Goal: Task Accomplishment & Management: Use online tool/utility

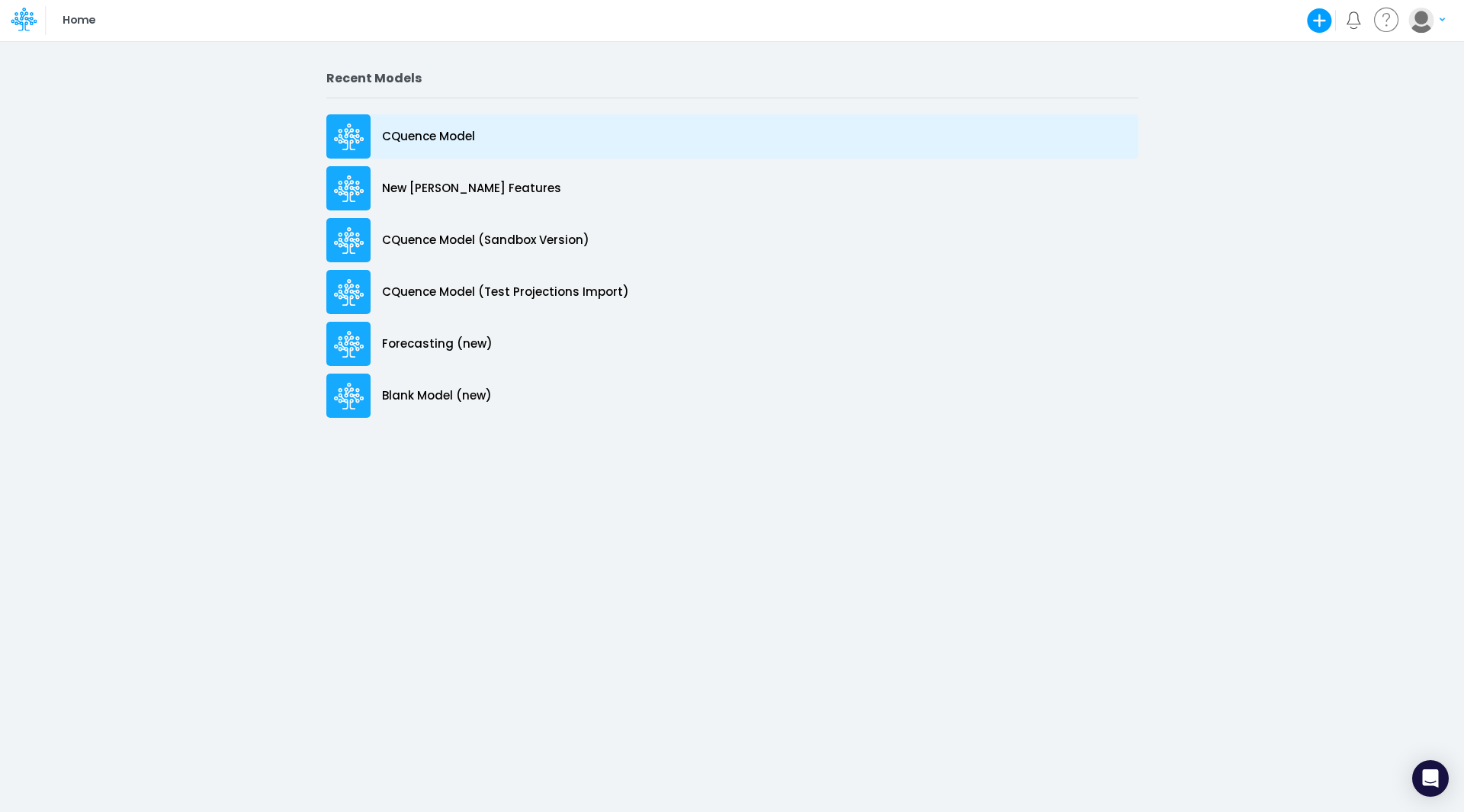
click at [420, 135] on p "CQuence Model" at bounding box center [428, 137] width 93 height 18
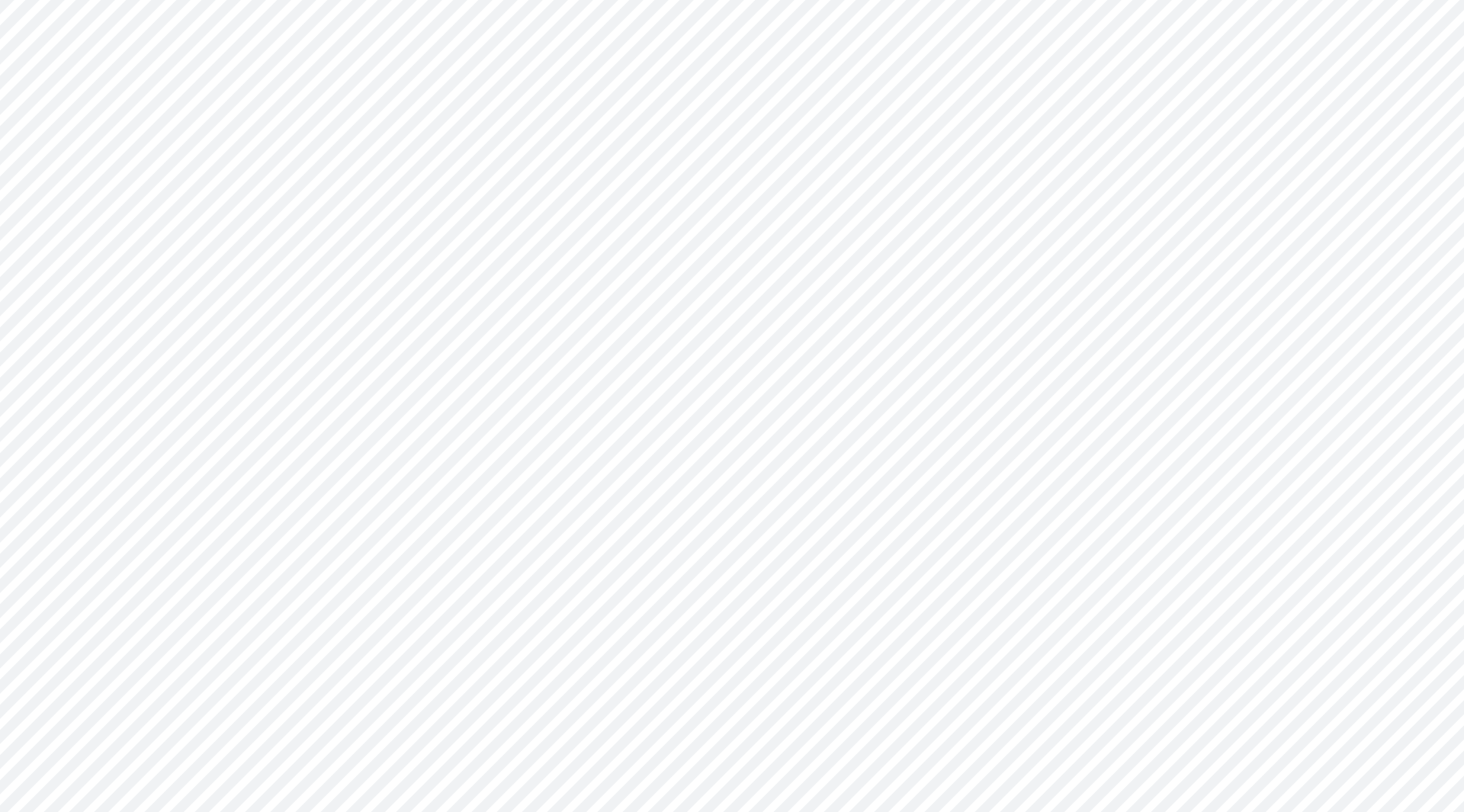
type input "Consolidated All by Month"
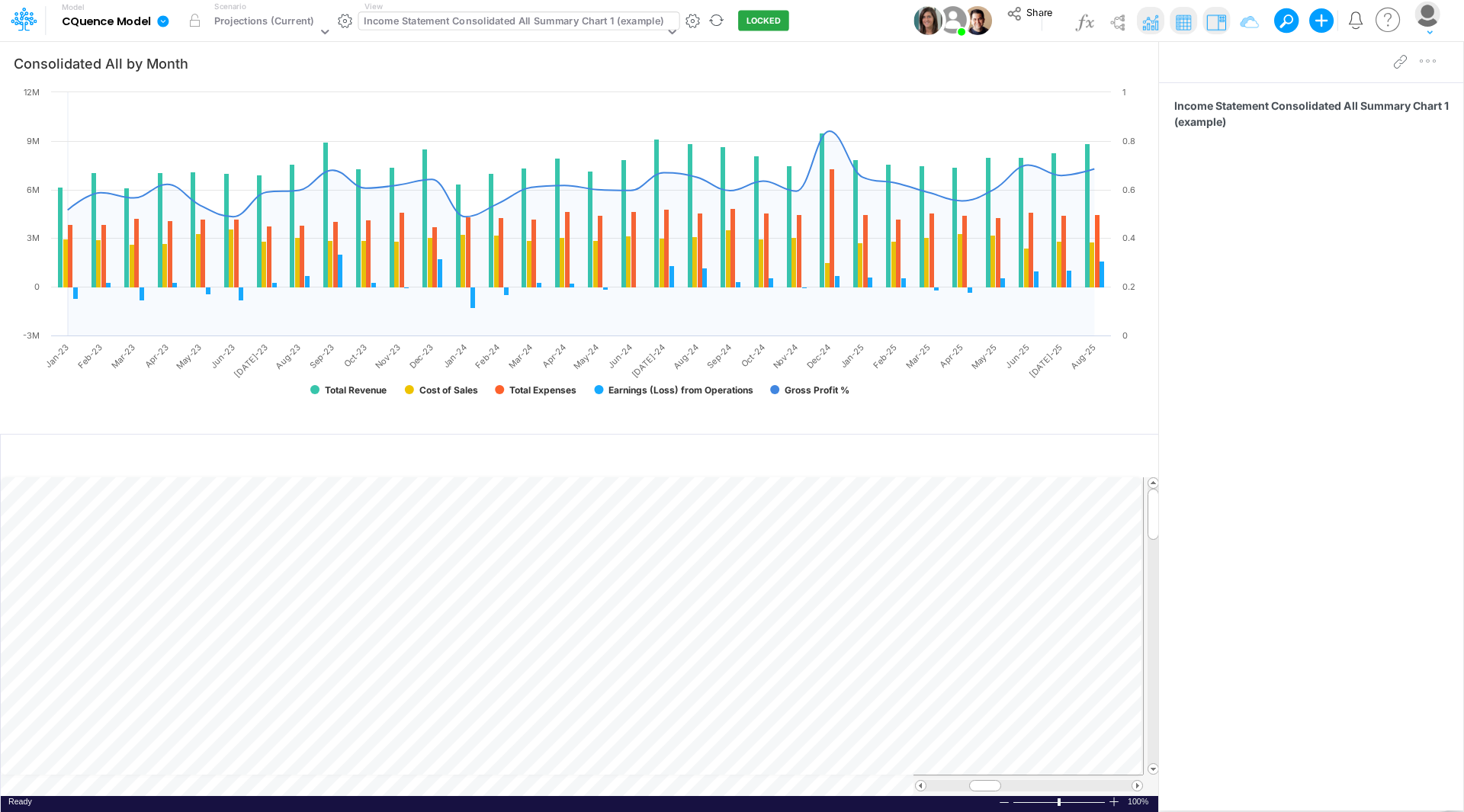
click at [544, 25] on div "Income Statement Consolidated All Summary Chart 1 (example)" at bounding box center [513, 22] width 300 height 18
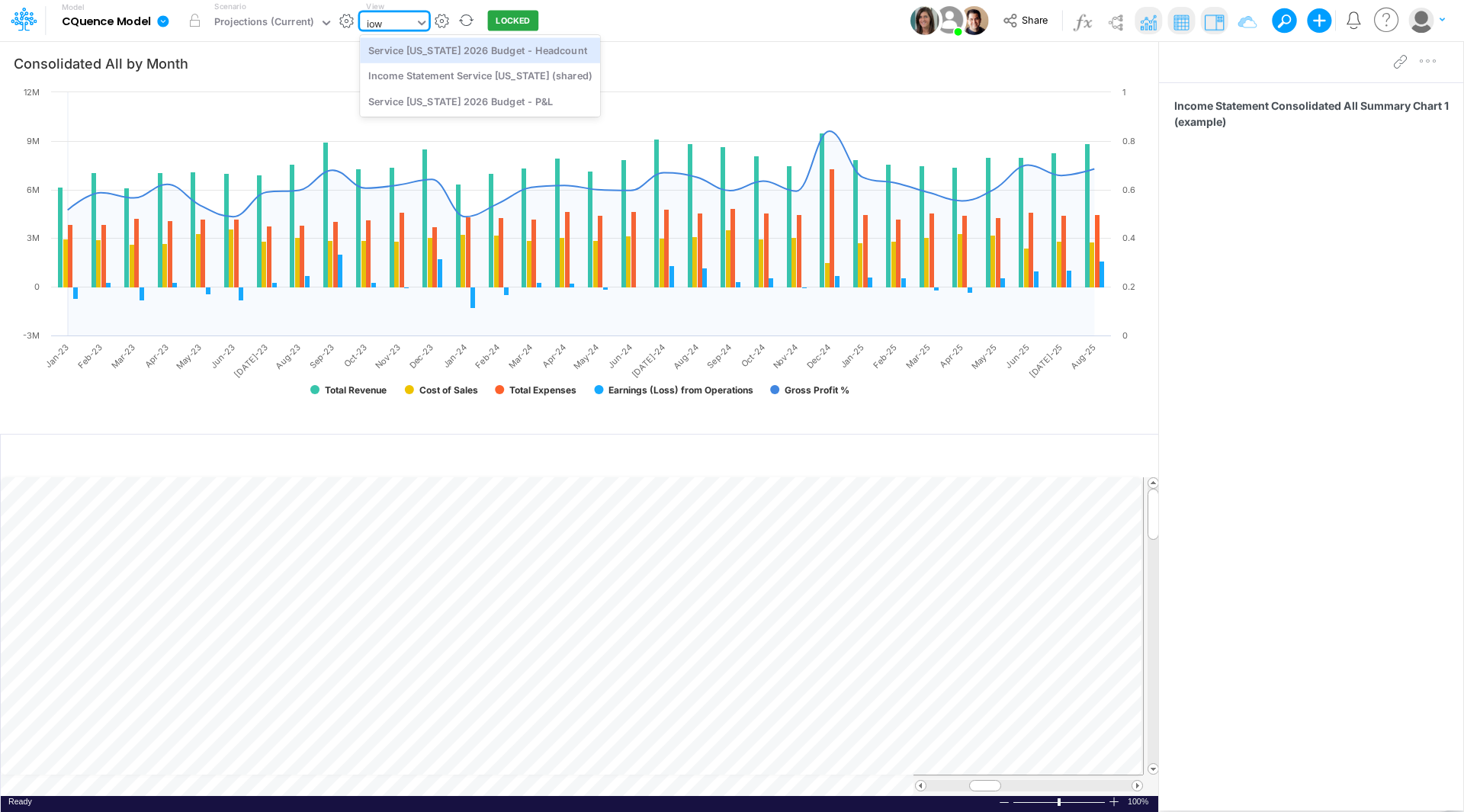
type input "[US_STATE]"
click at [465, 50] on div "Service [US_STATE] 2026 Budget - Headcount" at bounding box center [480, 50] width 240 height 25
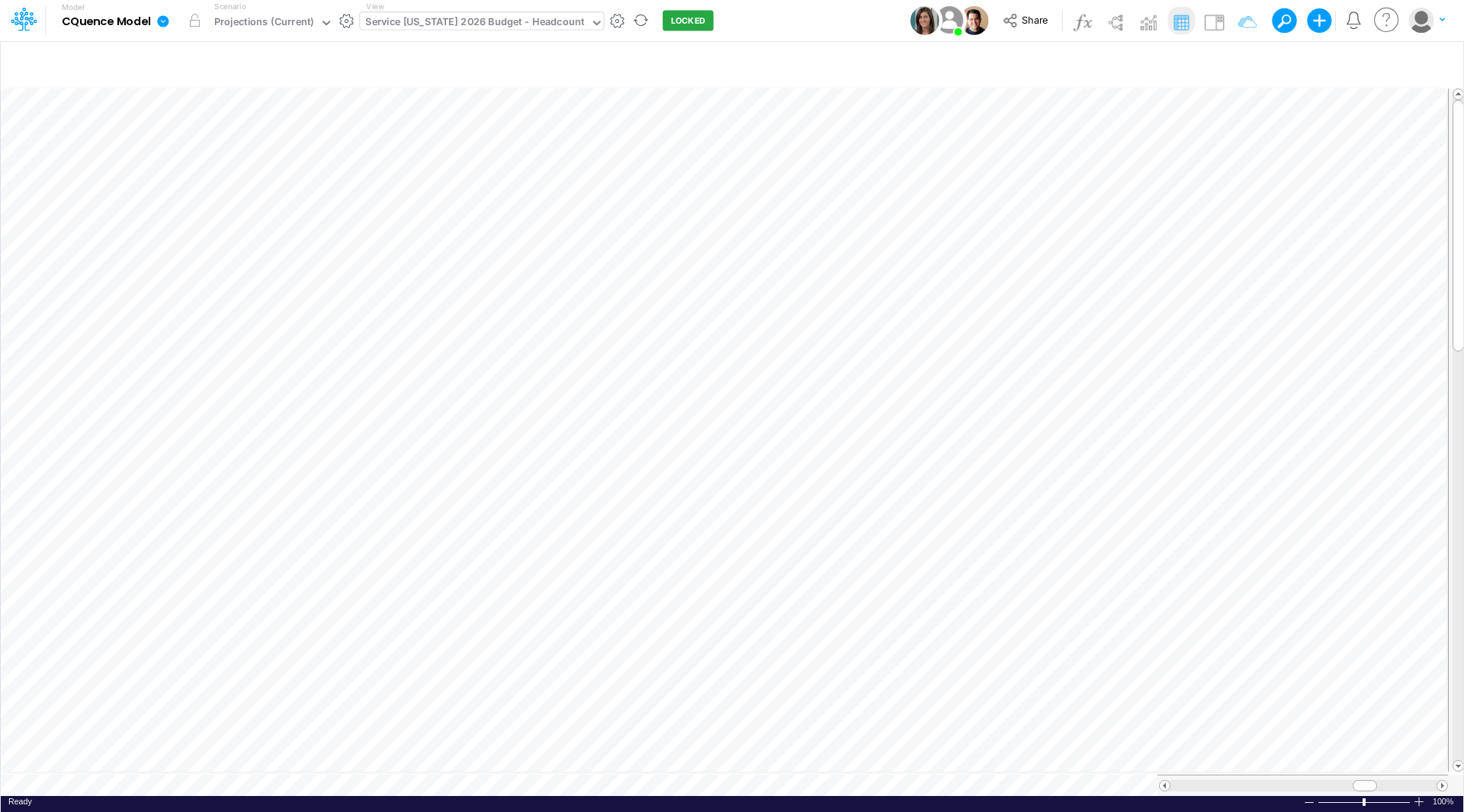
scroll to position [8, 1]
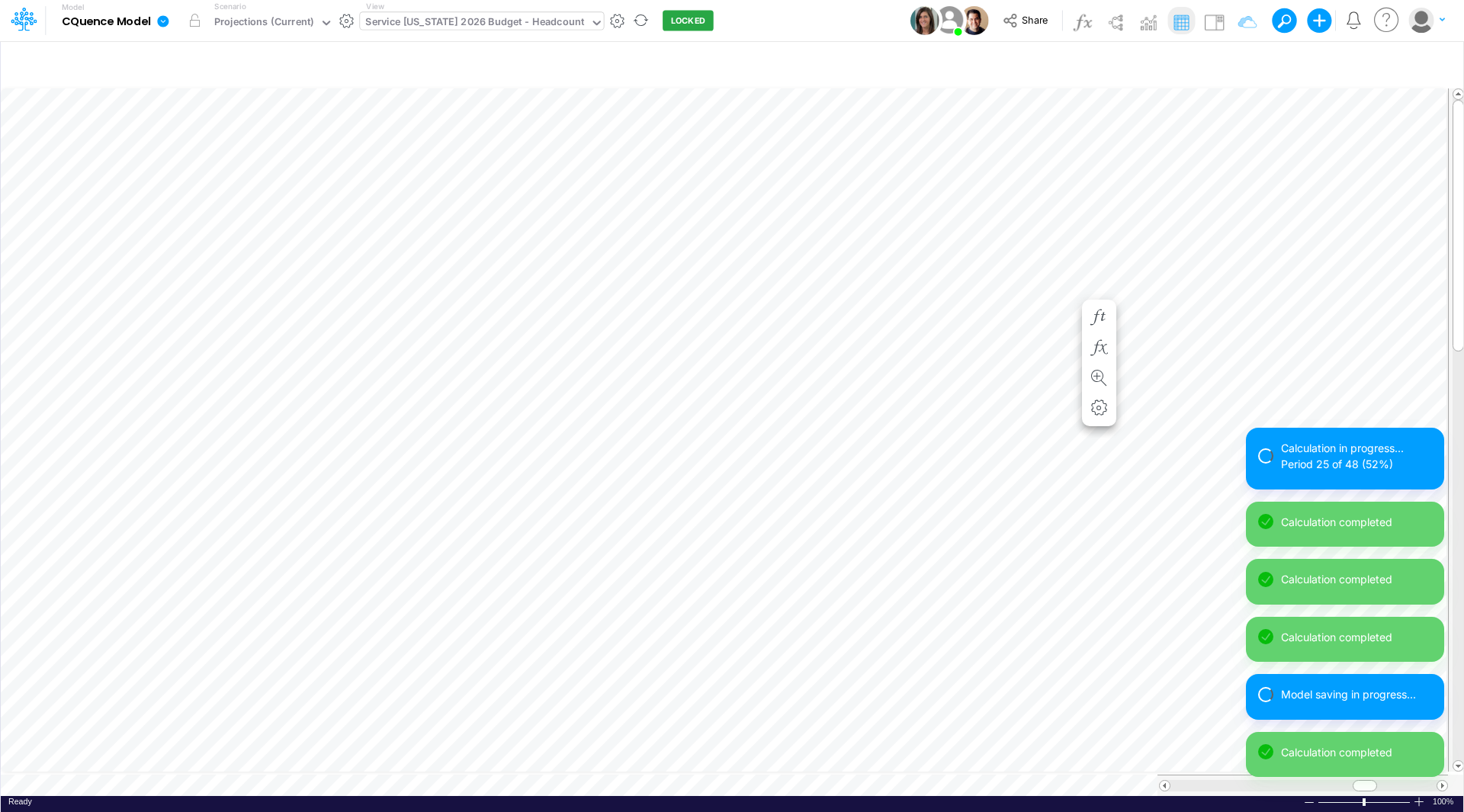
scroll to position [8, 1]
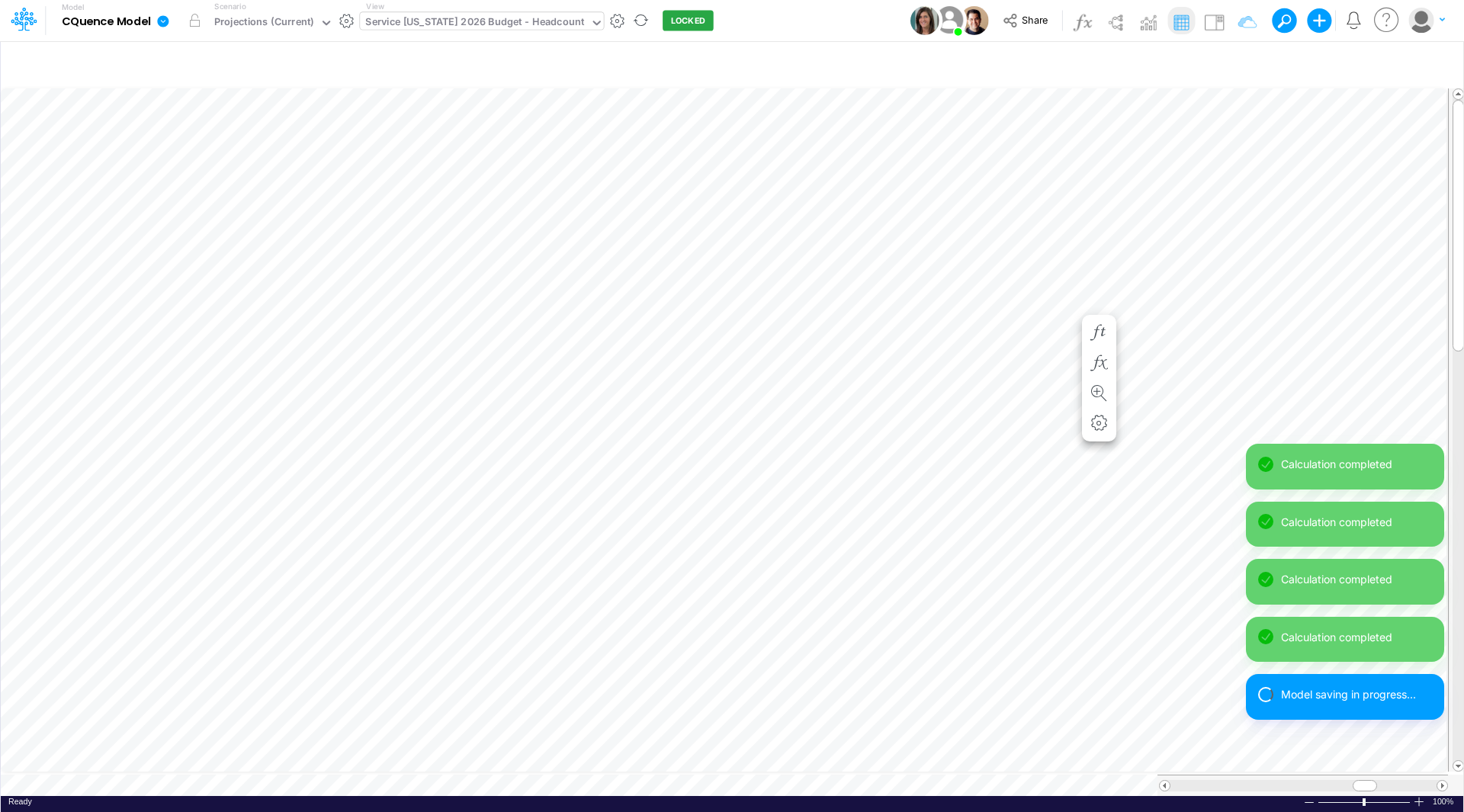
scroll to position [8, 1]
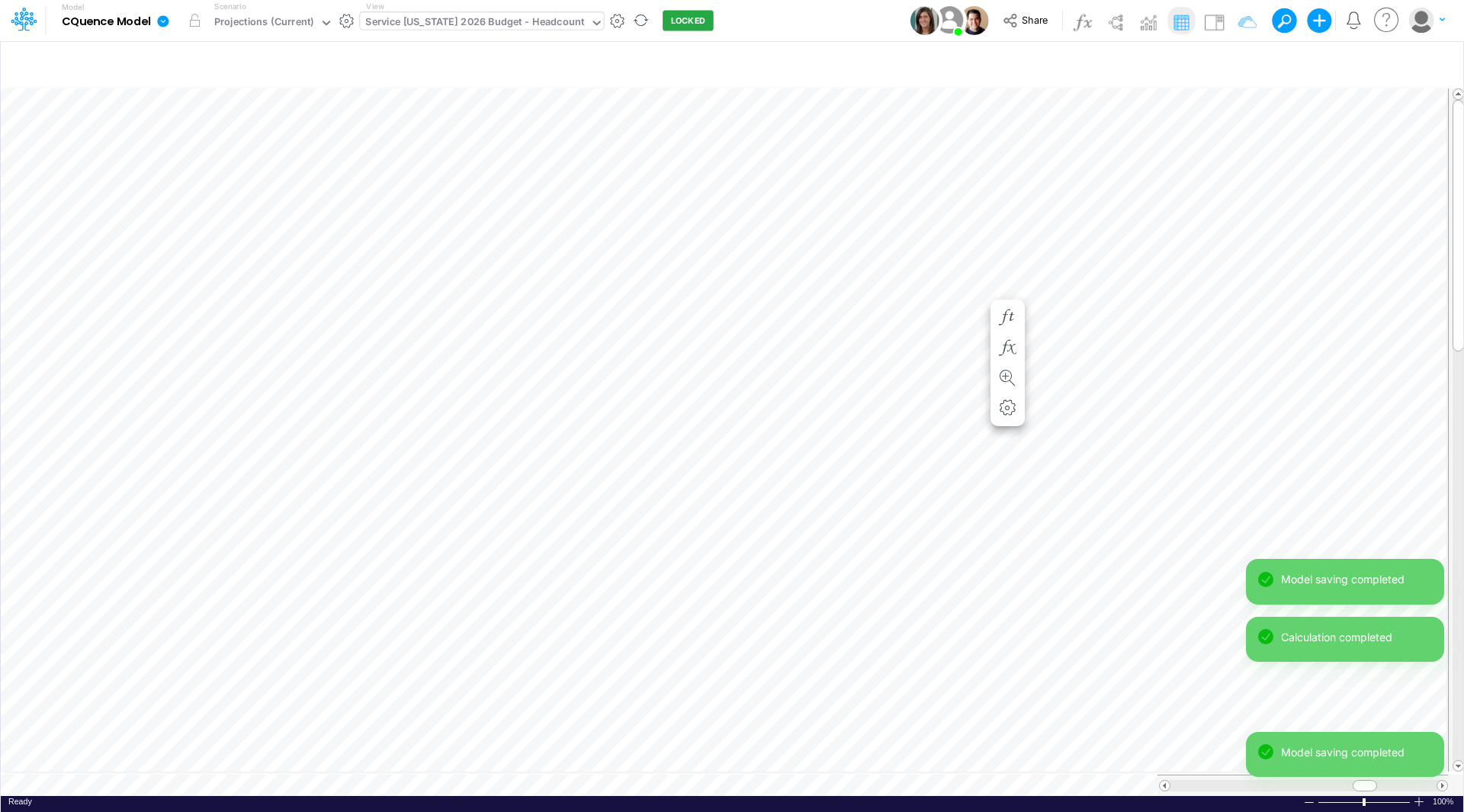
scroll to position [8, 1]
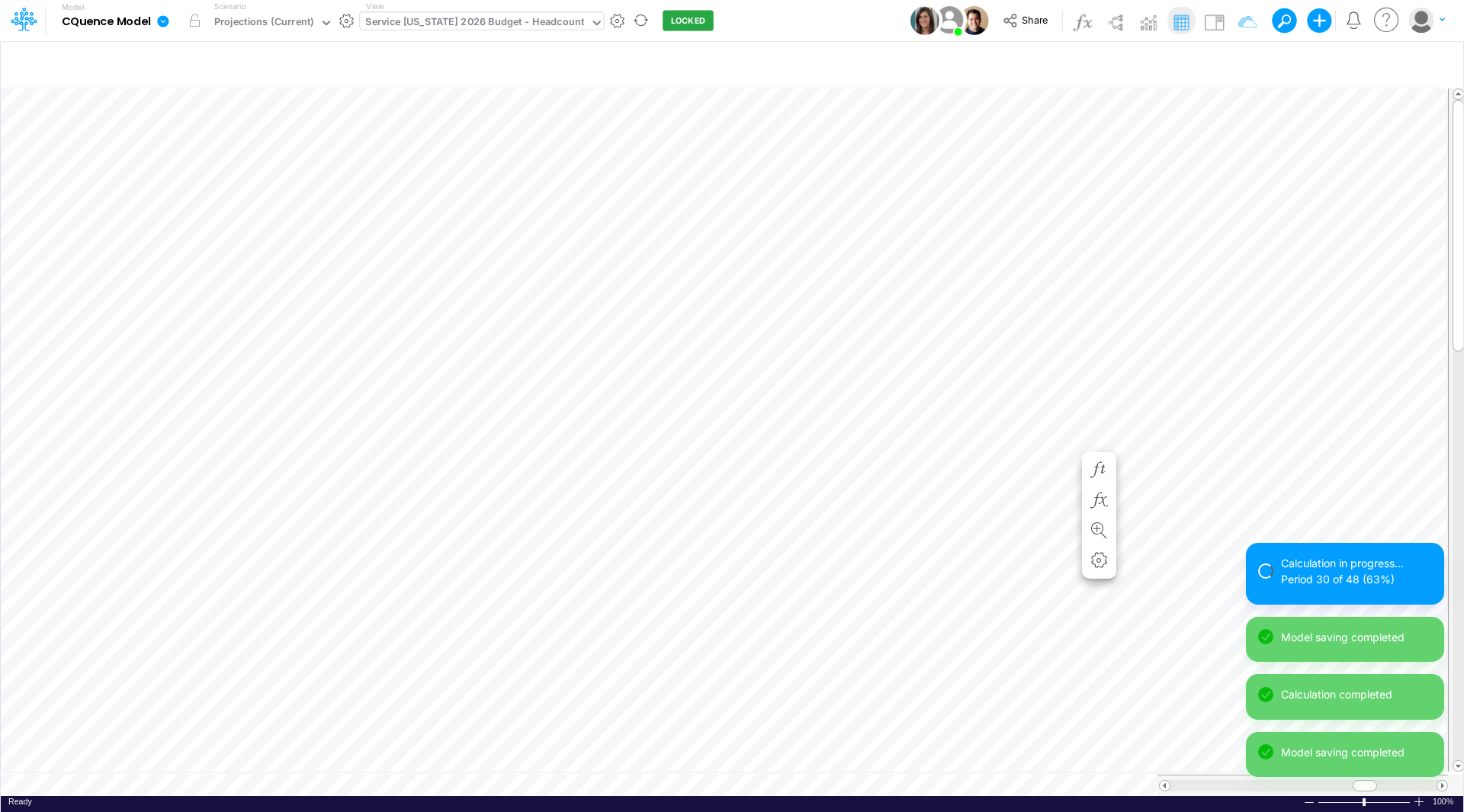
scroll to position [8, 1]
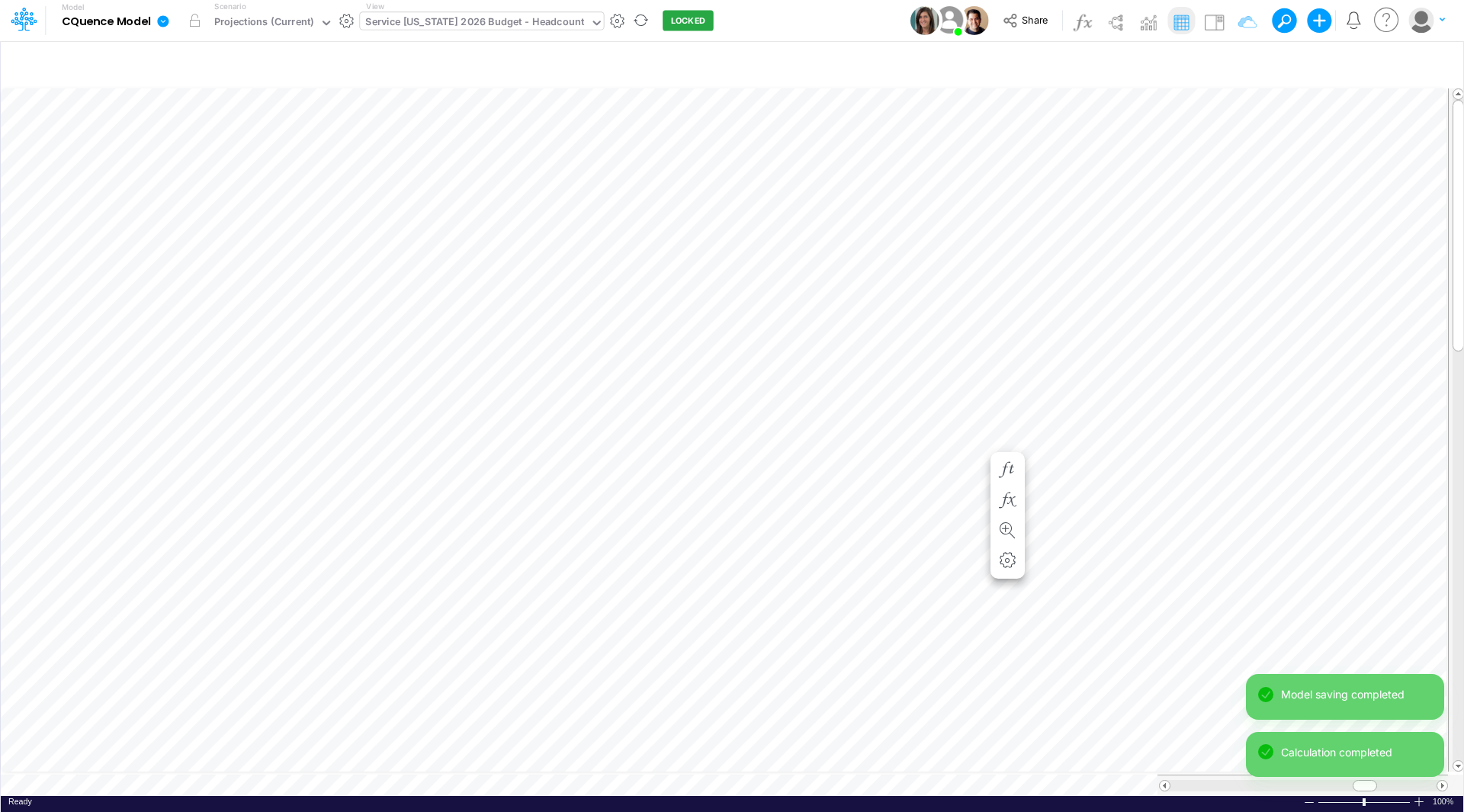
scroll to position [8, 1]
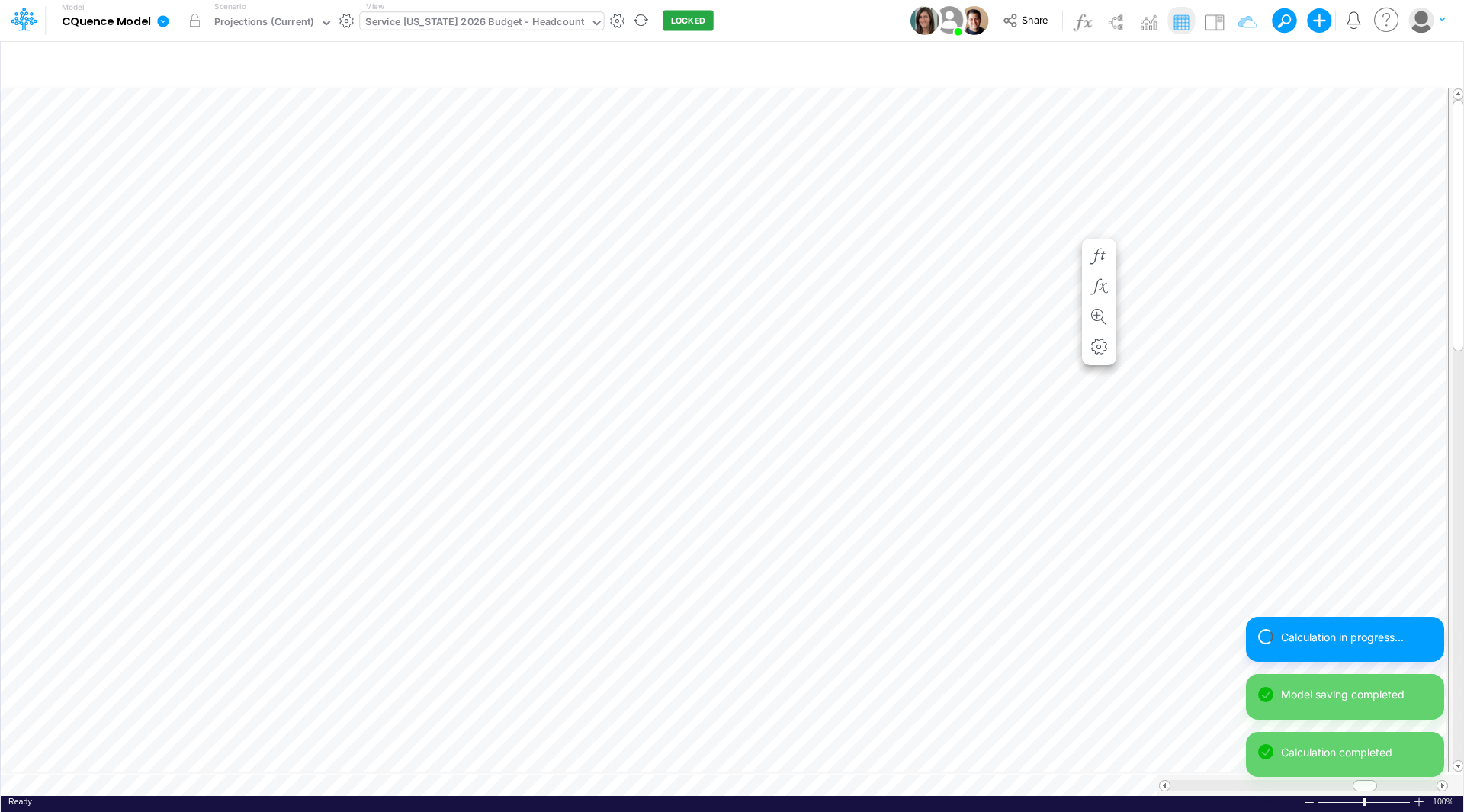
scroll to position [8, 1]
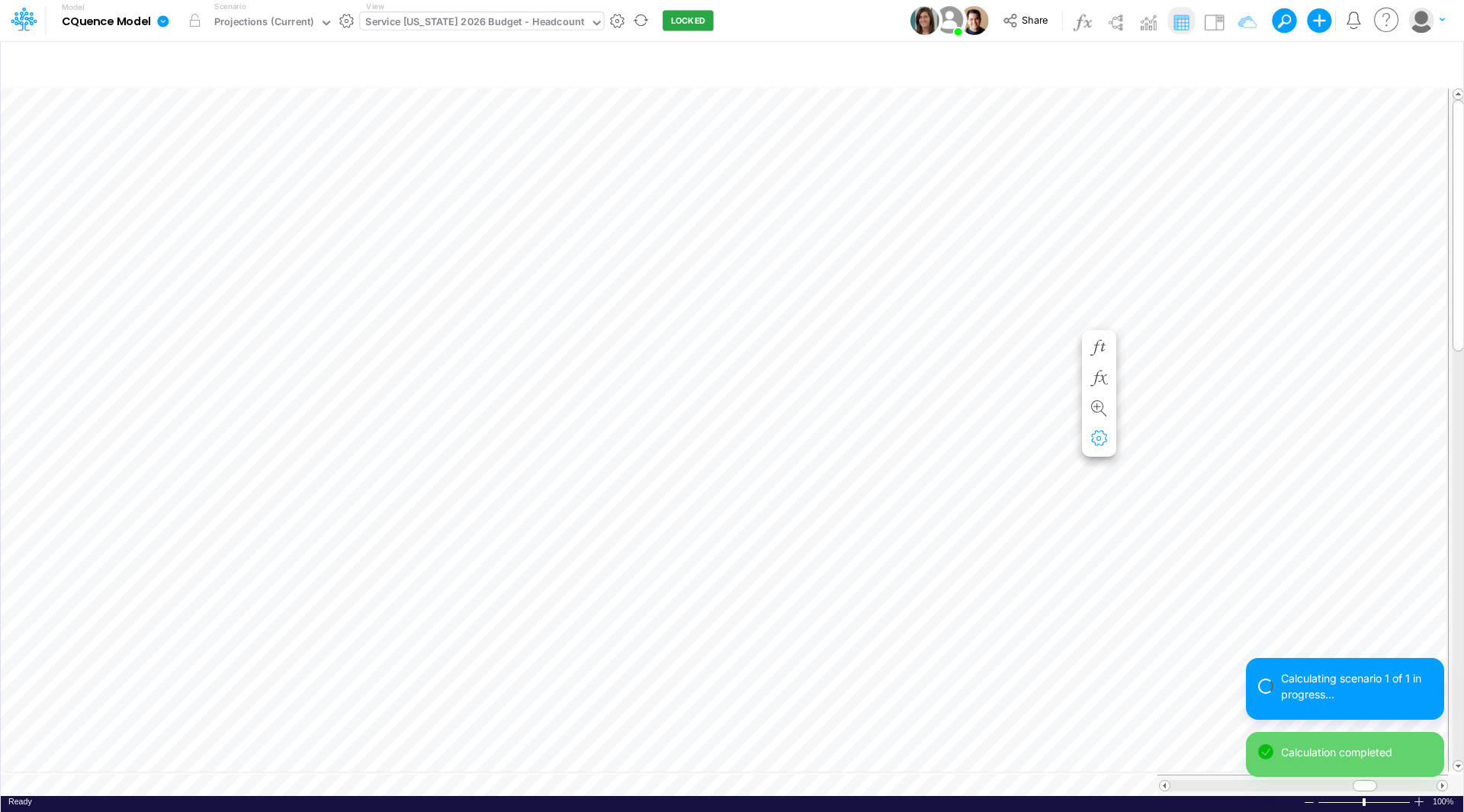
scroll to position [8, 1]
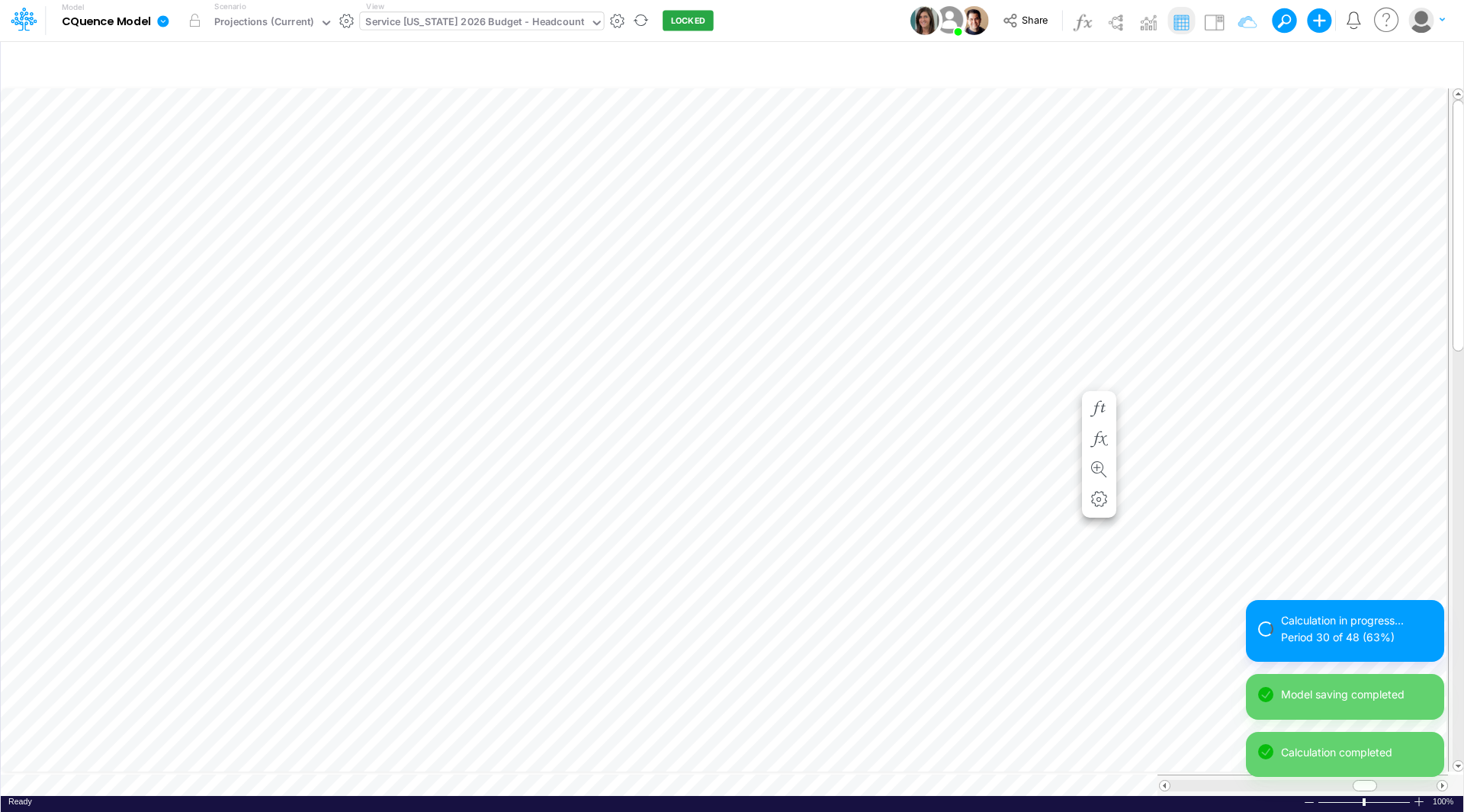
scroll to position [8, 1]
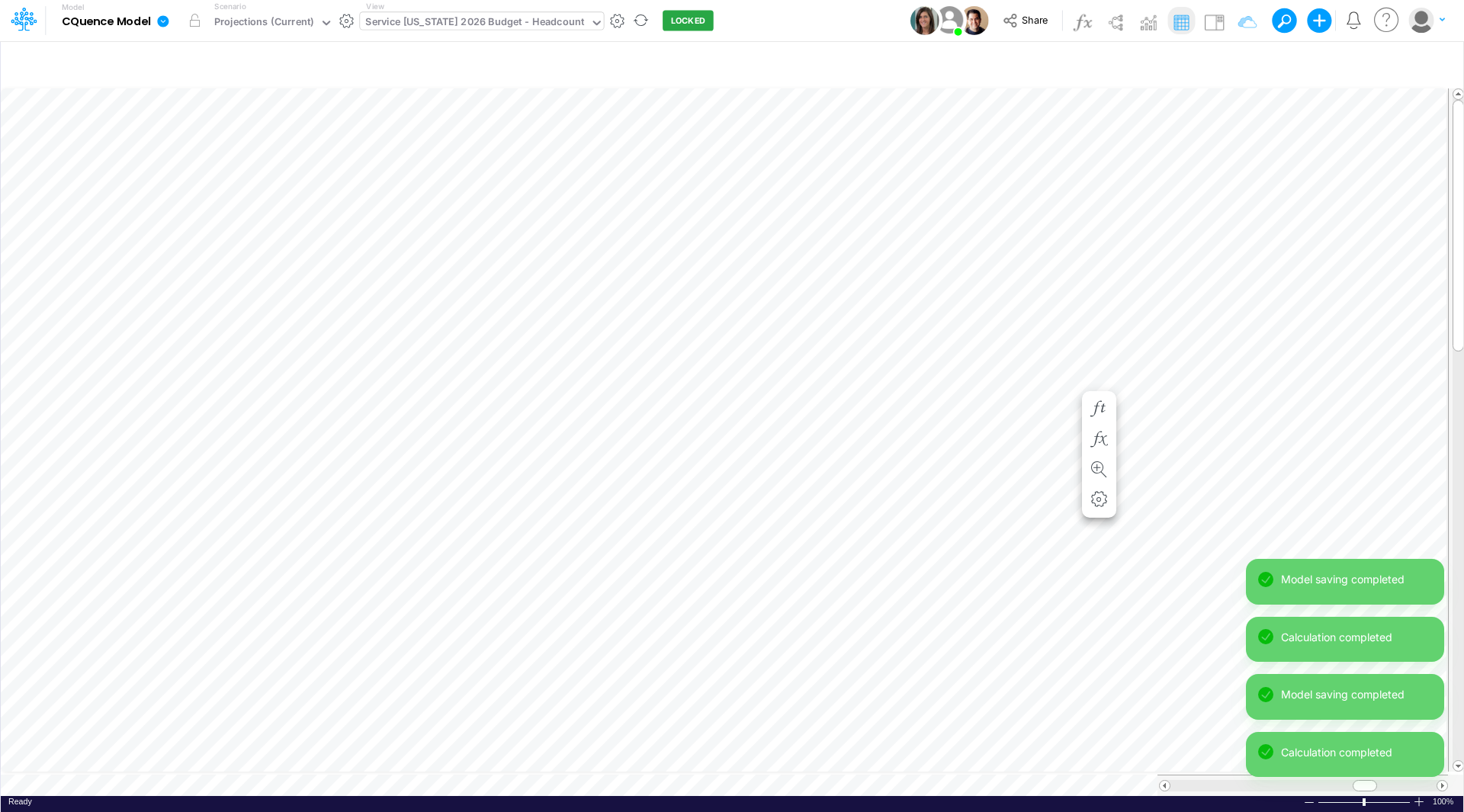
scroll to position [8, 1]
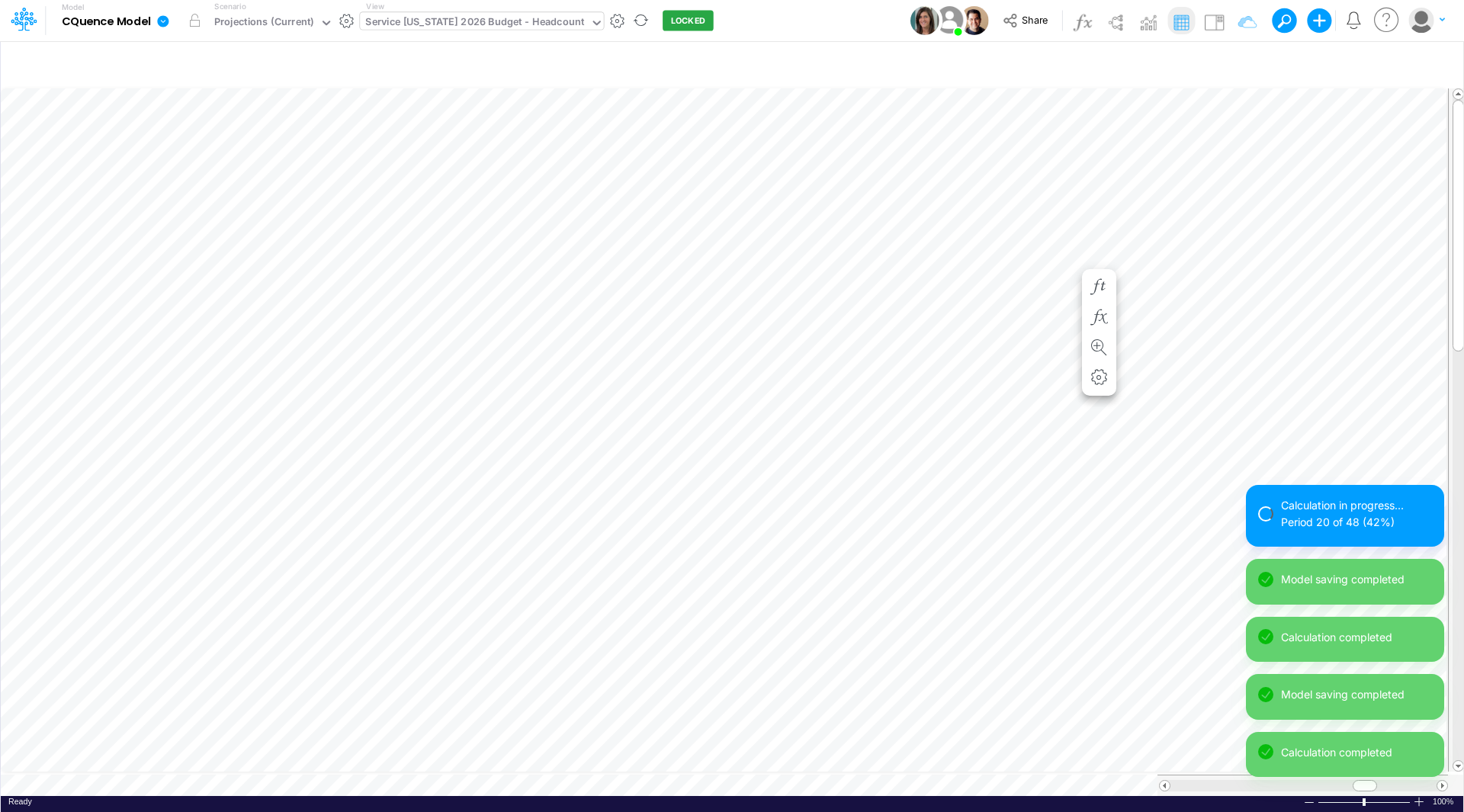
scroll to position [8, 1]
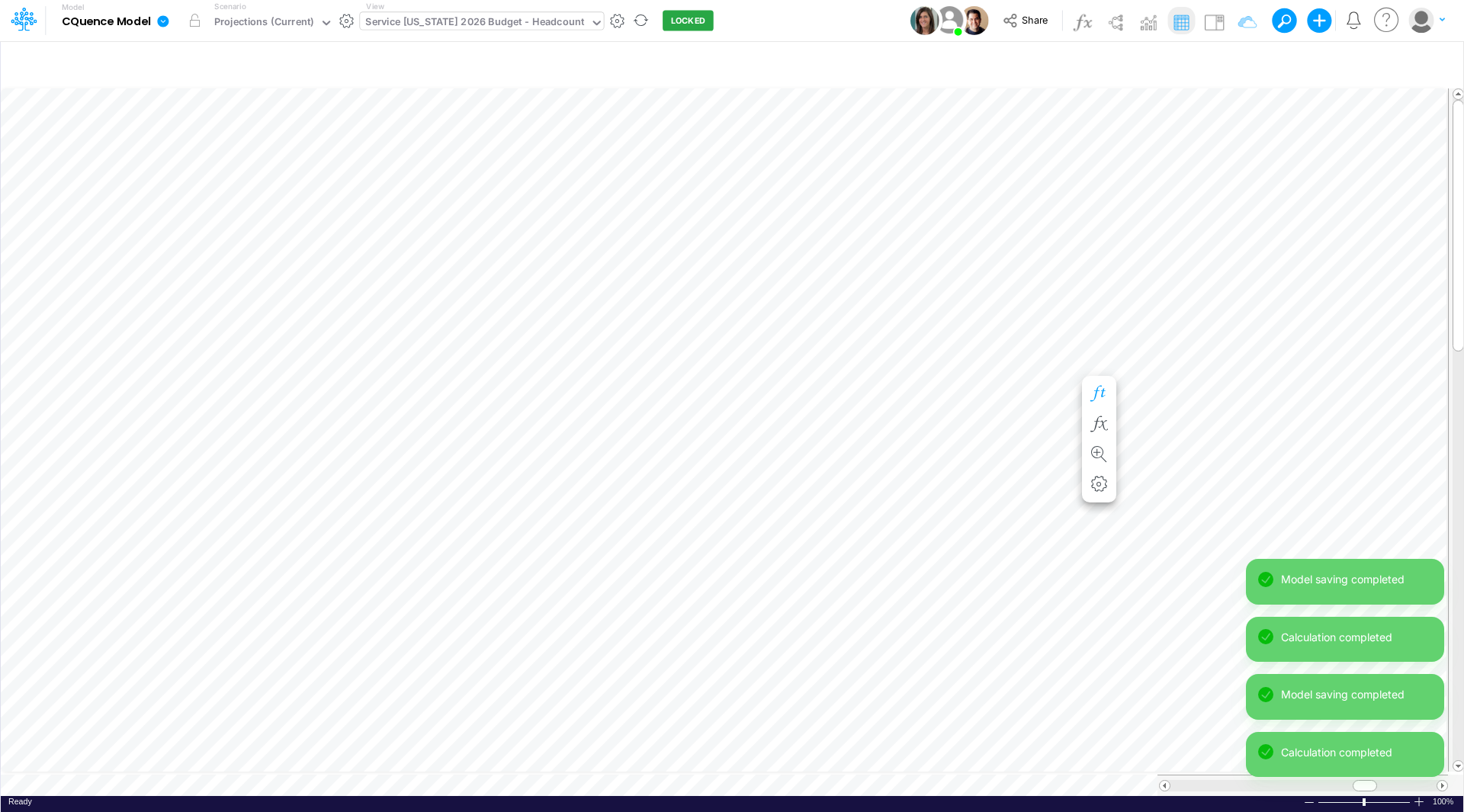
scroll to position [8, 1]
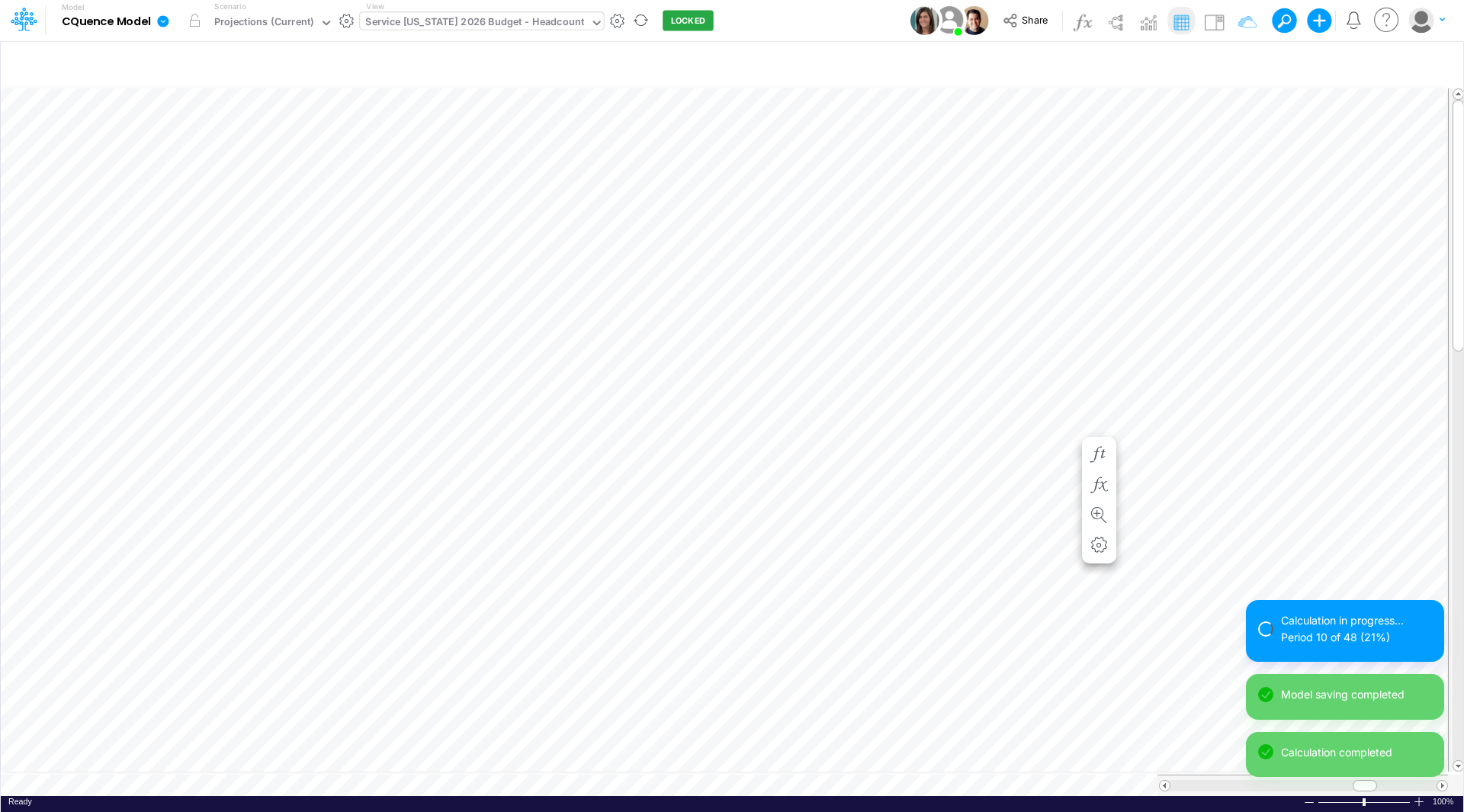
scroll to position [8, 1]
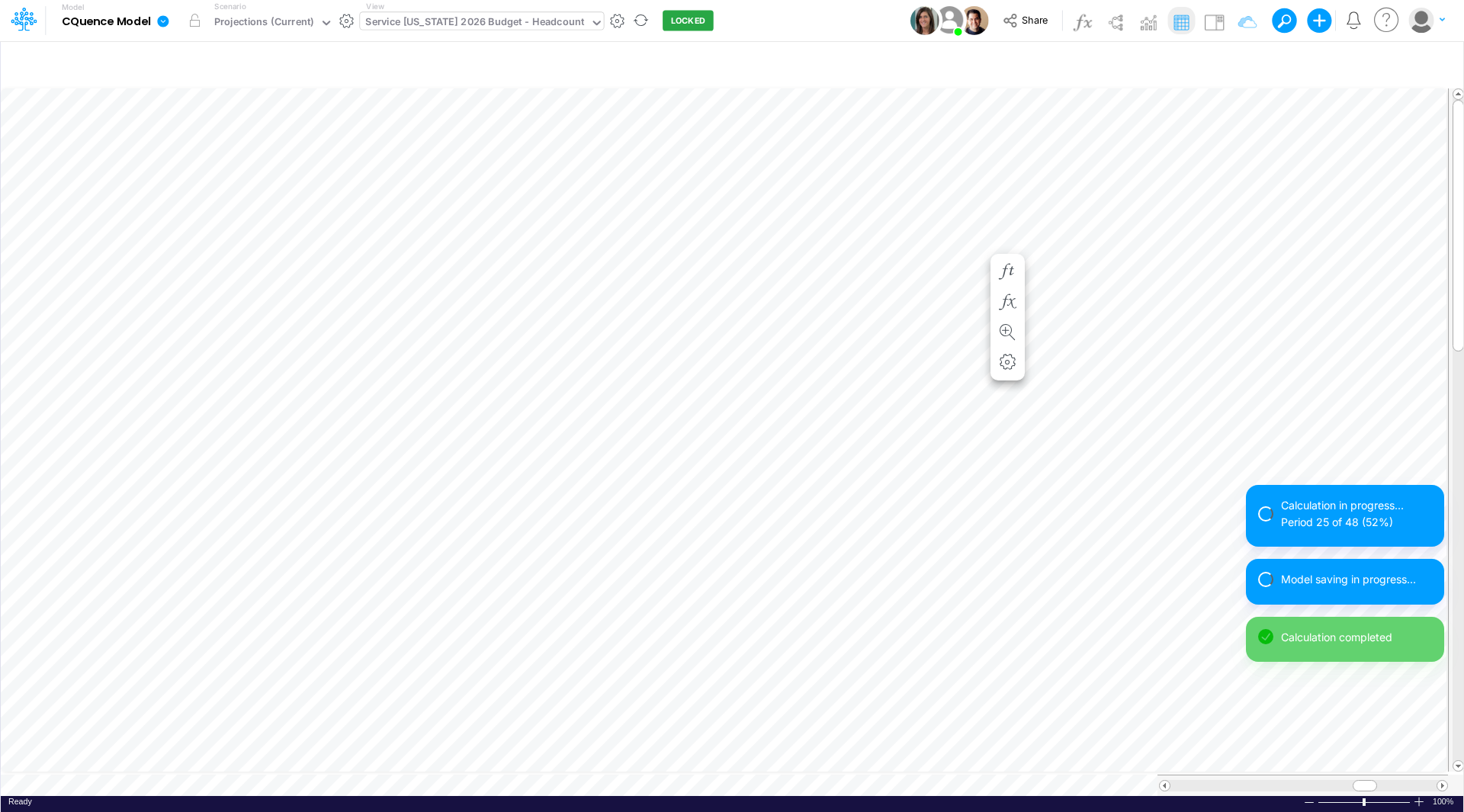
scroll to position [8, 1]
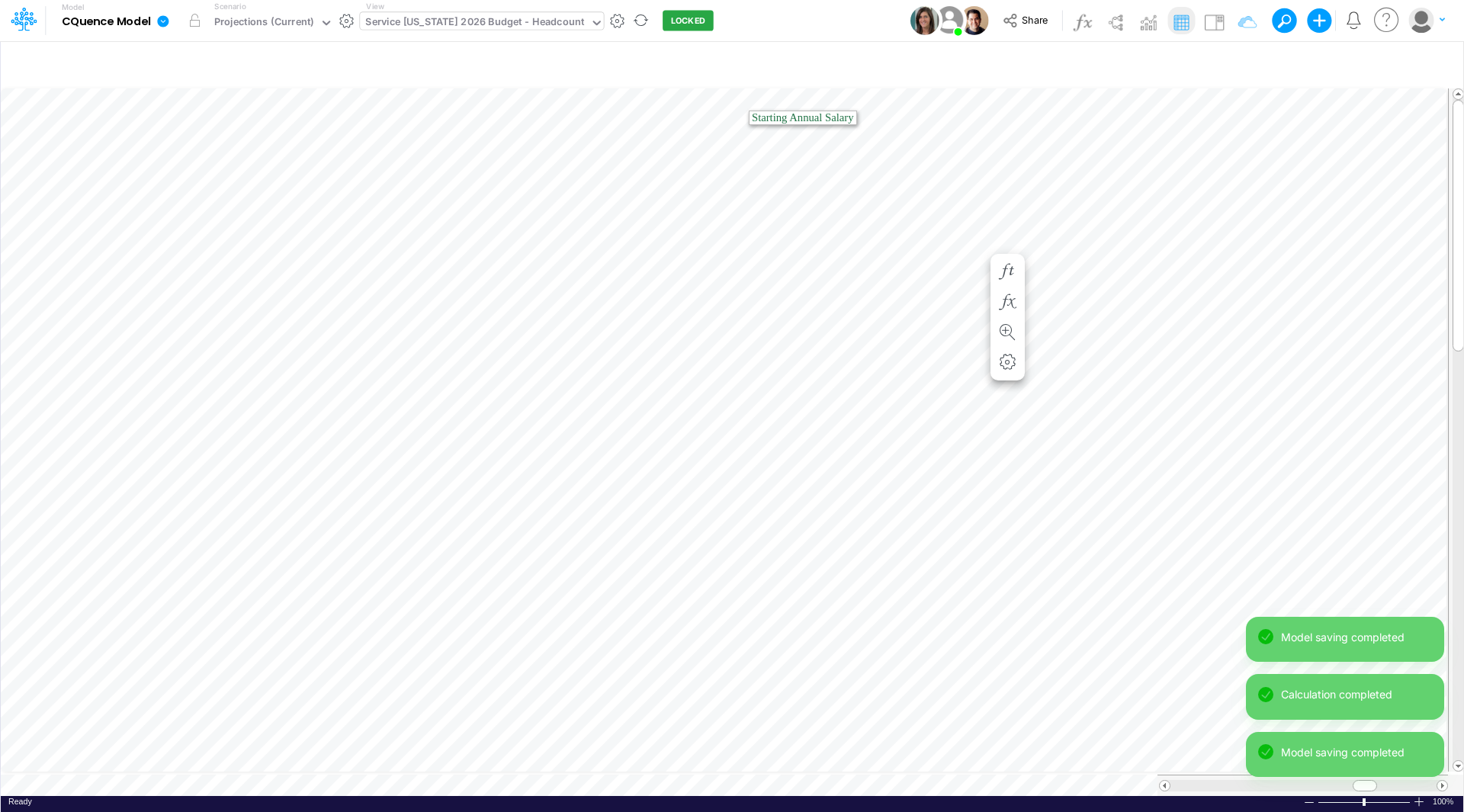
click at [405, 20] on div "Service [US_STATE] 2026 Budget - Headcount" at bounding box center [475, 23] width 219 height 18
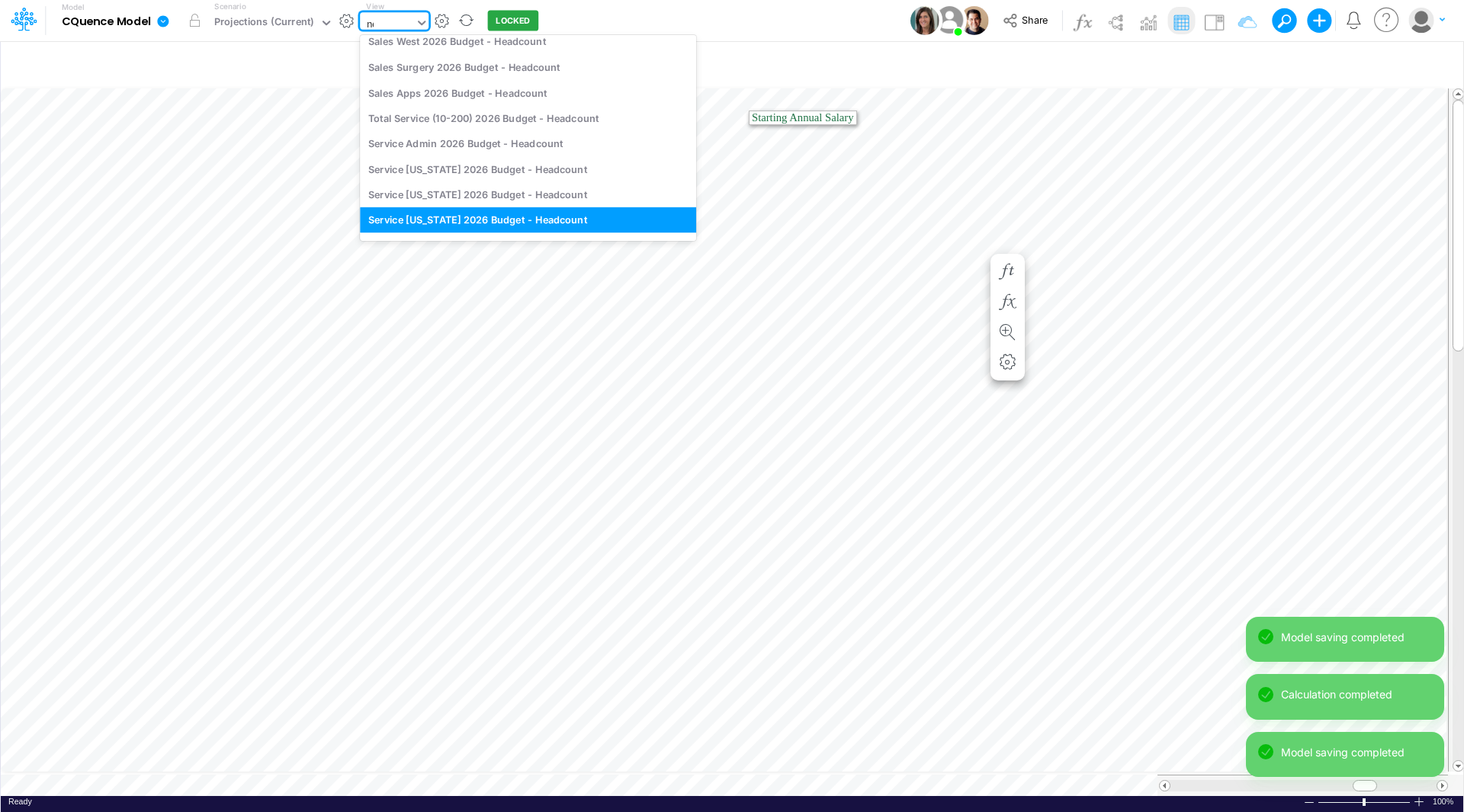
scroll to position [0, 0]
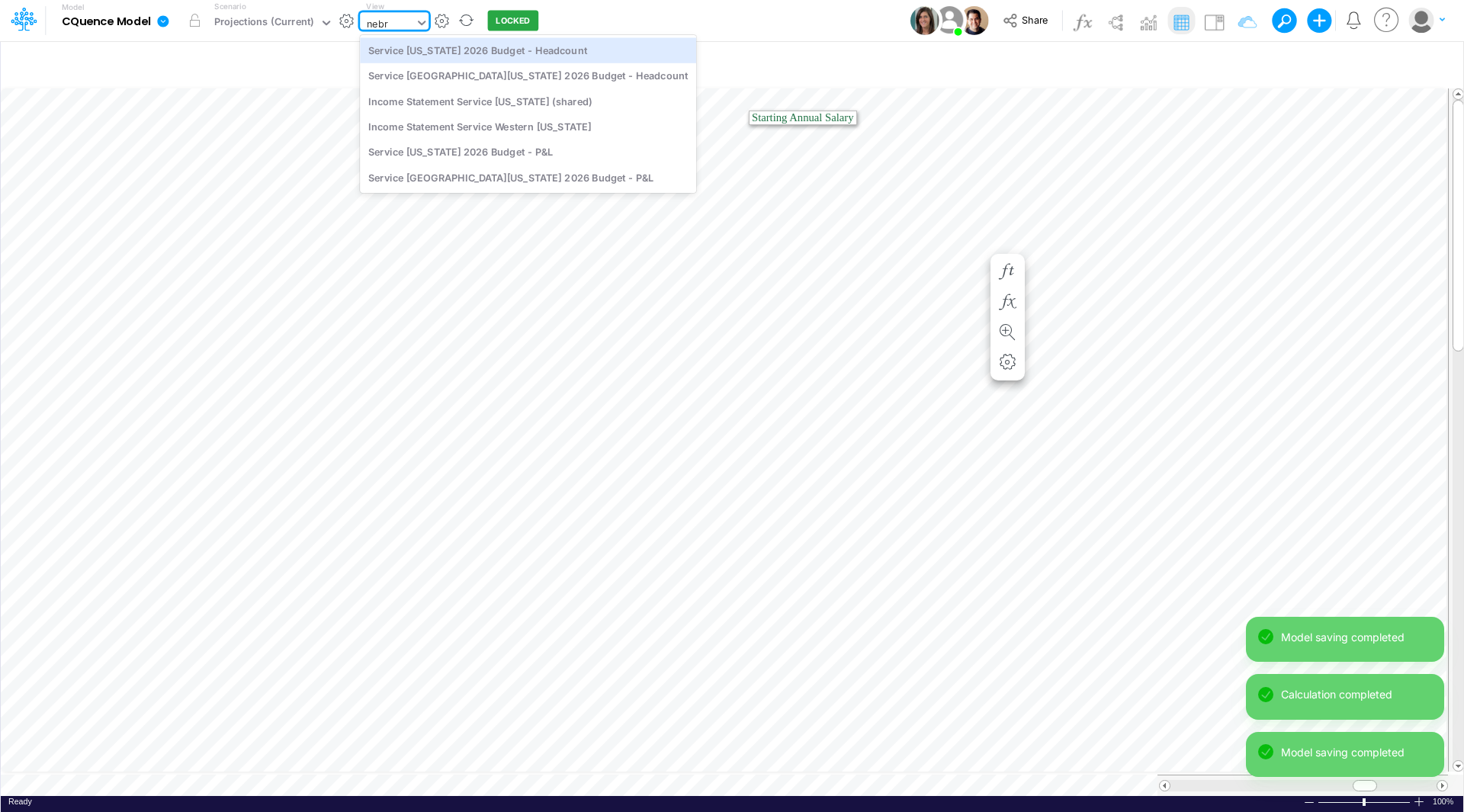
type input "nebra"
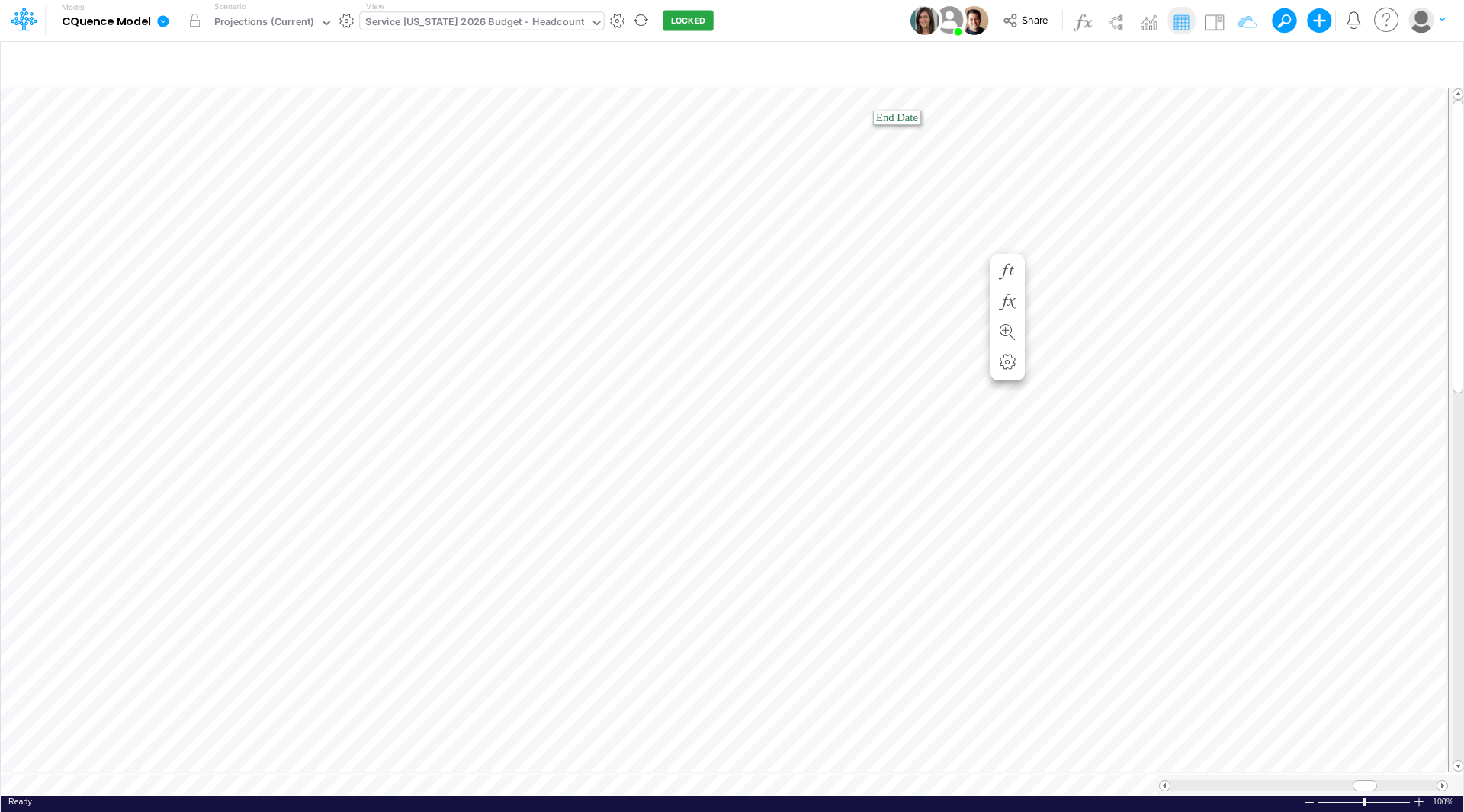
click at [494, 20] on div "Service [US_STATE] 2026 Budget - Headcount" at bounding box center [475, 23] width 219 height 18
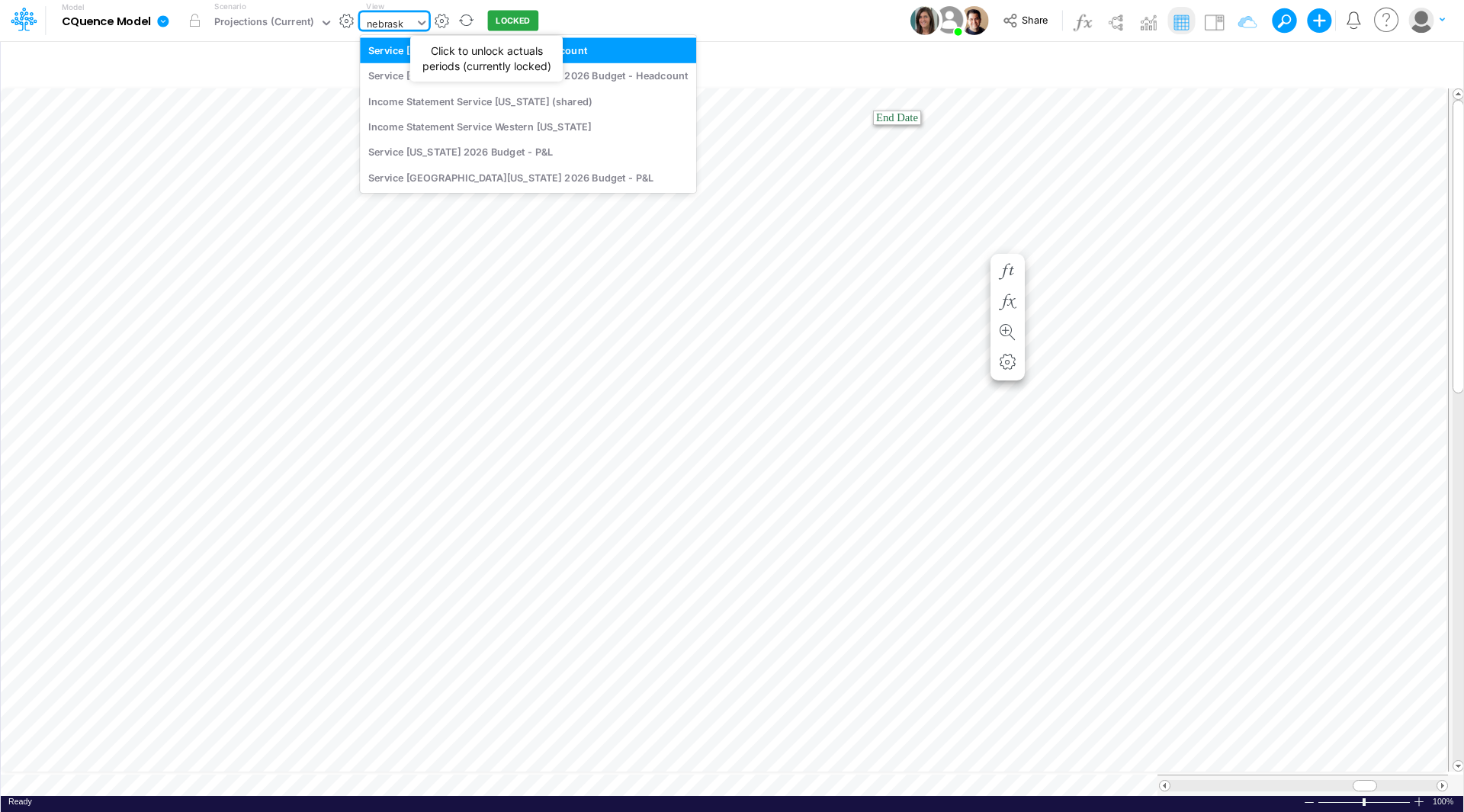
type input "[US_STATE]"
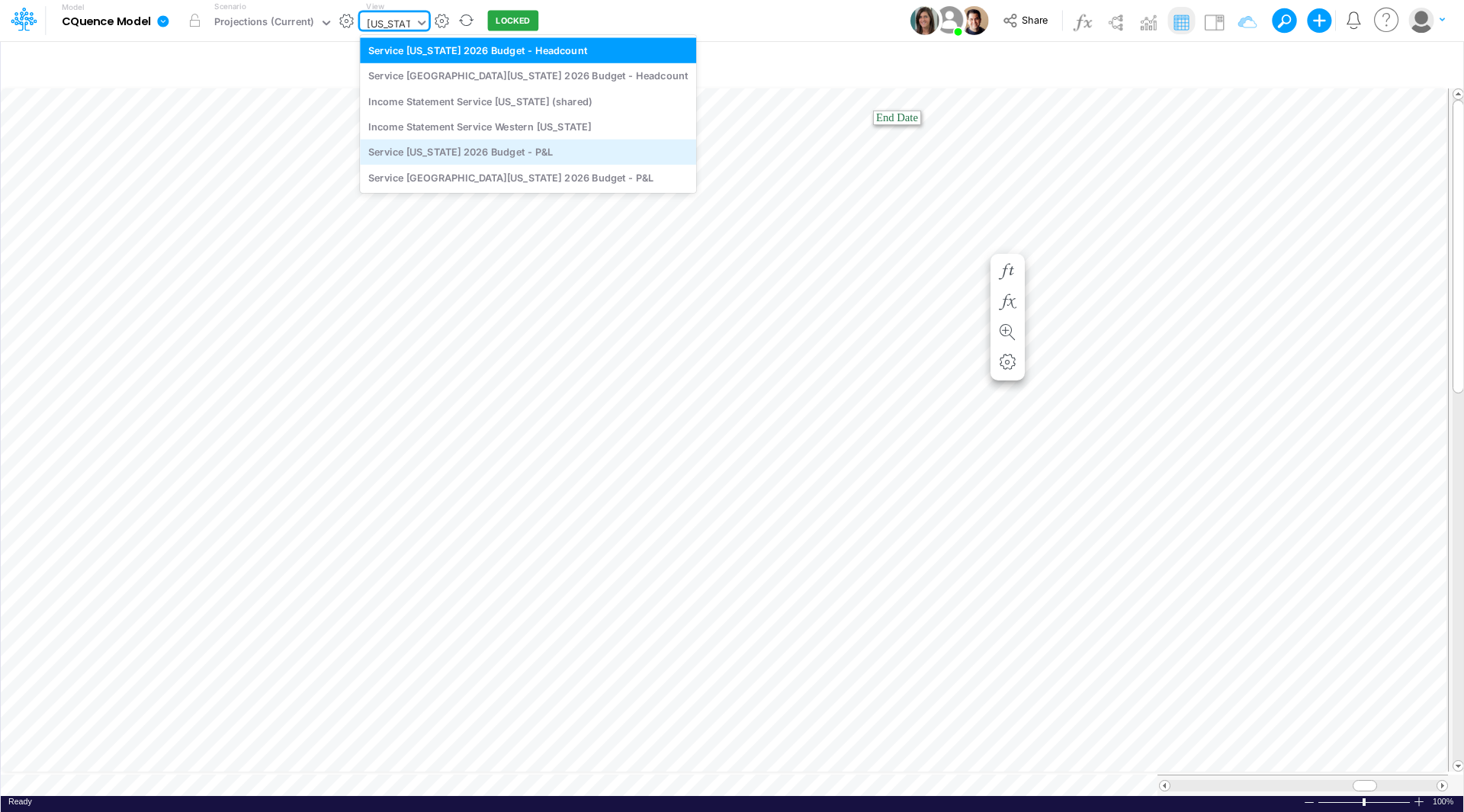
click at [499, 150] on div "Service [US_STATE] 2026 Budget - P&L" at bounding box center [528, 152] width 336 height 25
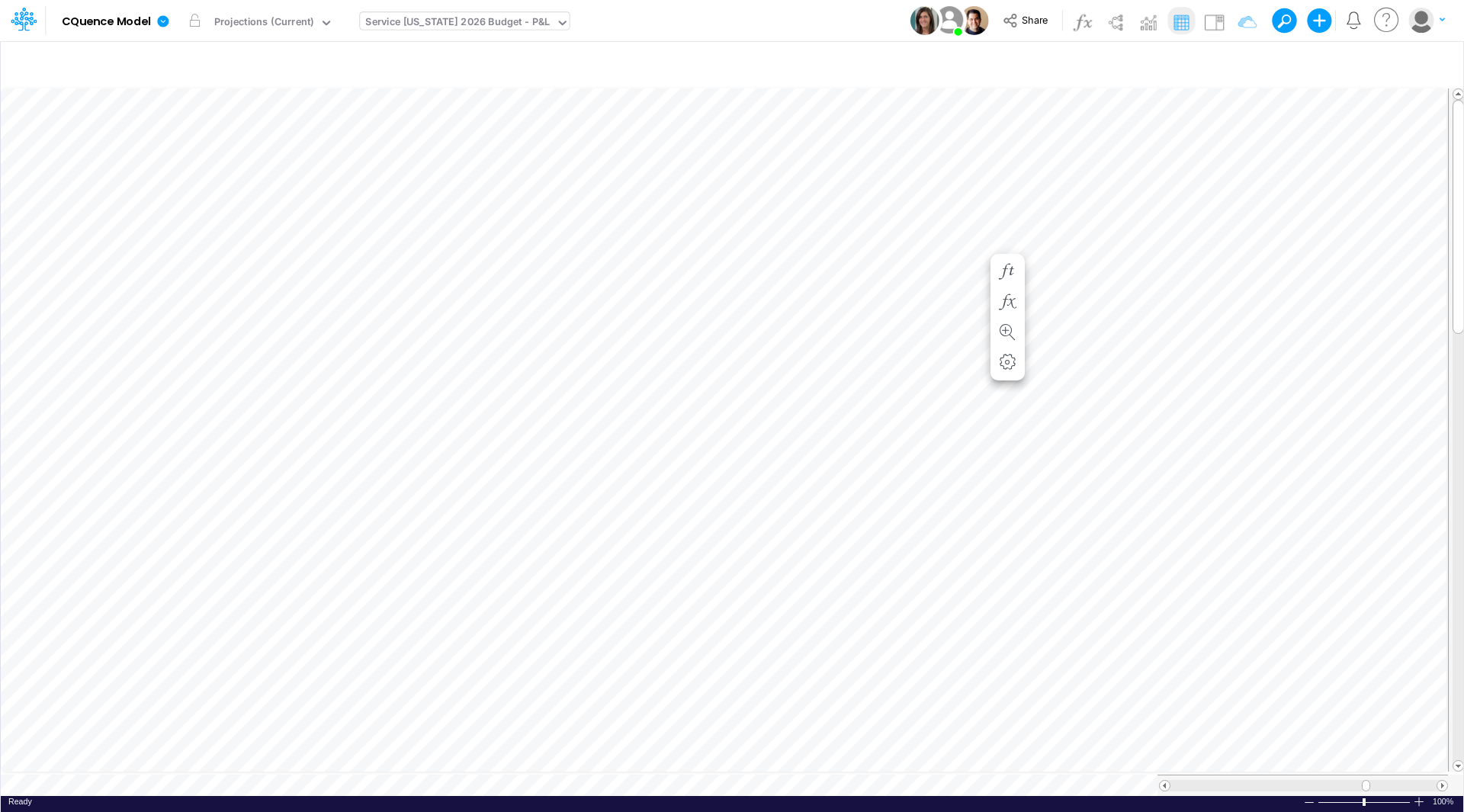
scroll to position [8, 1]
click at [477, 26] on div "Service [US_STATE] 2026 Budget - P&L" at bounding box center [457, 23] width 185 height 18
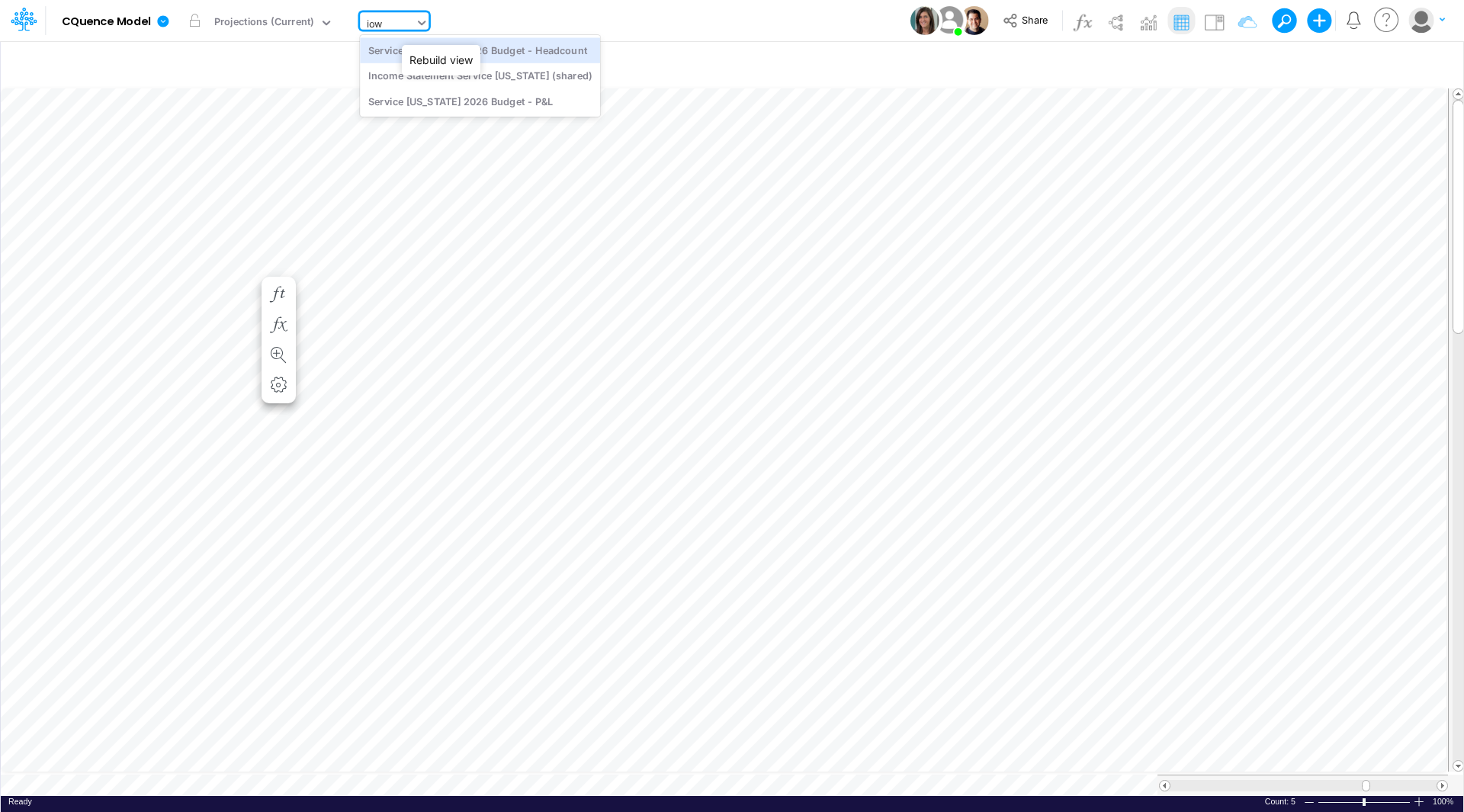
type input "[US_STATE]"
click at [495, 99] on div "Service [US_STATE] 2026 Budget - P&L" at bounding box center [480, 101] width 240 height 25
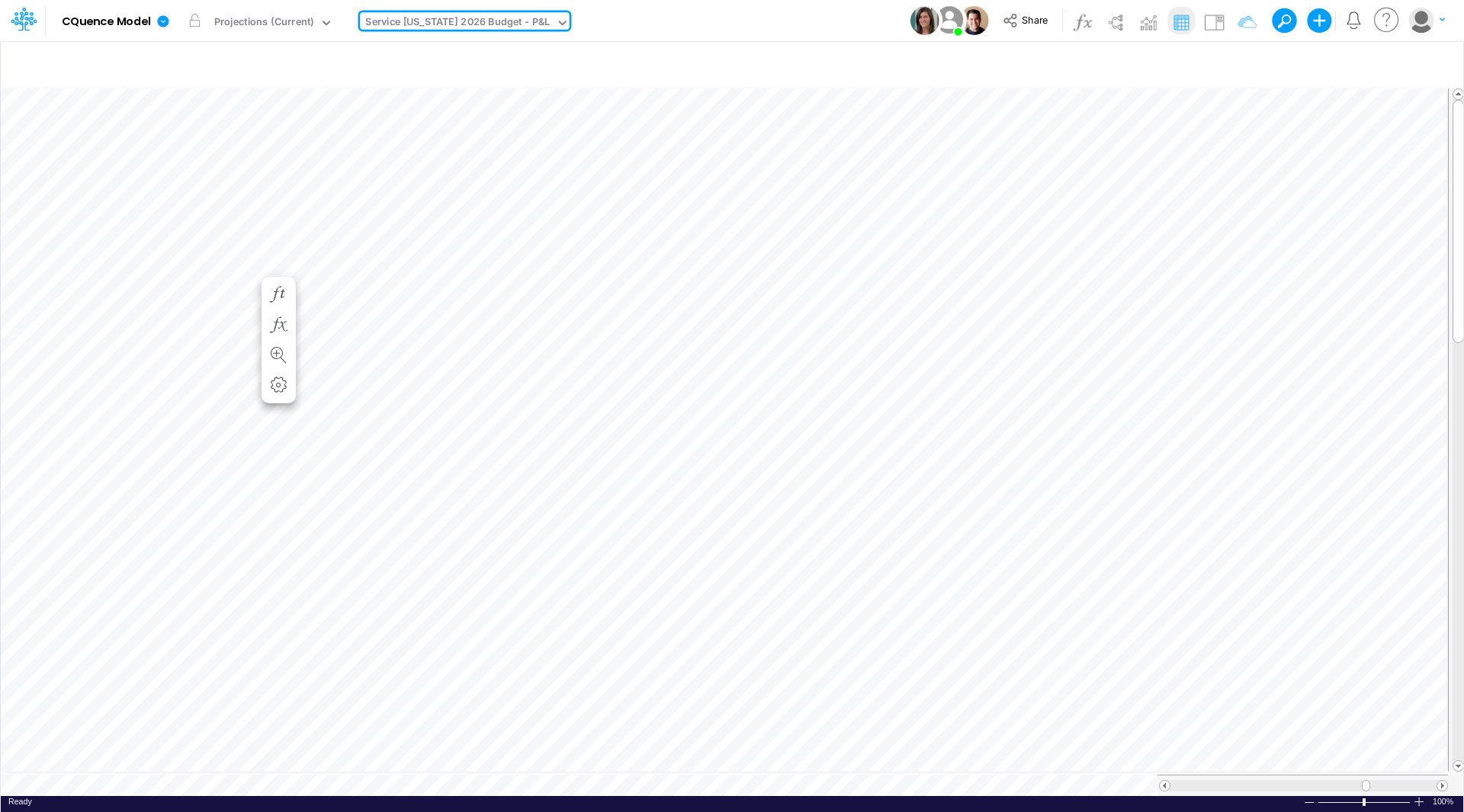
click at [479, 21] on div "Service [US_STATE] 2026 Budget - P&L" at bounding box center [457, 23] width 185 height 18
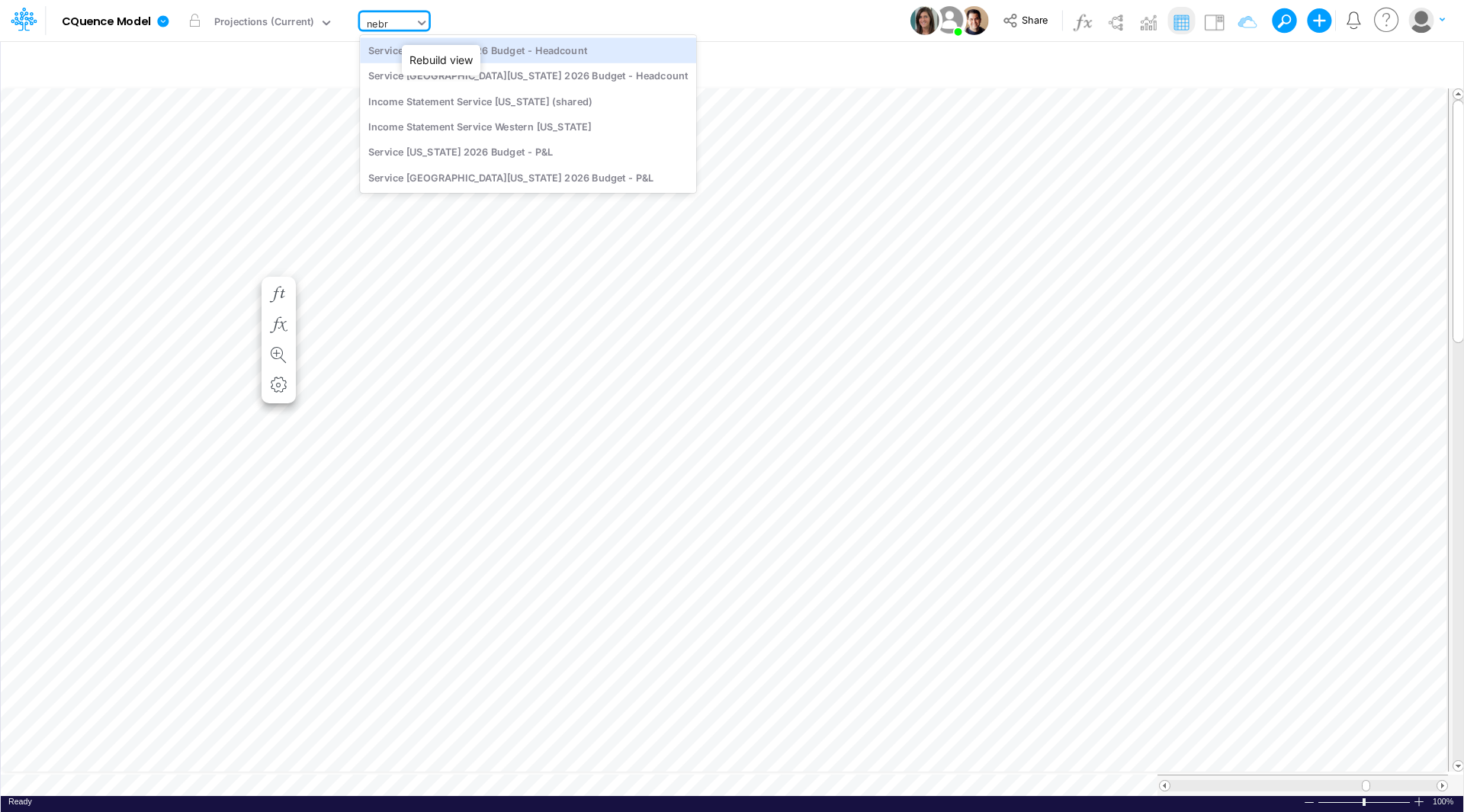
type input "nebra"
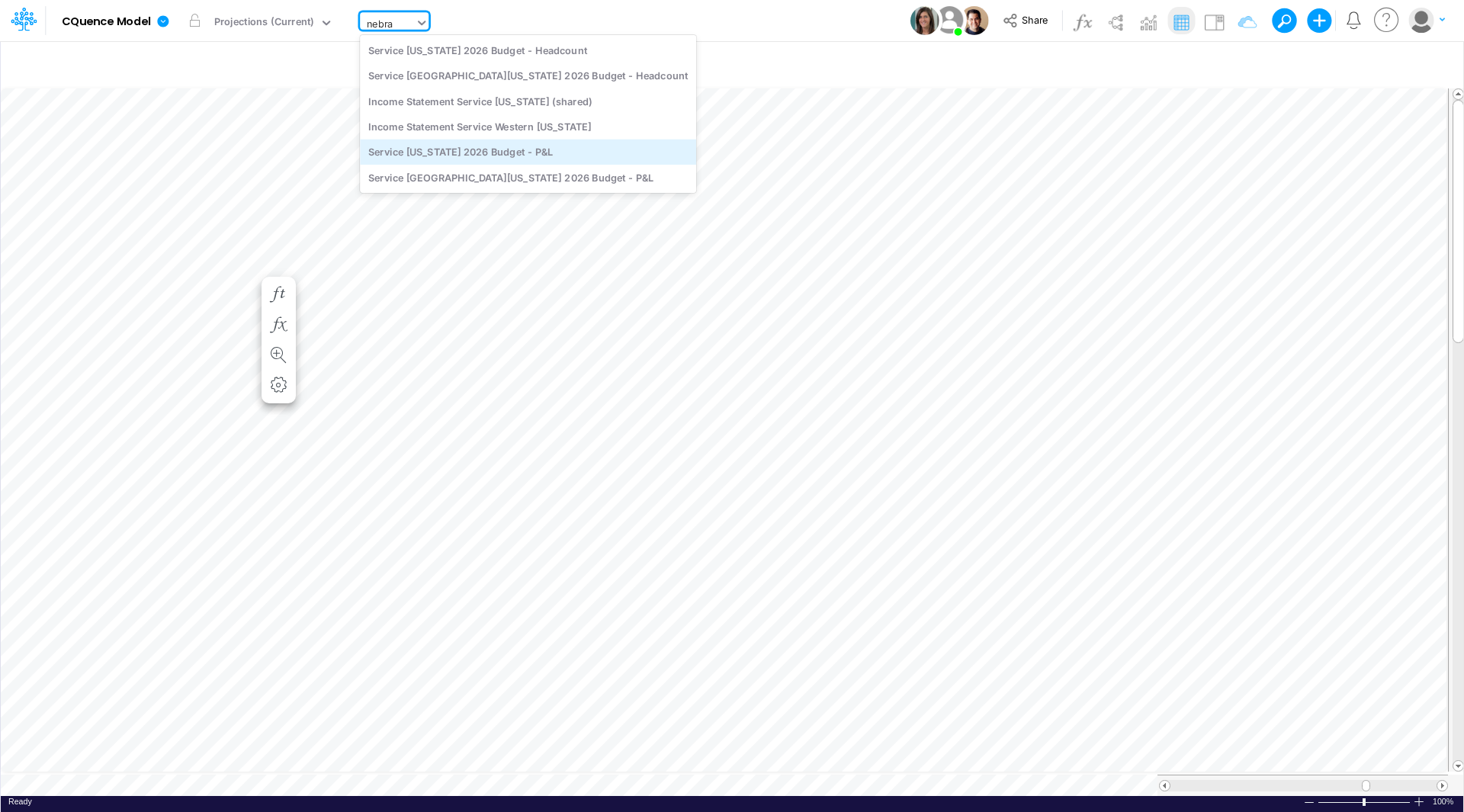
click at [482, 151] on div "Service [US_STATE] 2026 Budget - P&L" at bounding box center [528, 152] width 336 height 25
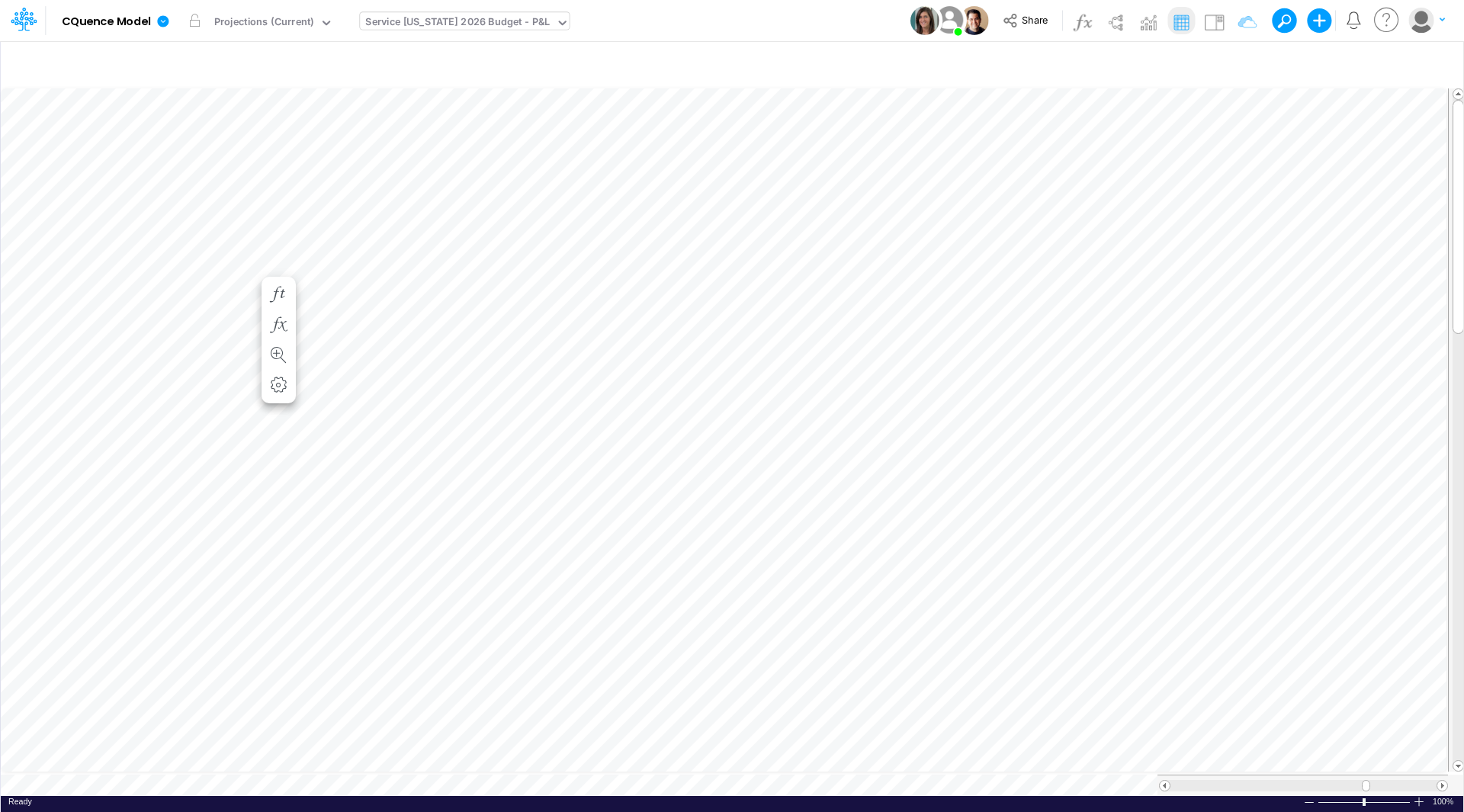
scroll to position [8, 1]
click at [805, 202] on icon "button" at bounding box center [803, 203] width 22 height 16
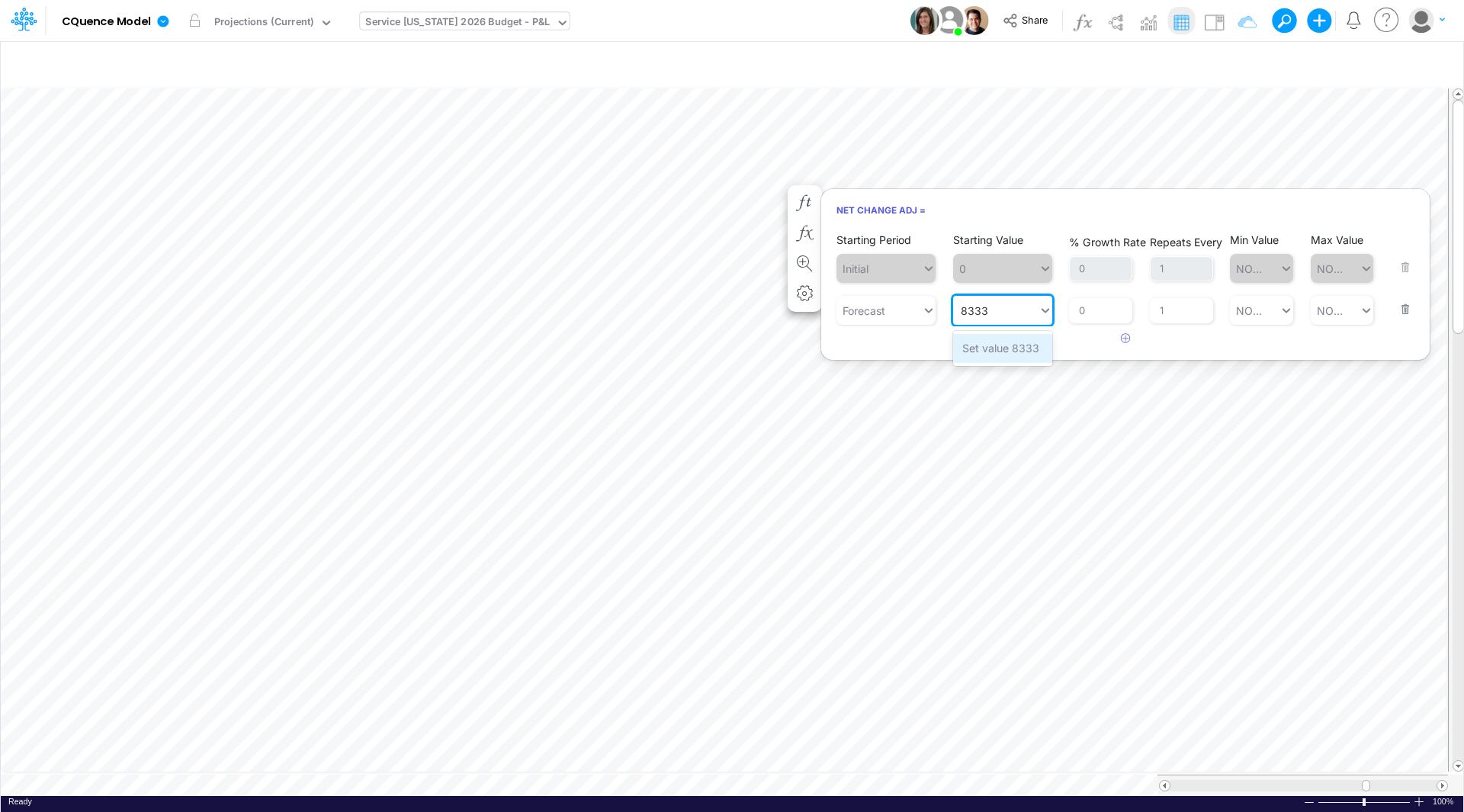
click at [1003, 351] on div "Set value 8333" at bounding box center [1002, 348] width 99 height 28
type input "8333"
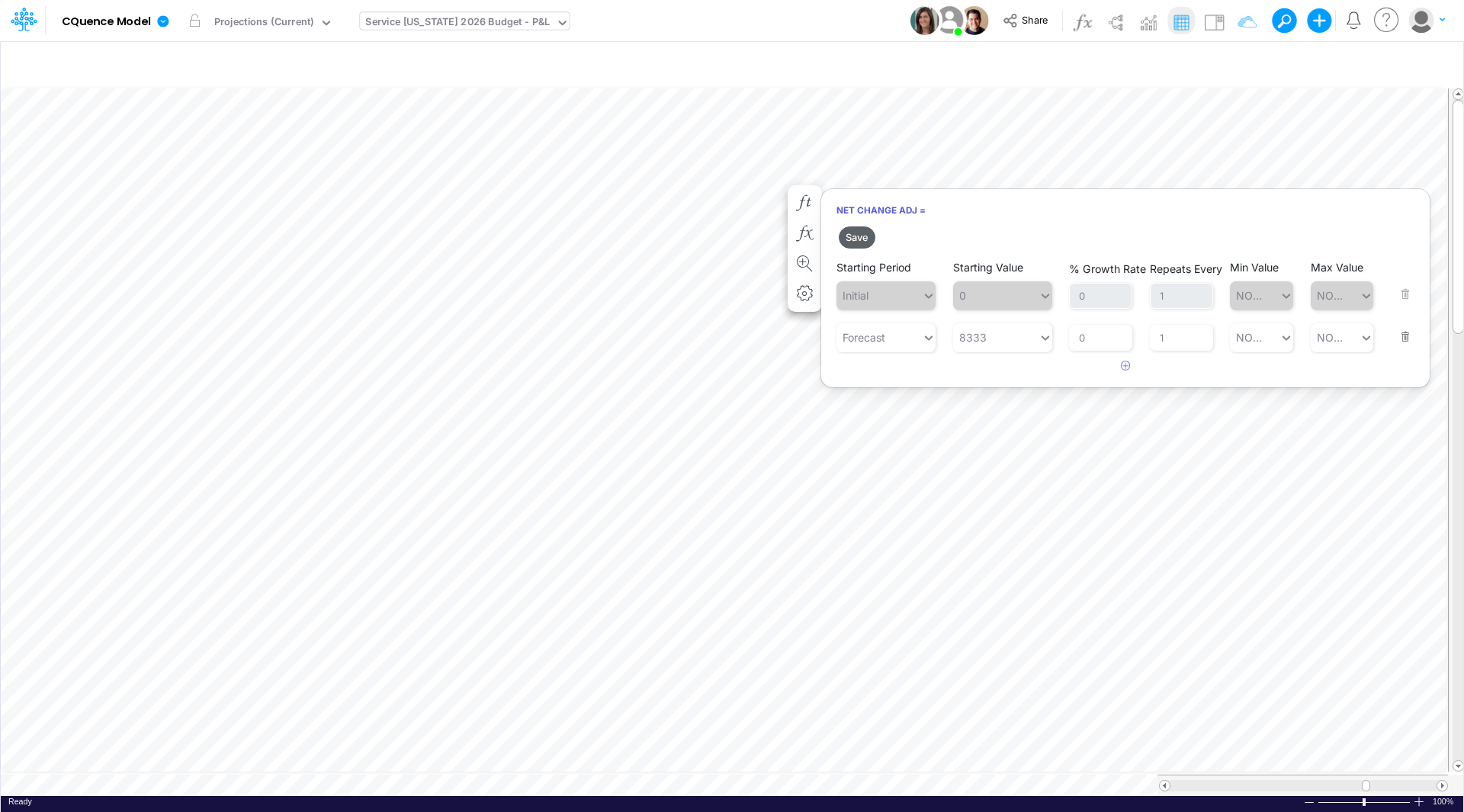
click at [850, 236] on button "Save" at bounding box center [856, 237] width 36 height 22
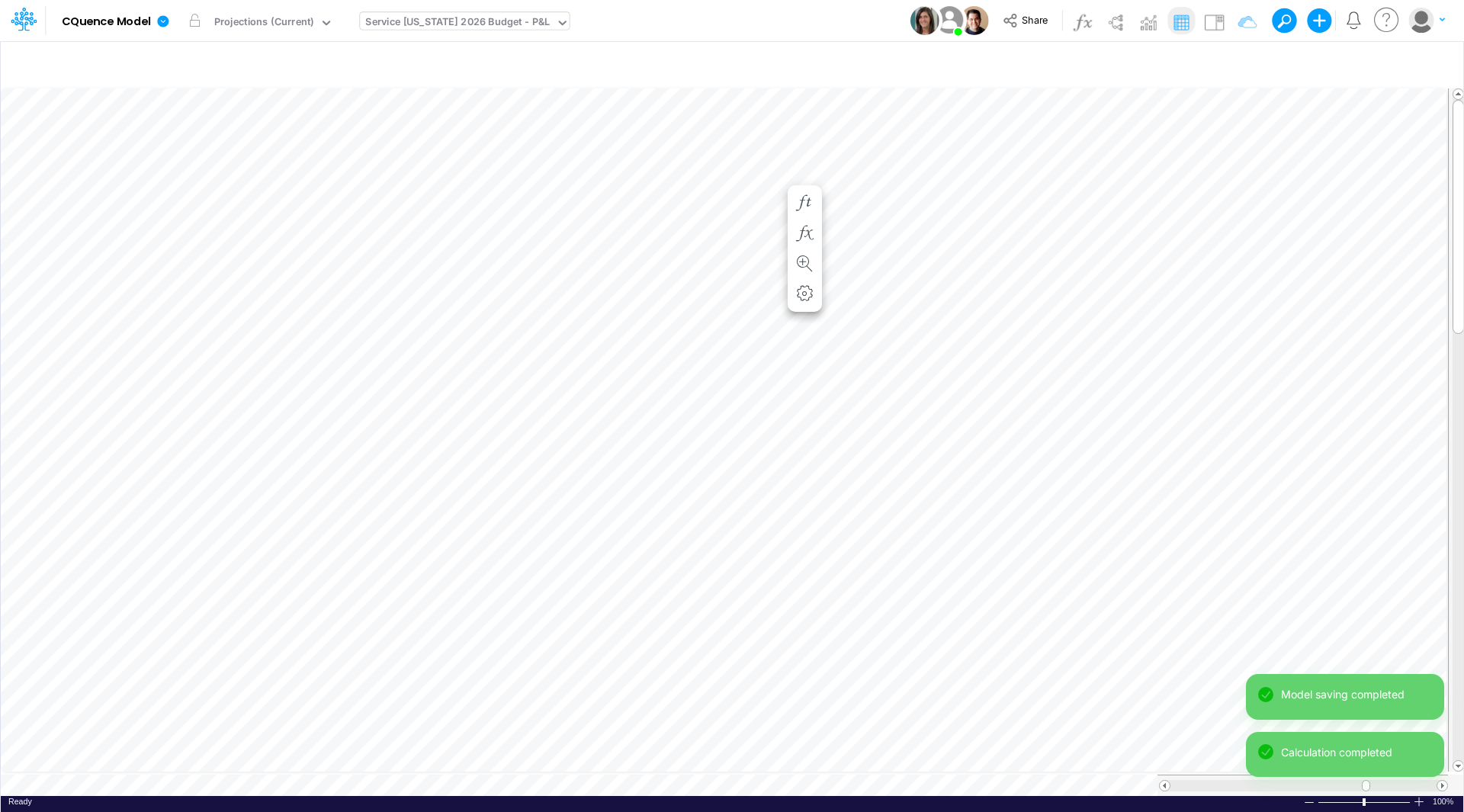
scroll to position [8, 1]
click at [805, 213] on icon "button" at bounding box center [803, 218] width 22 height 16
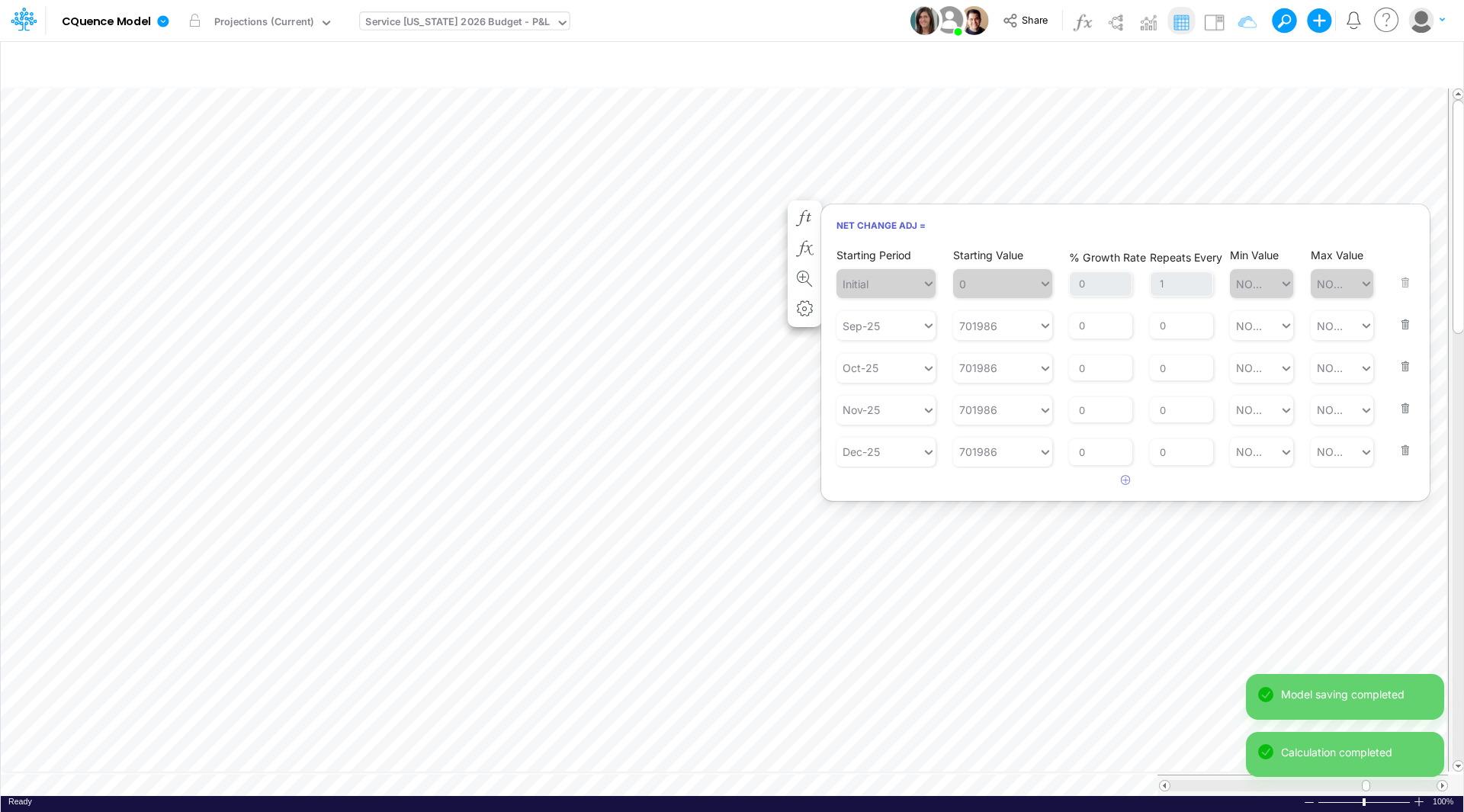
click at [1407, 365] on button "button" at bounding box center [1400, 357] width 20 height 41
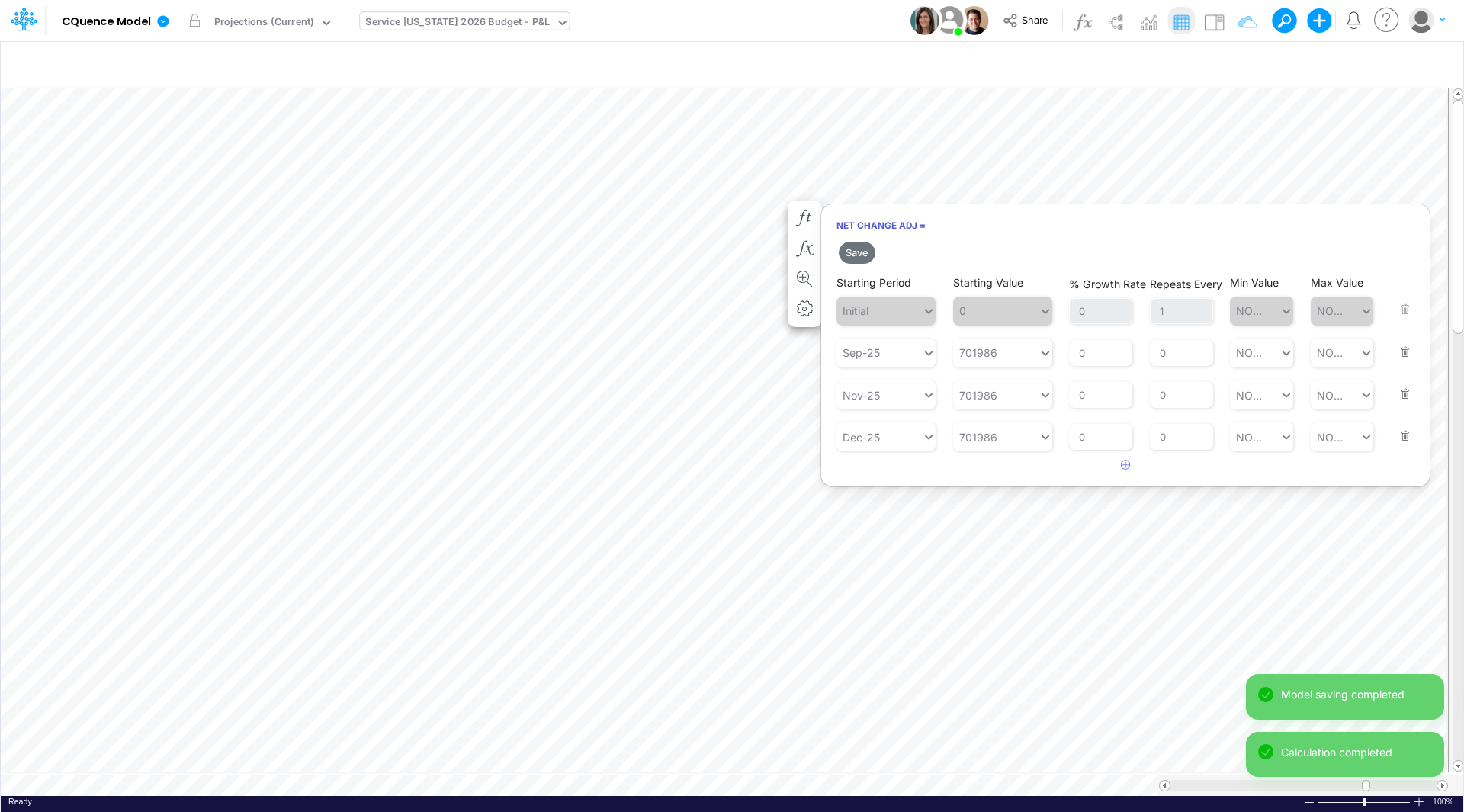
click at [1403, 355] on button "button" at bounding box center [1400, 342] width 20 height 41
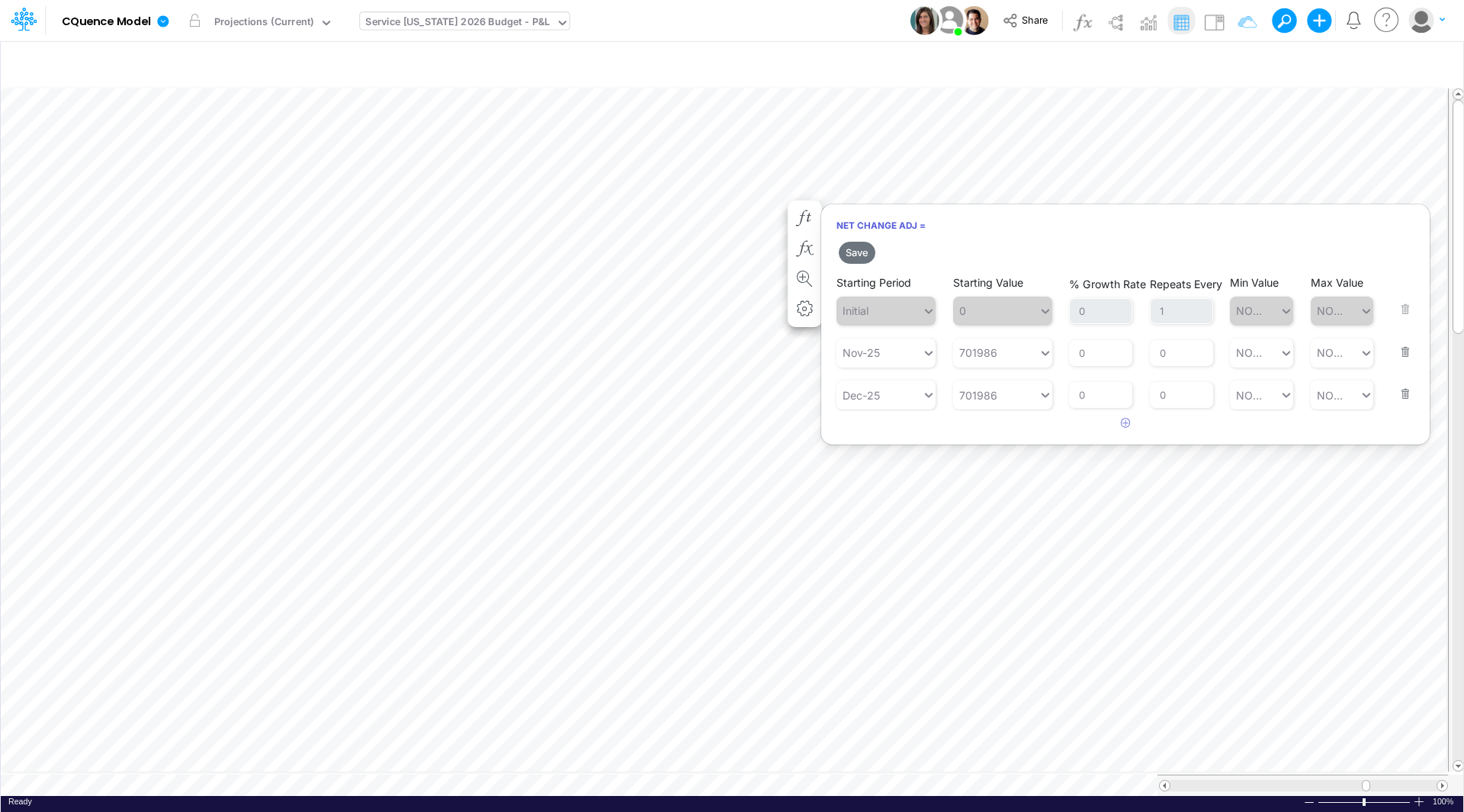
click at [1405, 355] on button "button" at bounding box center [1400, 342] width 20 height 41
click at [878, 347] on div "Dec-25" at bounding box center [861, 353] width 37 height 16
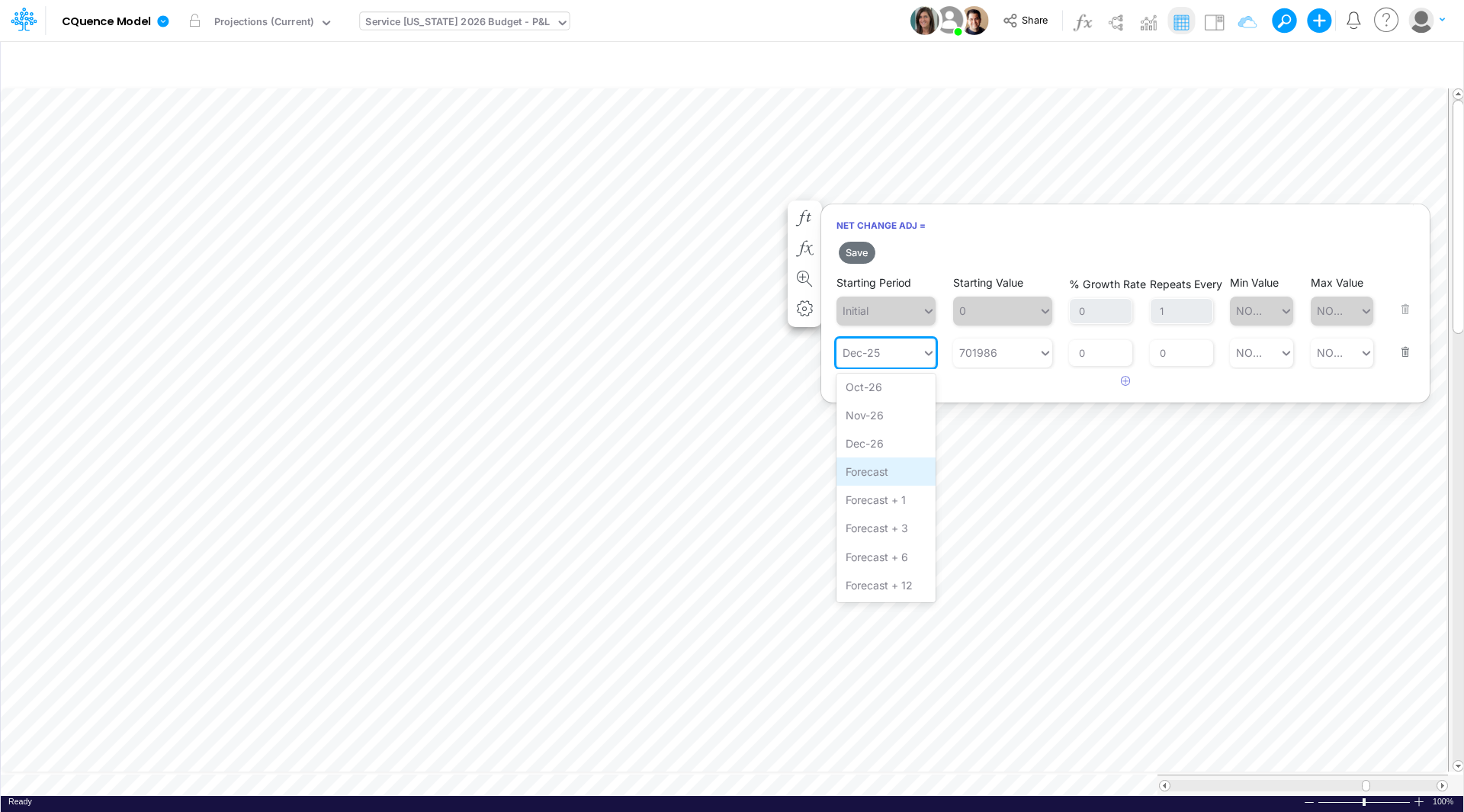
click at [884, 469] on div "Forecast" at bounding box center [885, 471] width 99 height 28
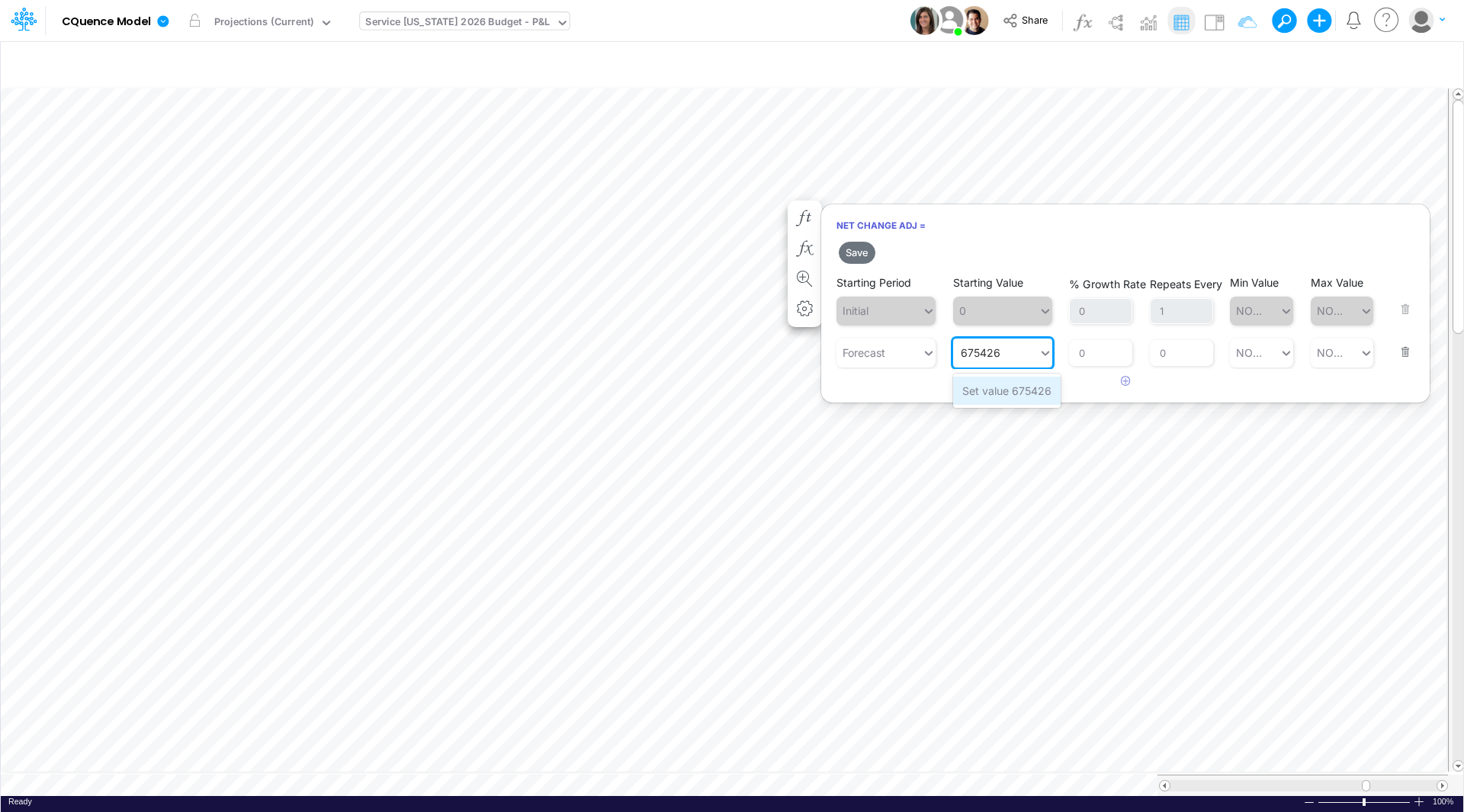
click at [1011, 396] on div "Set value 675426" at bounding box center [1007, 390] width 108 height 28
type input "675426"
click at [850, 251] on button "Save" at bounding box center [856, 252] width 36 height 22
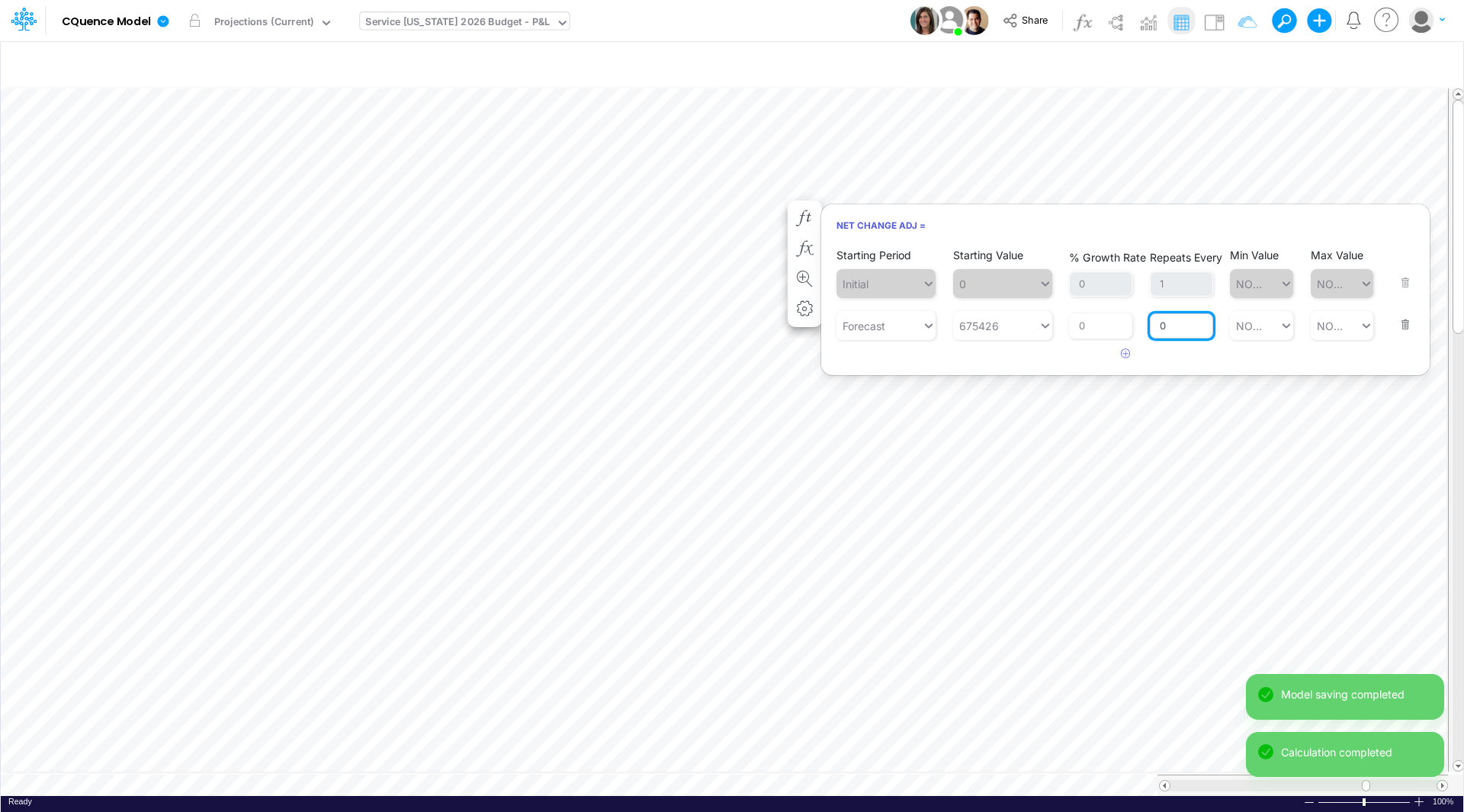
click at [1173, 321] on input "0" at bounding box center [1181, 326] width 64 height 26
drag, startPoint x: 1173, startPoint y: 322, endPoint x: 1141, endPoint y: 321, distance: 32.0
click at [1141, 321] on div "Starting Period Forecast Starting Value 675426 % Growth Rate 0 Repeats Every 0 …" at bounding box center [1125, 315] width 578 height 51
type input "1"
type input "675426"
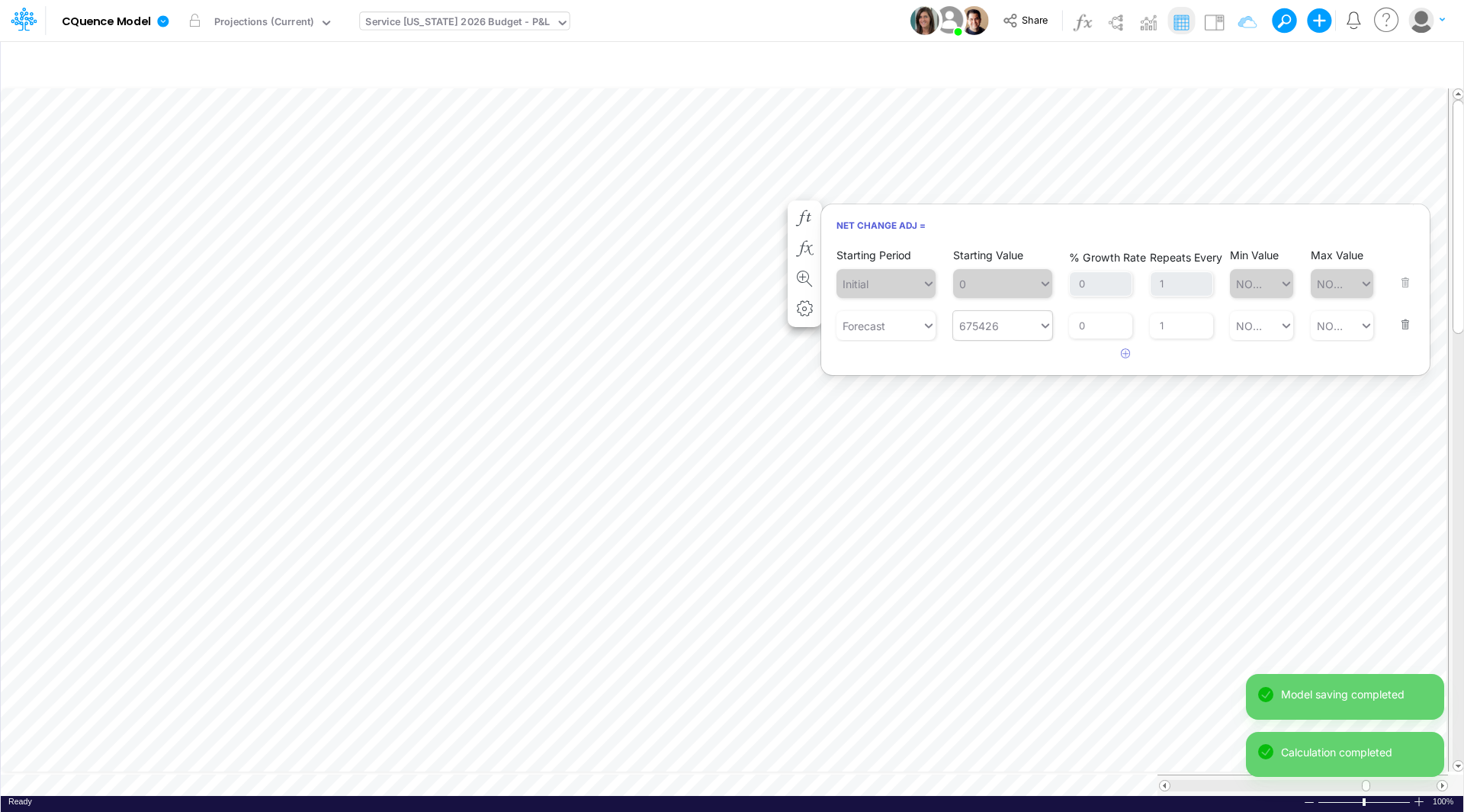
click at [1001, 322] on div "Starting Value 675426 675426" at bounding box center [1002, 315] width 99 height 51
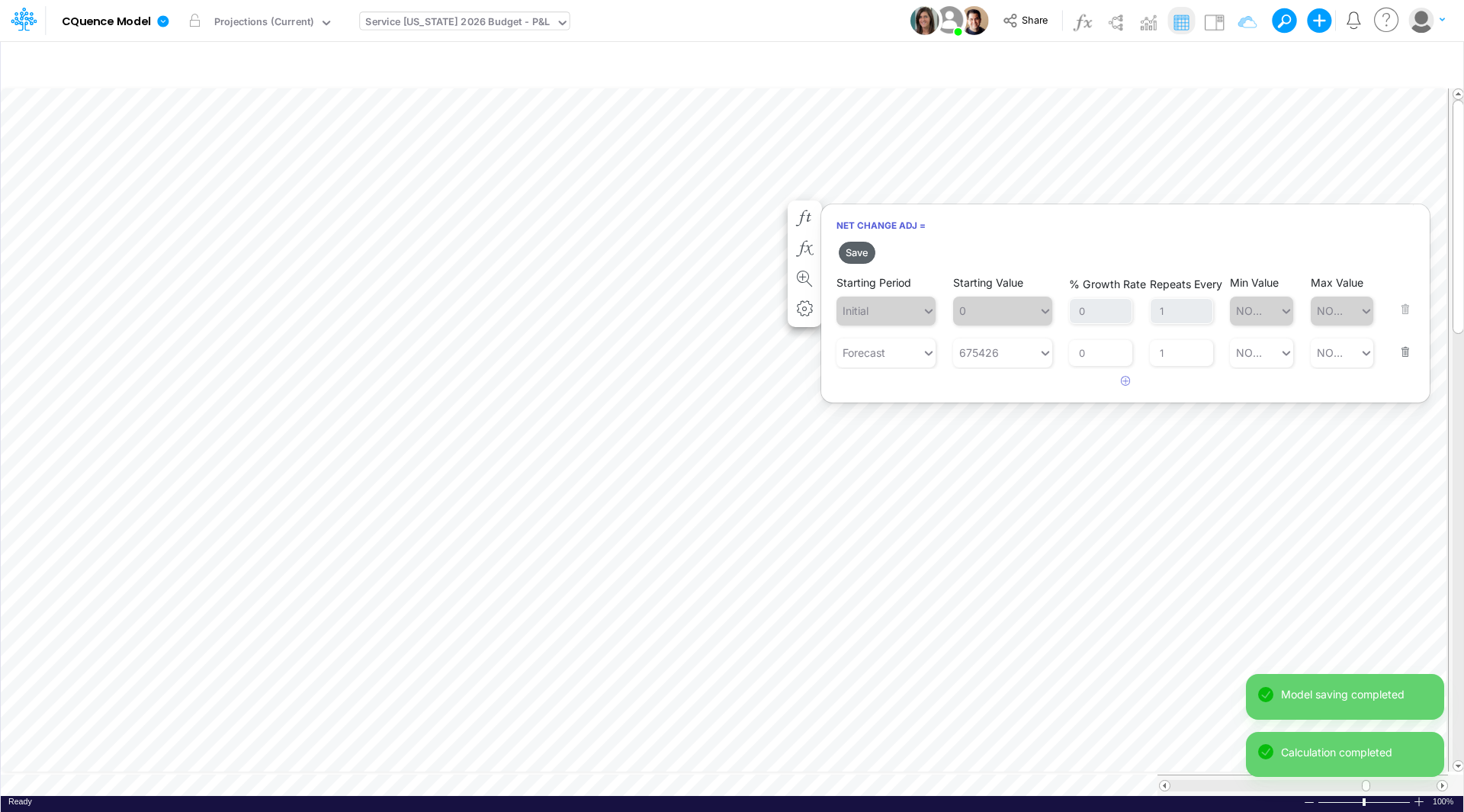
click at [859, 254] on button "Save" at bounding box center [856, 252] width 36 height 22
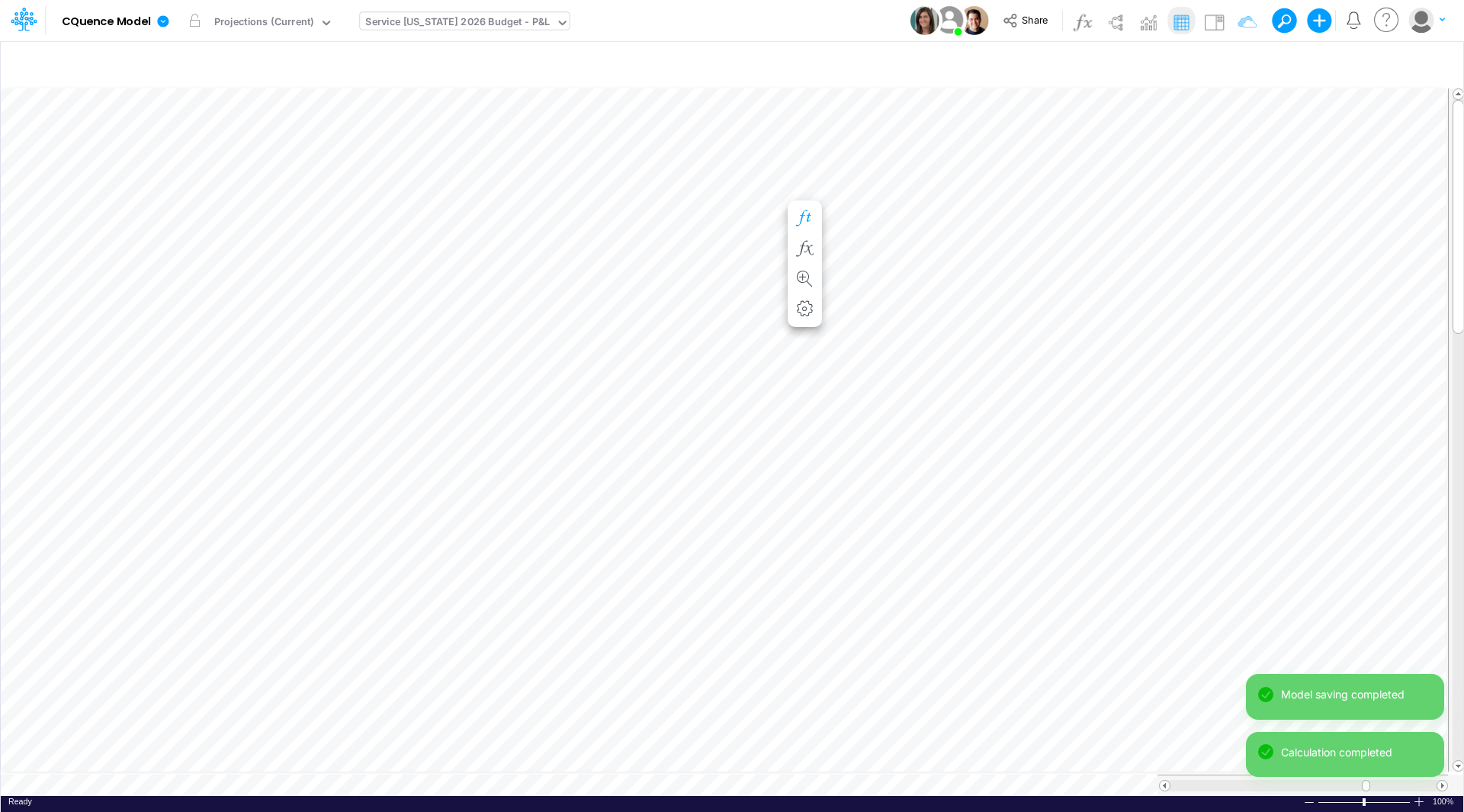
scroll to position [8, 1]
click at [812, 234] on icon "button" at bounding box center [803, 234] width 22 height 16
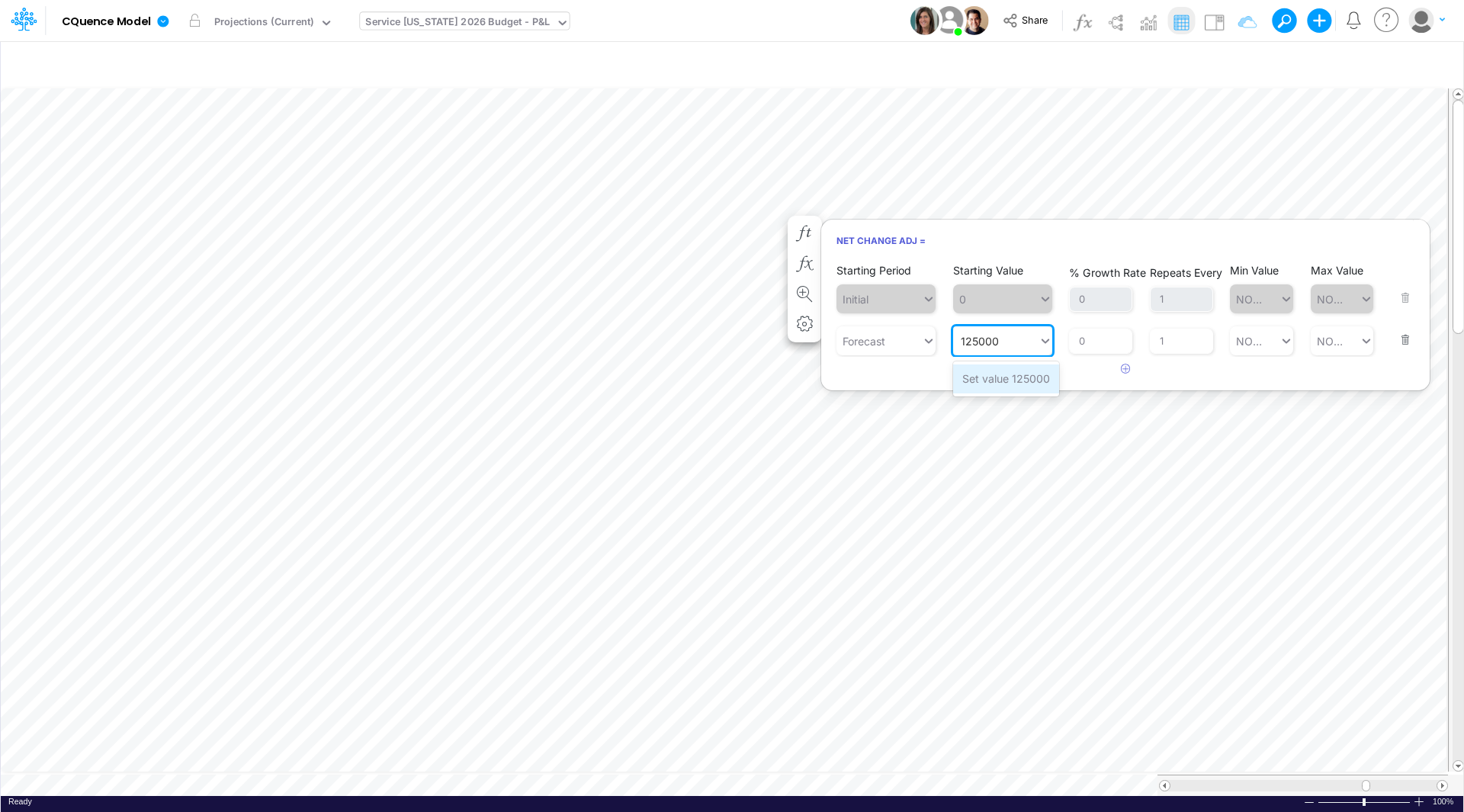
click at [1003, 378] on div "Set value 125000" at bounding box center [1006, 378] width 106 height 28
type input "125000"
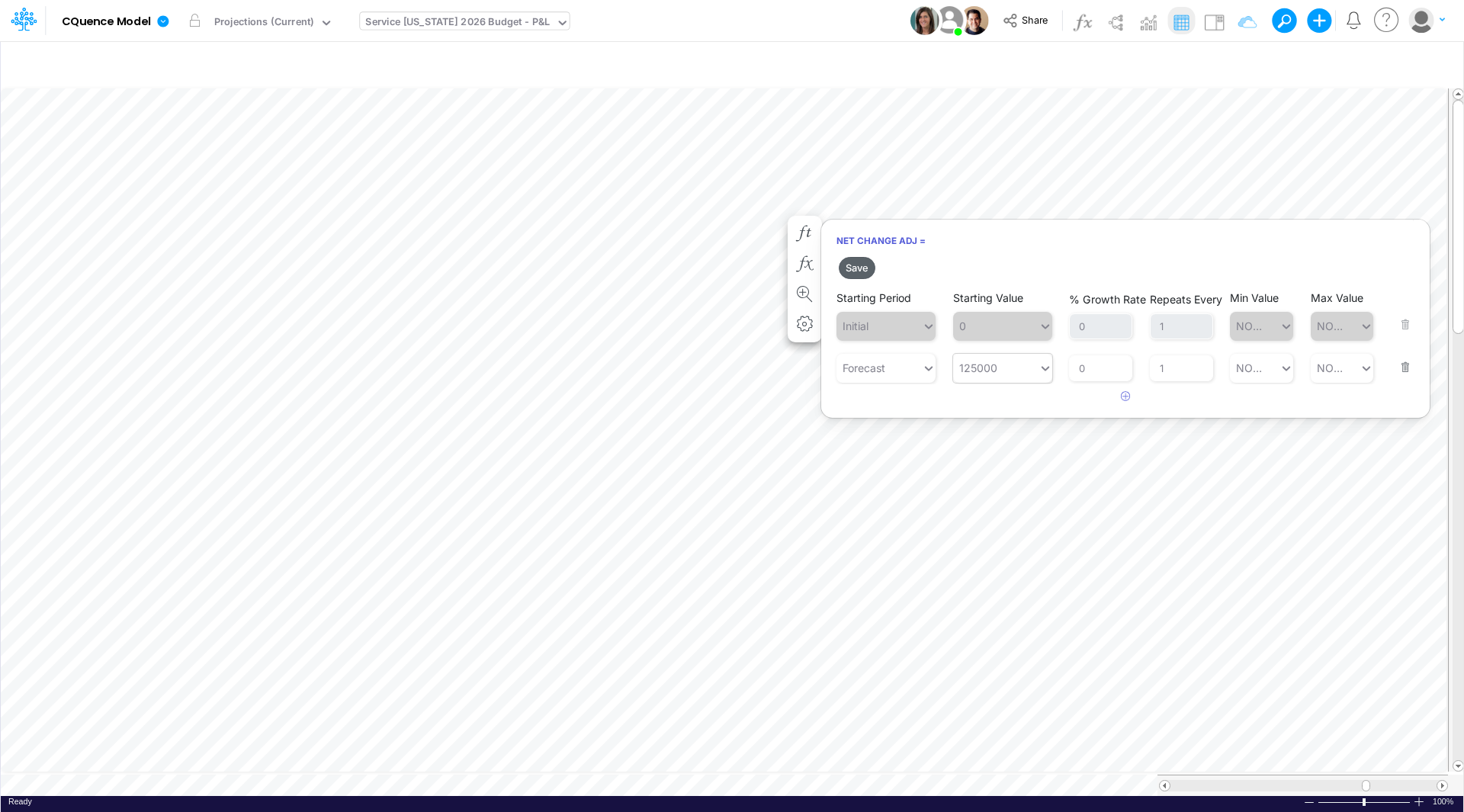
click at [852, 262] on button "Save" at bounding box center [856, 268] width 36 height 22
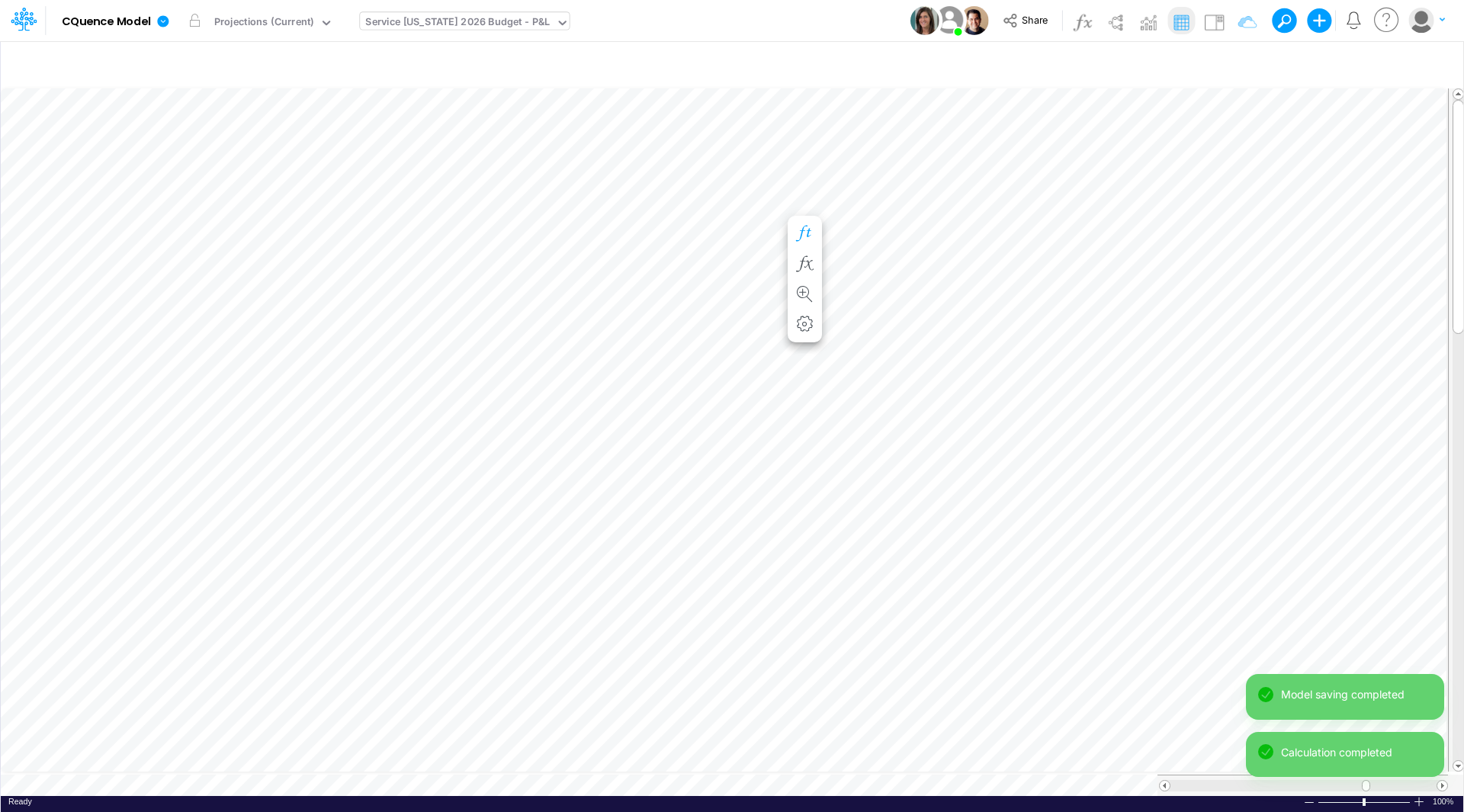
scroll to position [8, 1]
click at [809, 259] on icon "button" at bounding box center [803, 264] width 22 height 16
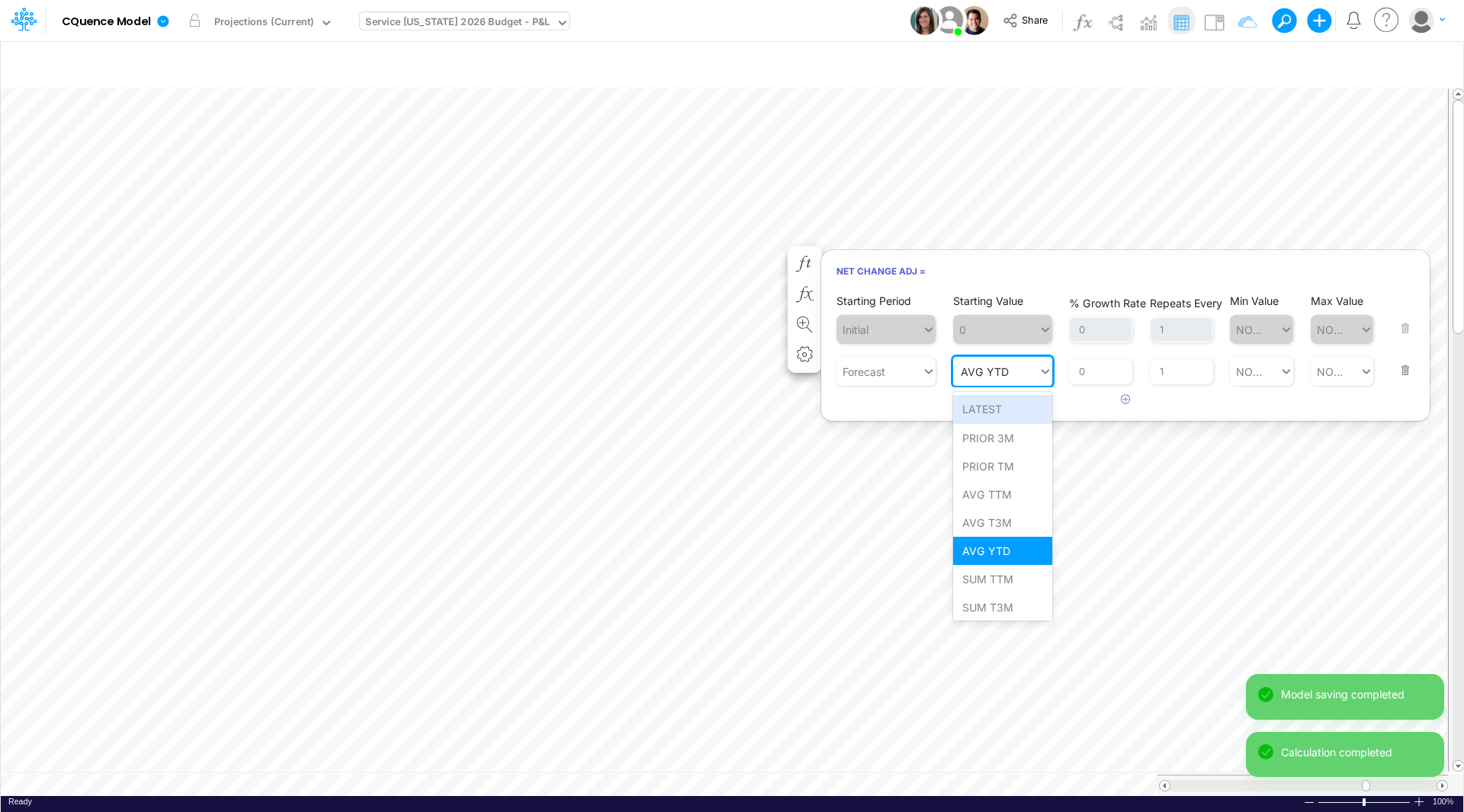
click at [1011, 372] on div "AVG YTD AVG YTD" at bounding box center [995, 371] width 85 height 25
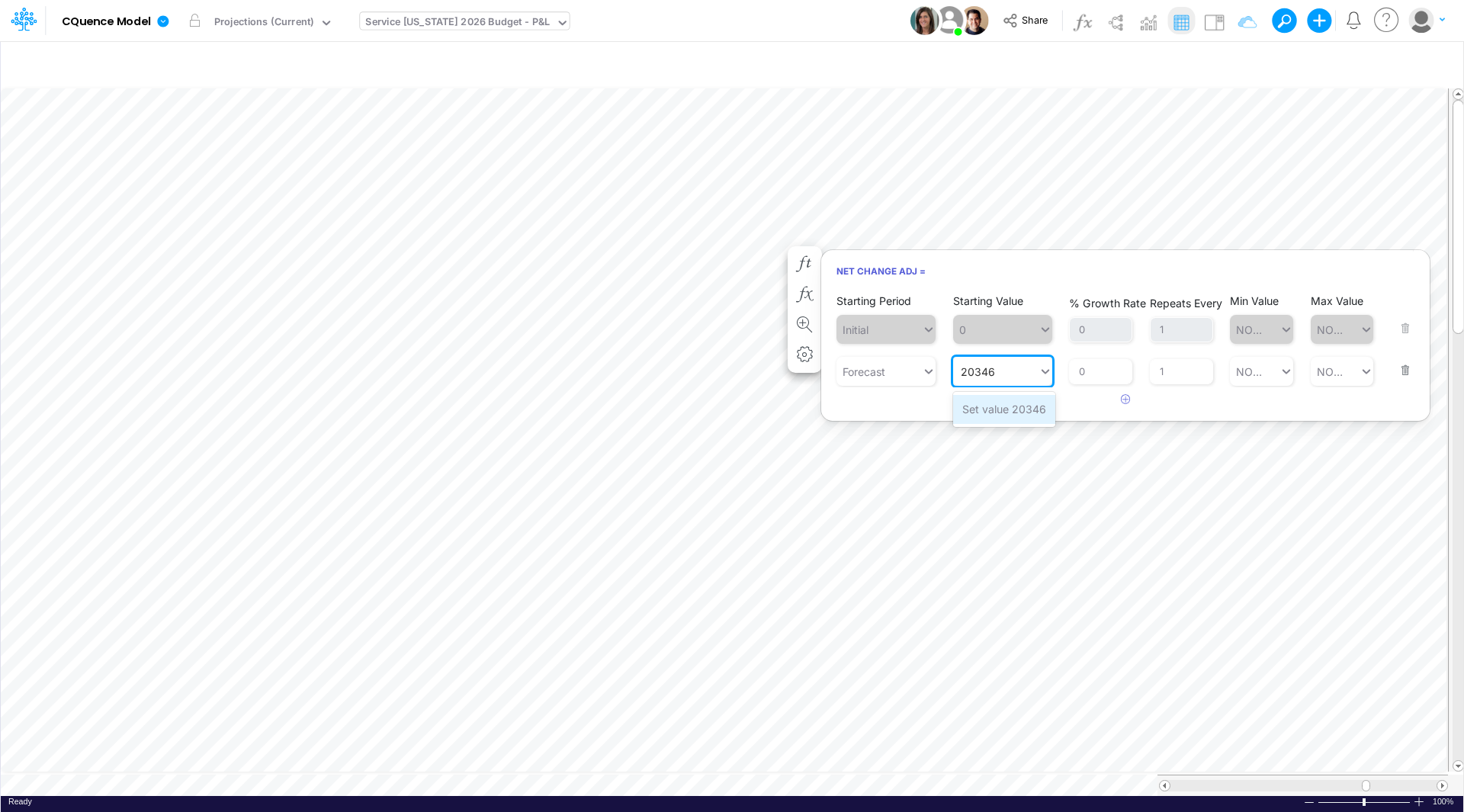
click at [996, 409] on div "Set value 20346" at bounding box center [1004, 408] width 103 height 28
type input "20346"
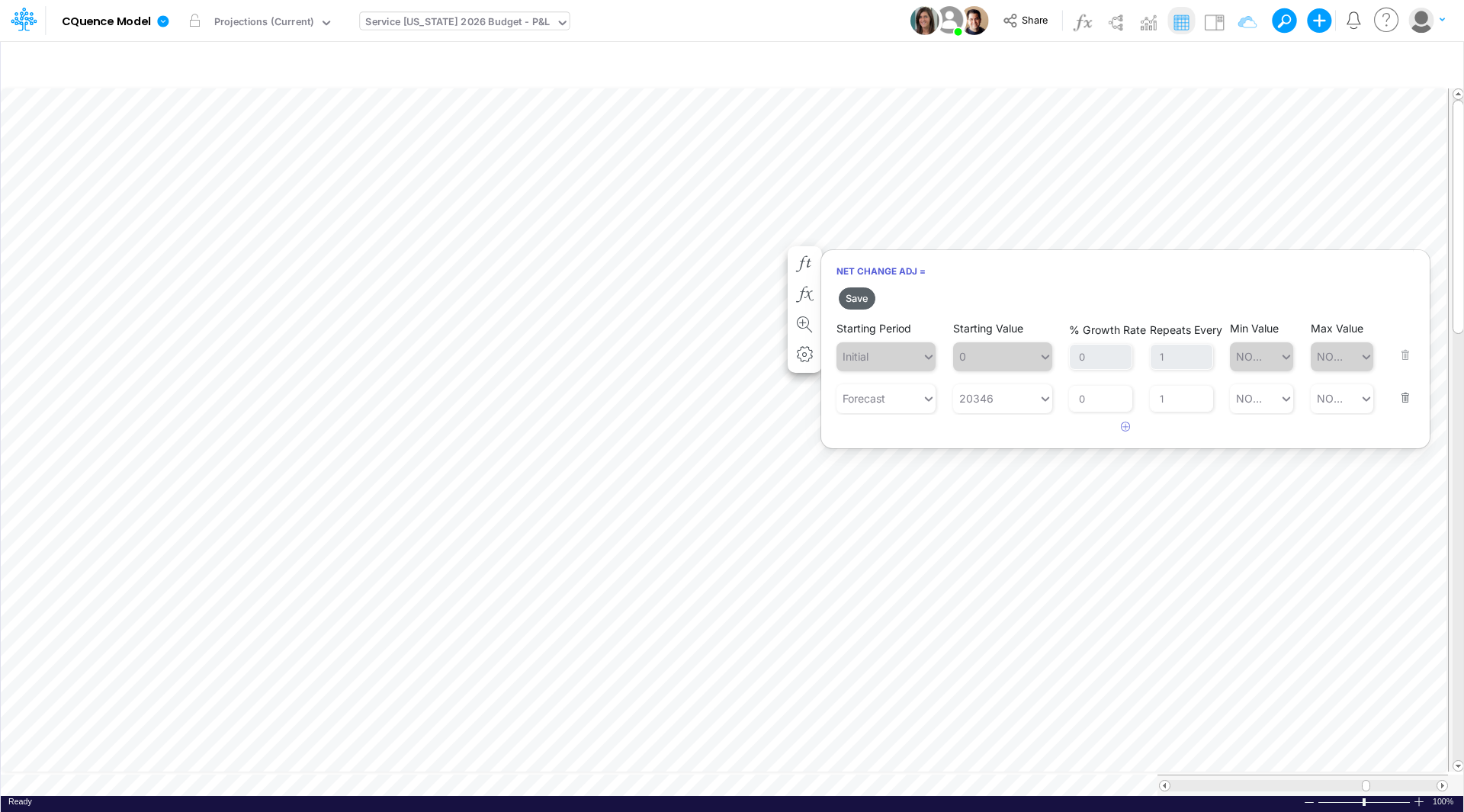
click at [861, 300] on button "Save" at bounding box center [856, 298] width 36 height 22
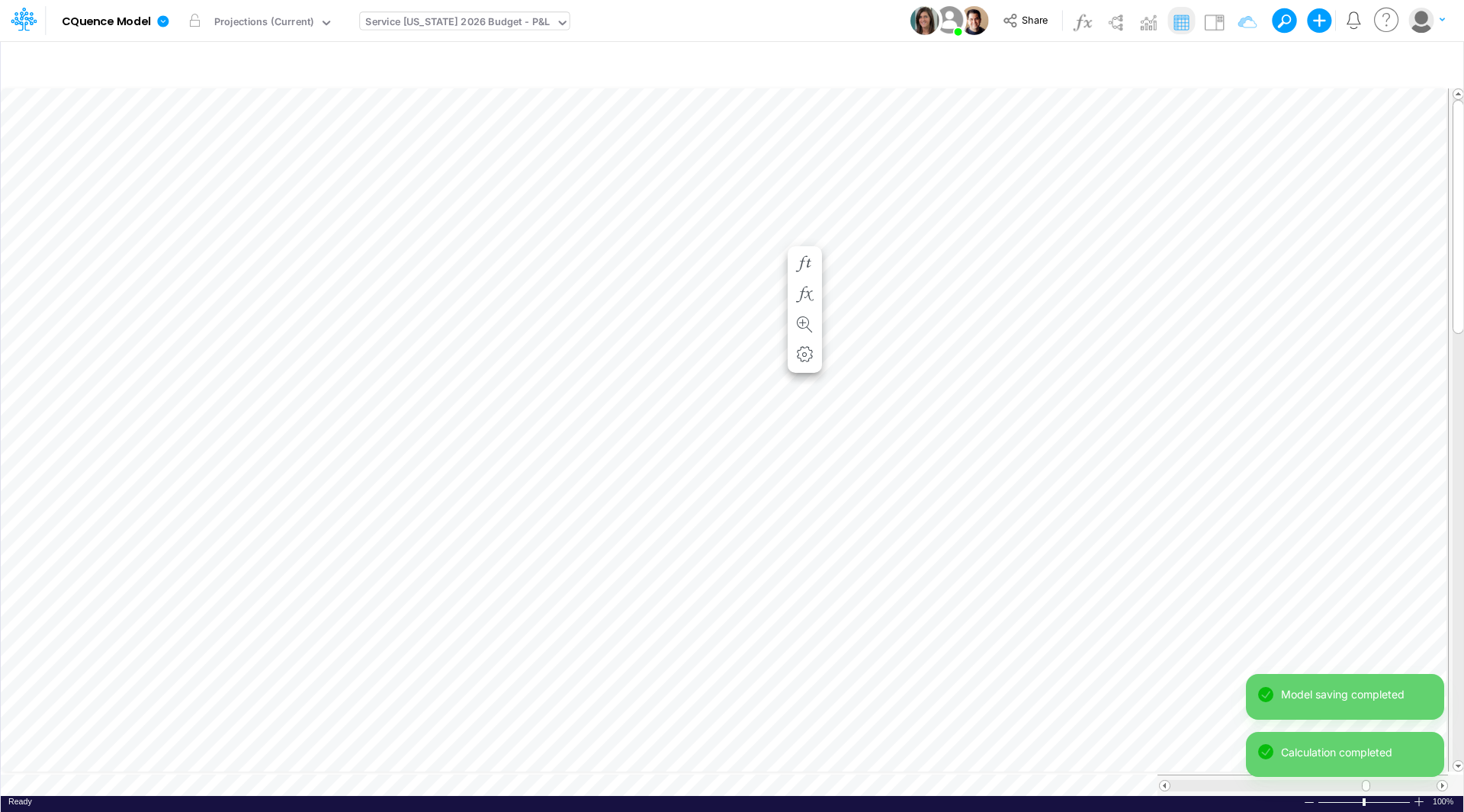
scroll to position [8, 1]
click at [802, 277] on icon "button" at bounding box center [803, 279] width 22 height 16
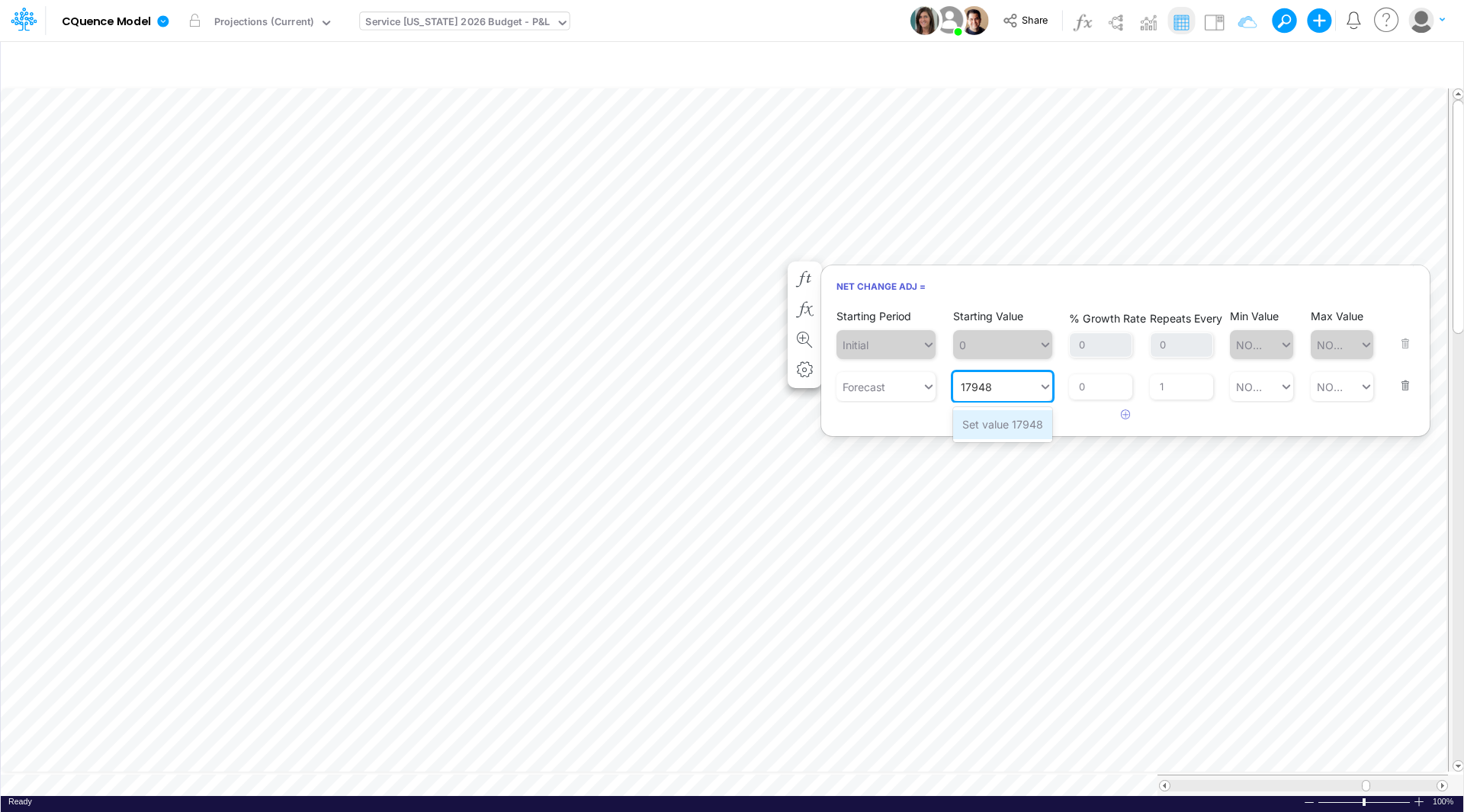
click at [1003, 426] on div "Set value 17948" at bounding box center [1002, 424] width 99 height 28
type input "17948"
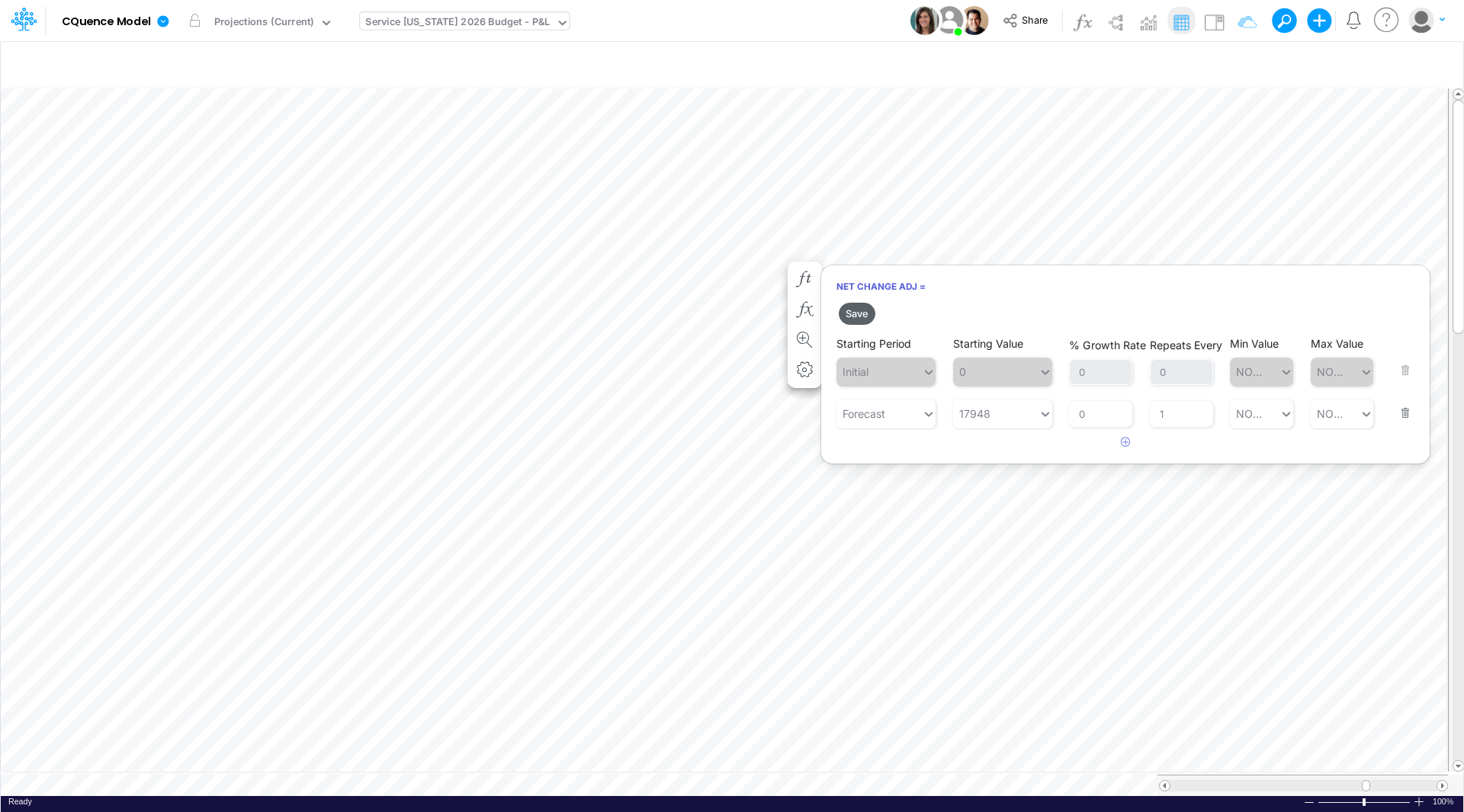
click at [854, 311] on button "Save" at bounding box center [856, 314] width 36 height 22
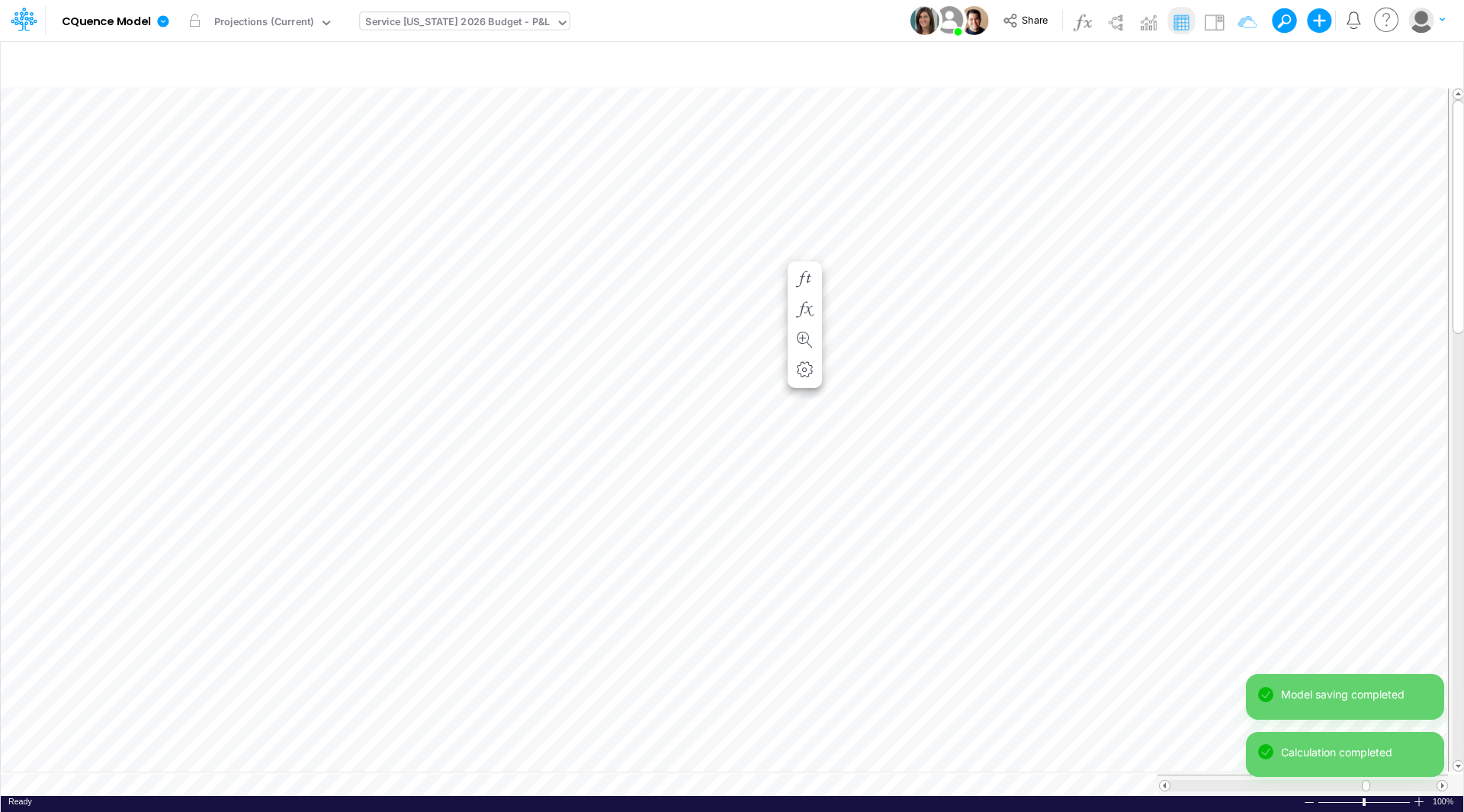
scroll to position [8, 1]
click at [798, 293] on icon "button" at bounding box center [803, 294] width 22 height 16
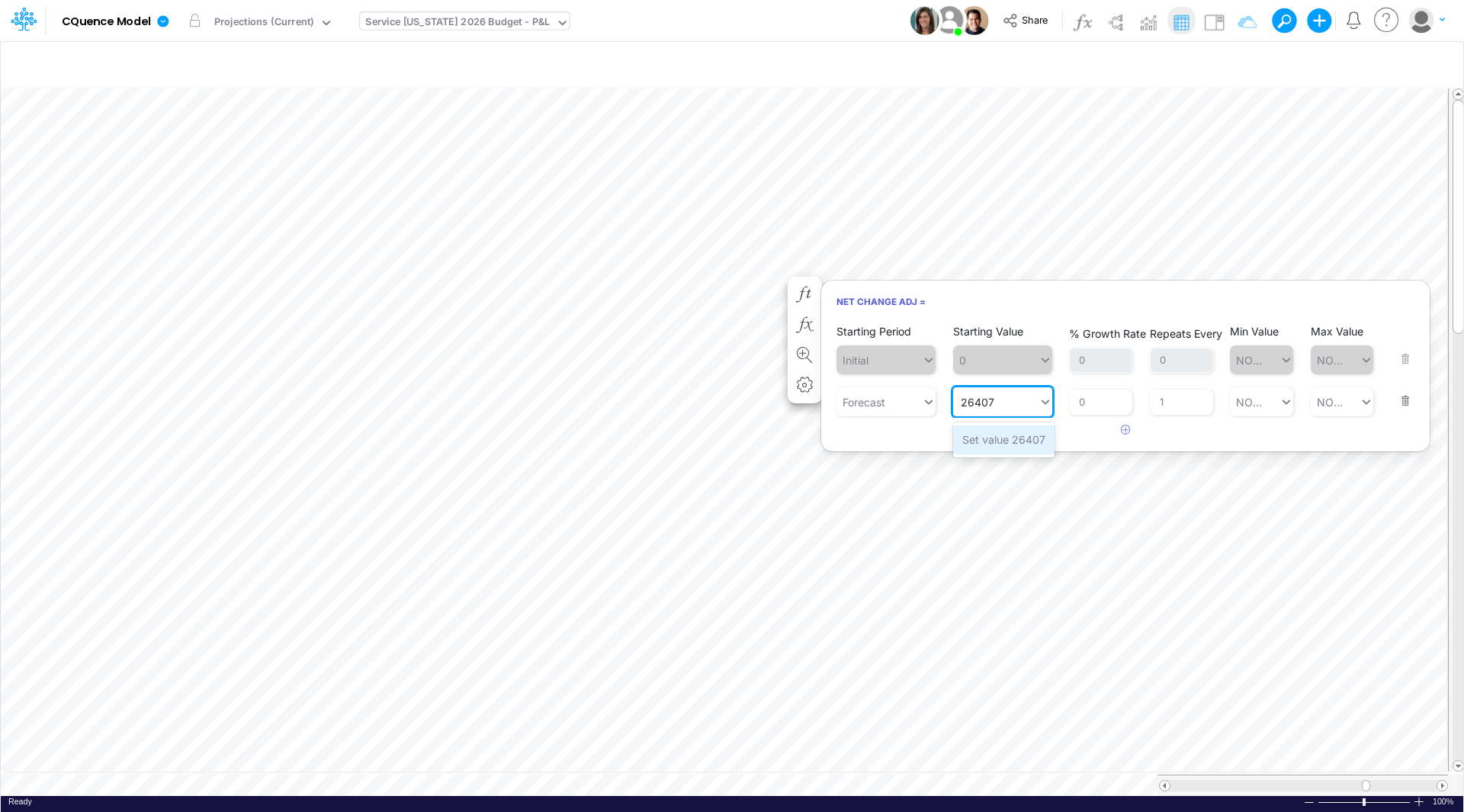
click at [1007, 437] on div "Set value 26407" at bounding box center [1004, 439] width 102 height 28
type input "26407"
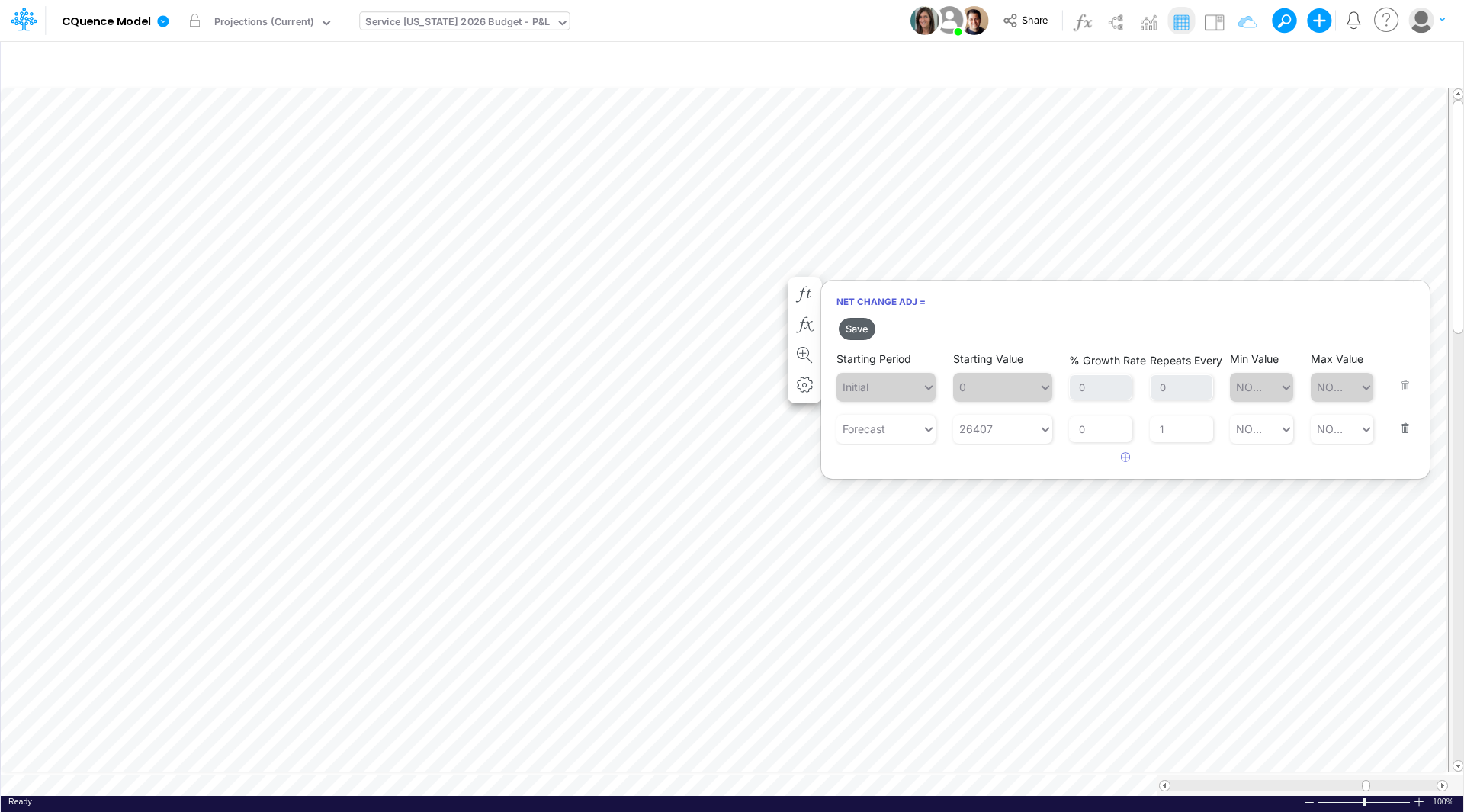
click at [862, 334] on button "Save" at bounding box center [856, 328] width 36 height 22
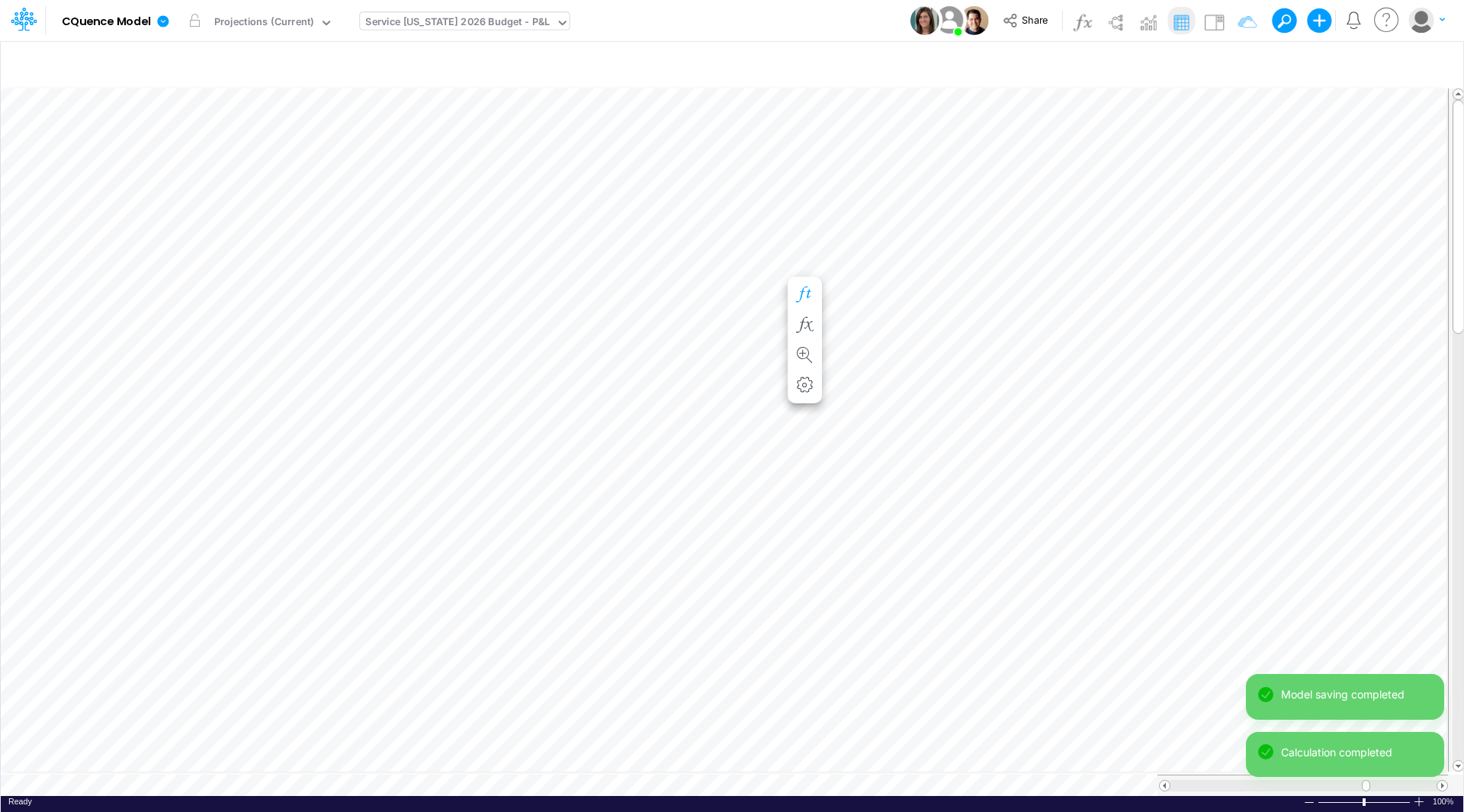
scroll to position [8, 1]
click at [802, 307] on icon "button" at bounding box center [803, 310] width 22 height 16
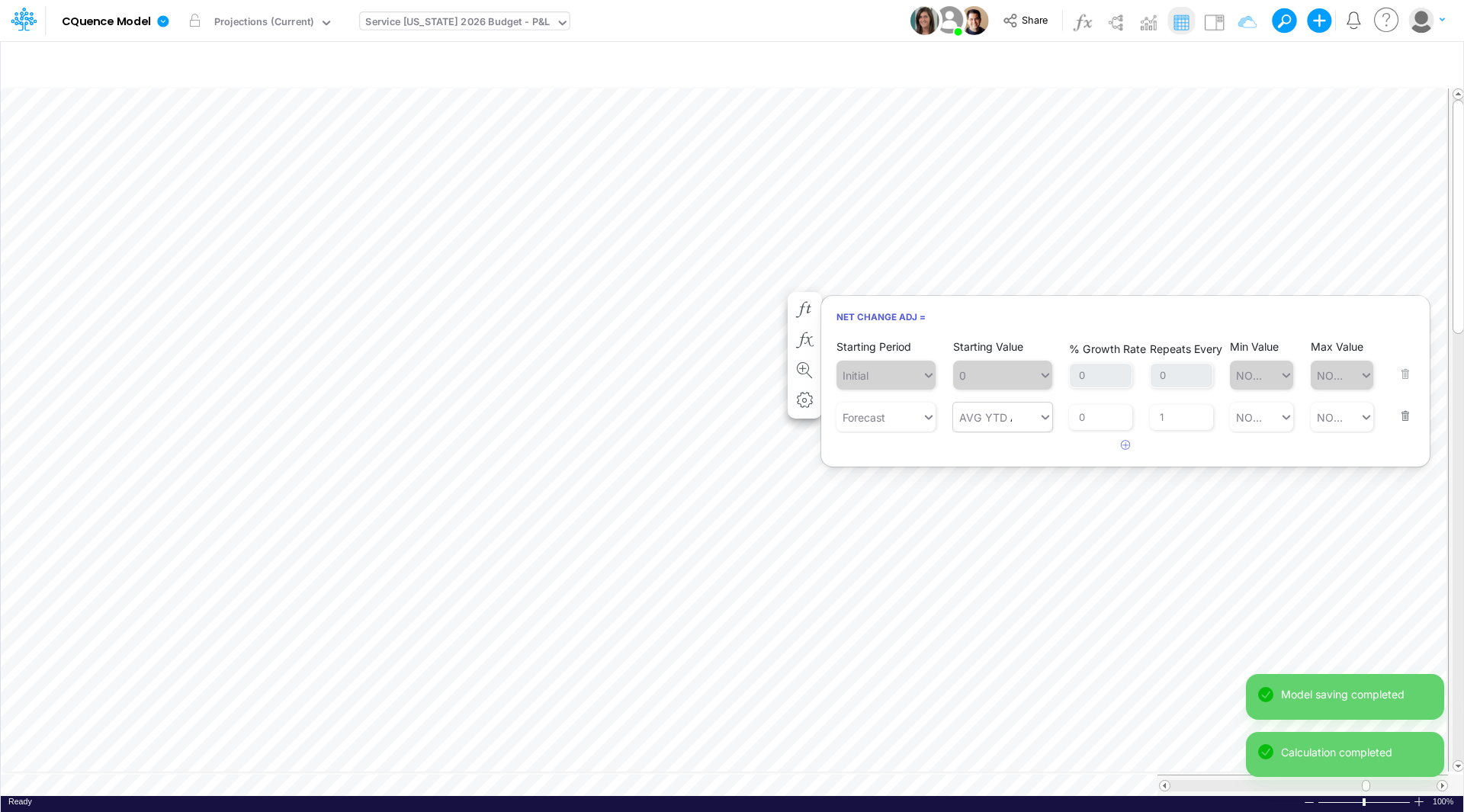
click at [1008, 418] on div "AVG YTD AVG YTD" at bounding box center [995, 417] width 85 height 25
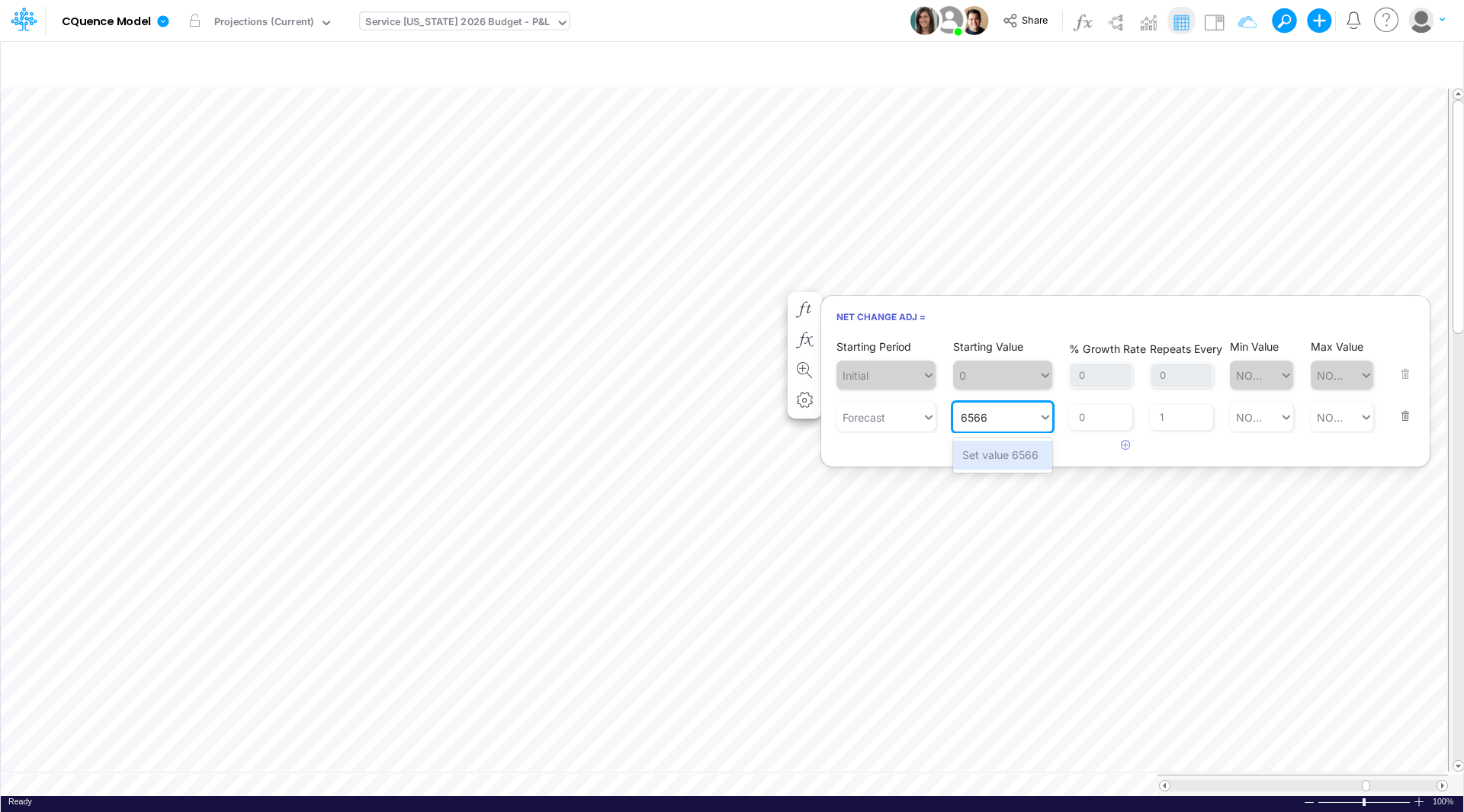
click at [1005, 452] on div "Set value 6566" at bounding box center [1002, 454] width 99 height 28
type input "6566"
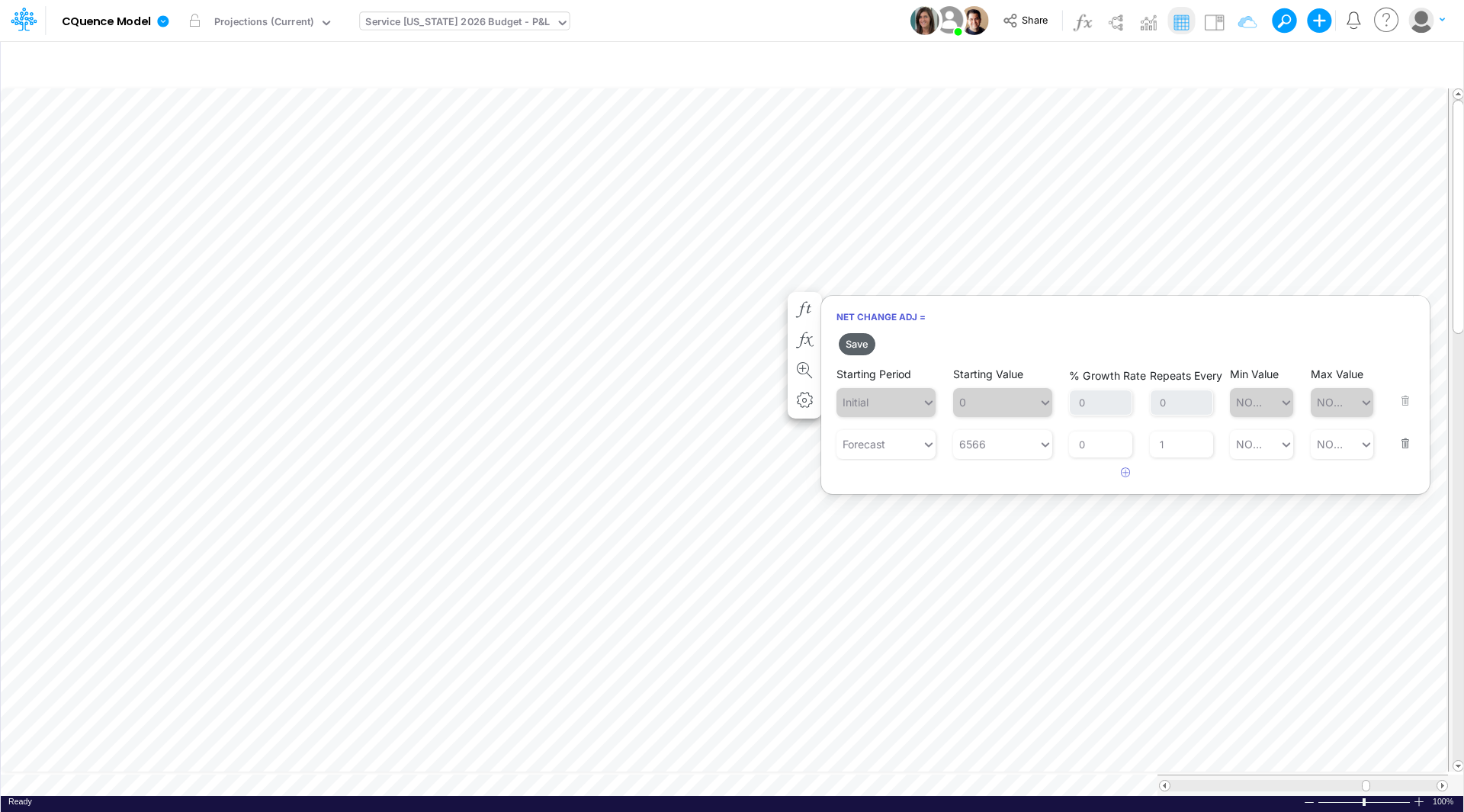
click at [848, 345] on button "Save" at bounding box center [856, 344] width 36 height 22
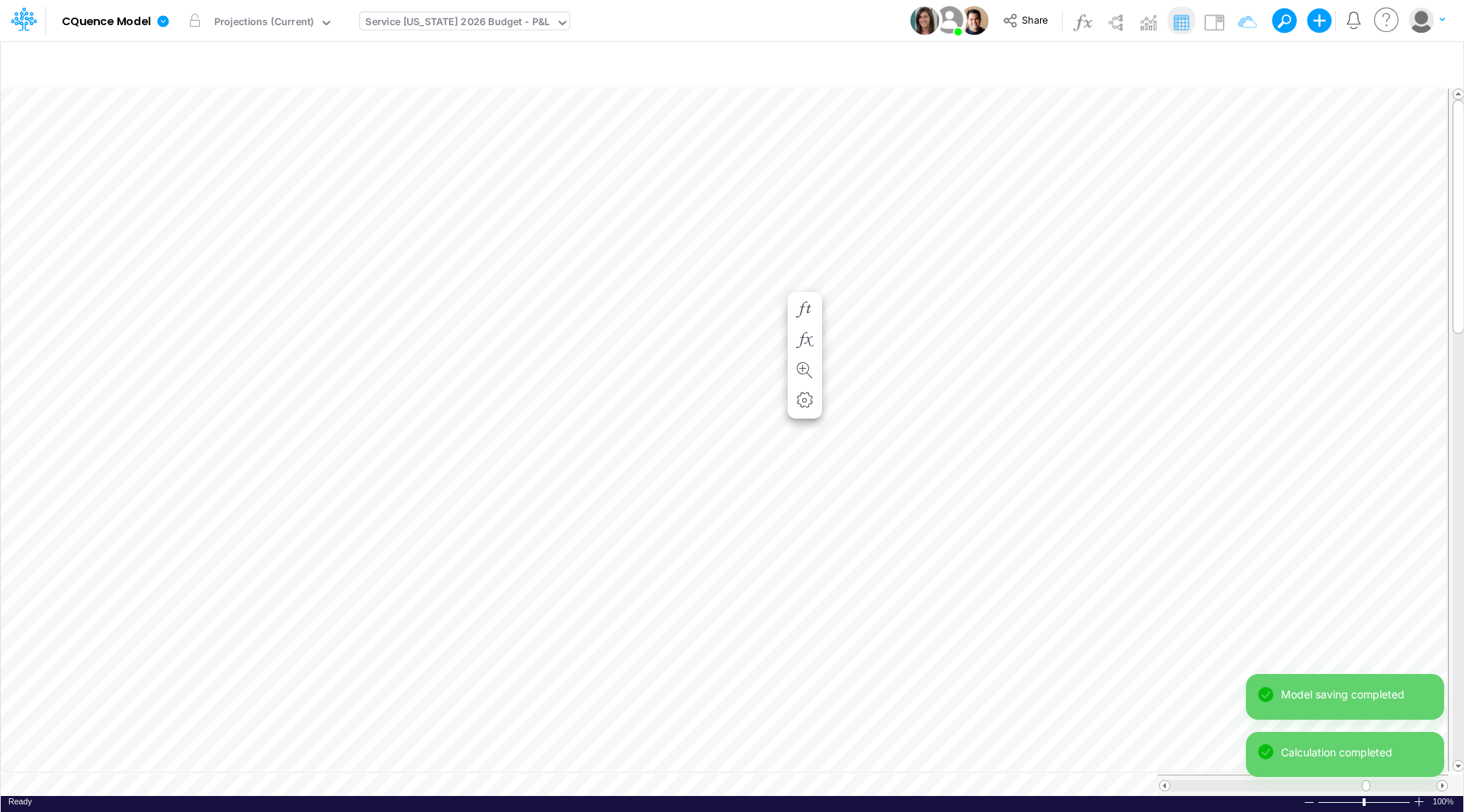
scroll to position [8, 1]
click at [802, 323] on icon "button" at bounding box center [803, 324] width 22 height 16
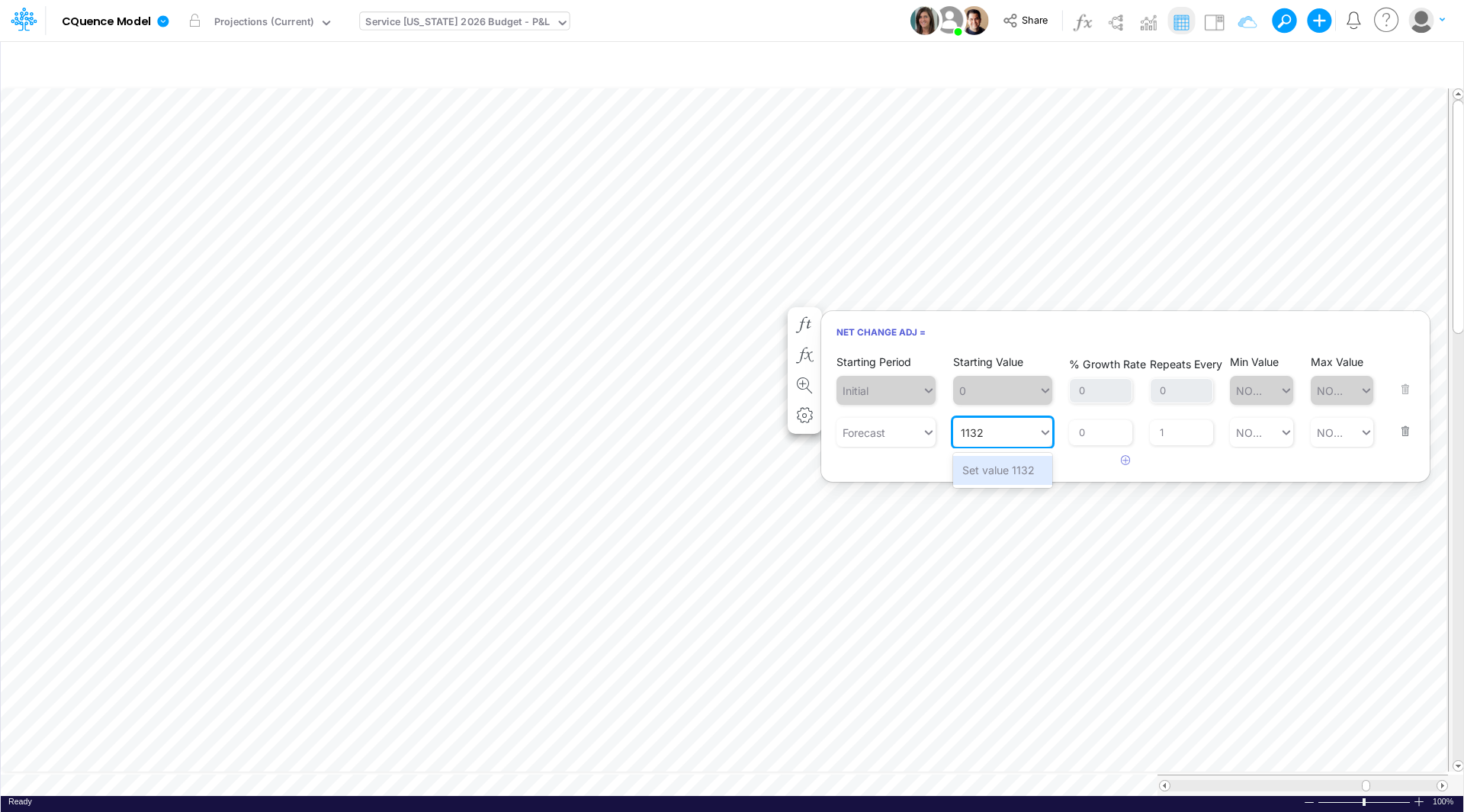
click at [1001, 471] on div "Set value 1132" at bounding box center [1002, 469] width 99 height 28
type input "1132"
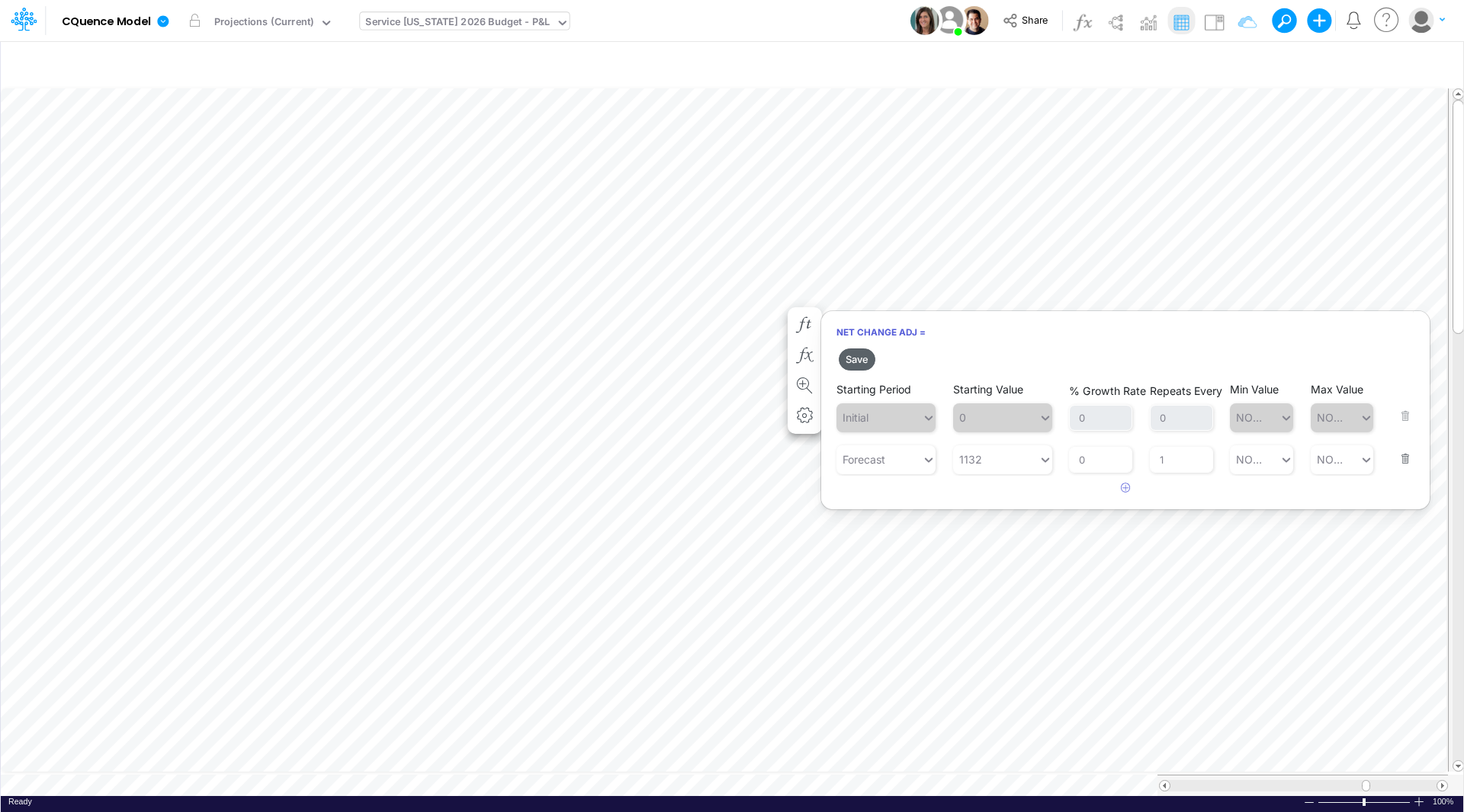
click at [858, 359] on button "Save" at bounding box center [856, 359] width 36 height 22
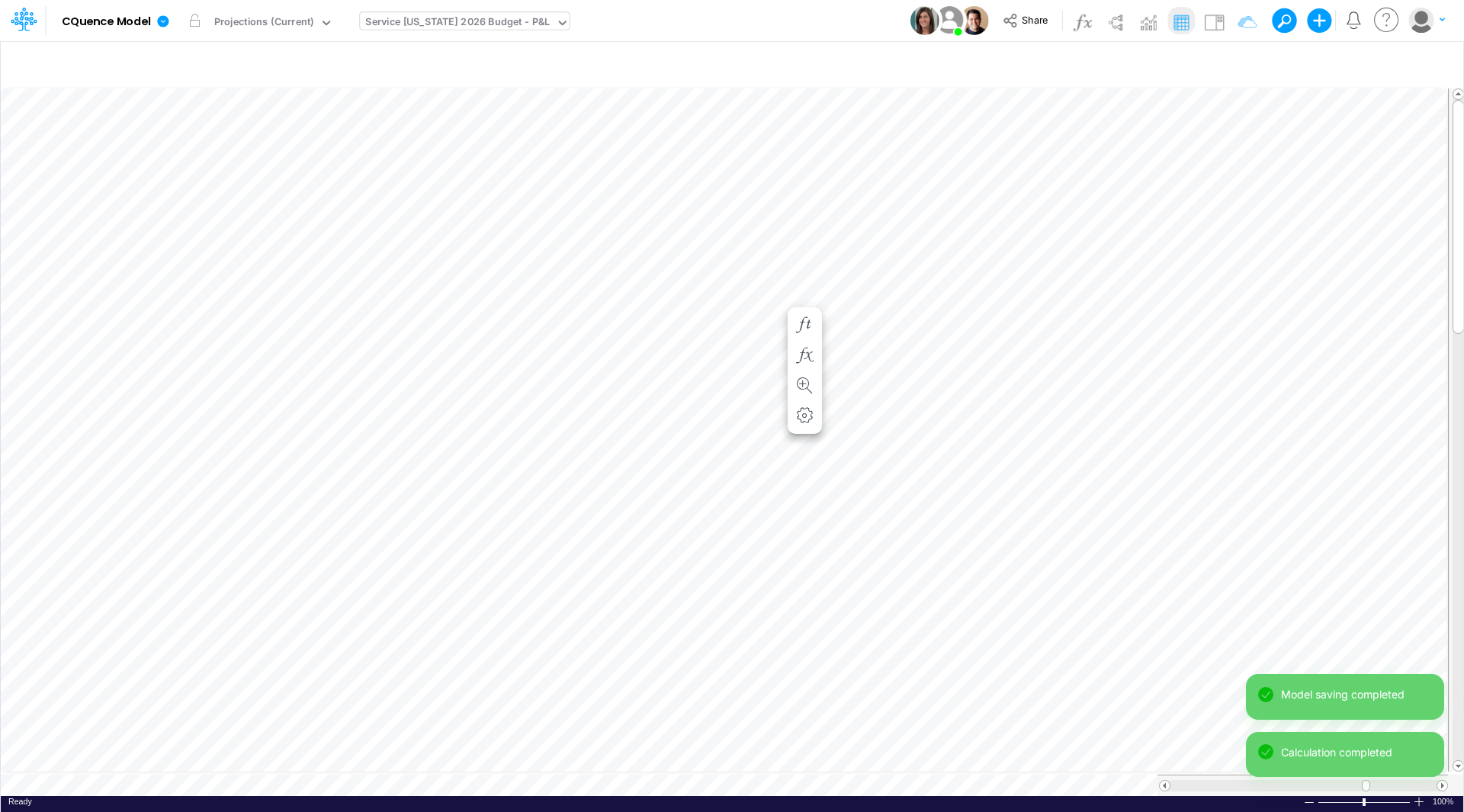
scroll to position [8, 1]
click at [802, 334] on icon "button" at bounding box center [803, 340] width 22 height 16
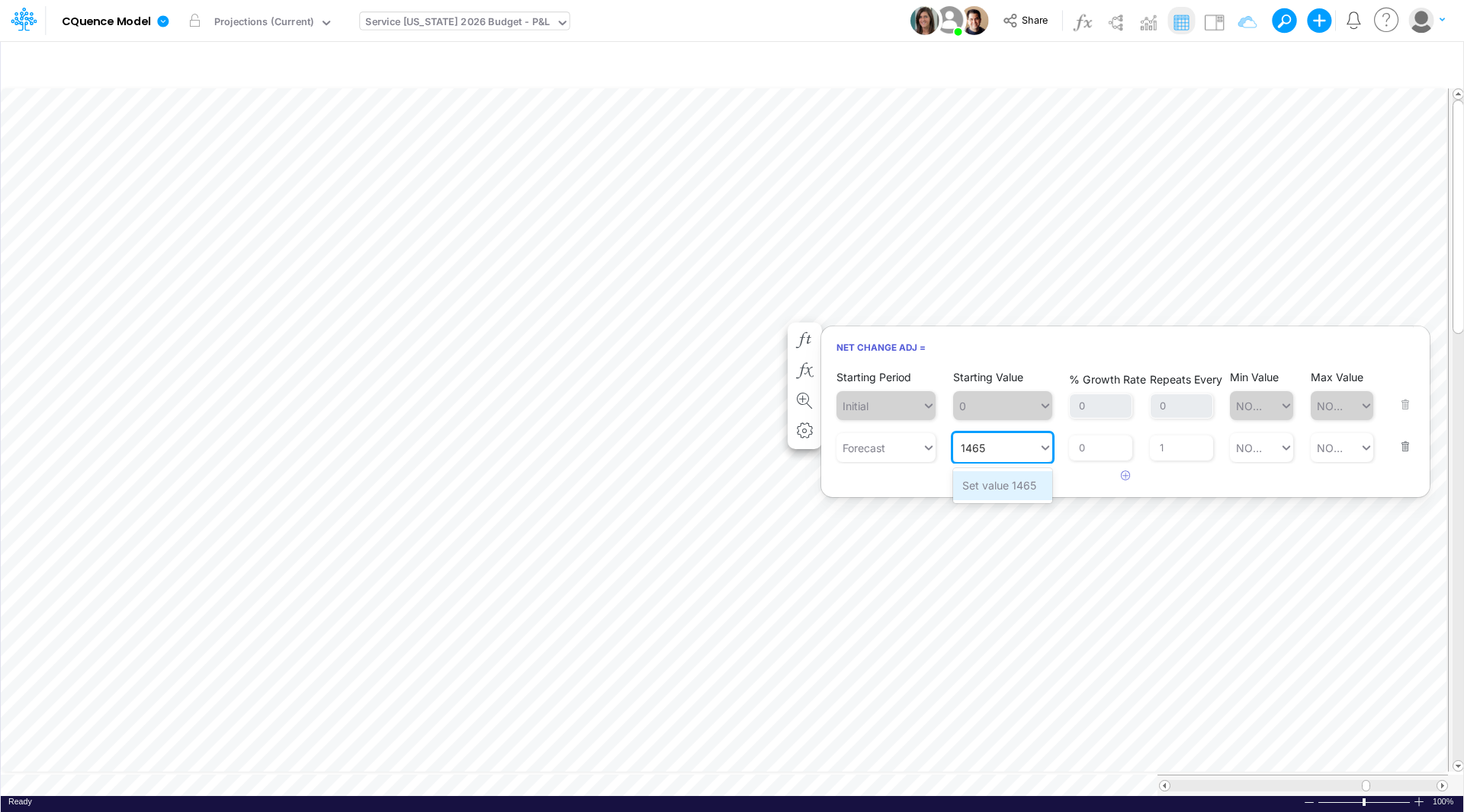
click at [1012, 487] on div "Set value 1465" at bounding box center [1002, 485] width 99 height 28
type input "1465"
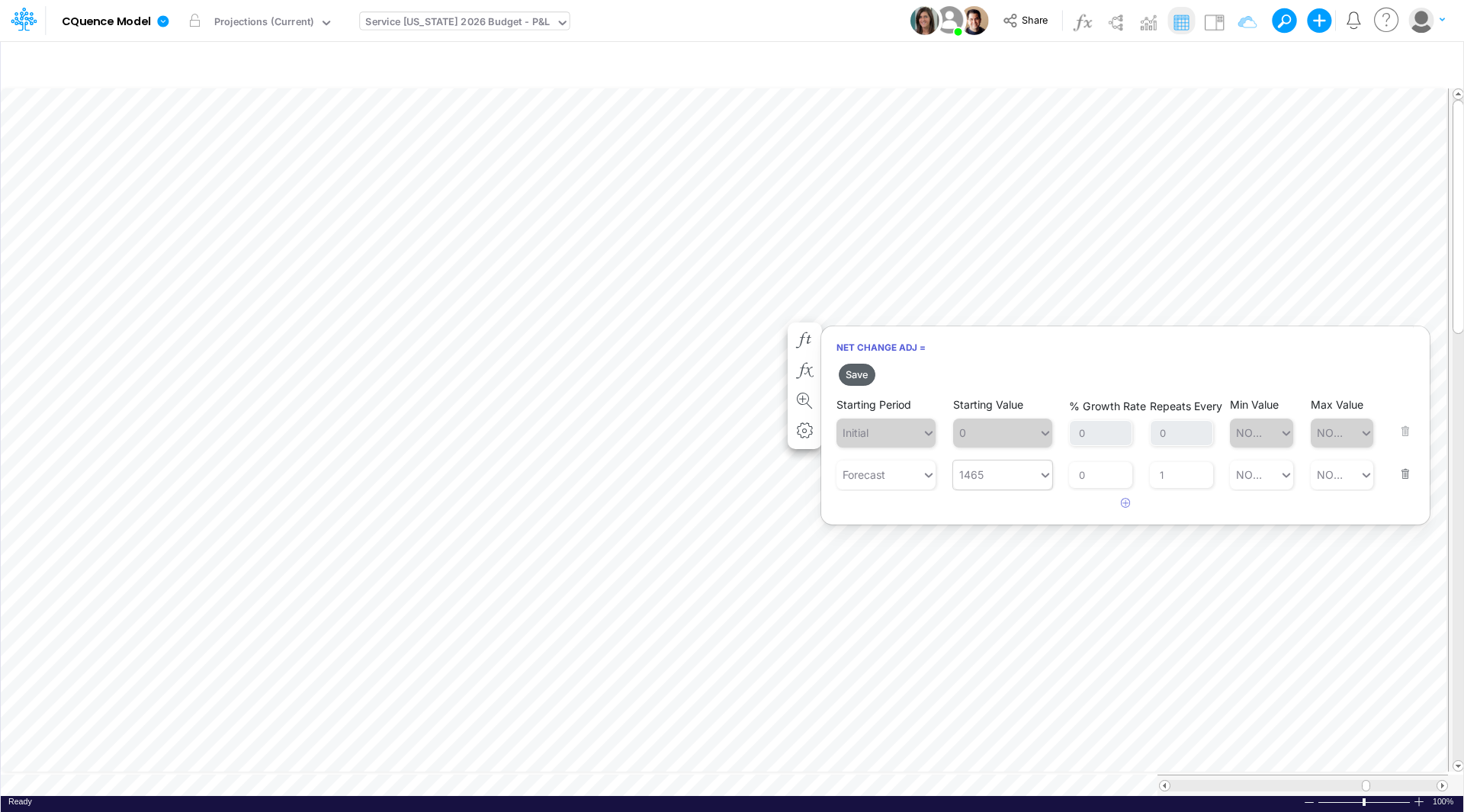
click at [858, 373] on button "Save" at bounding box center [856, 374] width 36 height 22
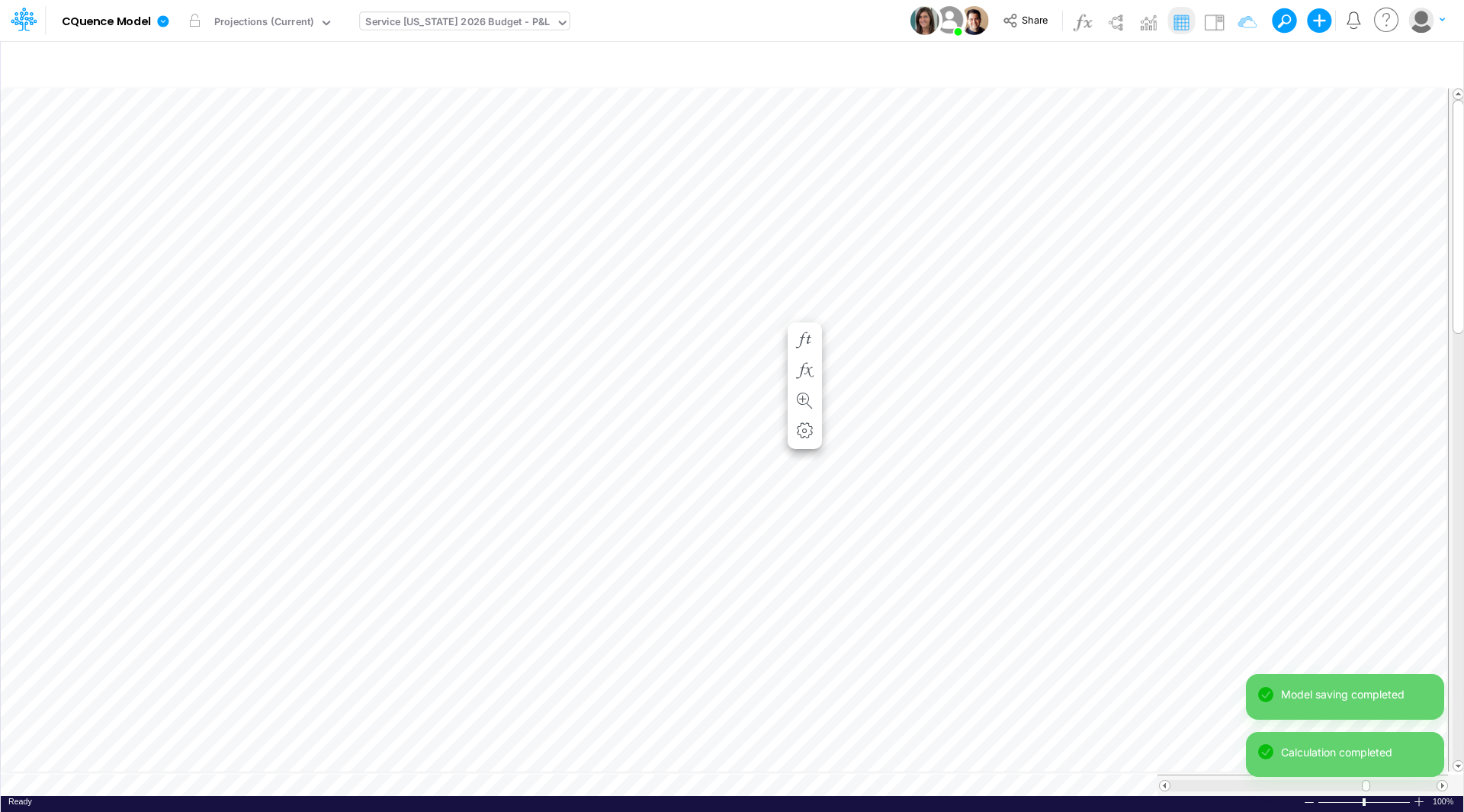
scroll to position [8, 1]
click at [809, 359] on icon "button" at bounding box center [803, 356] width 22 height 16
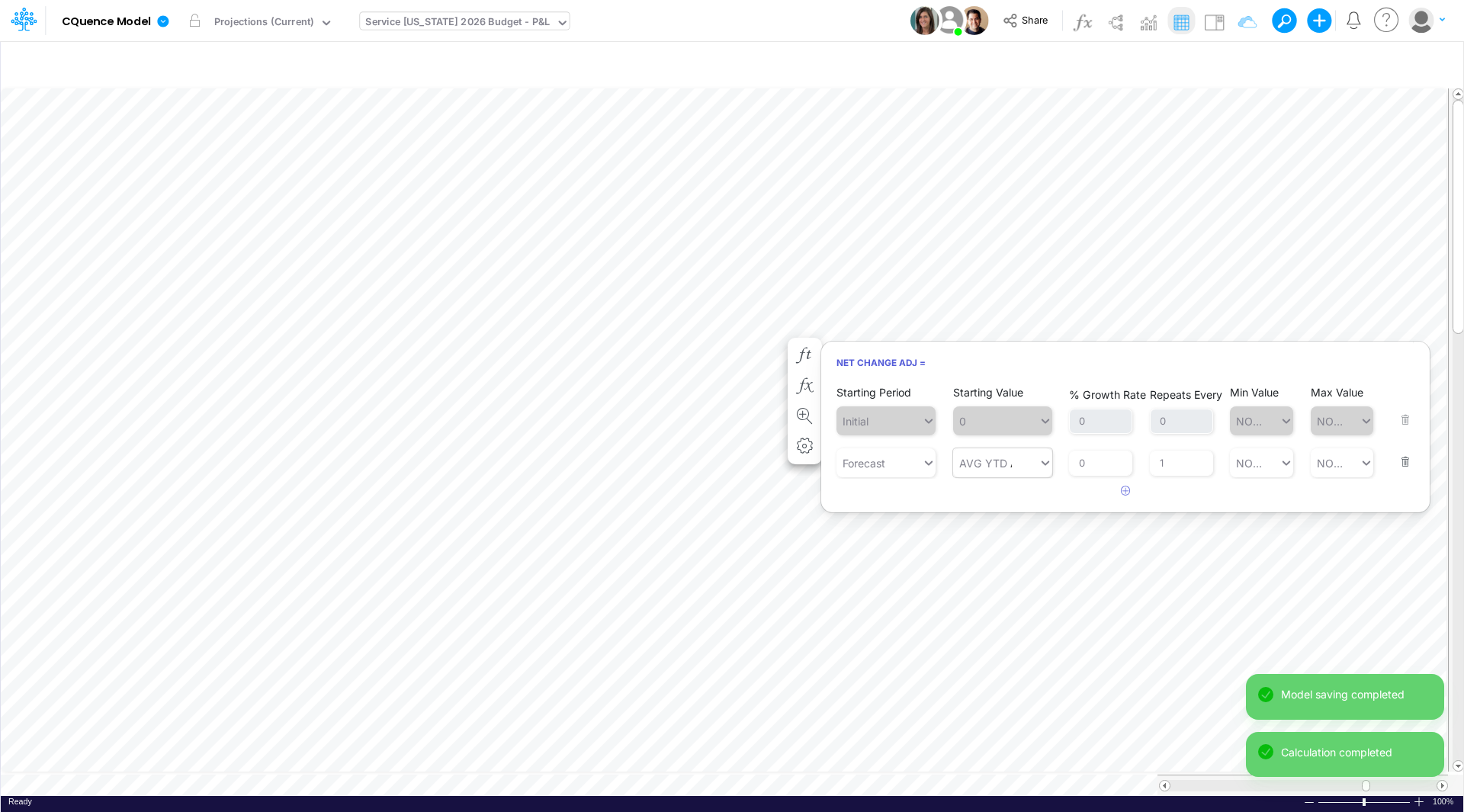
click at [1012, 460] on div "AVG YTD AVG YTD" at bounding box center [995, 463] width 85 height 25
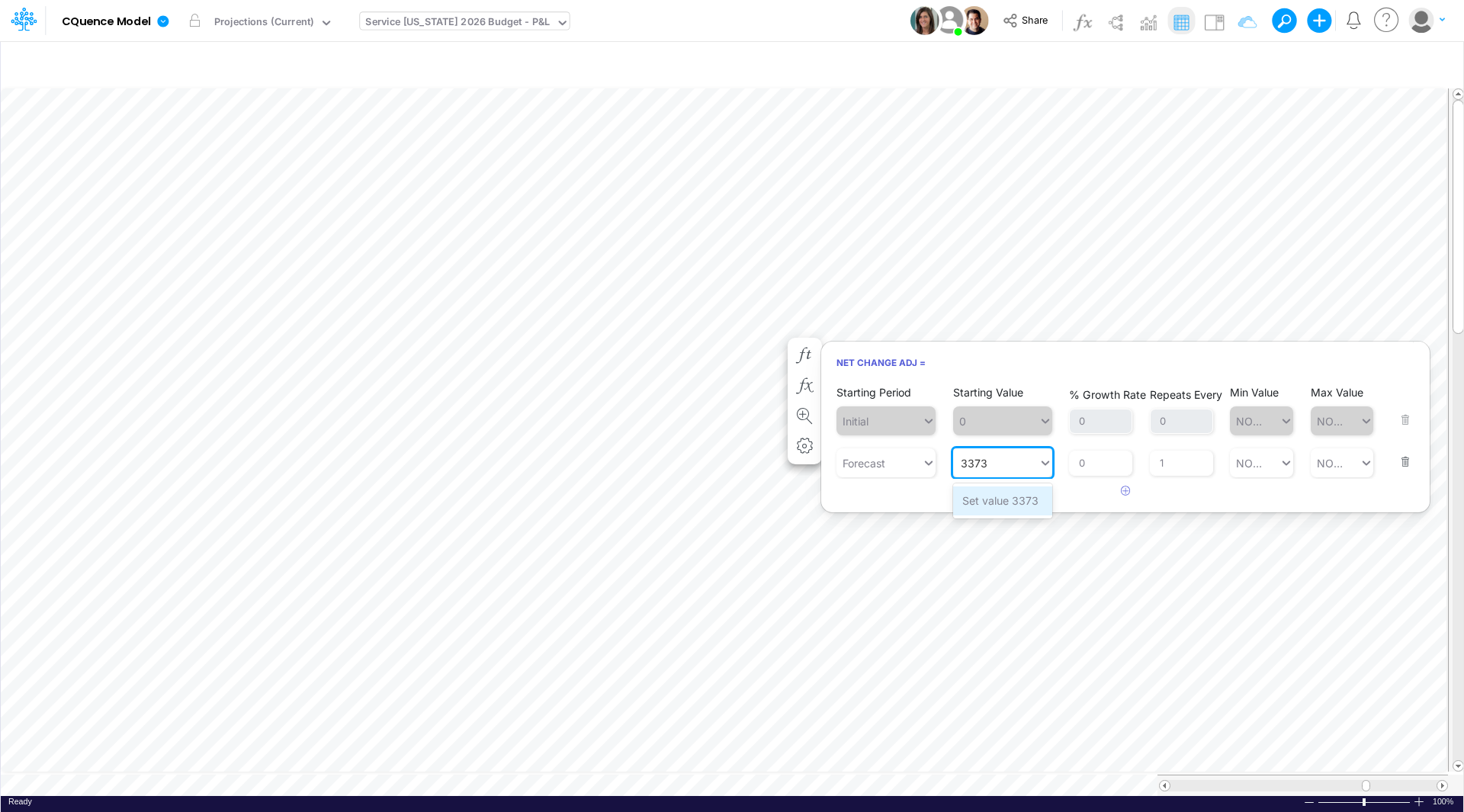
click at [1008, 501] on div "Set value 3373" at bounding box center [1002, 500] width 99 height 28
type input "3373"
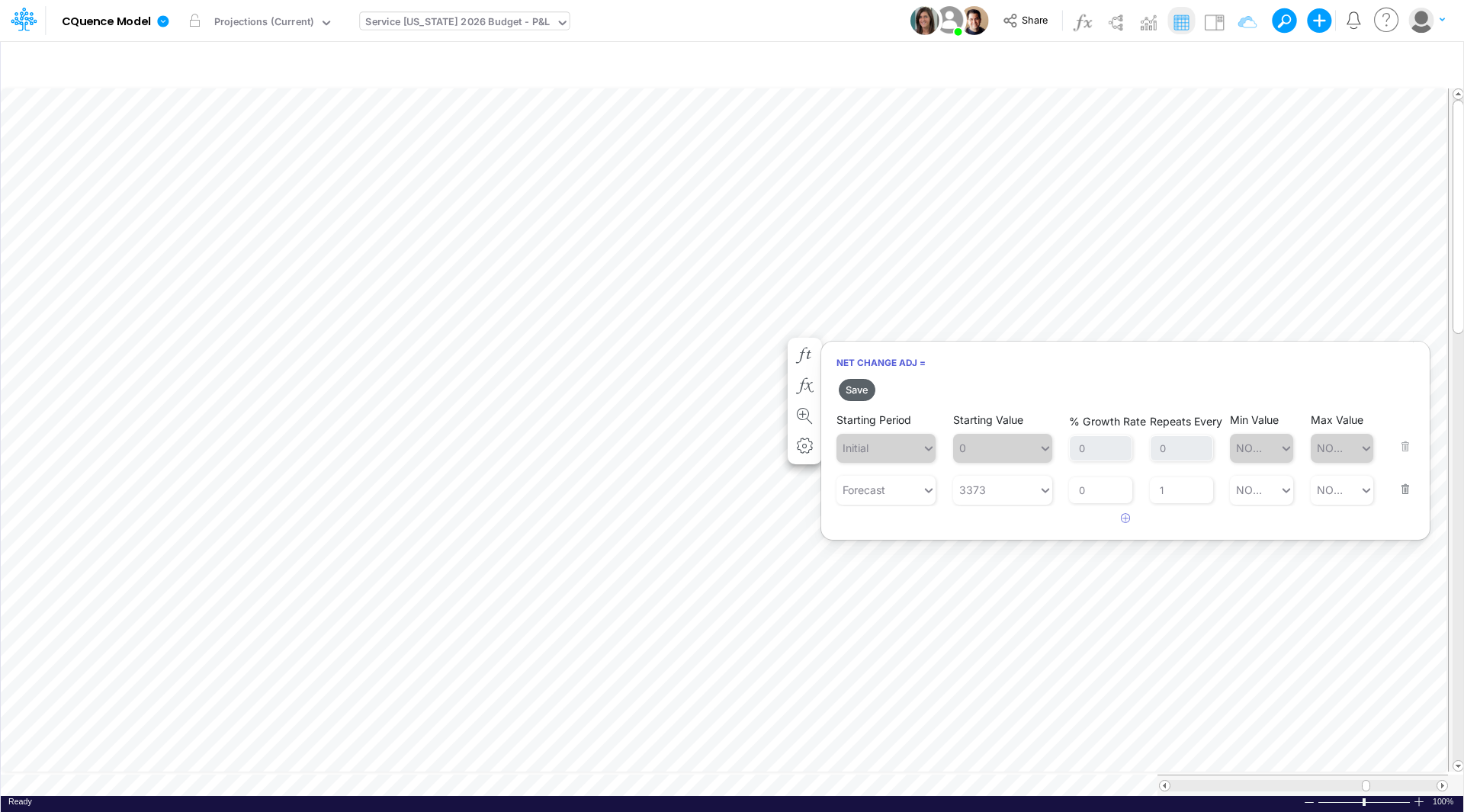
click at [856, 389] on button "Save" at bounding box center [856, 390] width 36 height 22
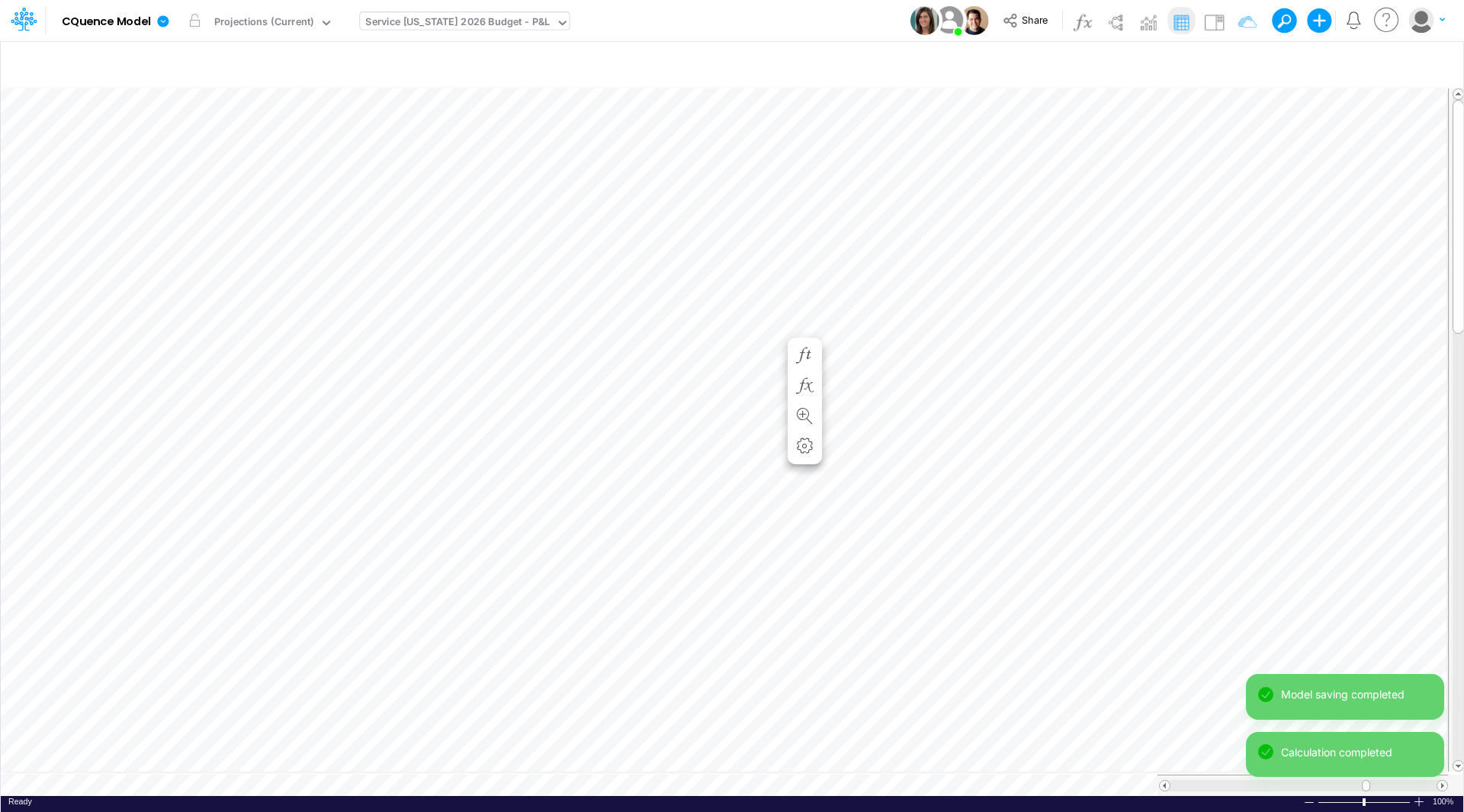
scroll to position [8, 1]
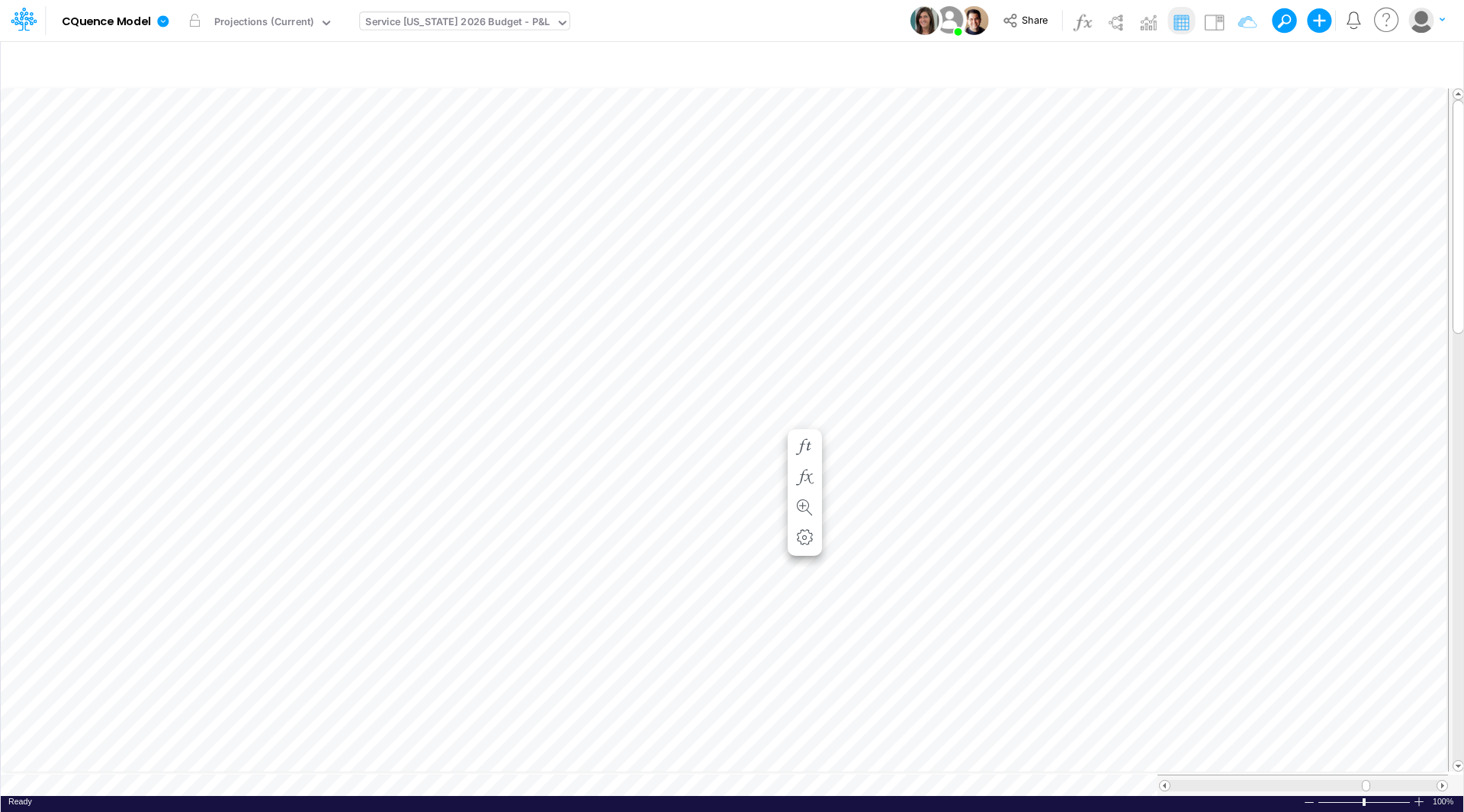
click at [487, 19] on div "Service [US_STATE] 2026 Budget - P&L" at bounding box center [457, 23] width 185 height 18
type input "[US_STATE]"
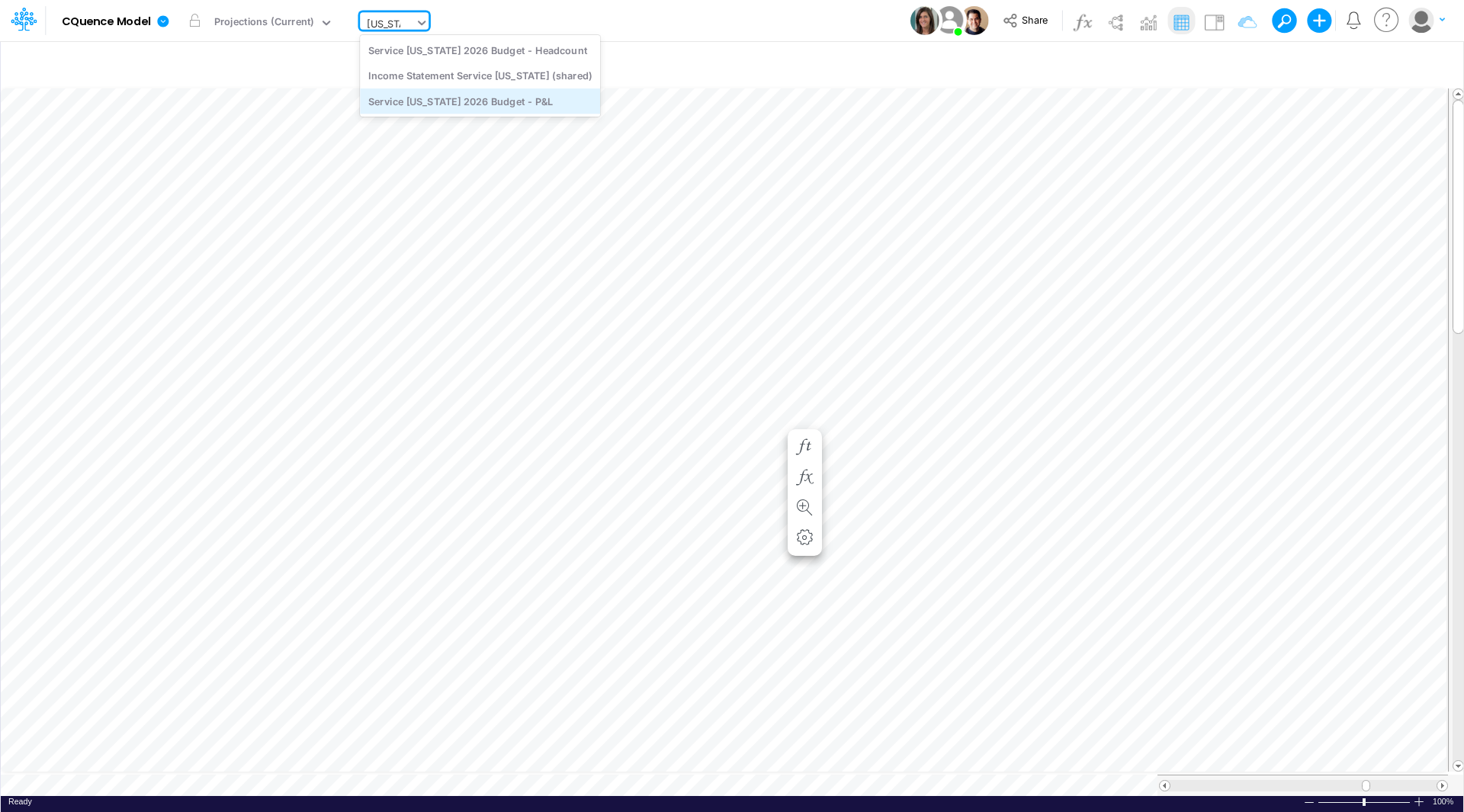
click at [469, 103] on div "Service [US_STATE] 2026 Budget - P&L" at bounding box center [480, 101] width 240 height 25
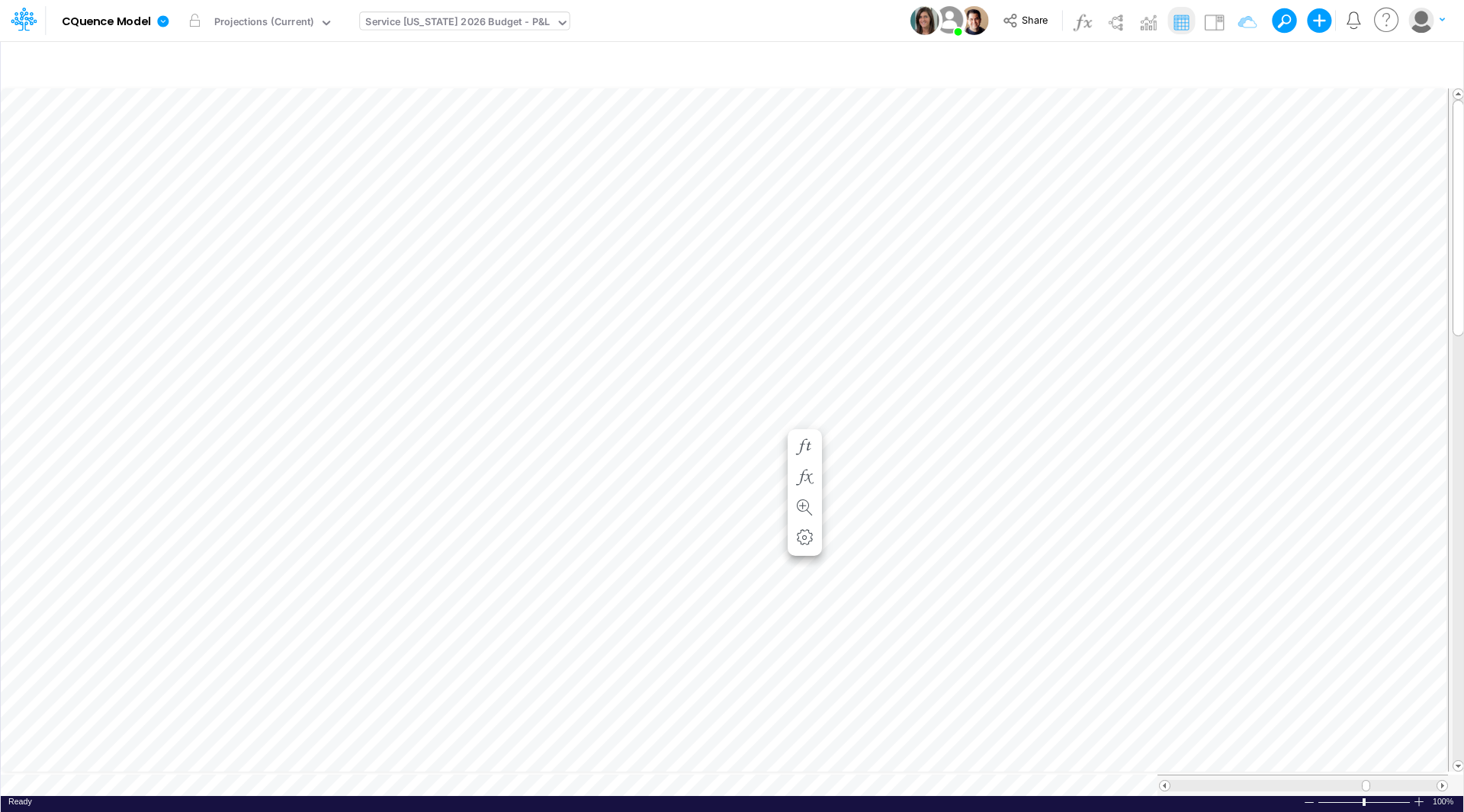
scroll to position [8, 1]
click at [776, 215] on icon "button" at bounding box center [775, 218] width 22 height 16
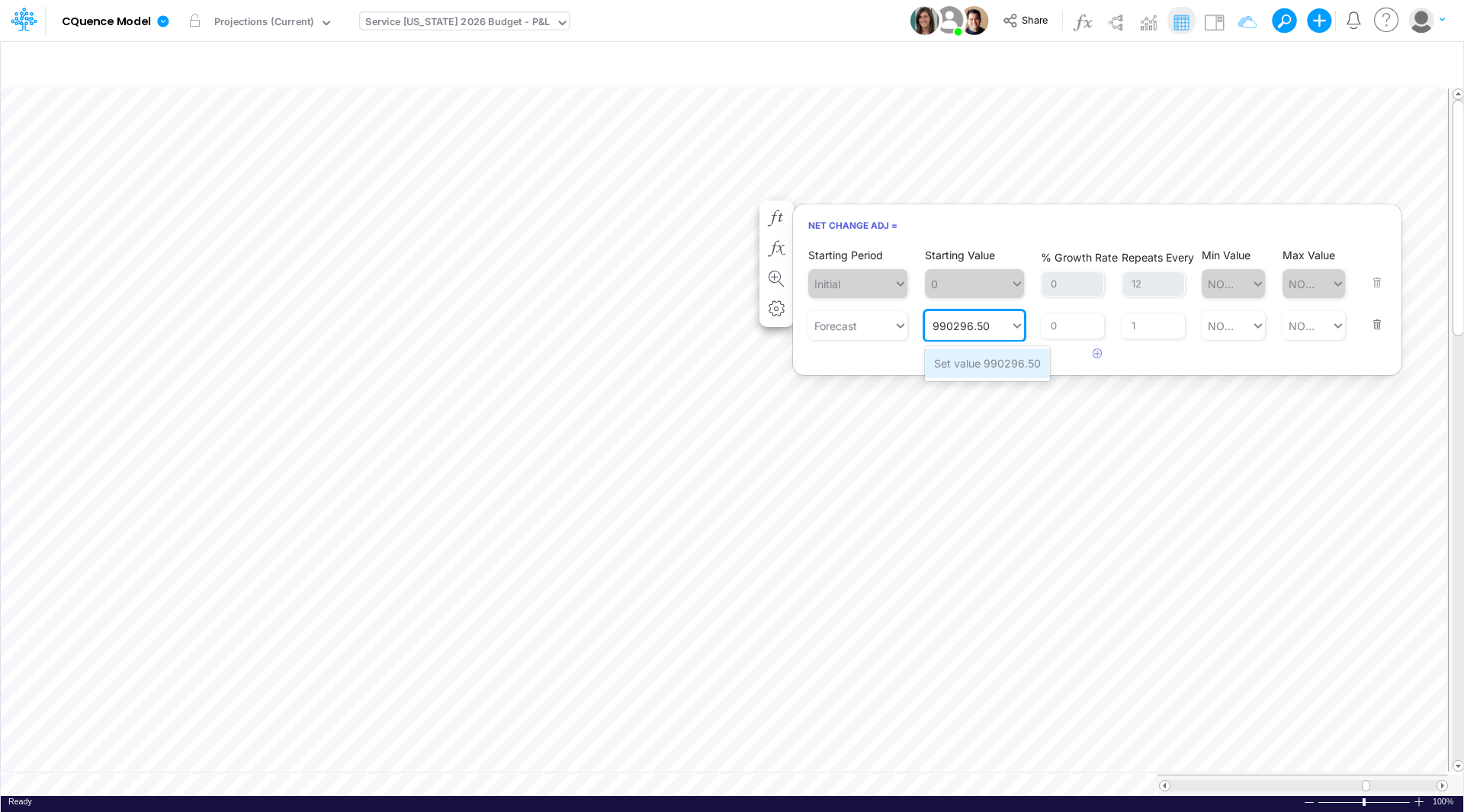
click at [984, 365] on div "Set value 990296.50" at bounding box center [987, 363] width 125 height 28
type input "990296.50"
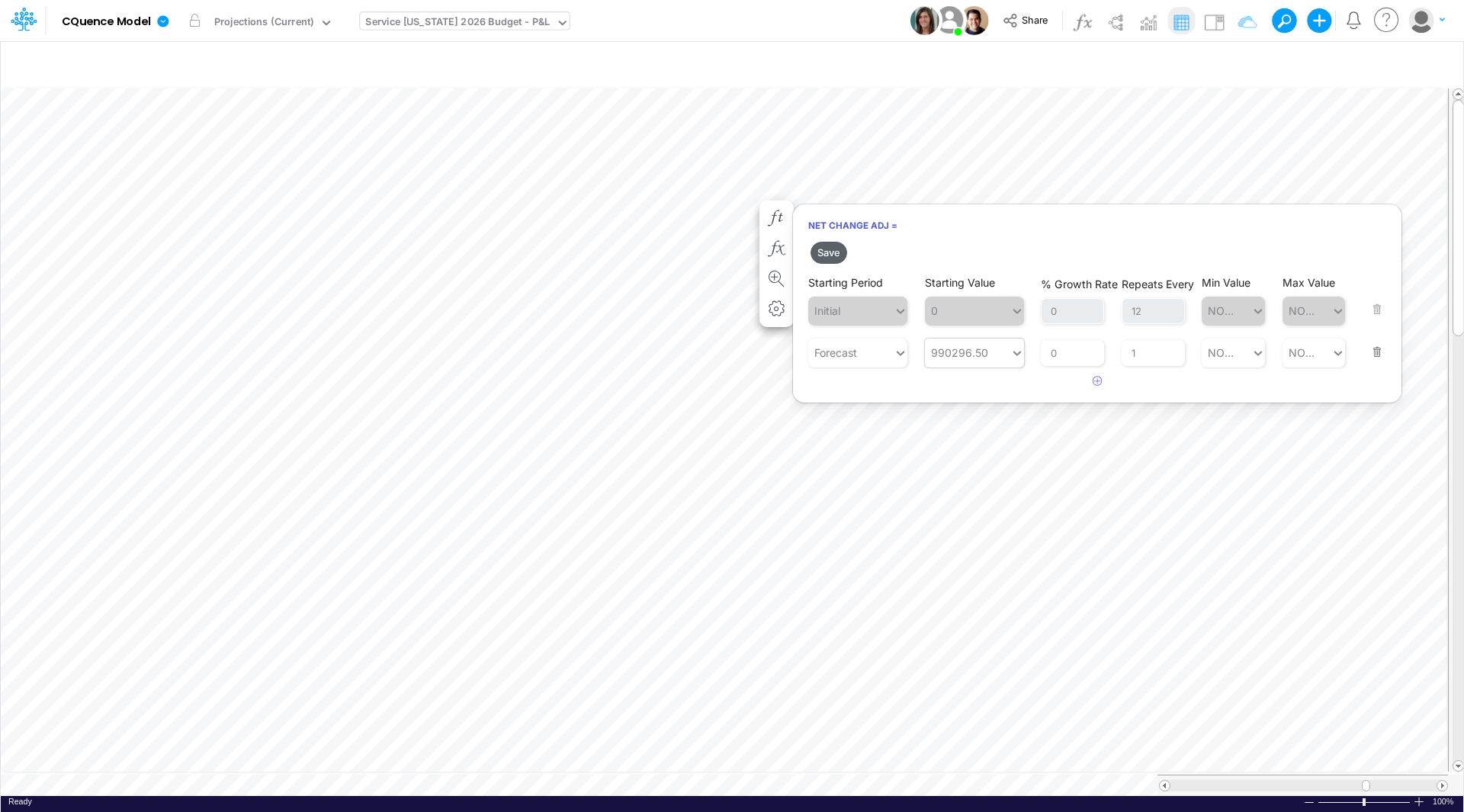
click at [830, 253] on button "Save" at bounding box center [828, 252] width 36 height 22
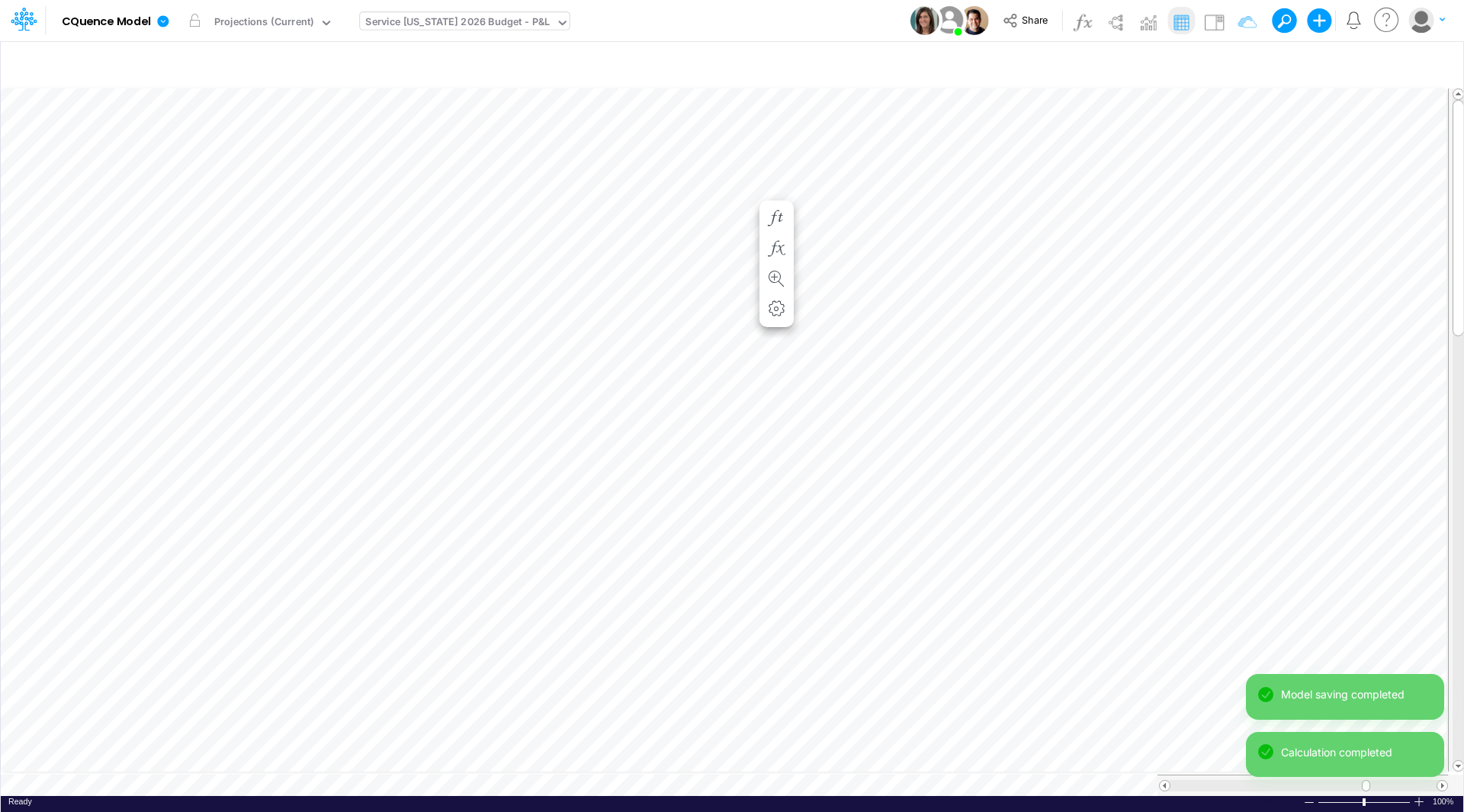
scroll to position [8, 1]
click at [779, 204] on icon "button" at bounding box center [775, 203] width 22 height 16
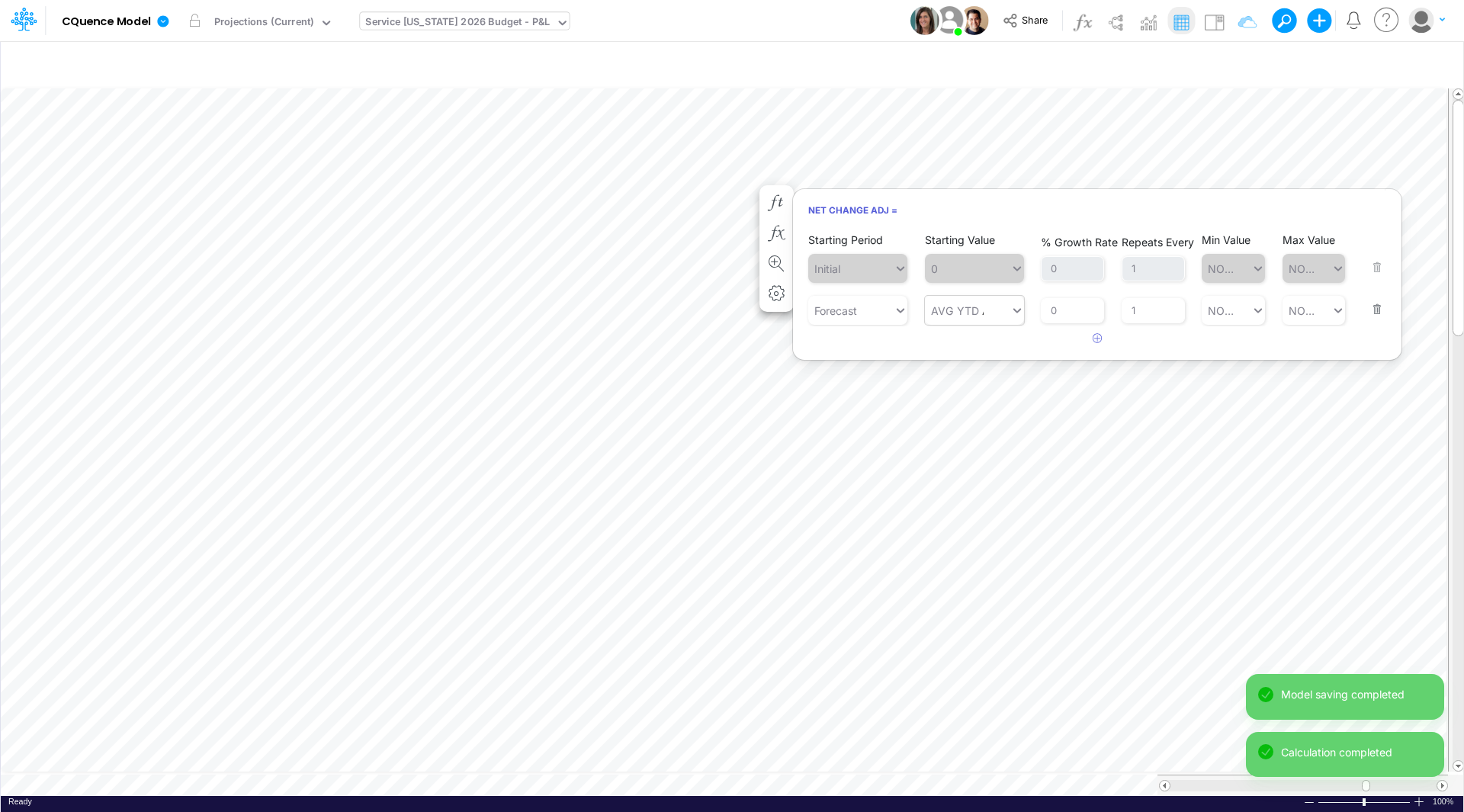
click at [979, 311] on div "AVG YTD AVG YTD" at bounding box center [967, 311] width 85 height 25
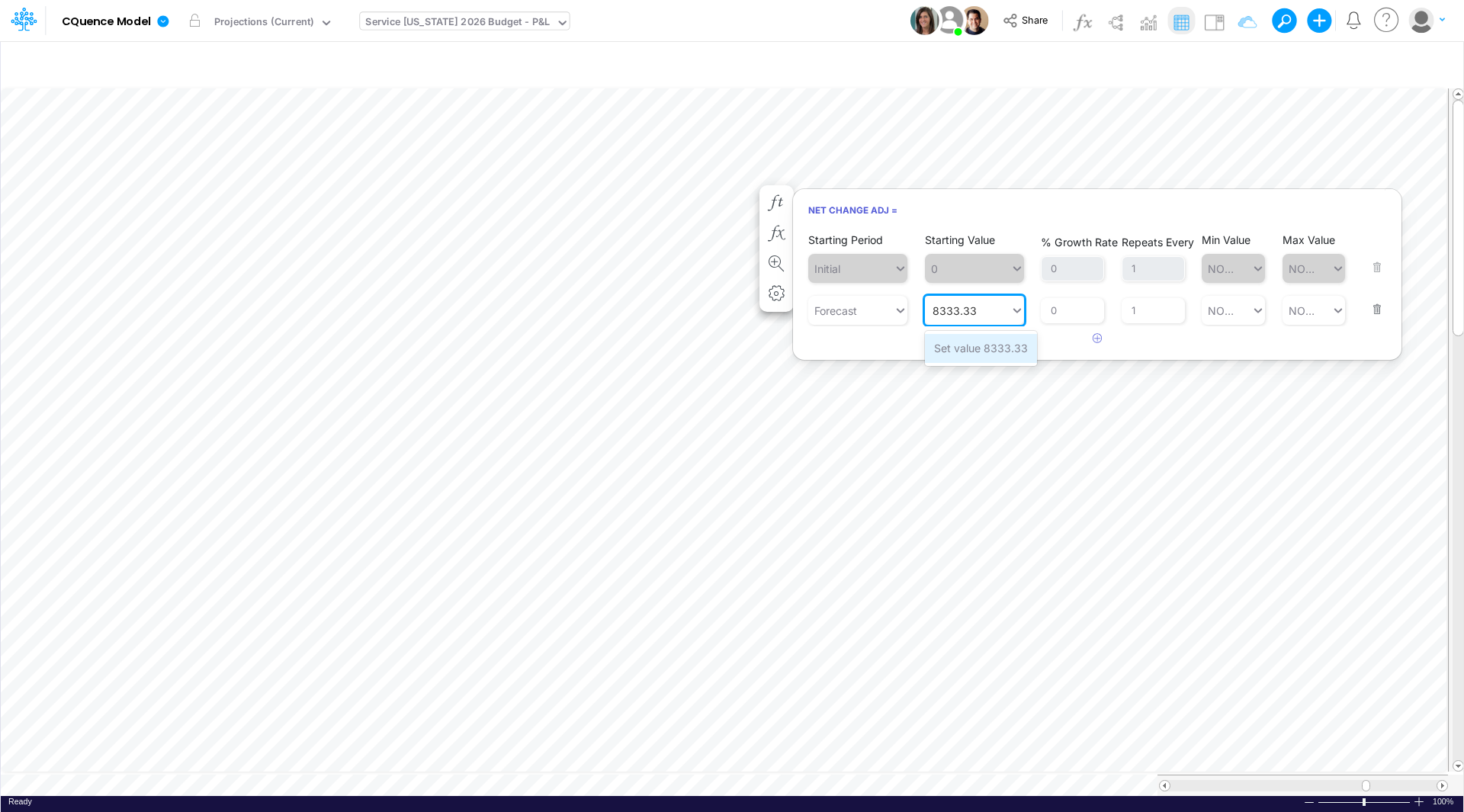
click at [970, 350] on div "Set value 8333.33" at bounding box center [980, 348] width 112 height 28
type input "8333.33"
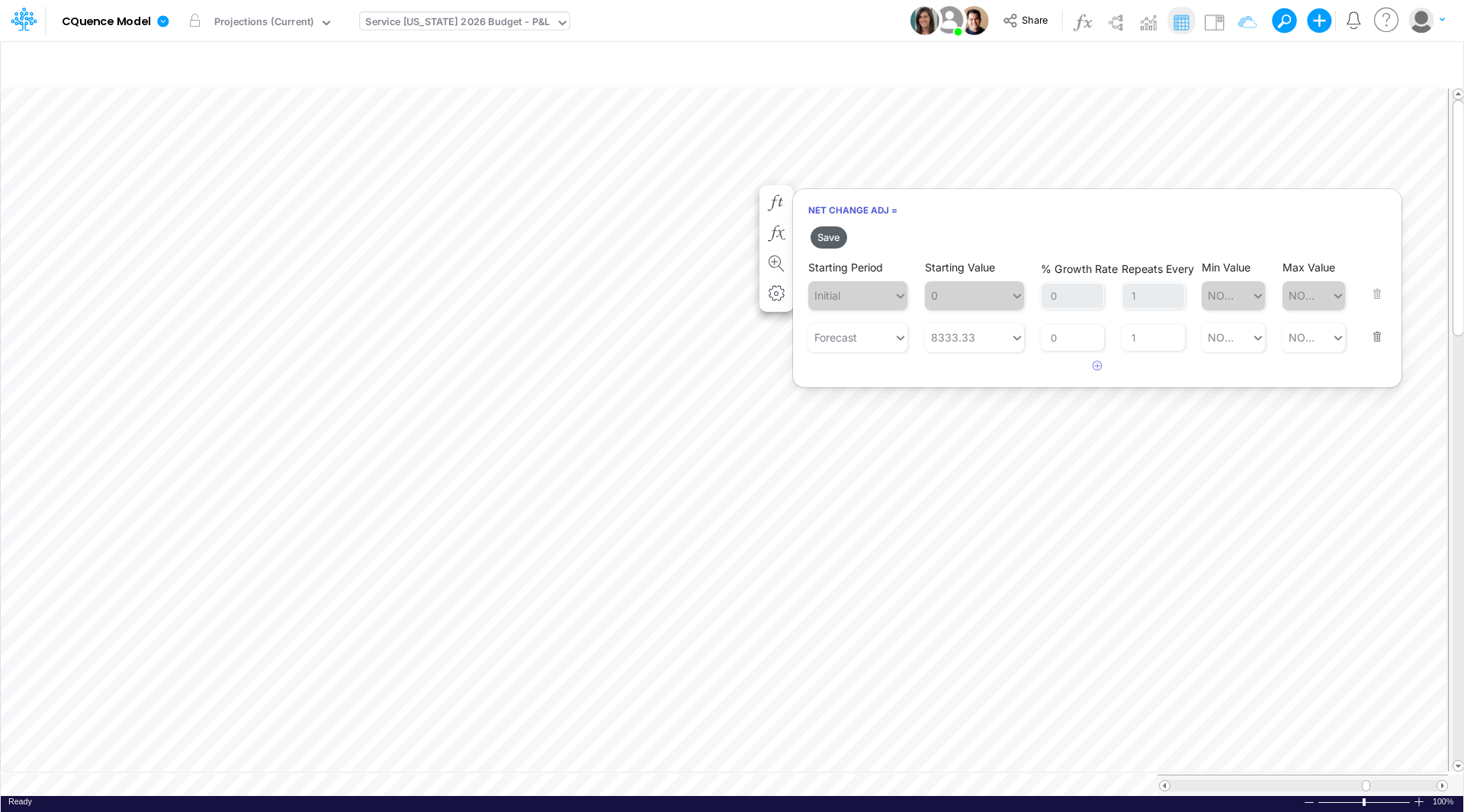
click at [825, 239] on button "Save" at bounding box center [828, 237] width 36 height 22
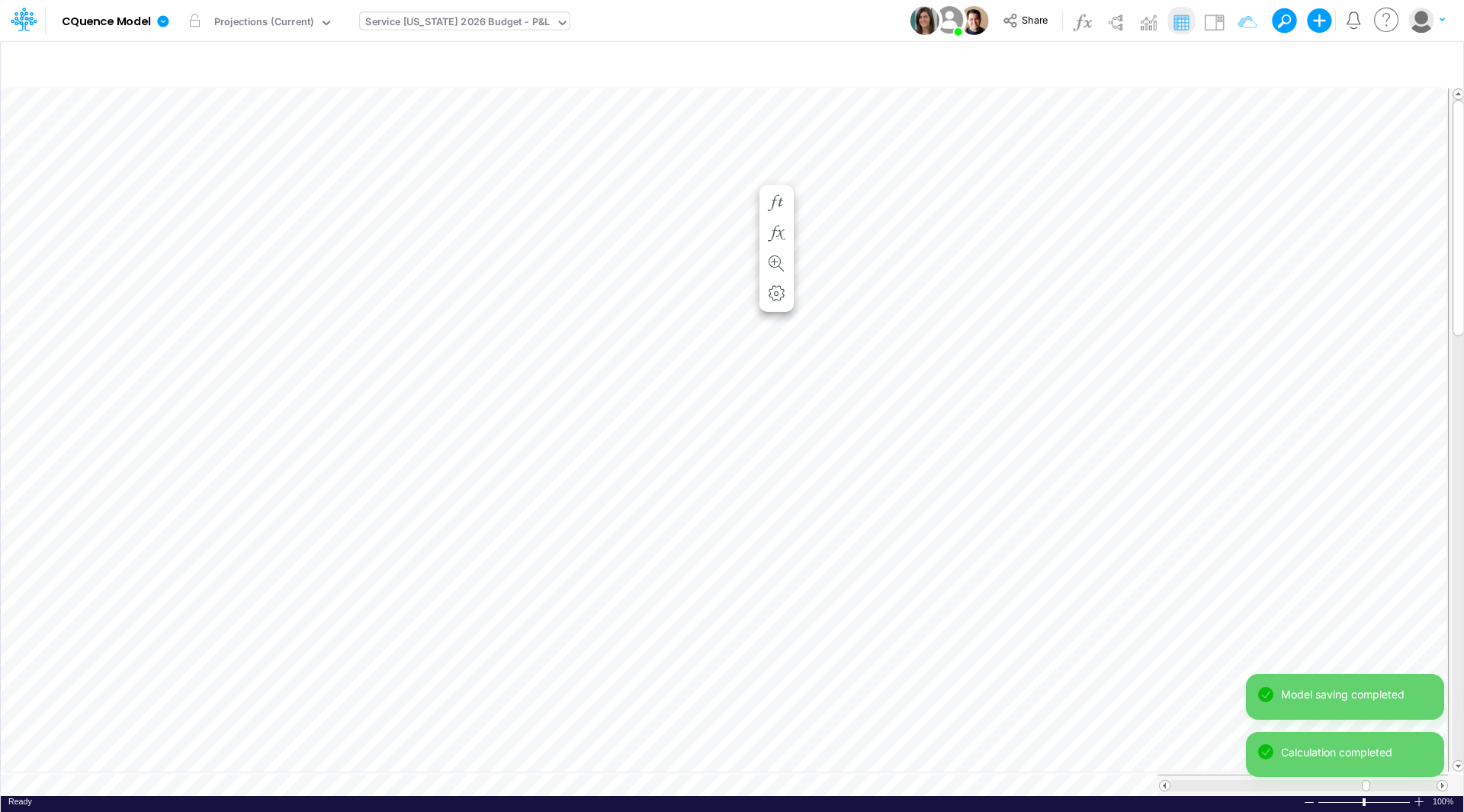
scroll to position [8, 1]
click at [774, 232] on icon "button" at bounding box center [775, 234] width 22 height 16
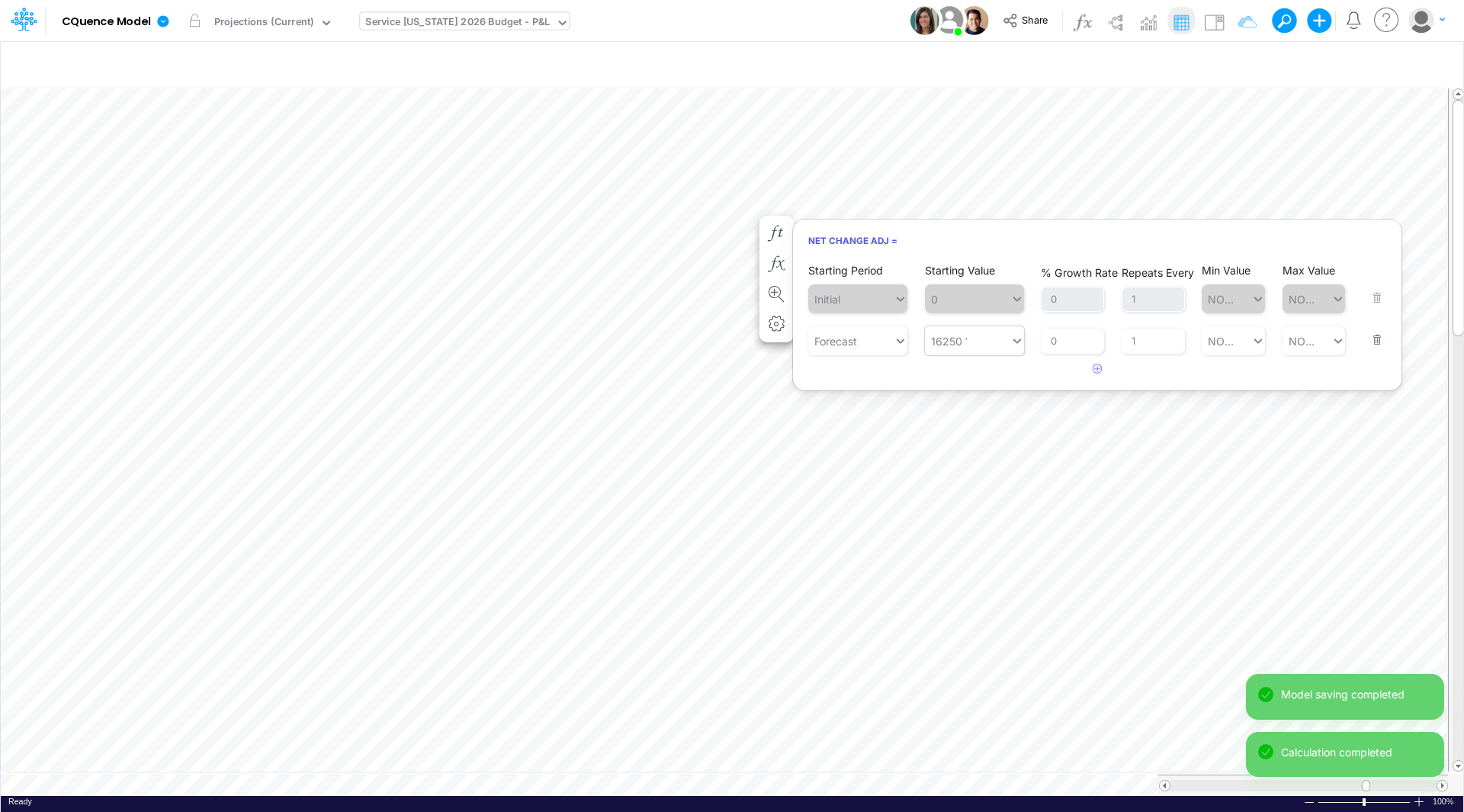
click at [977, 338] on div "16250 16250" at bounding box center [967, 341] width 85 height 25
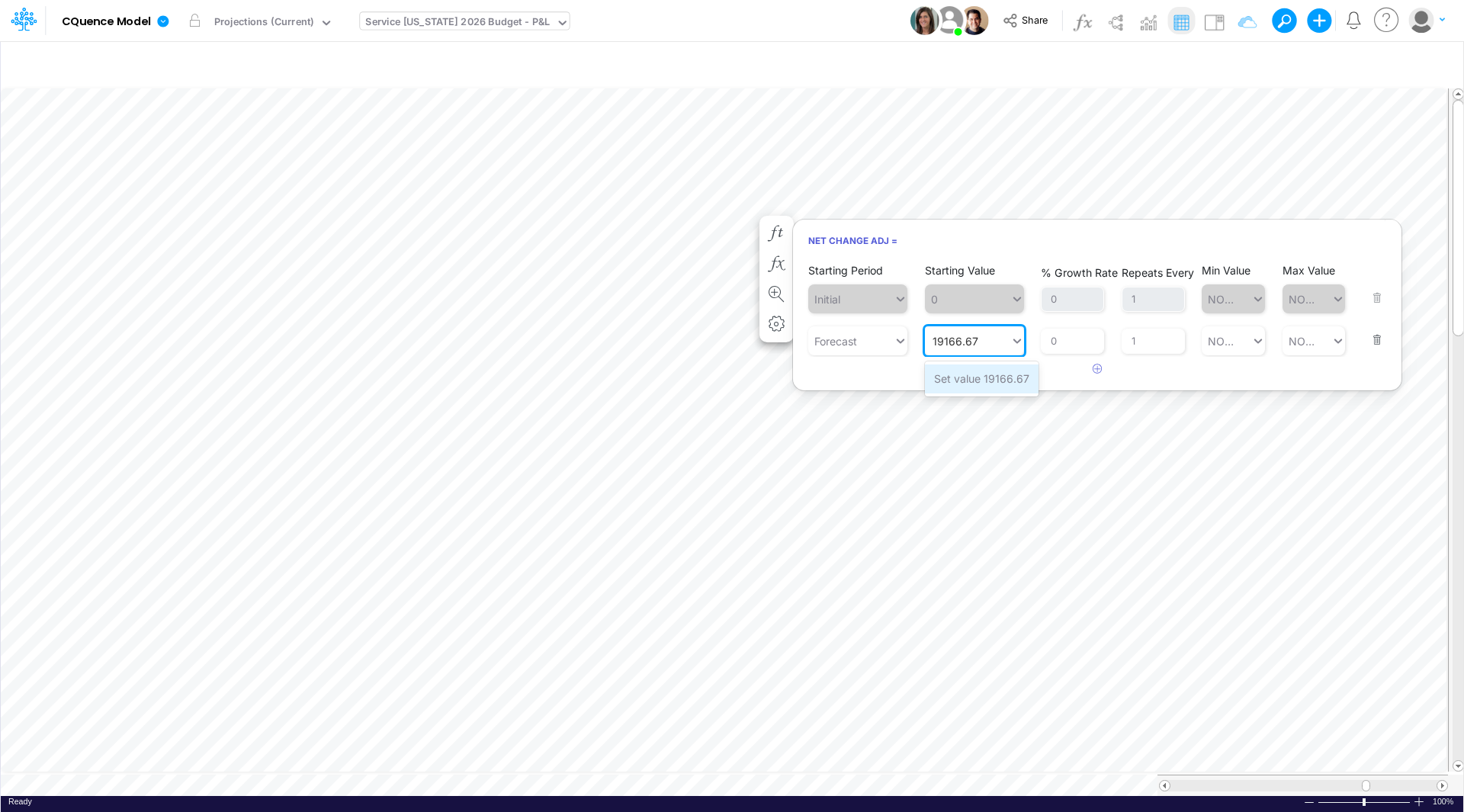
click at [982, 378] on div "Set value 19166.67" at bounding box center [981, 378] width 113 height 28
type input "19166.67"
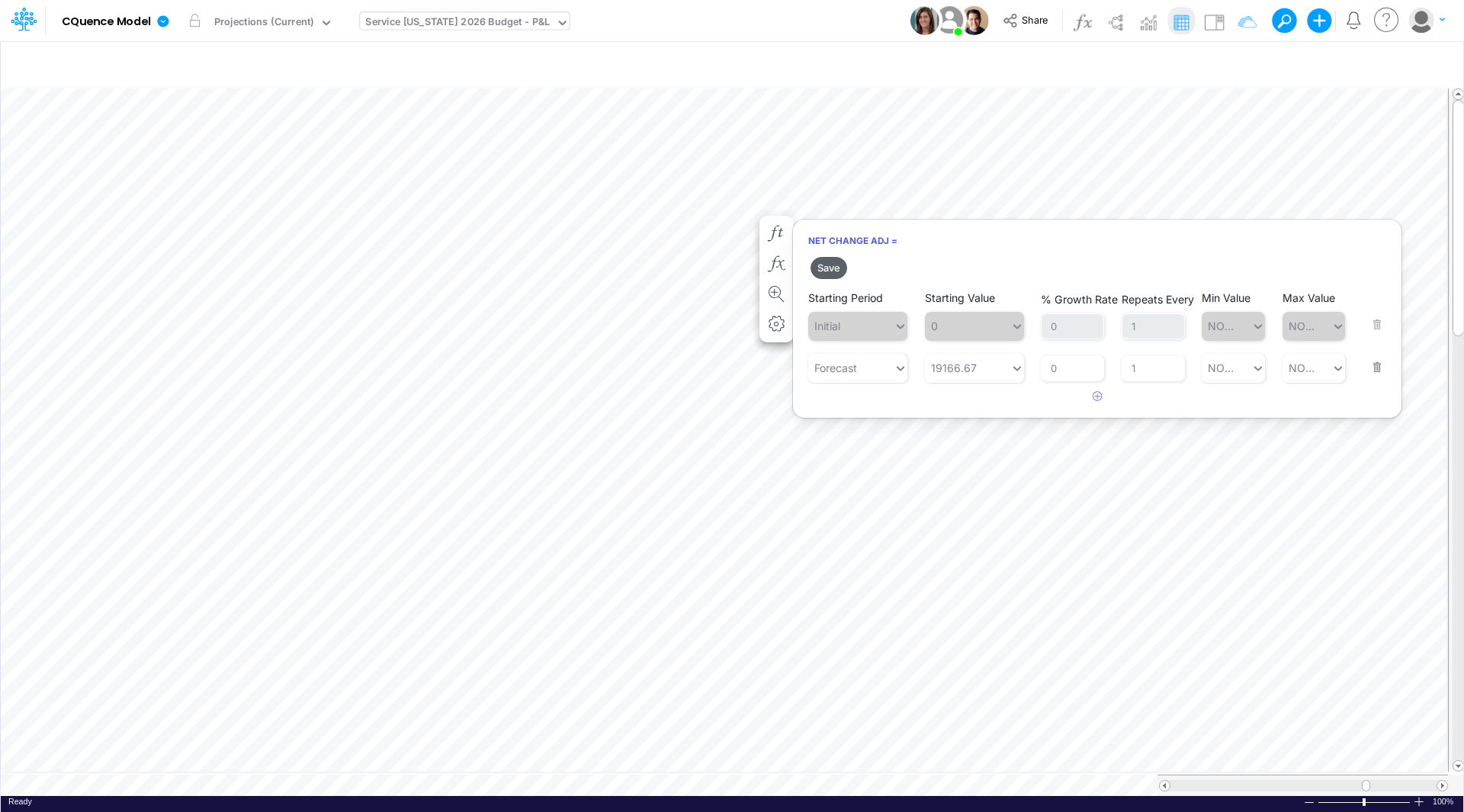
click at [829, 272] on button "Save" at bounding box center [828, 268] width 36 height 22
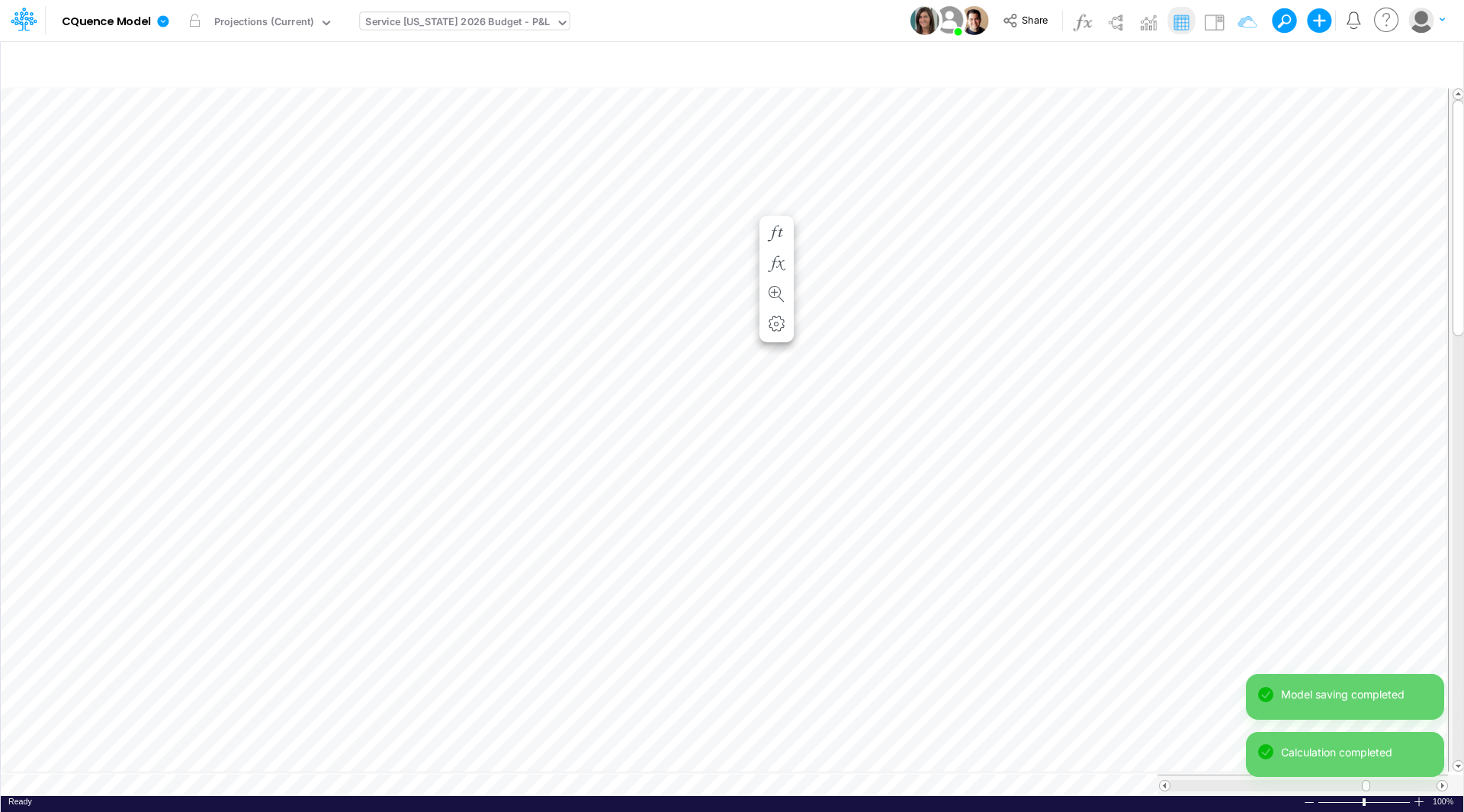
scroll to position [8, 1]
click at [775, 242] on icon "button" at bounding box center [775, 248] width 22 height 16
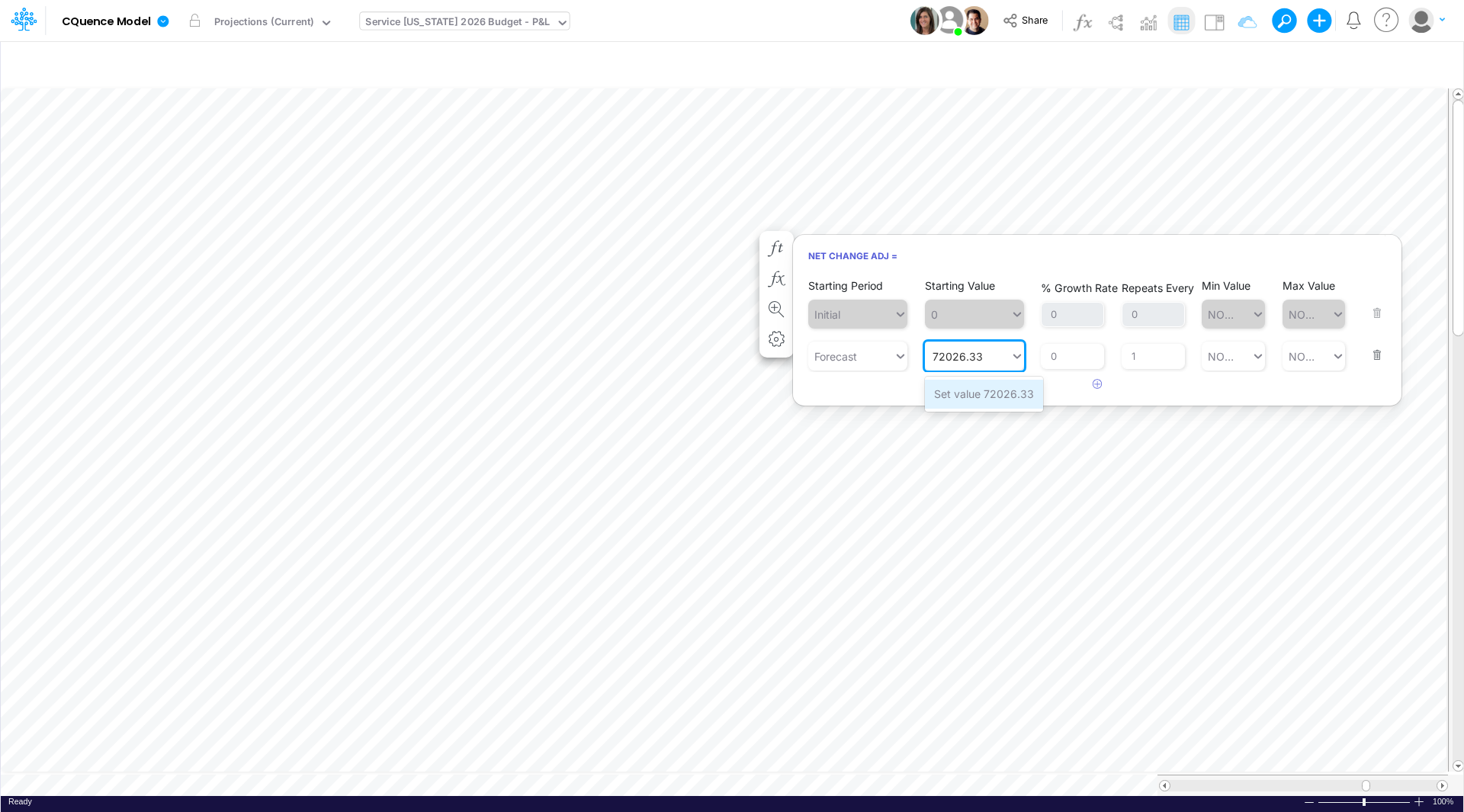
click at [982, 393] on div "Set value 72026.33" at bounding box center [983, 393] width 118 height 28
type input "72026.33"
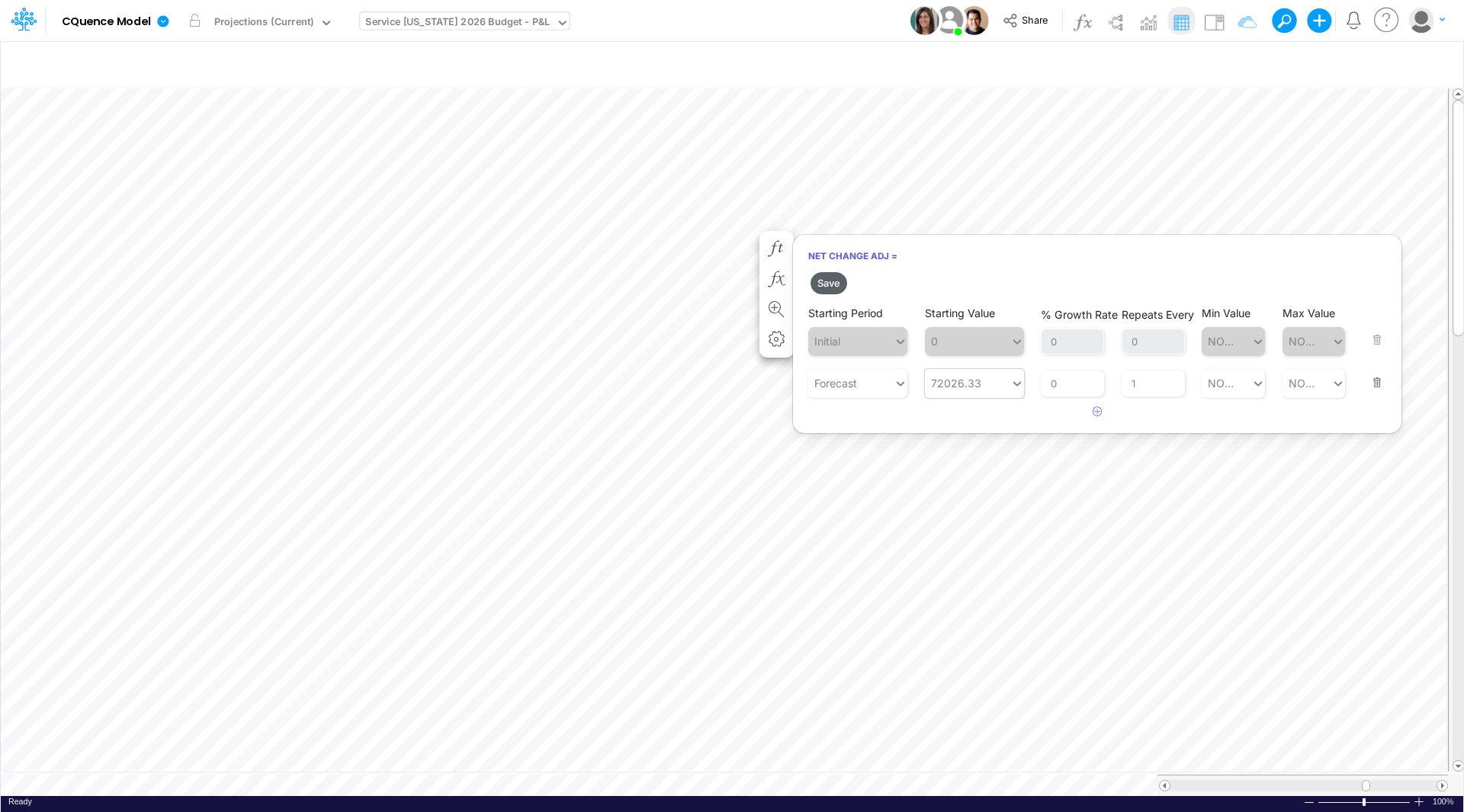
click at [827, 278] on button "Save" at bounding box center [828, 282] width 36 height 22
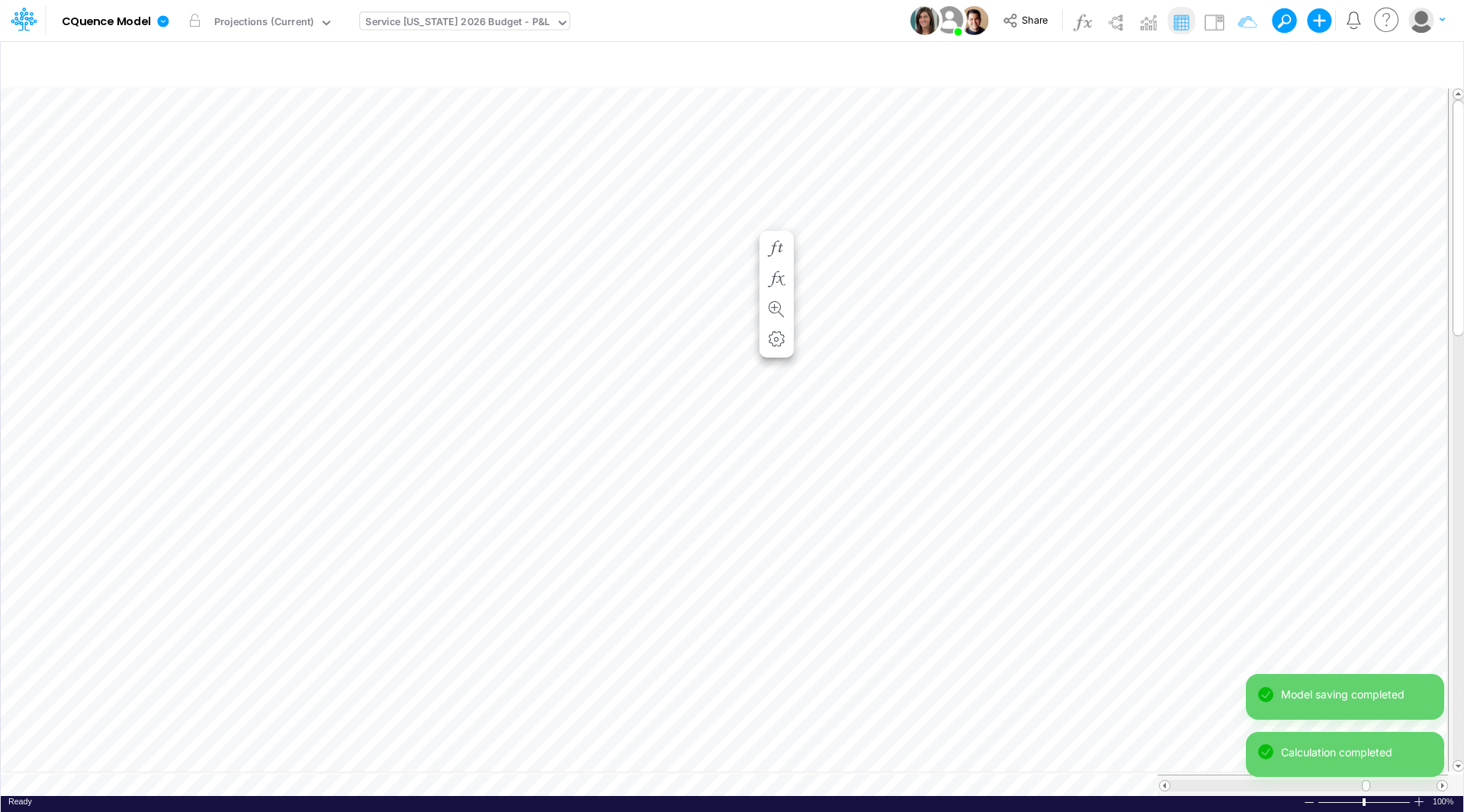
scroll to position [8, 1]
click at [782, 261] on icon "button" at bounding box center [775, 264] width 22 height 16
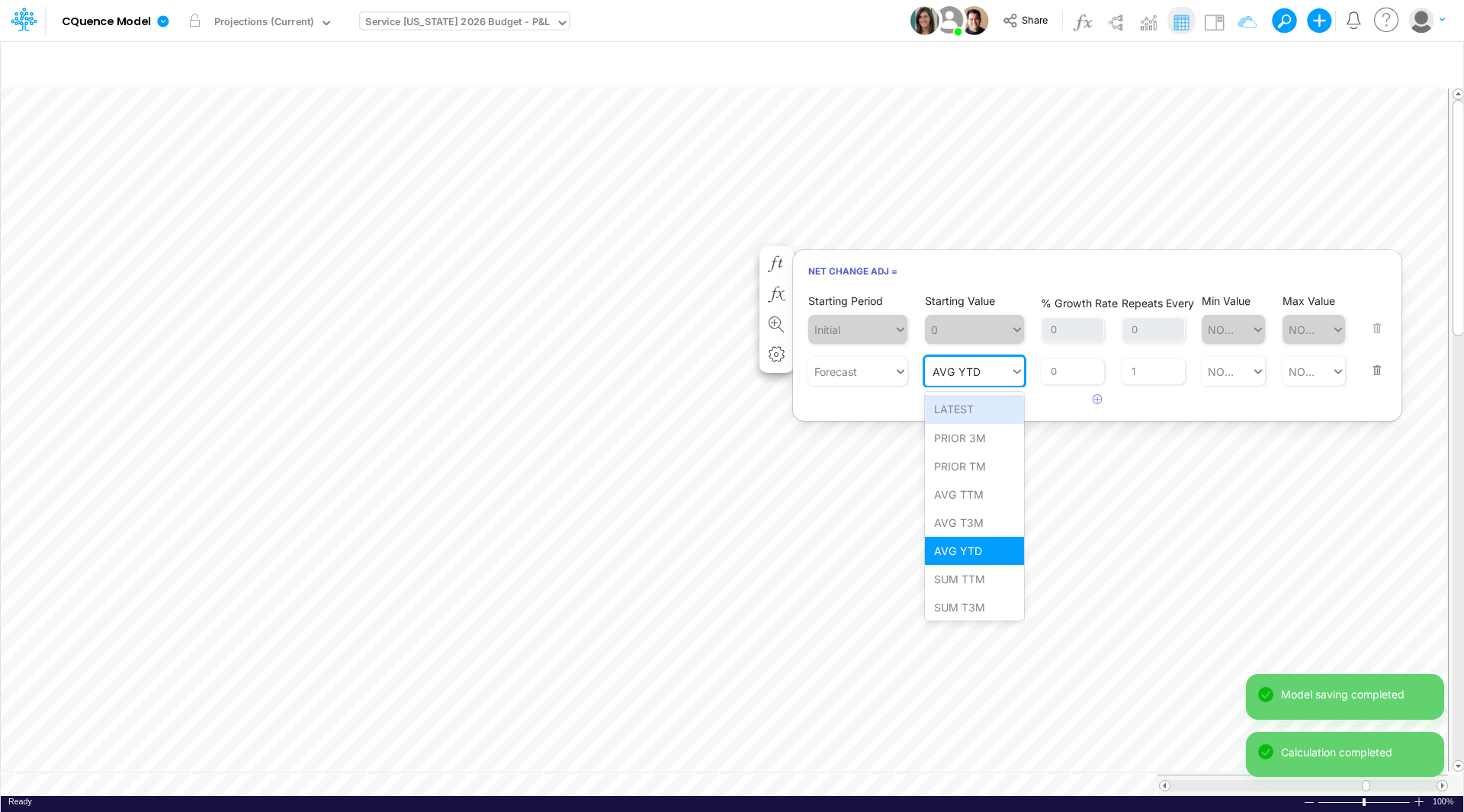
click at [997, 377] on div "AVG YTD AVG YTD" at bounding box center [967, 371] width 85 height 25
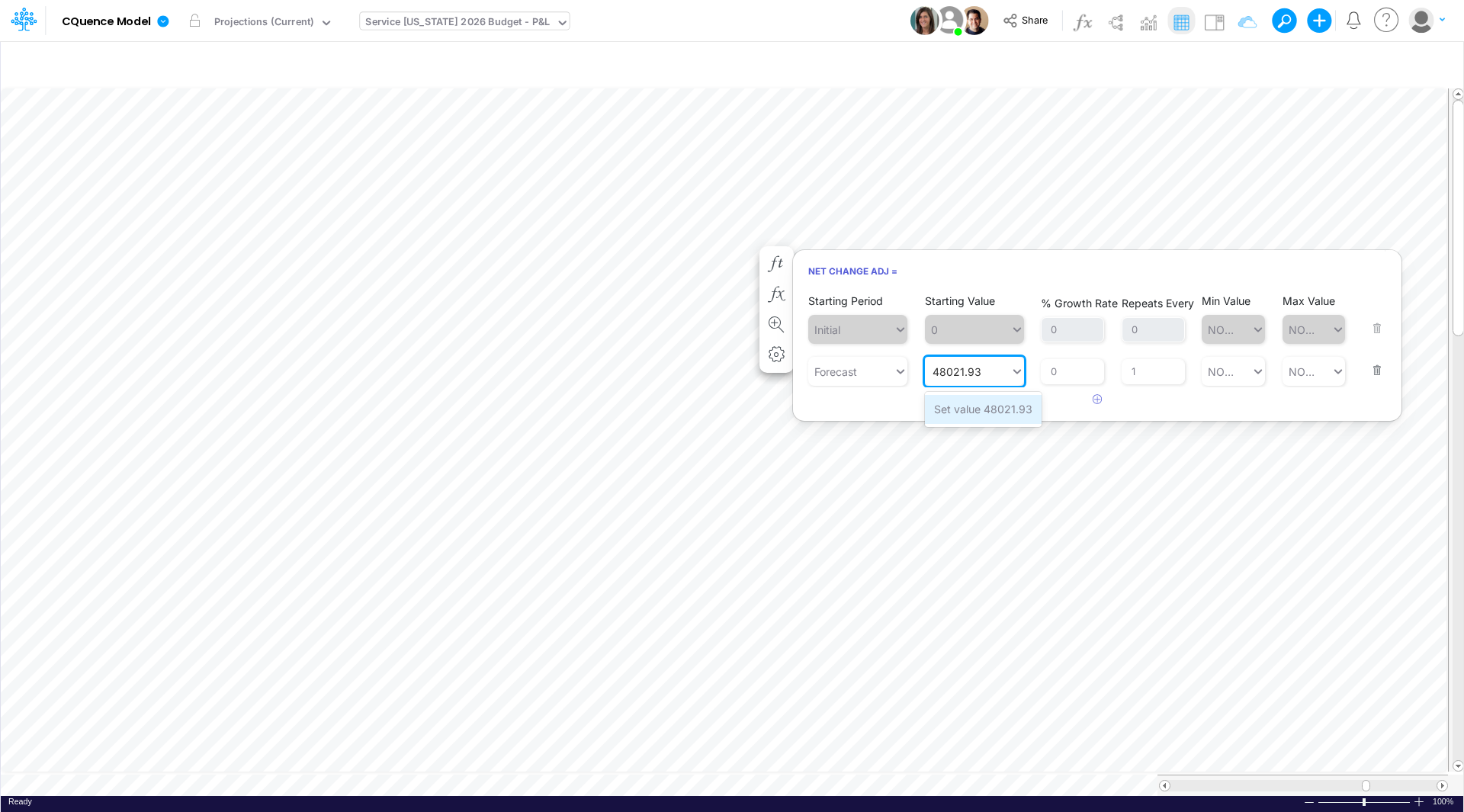
click at [989, 410] on div "Set value 48021.93" at bounding box center [982, 408] width 116 height 28
type input "48021.93"
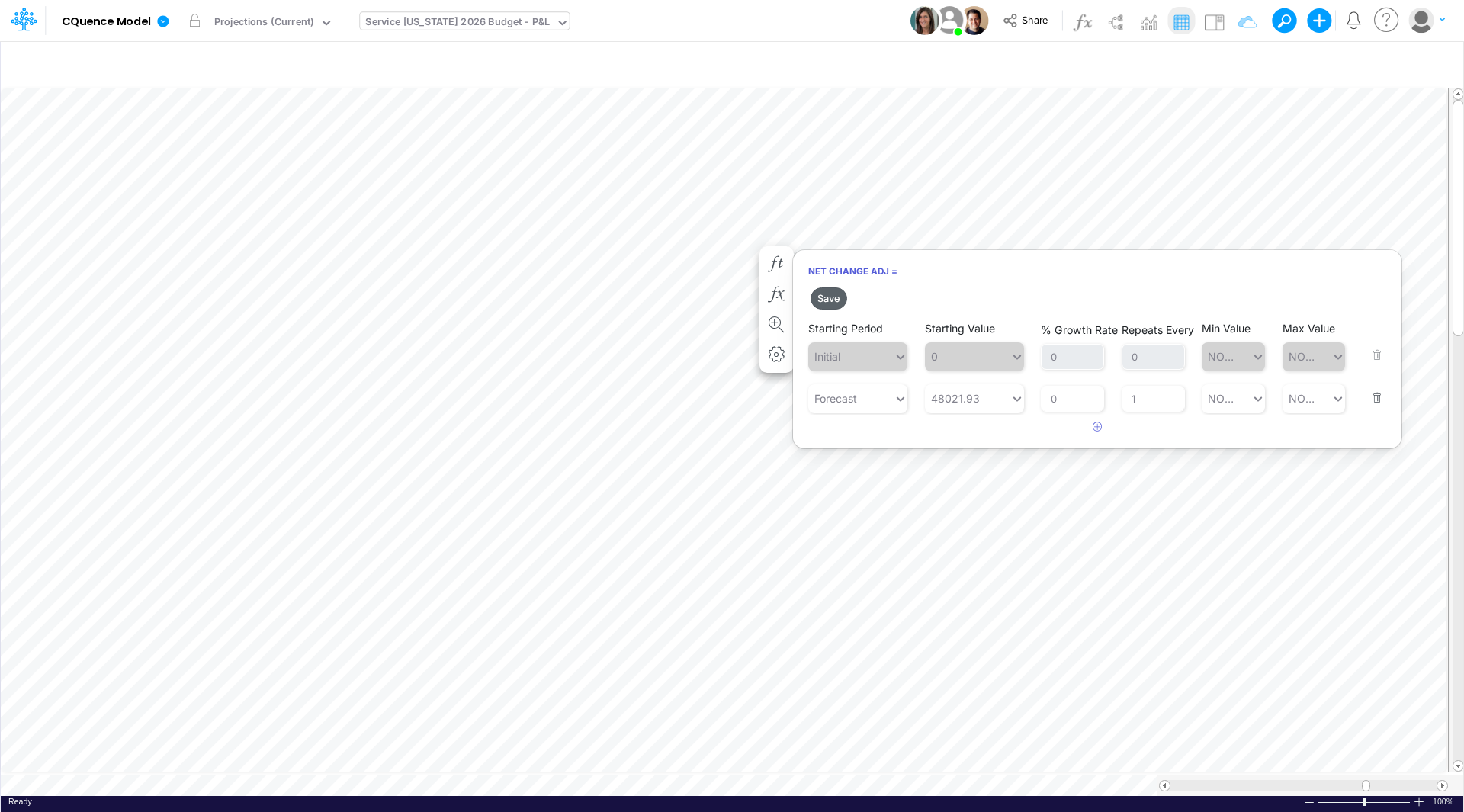
click at [831, 299] on button "Save" at bounding box center [828, 298] width 36 height 22
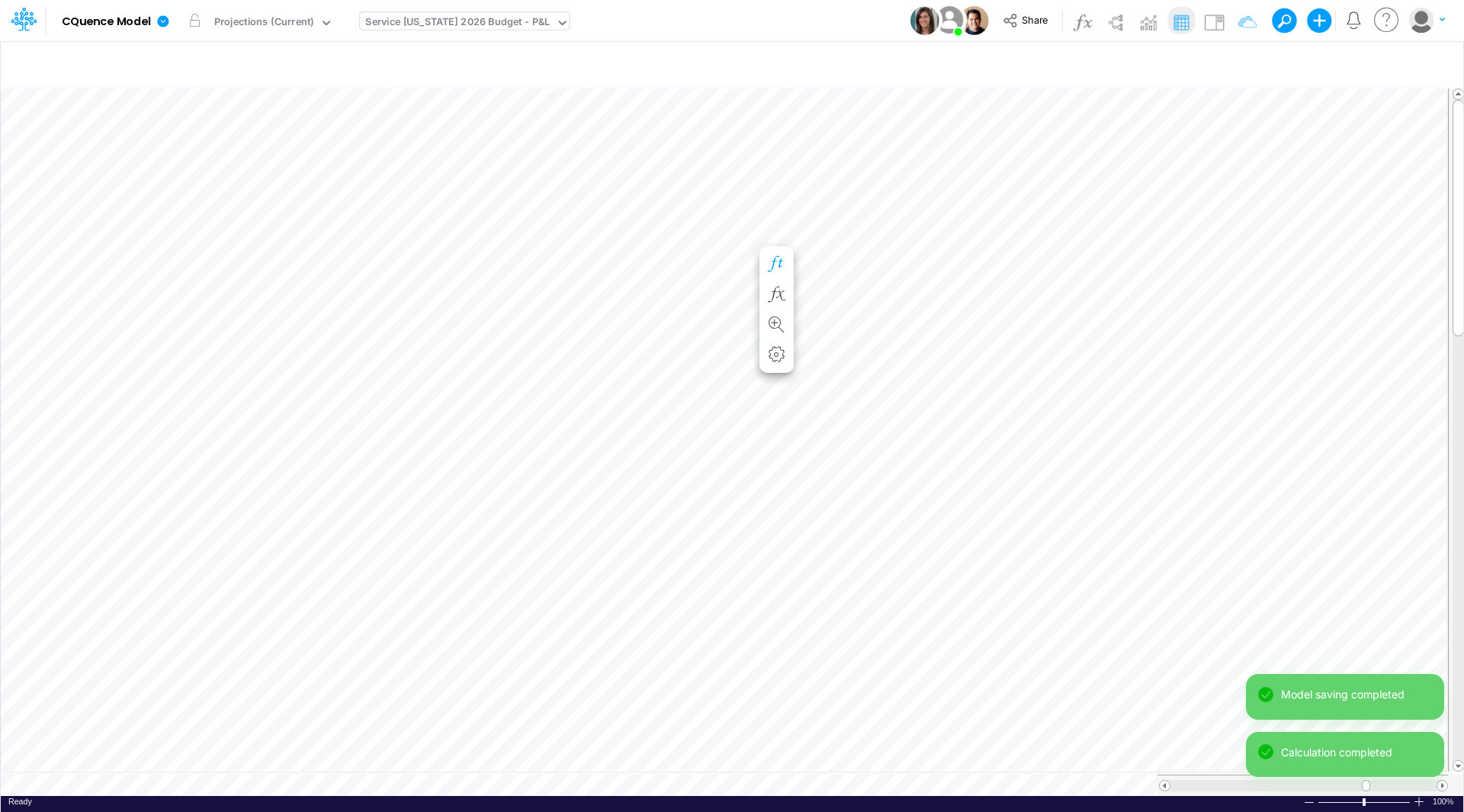
scroll to position [8, 1]
click at [784, 282] on icon "button" at bounding box center [775, 279] width 22 height 16
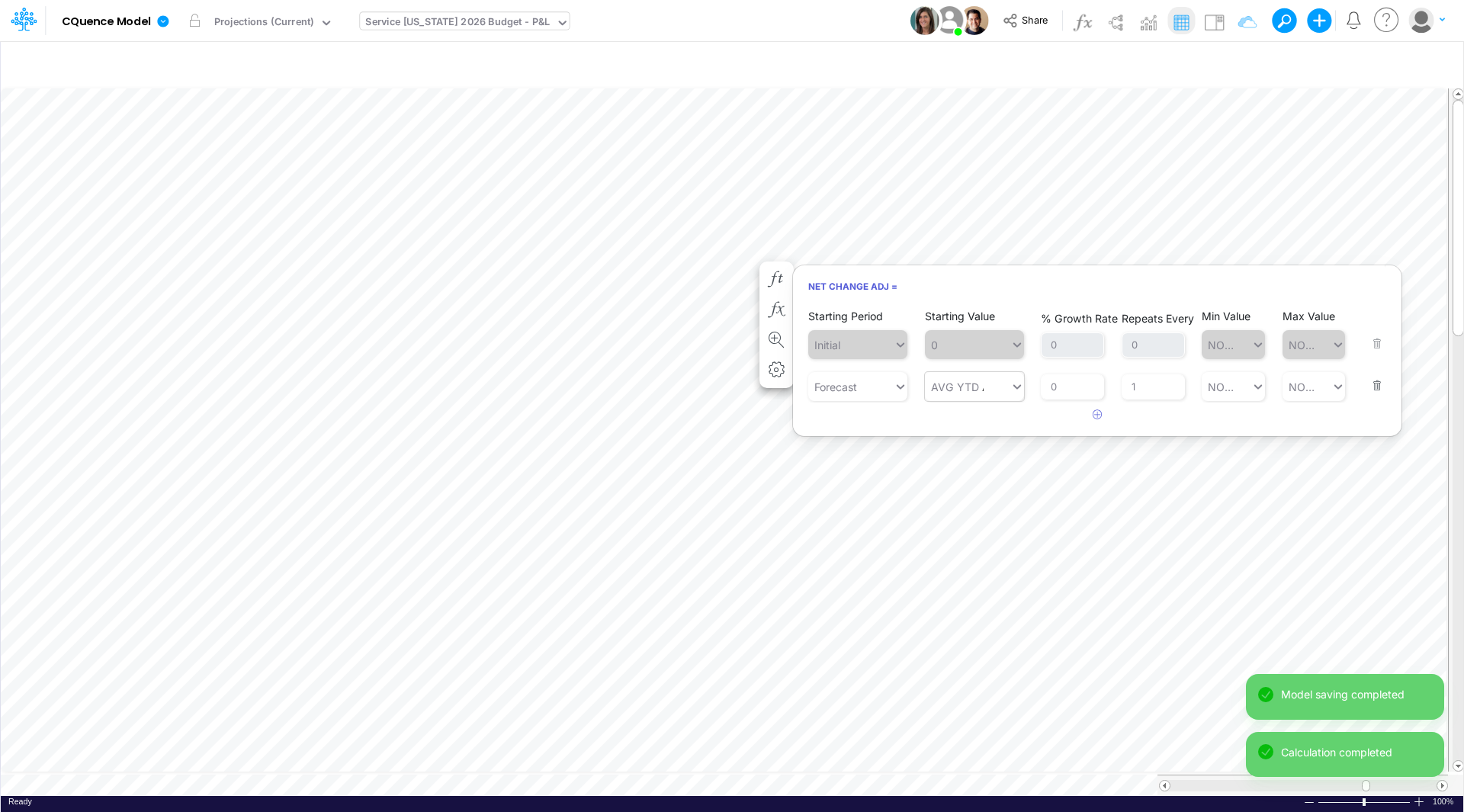
click at [985, 386] on div "AVG YTD AVG YTD" at bounding box center [967, 387] width 85 height 25
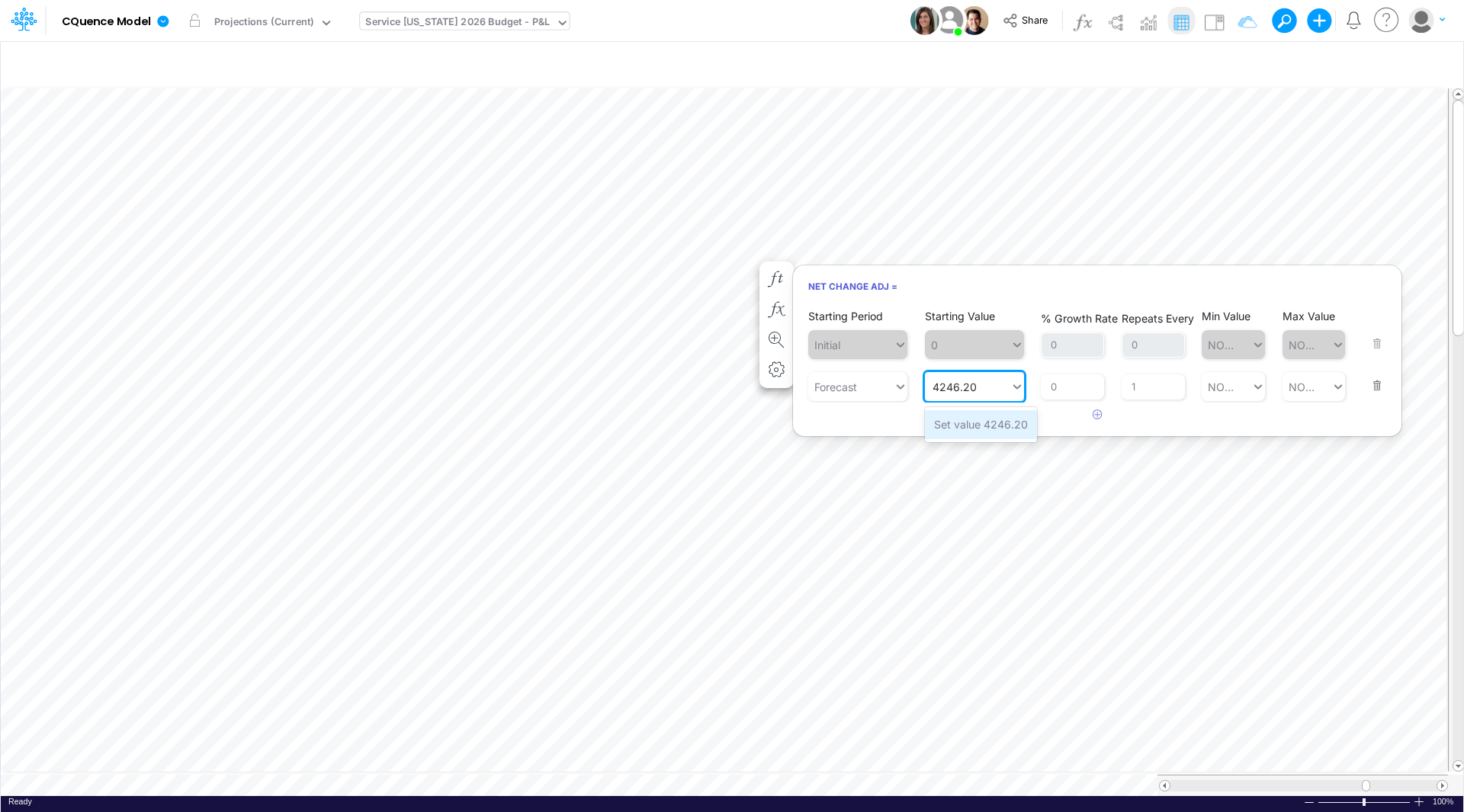
click at [978, 419] on div "Set value 4246.20" at bounding box center [980, 424] width 112 height 28
type input "4246.20"
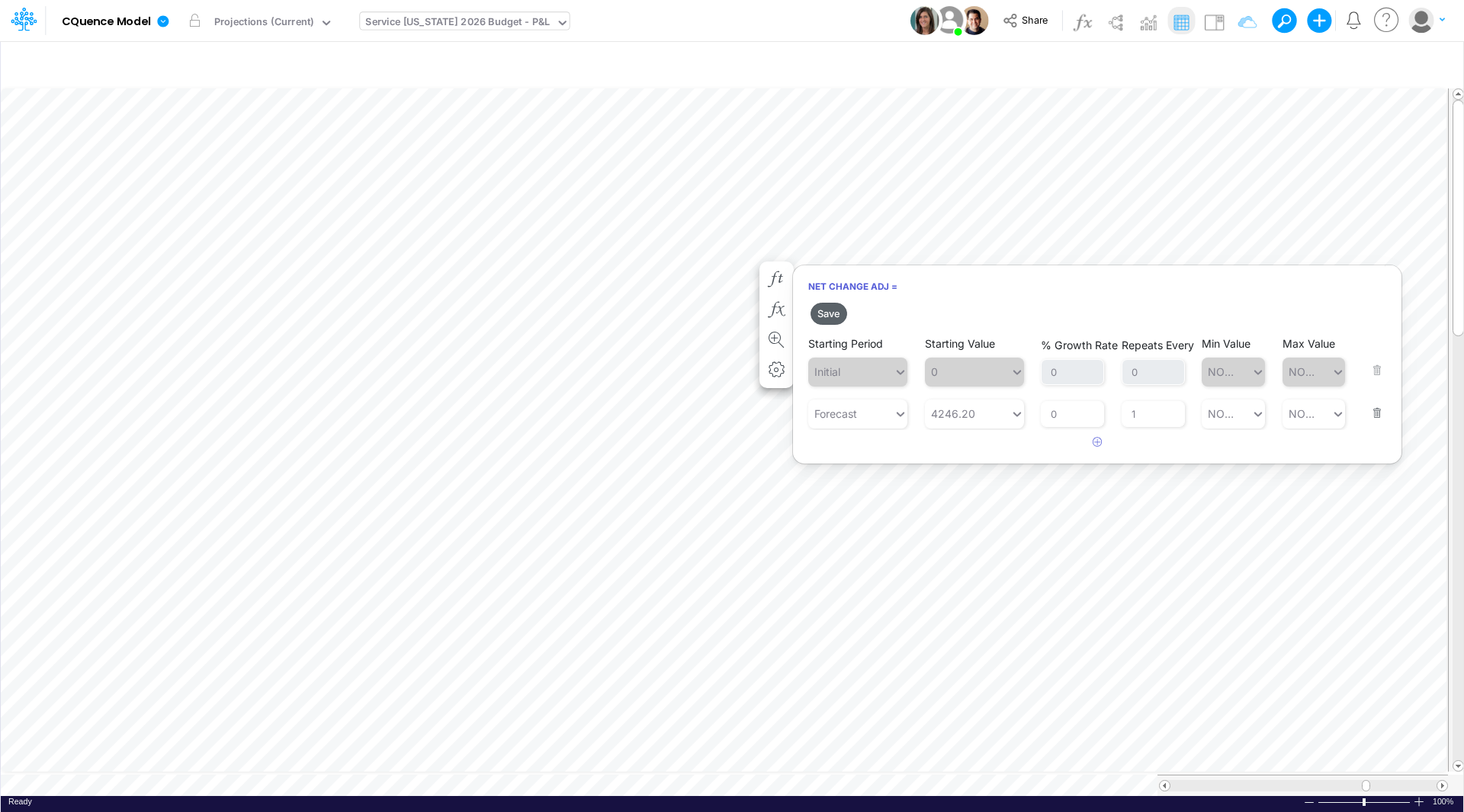
click at [830, 315] on button "Save" at bounding box center [828, 314] width 36 height 22
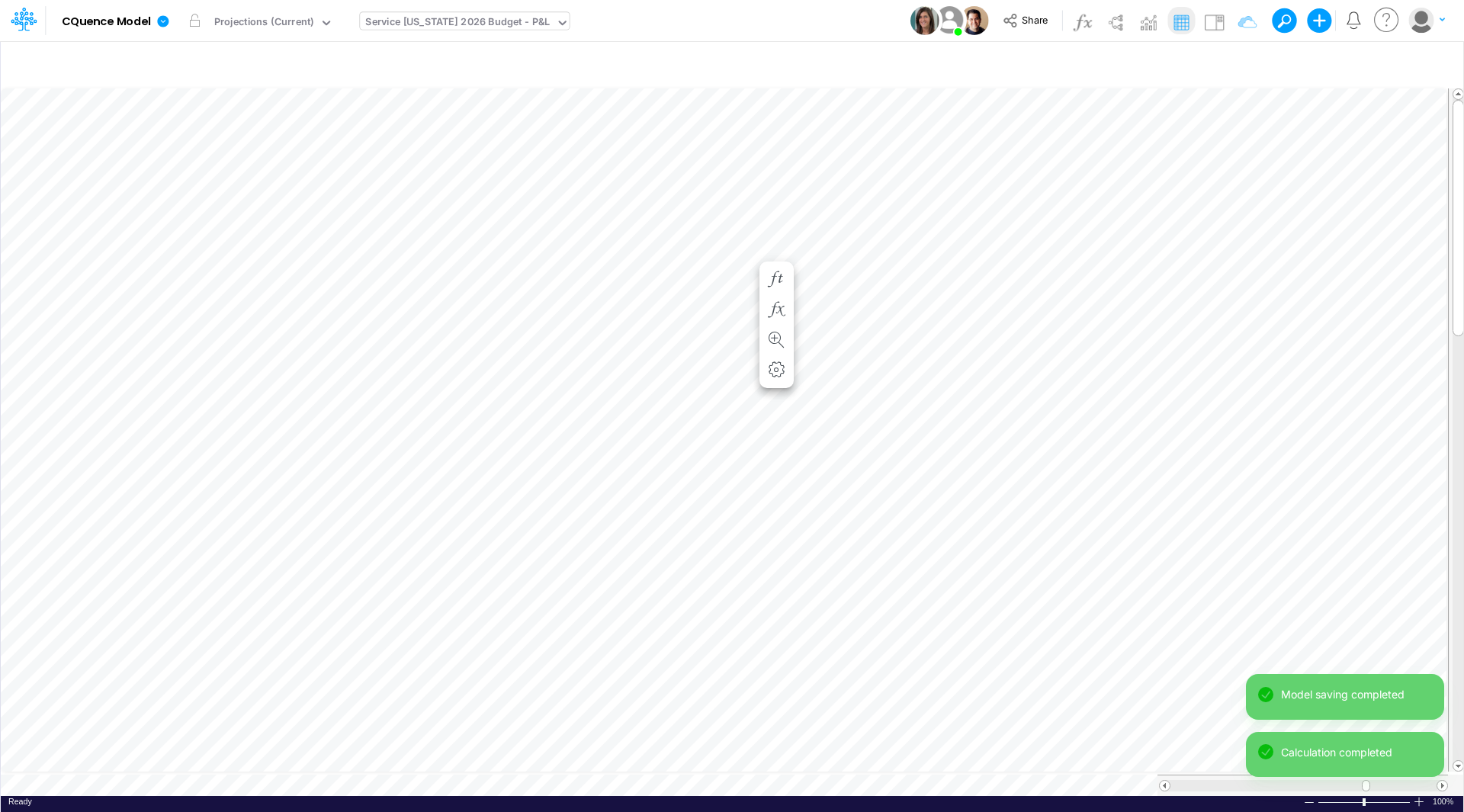
scroll to position [8, 1]
click at [778, 291] on icon "button" at bounding box center [775, 294] width 22 height 16
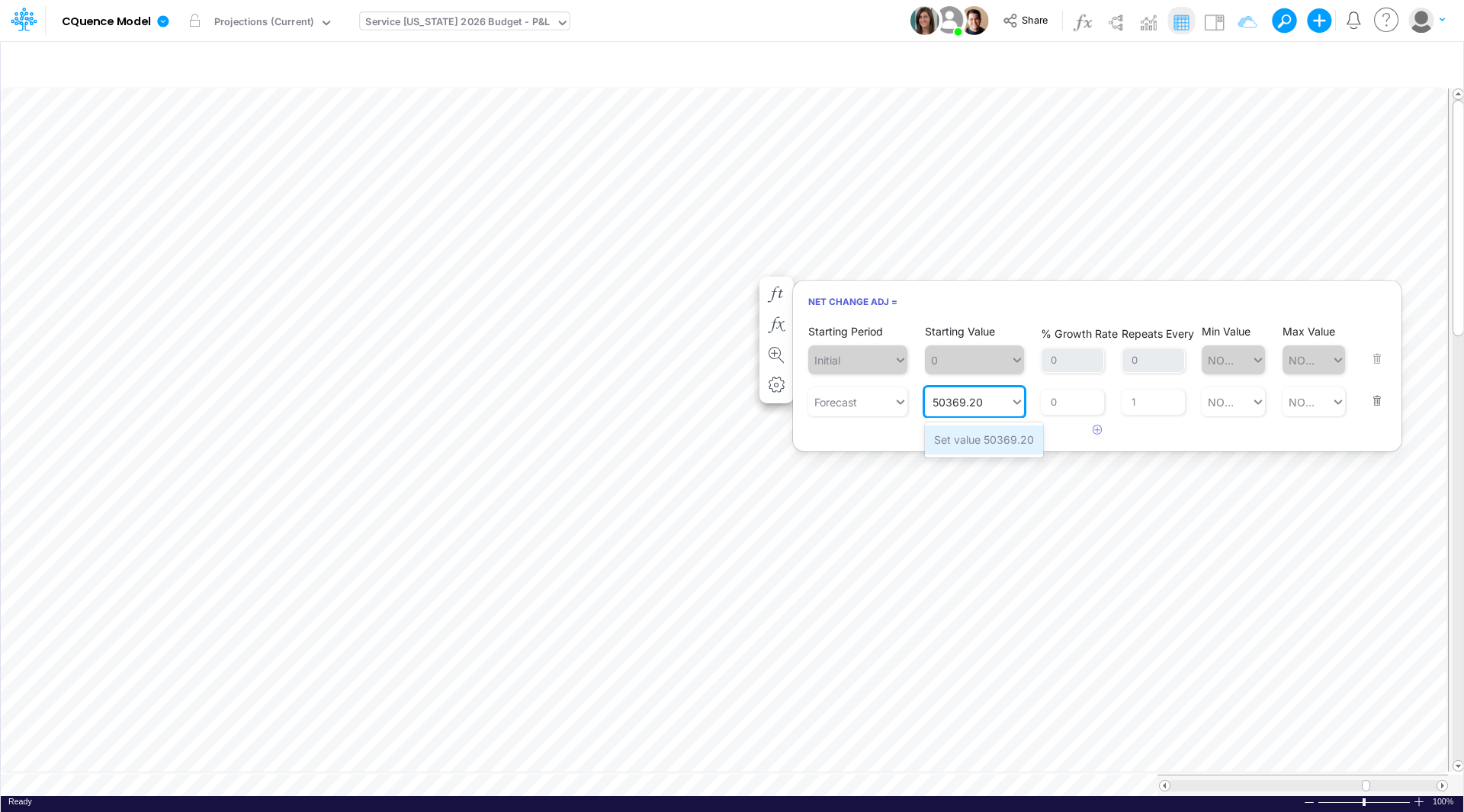
click at [965, 435] on div "Set value 50369.20" at bounding box center [983, 439] width 118 height 28
type input "50369.20"
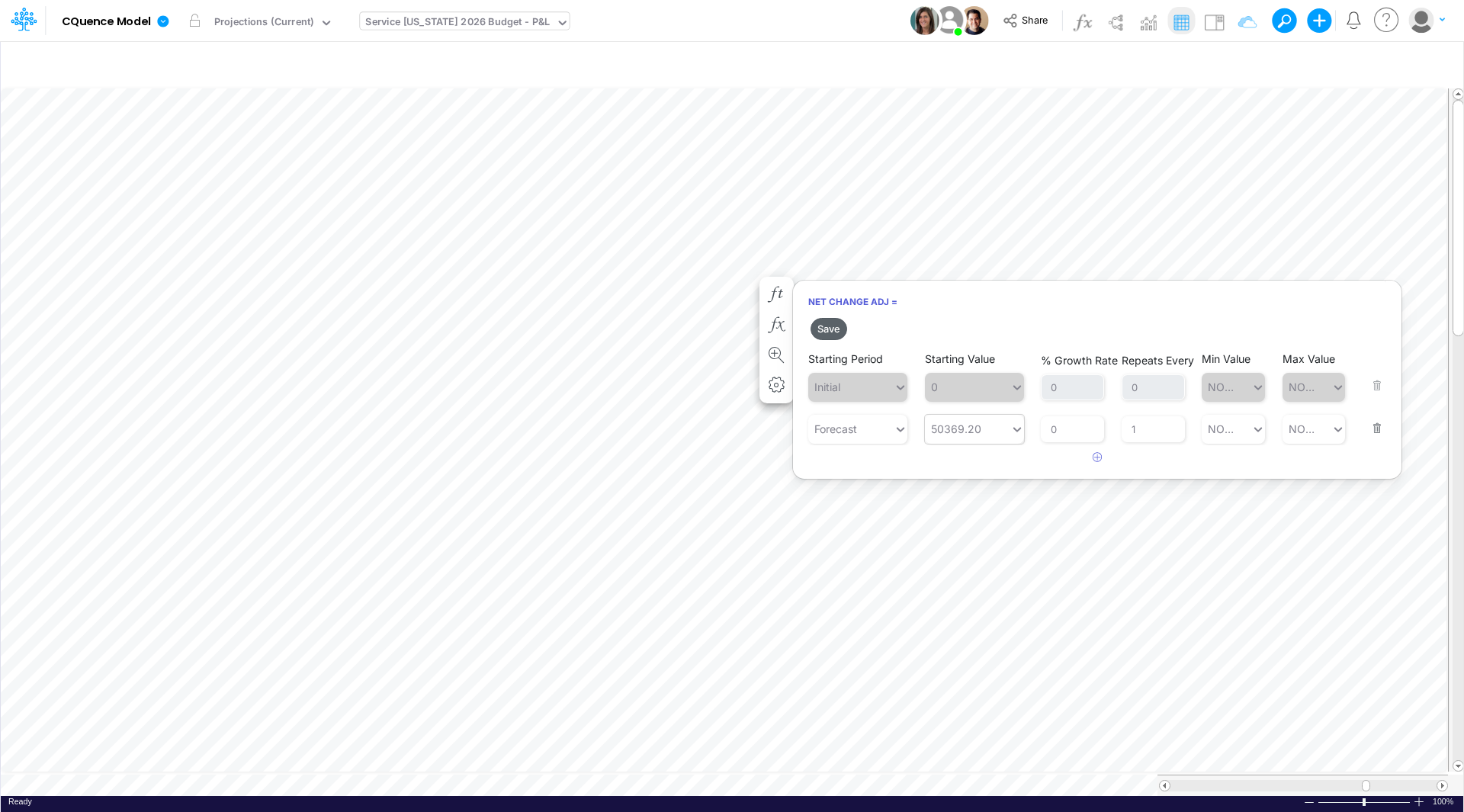
click at [830, 324] on button "Save" at bounding box center [828, 328] width 36 height 22
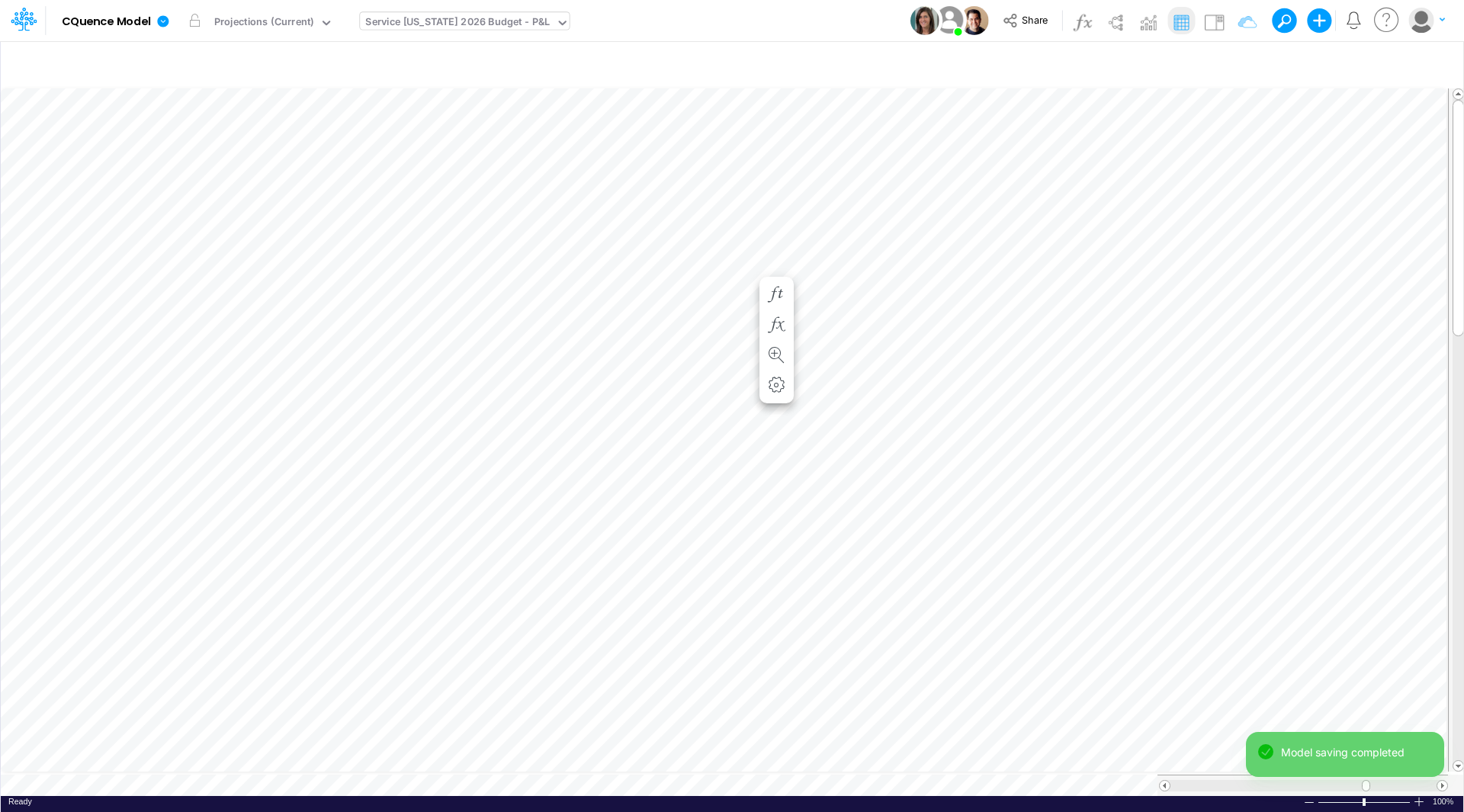
scroll to position [8, 1]
click at [774, 306] on icon "button" at bounding box center [775, 310] width 22 height 16
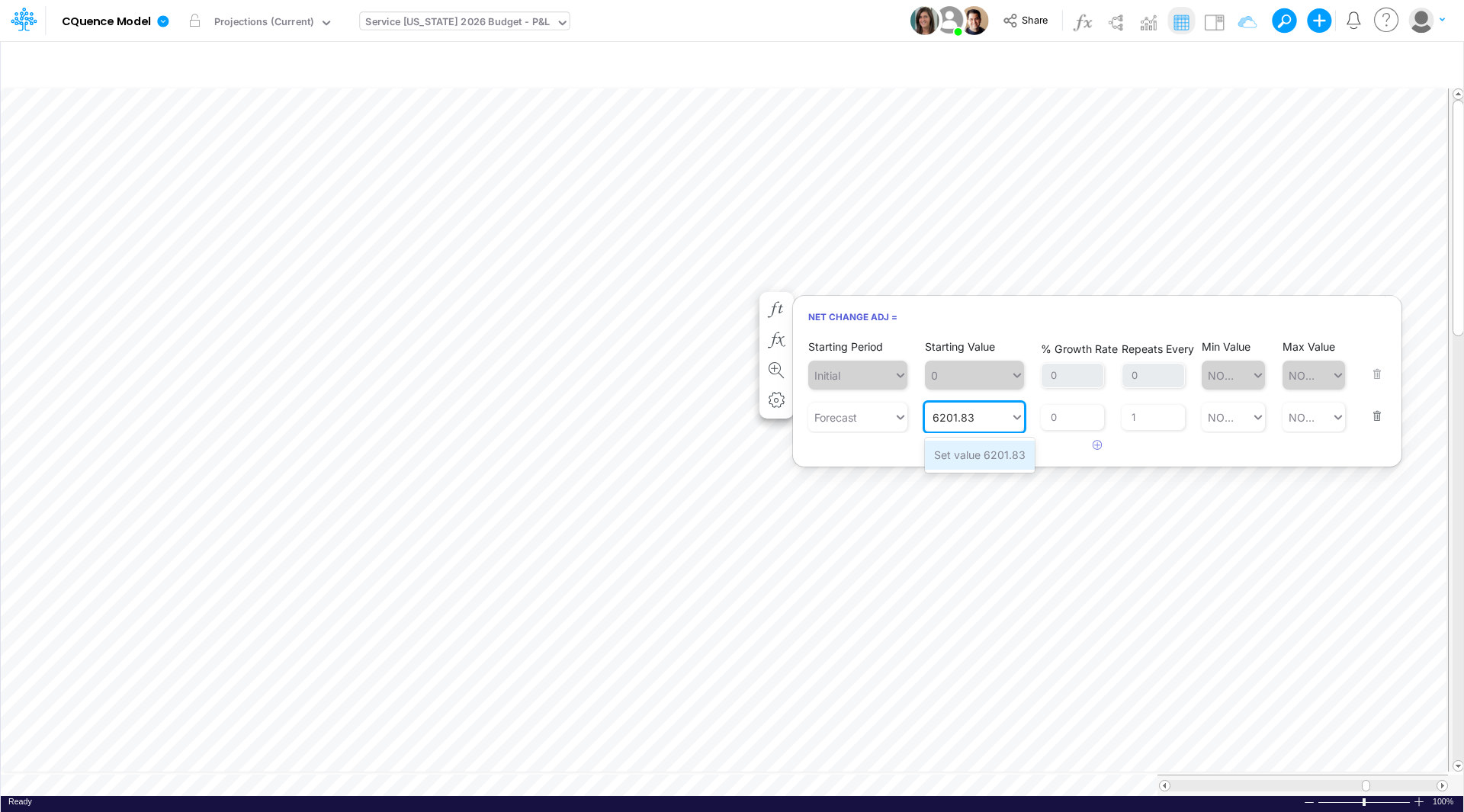
click at [982, 452] on div "Set value 6201.83" at bounding box center [979, 454] width 109 height 28
type input "6201.83"
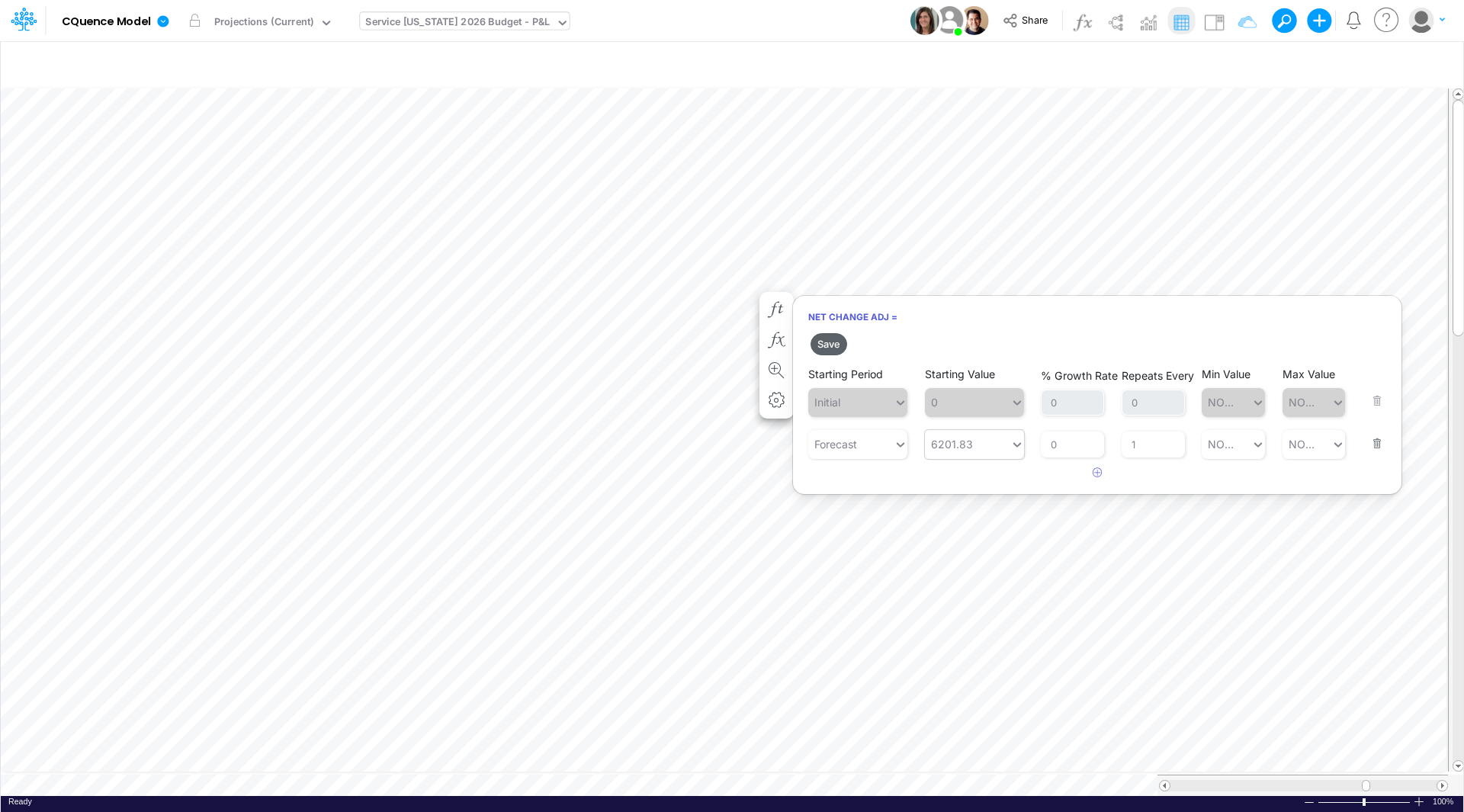
click at [829, 344] on button "Save" at bounding box center [828, 344] width 36 height 22
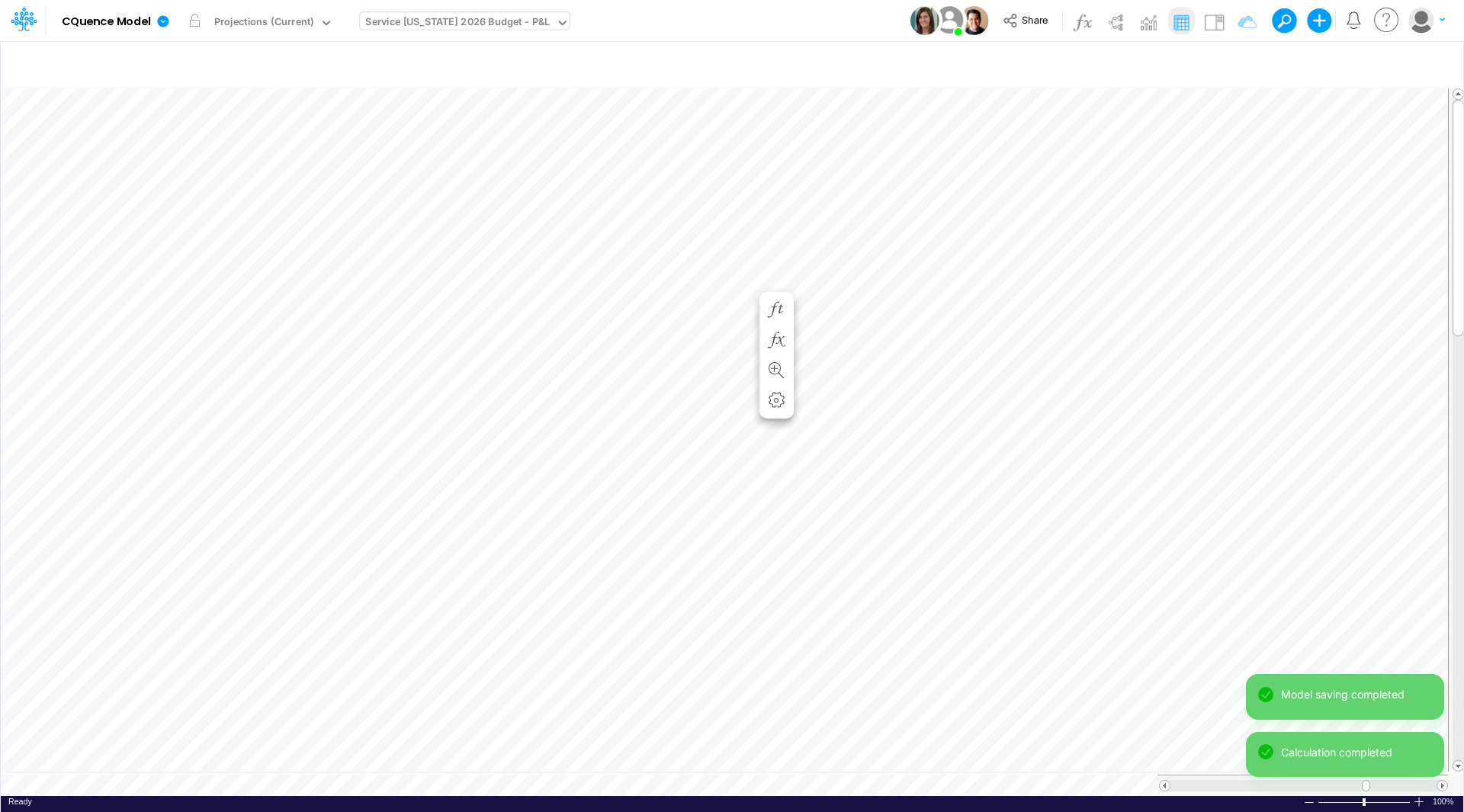
scroll to position [8, 1]
click at [772, 321] on icon "button" at bounding box center [775, 324] width 22 height 16
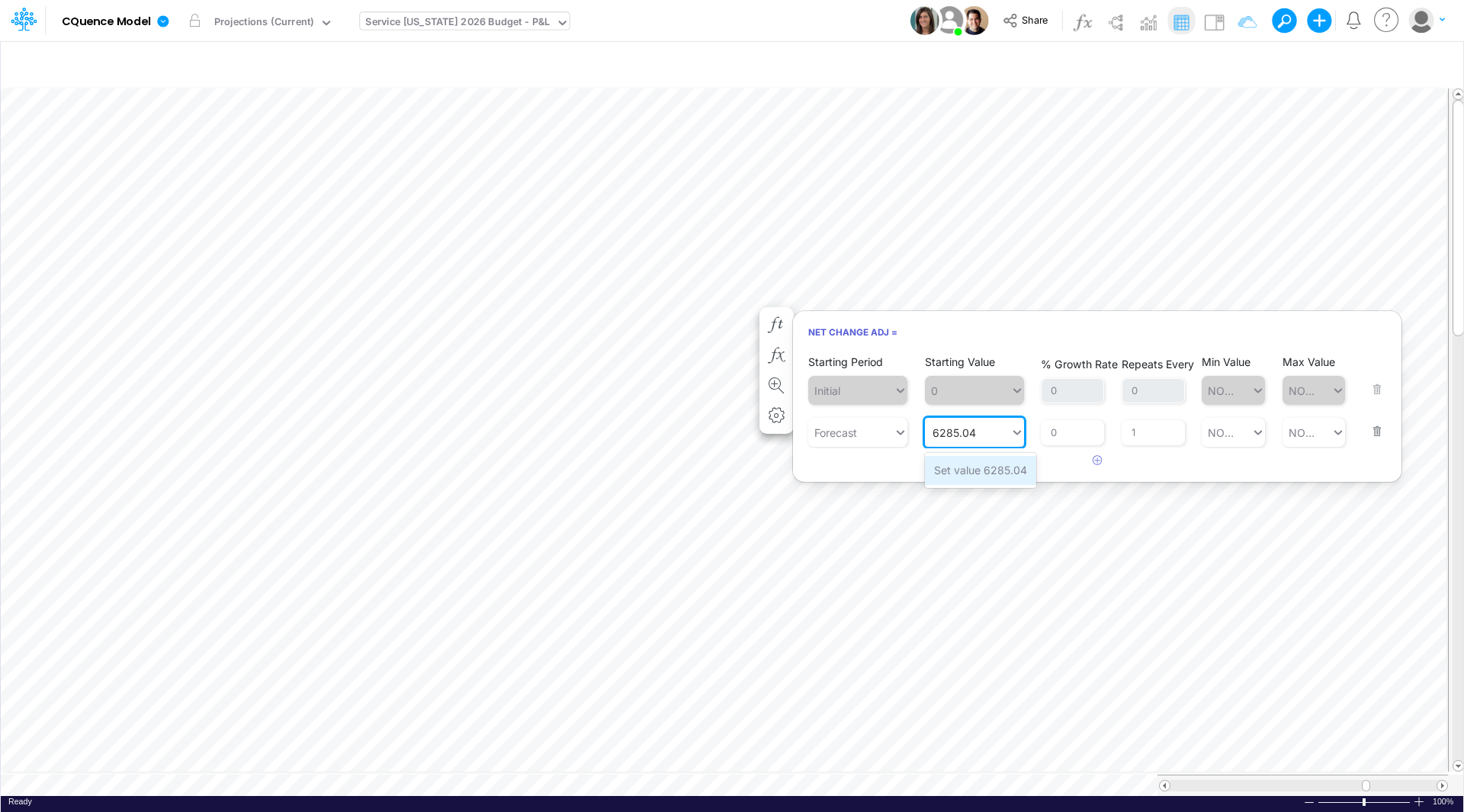
click at [958, 468] on div "Set value 6285.04" at bounding box center [980, 469] width 111 height 28
type input "6285.04"
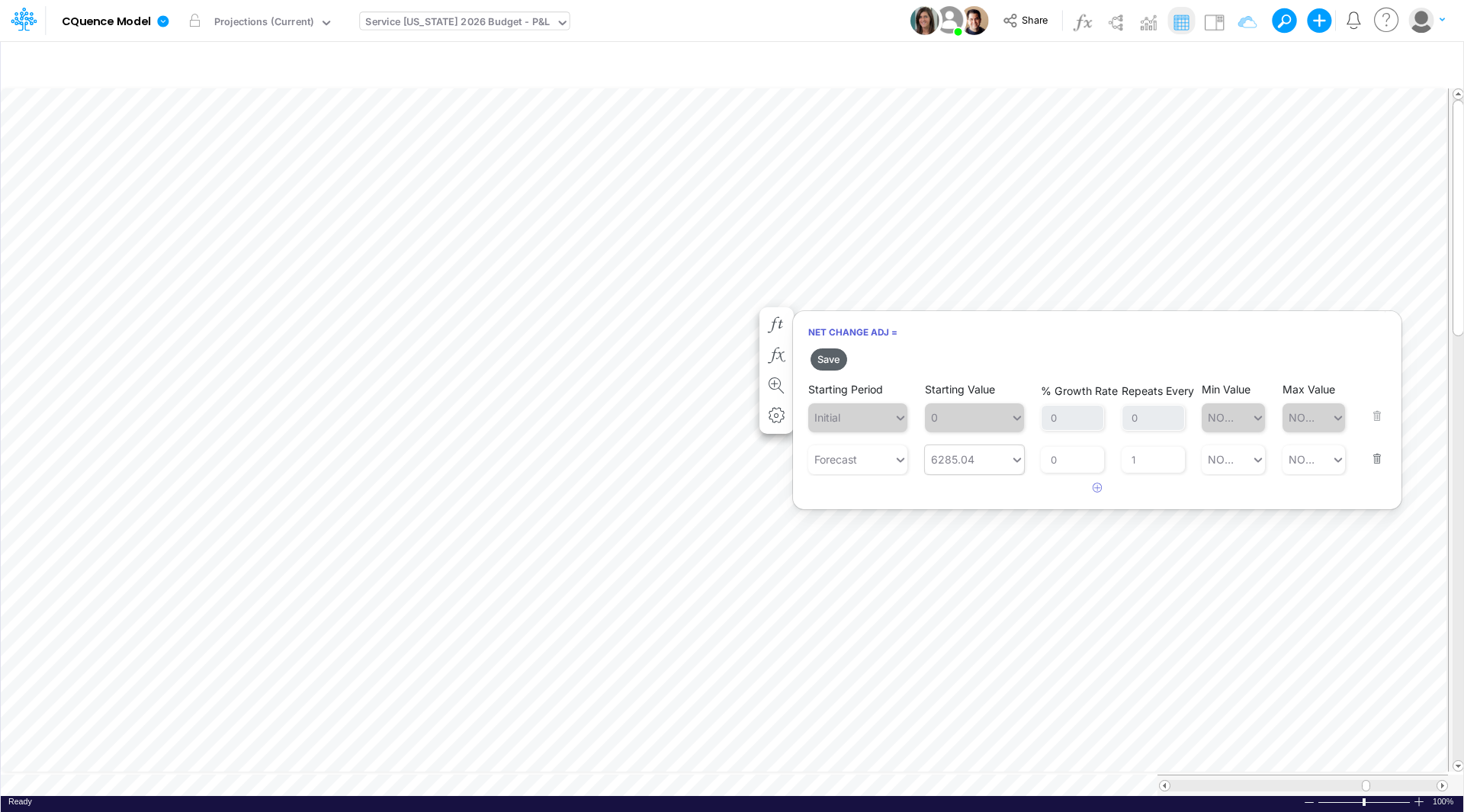
click at [830, 356] on button "Save" at bounding box center [828, 359] width 36 height 22
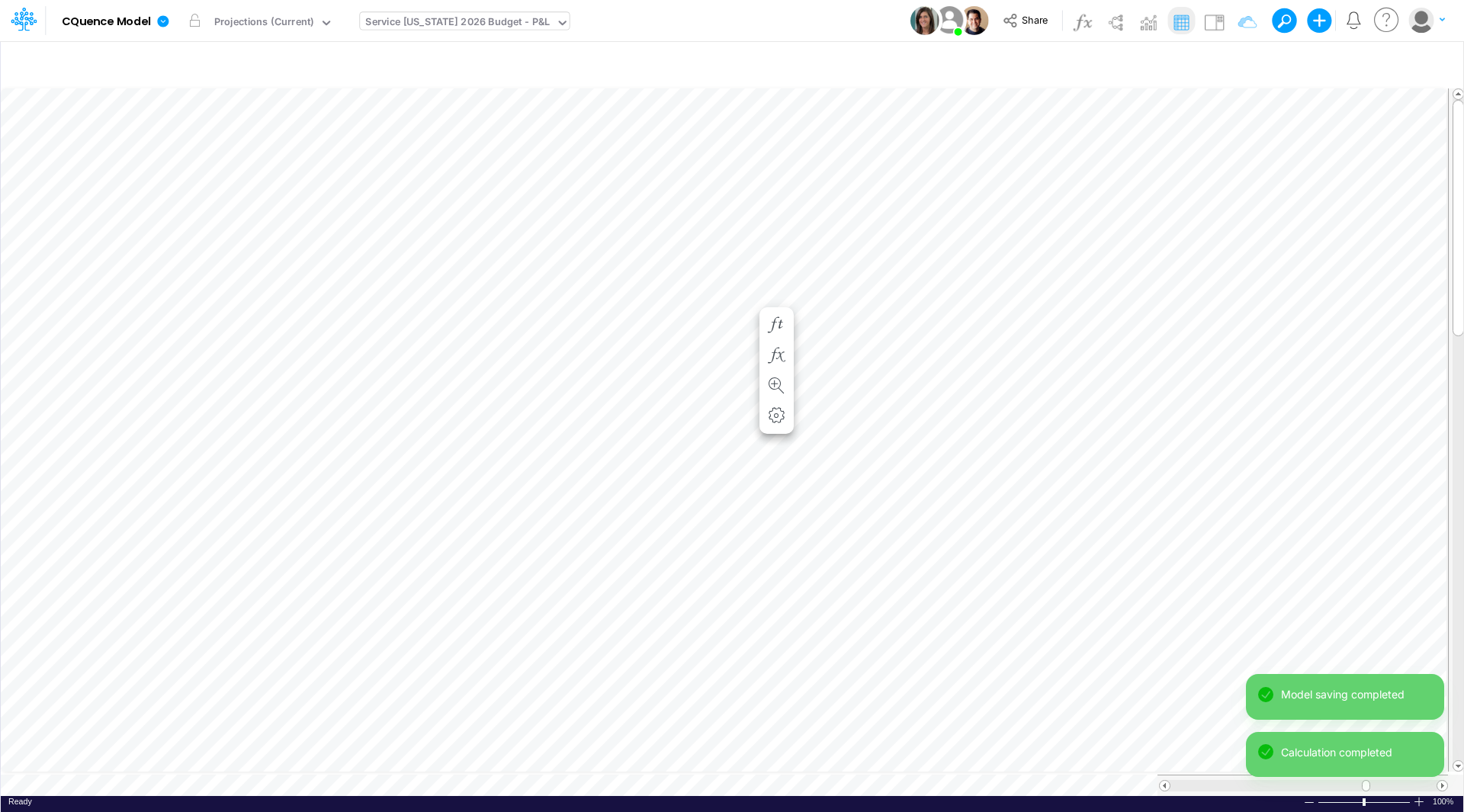
scroll to position [8, 1]
click at [775, 336] on icon "button" at bounding box center [775, 340] width 22 height 16
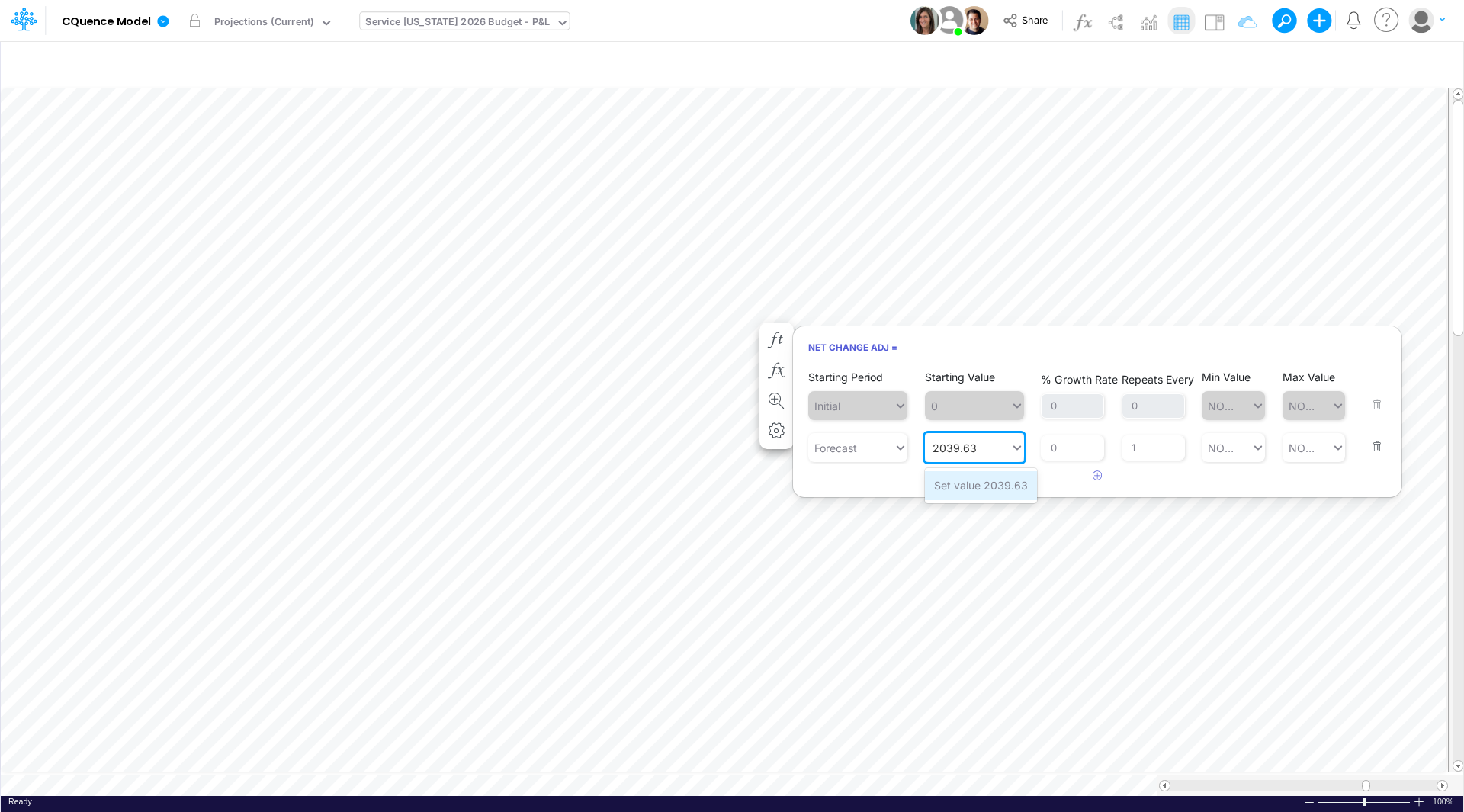
click at [996, 491] on div "Set value 2039.63" at bounding box center [980, 485] width 112 height 28
type input "2039.63"
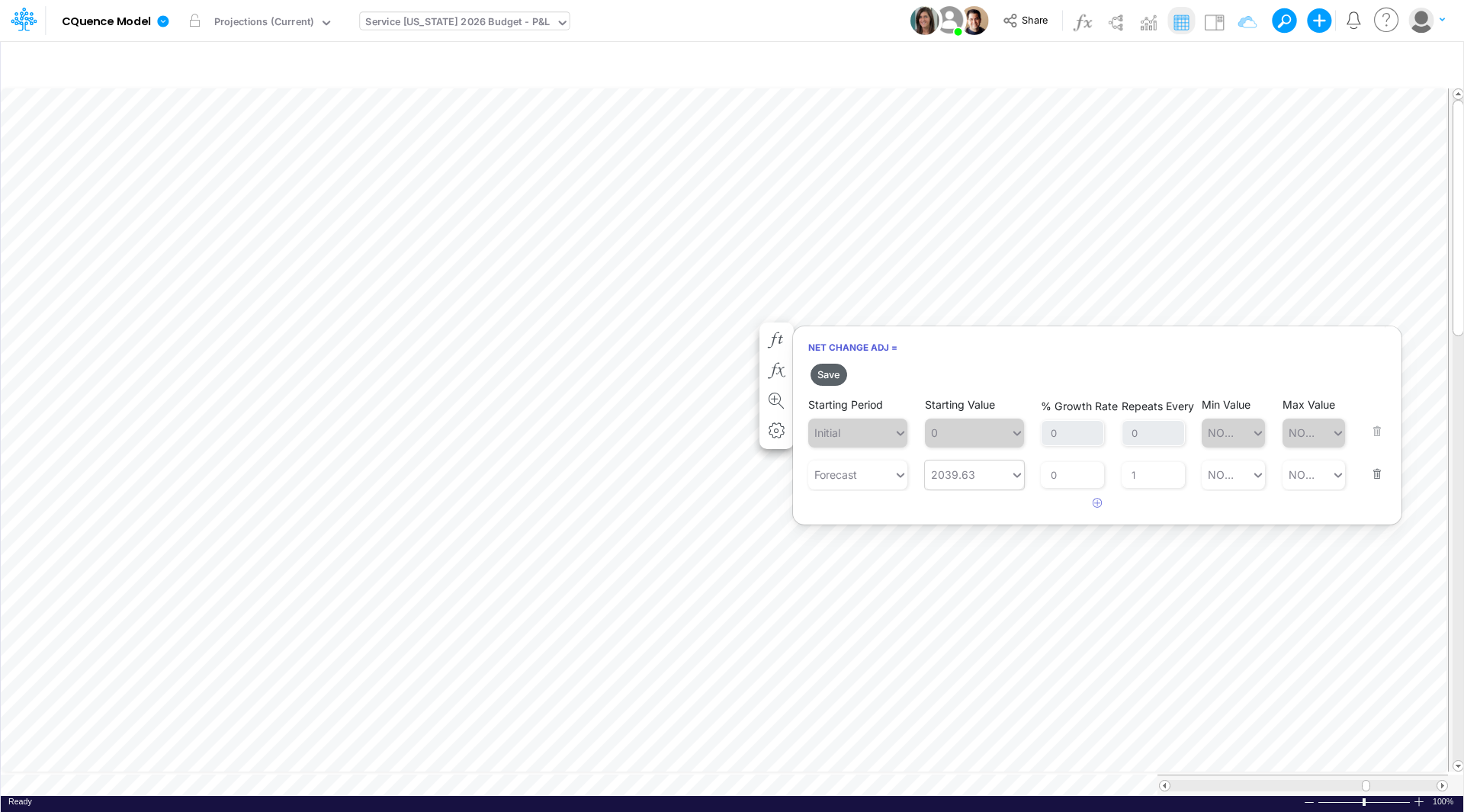
click at [819, 376] on button "Save" at bounding box center [828, 374] width 36 height 22
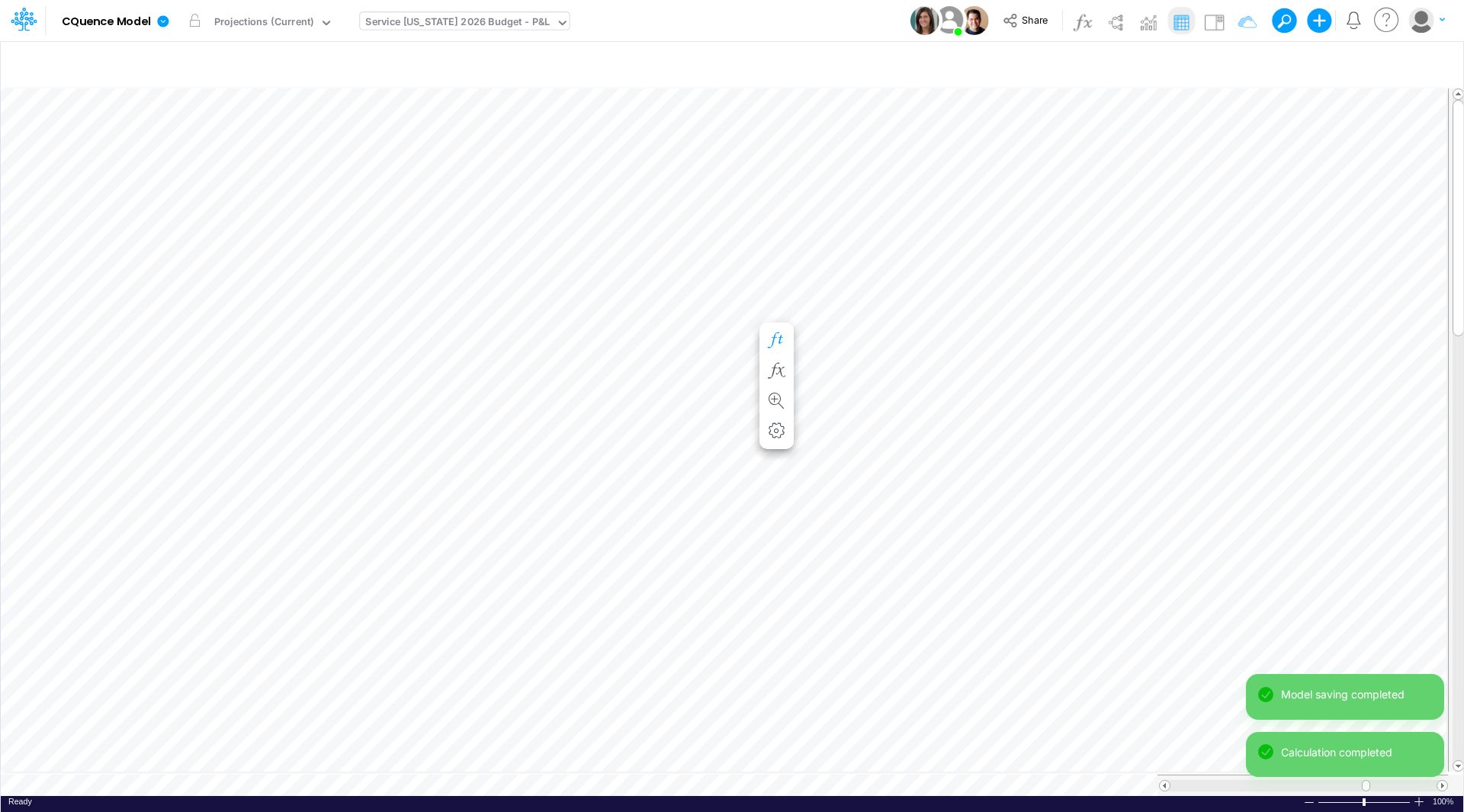
scroll to position [8, 1]
click at [774, 350] on icon "button" at bounding box center [775, 356] width 22 height 16
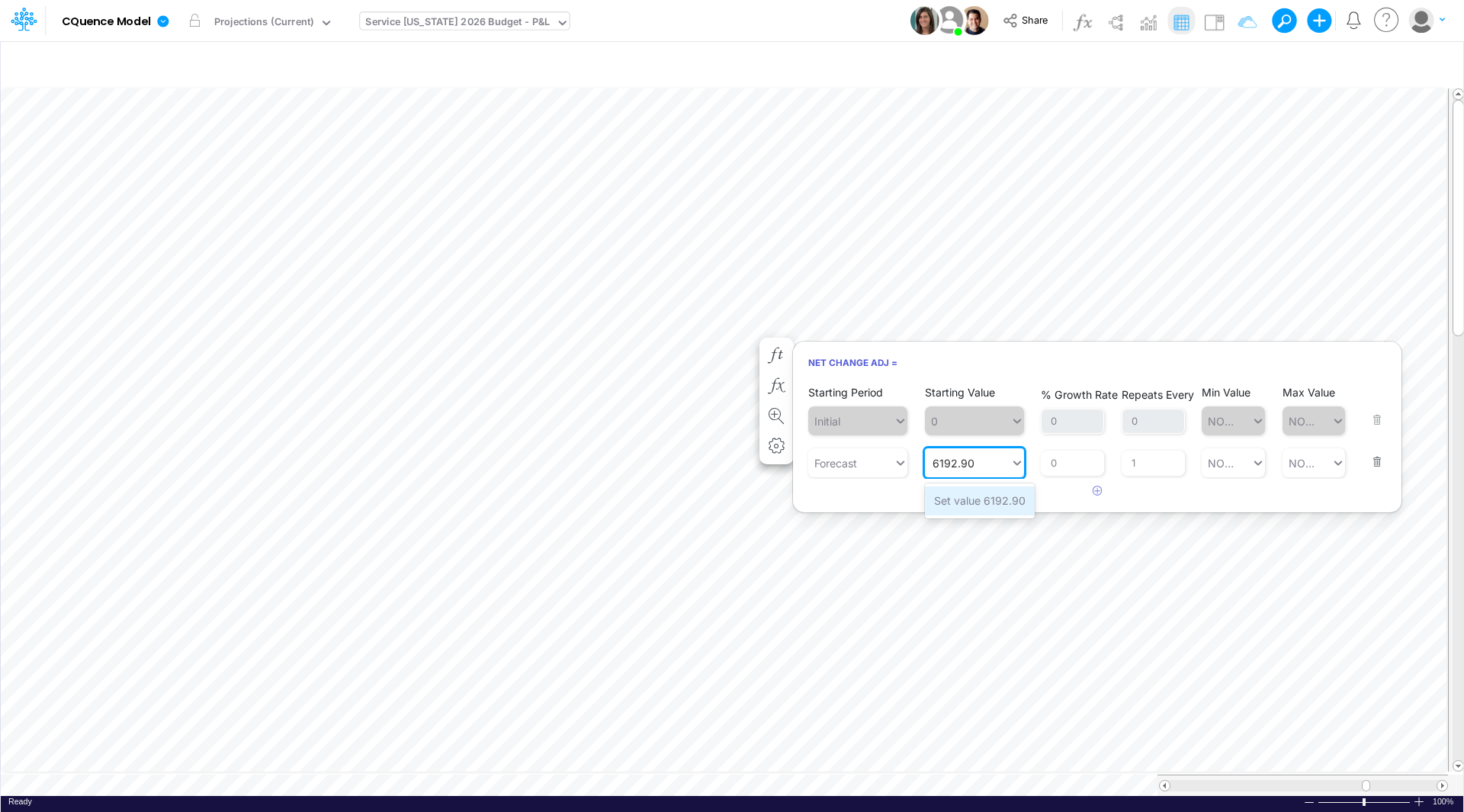
click at [997, 501] on div "Set value 6192.90" at bounding box center [979, 500] width 109 height 28
type input "6192.90"
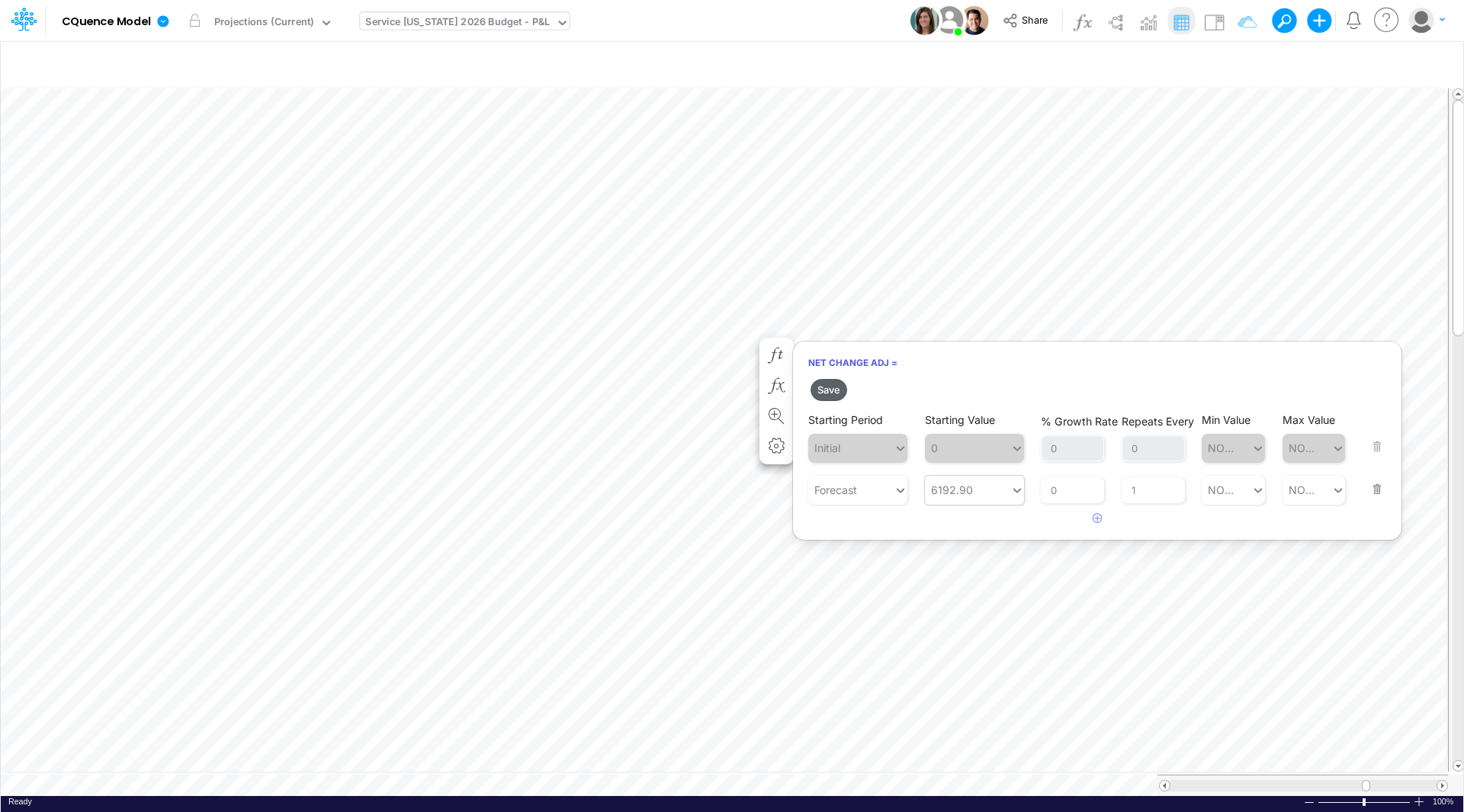
click at [829, 390] on button "Save" at bounding box center [828, 390] width 36 height 22
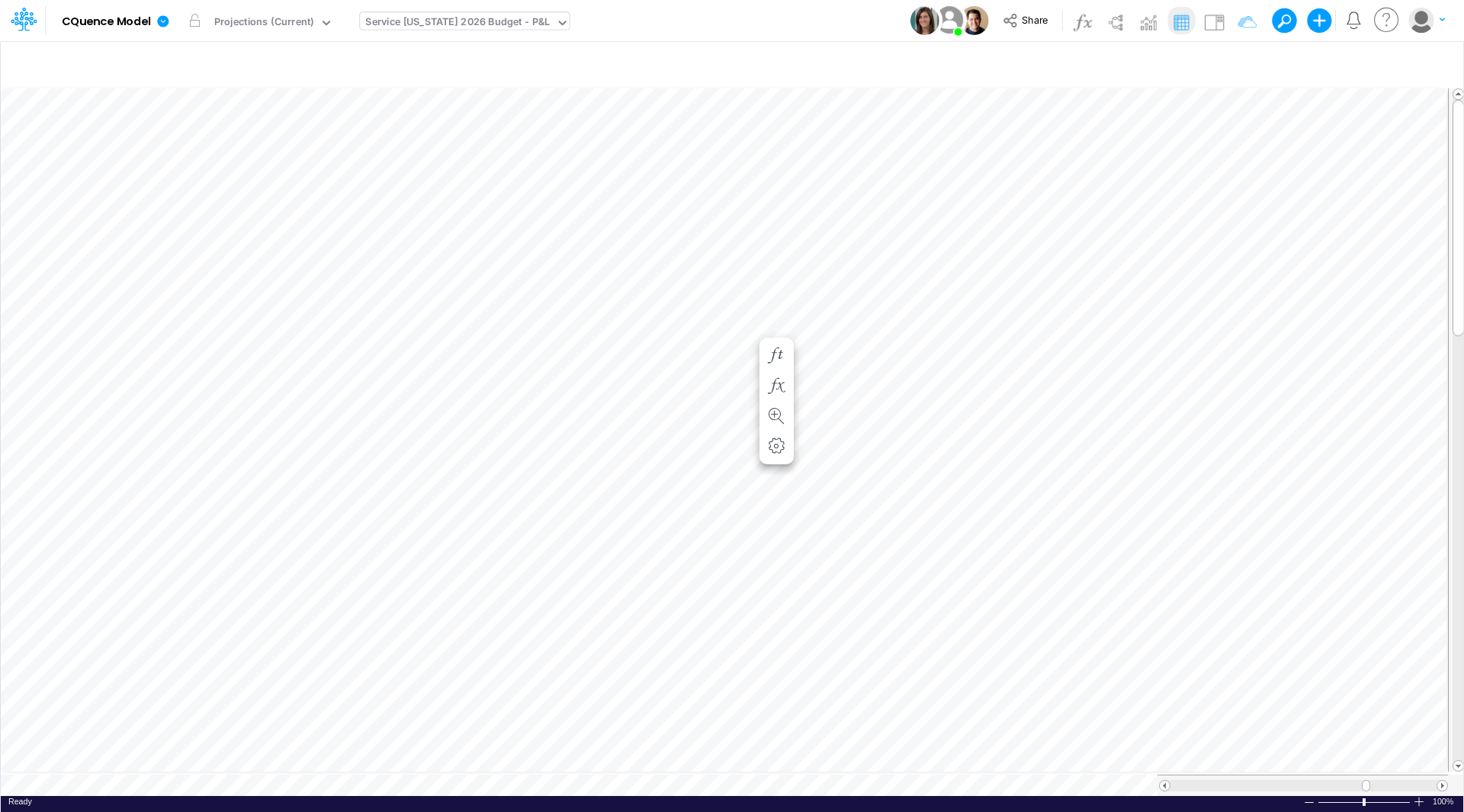
scroll to position [8, 1]
click at [1444, 781] on span at bounding box center [1442, 786] width 10 height 10
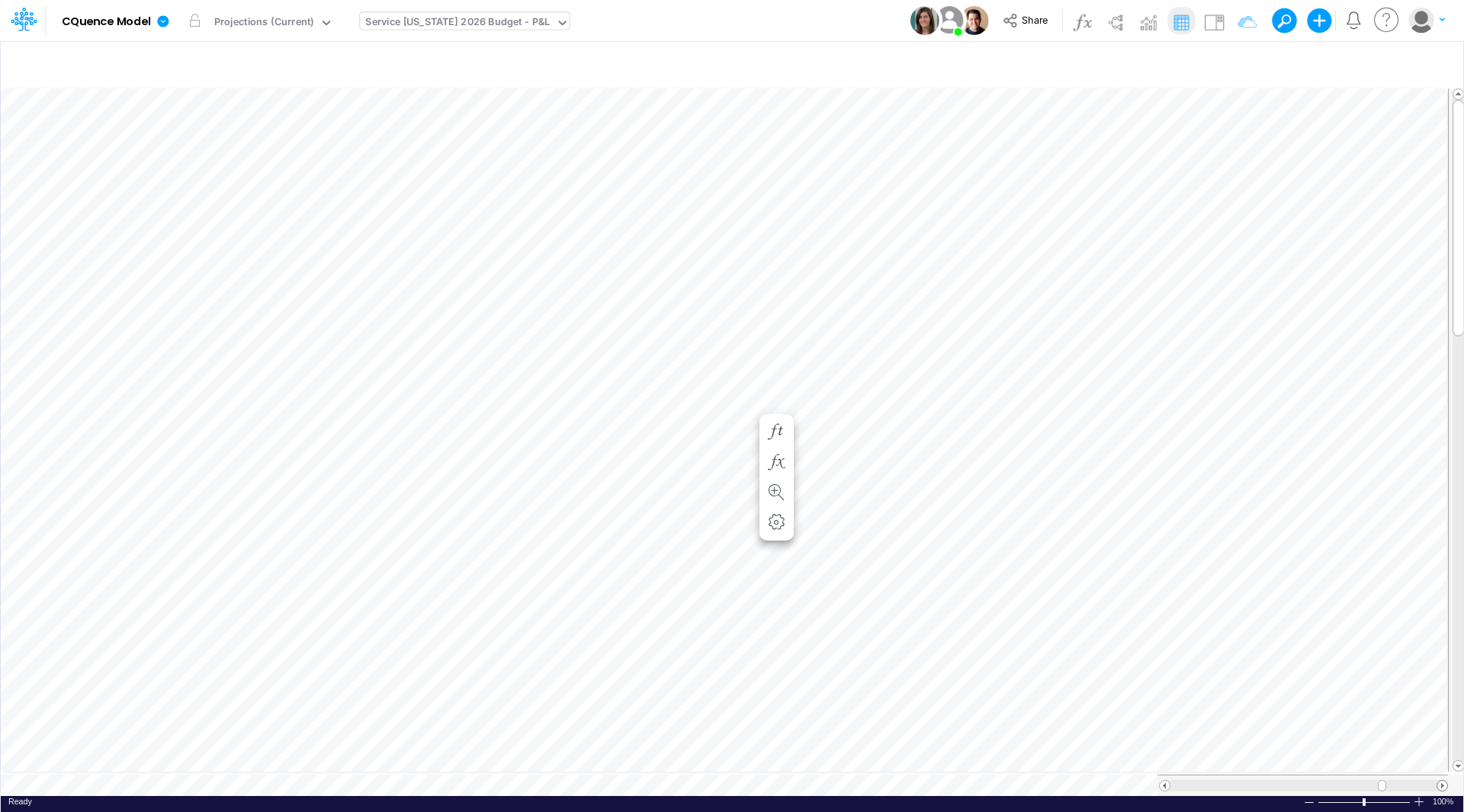
click at [1444, 781] on span at bounding box center [1442, 786] width 10 height 10
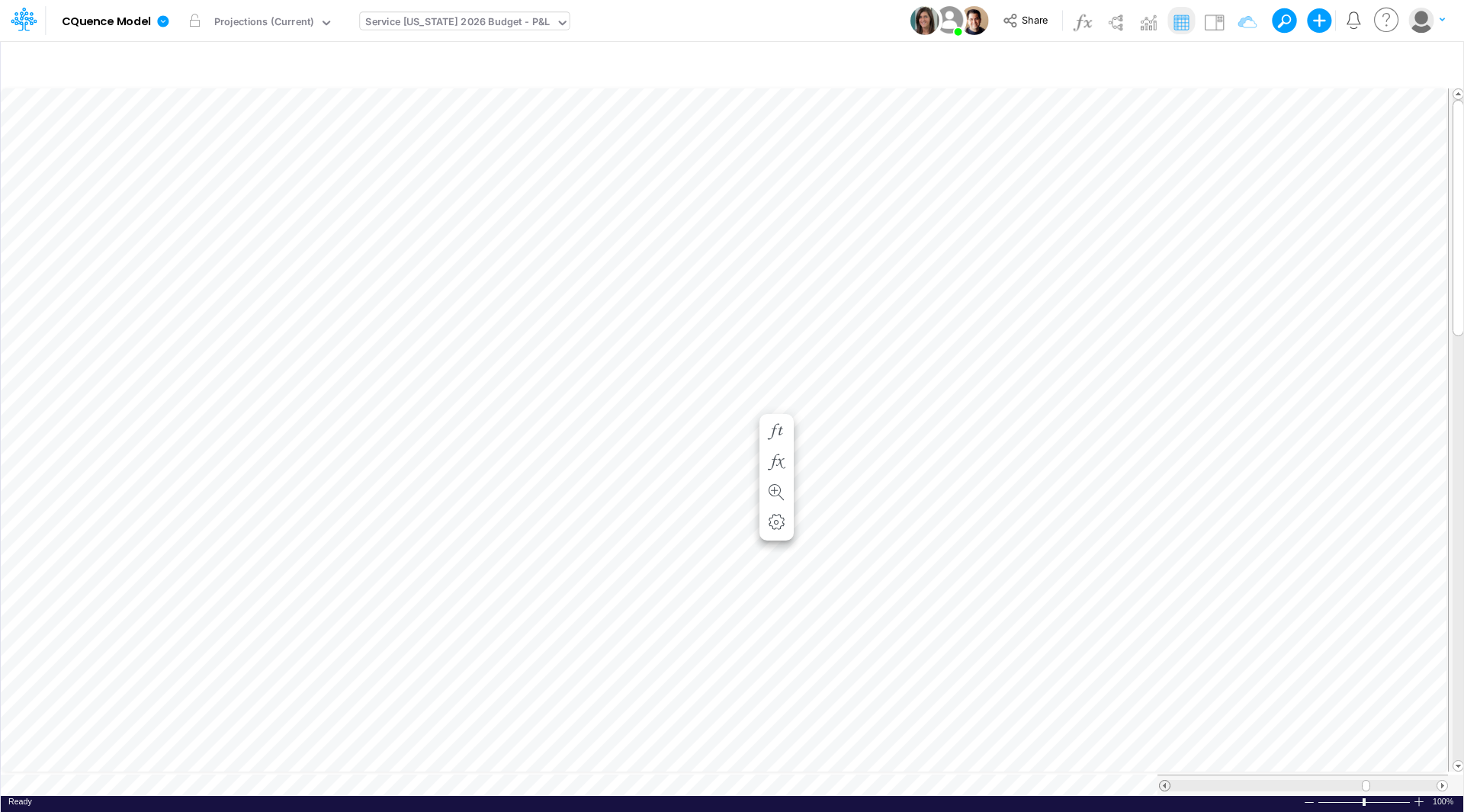
click at [1166, 781] on span at bounding box center [1164, 786] width 10 height 10
click at [774, 426] on icon "button" at bounding box center [775, 432] width 22 height 16
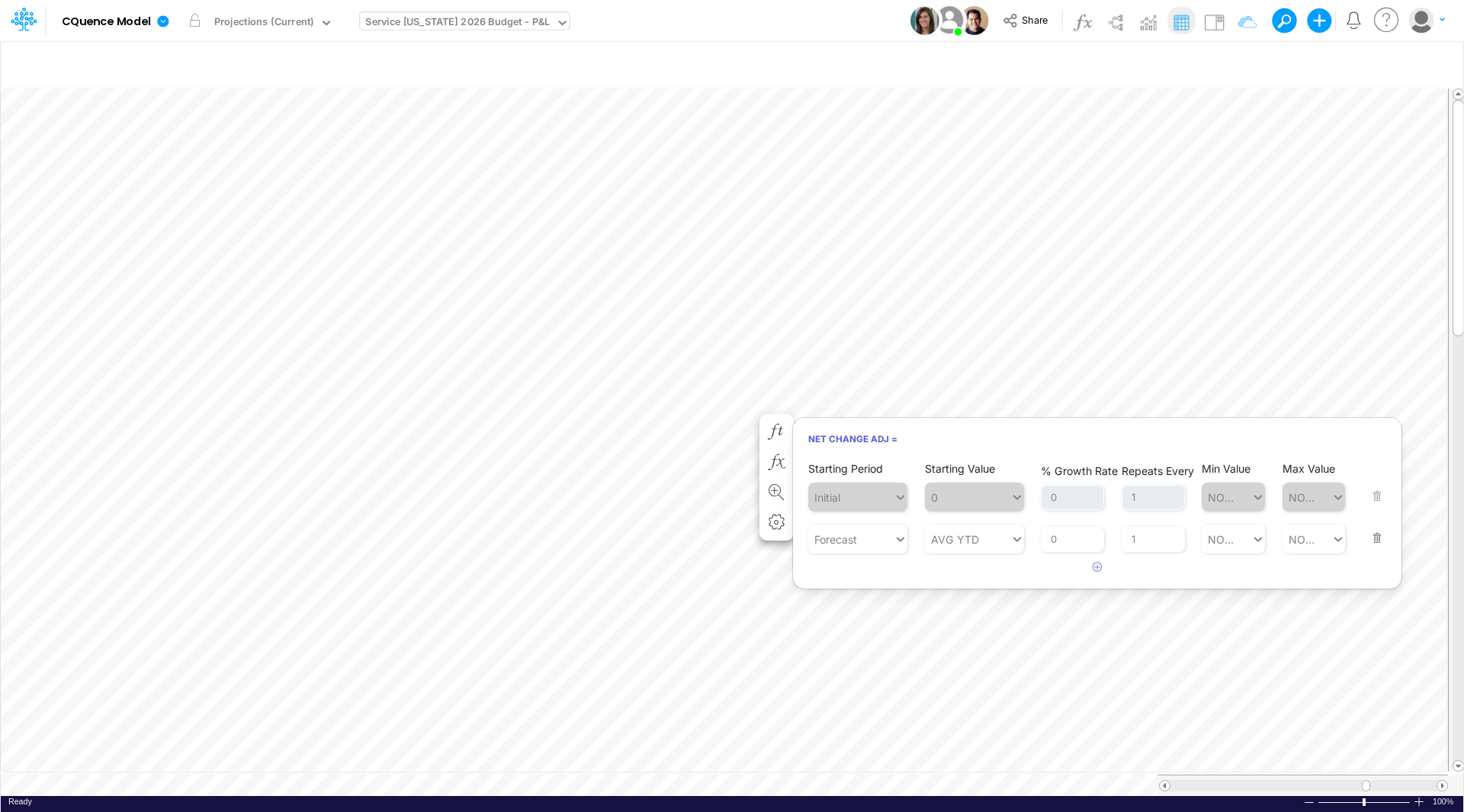
click at [1376, 535] on button "button" at bounding box center [1372, 528] width 20 height 41
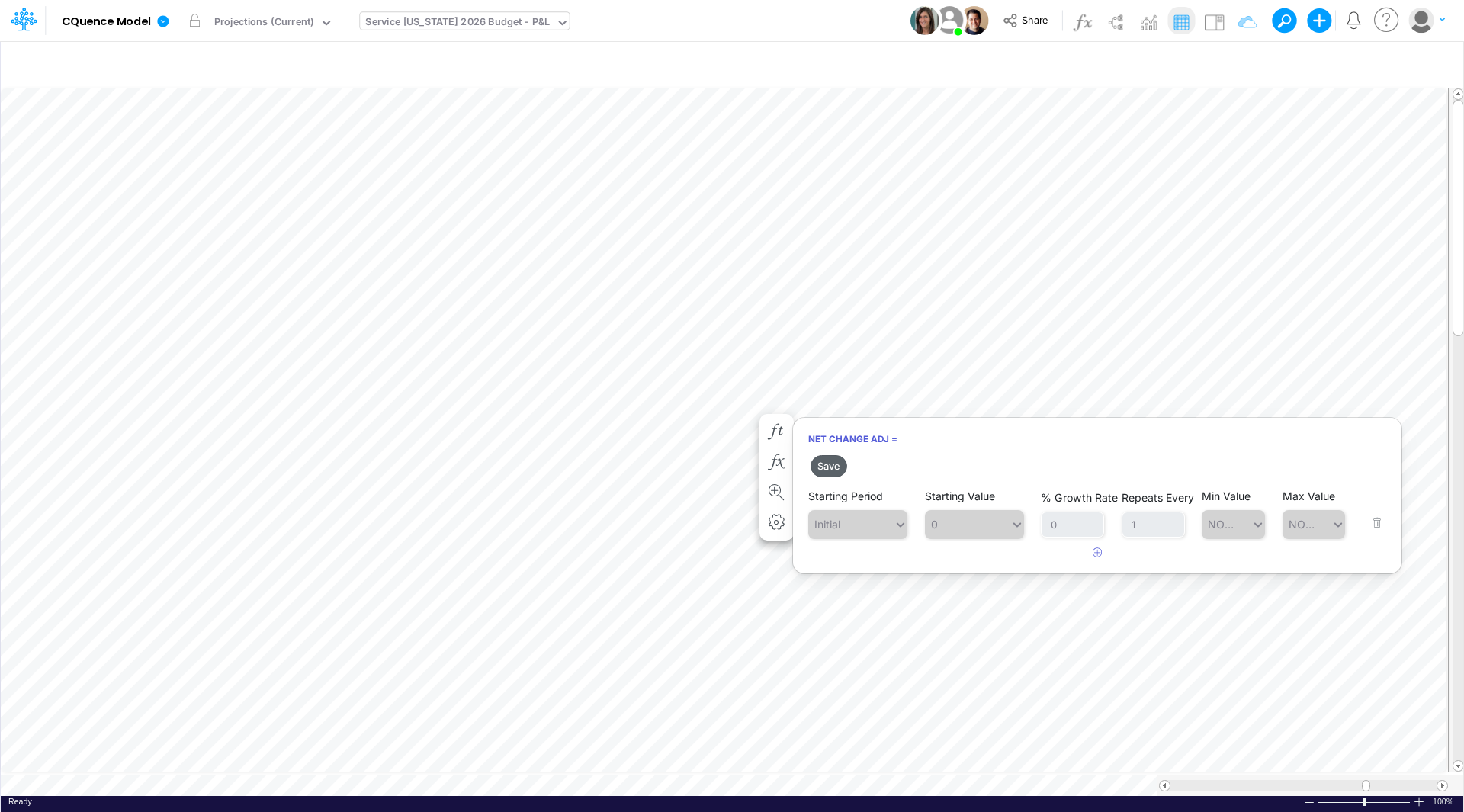
click at [824, 467] on button "Save" at bounding box center [828, 466] width 36 height 22
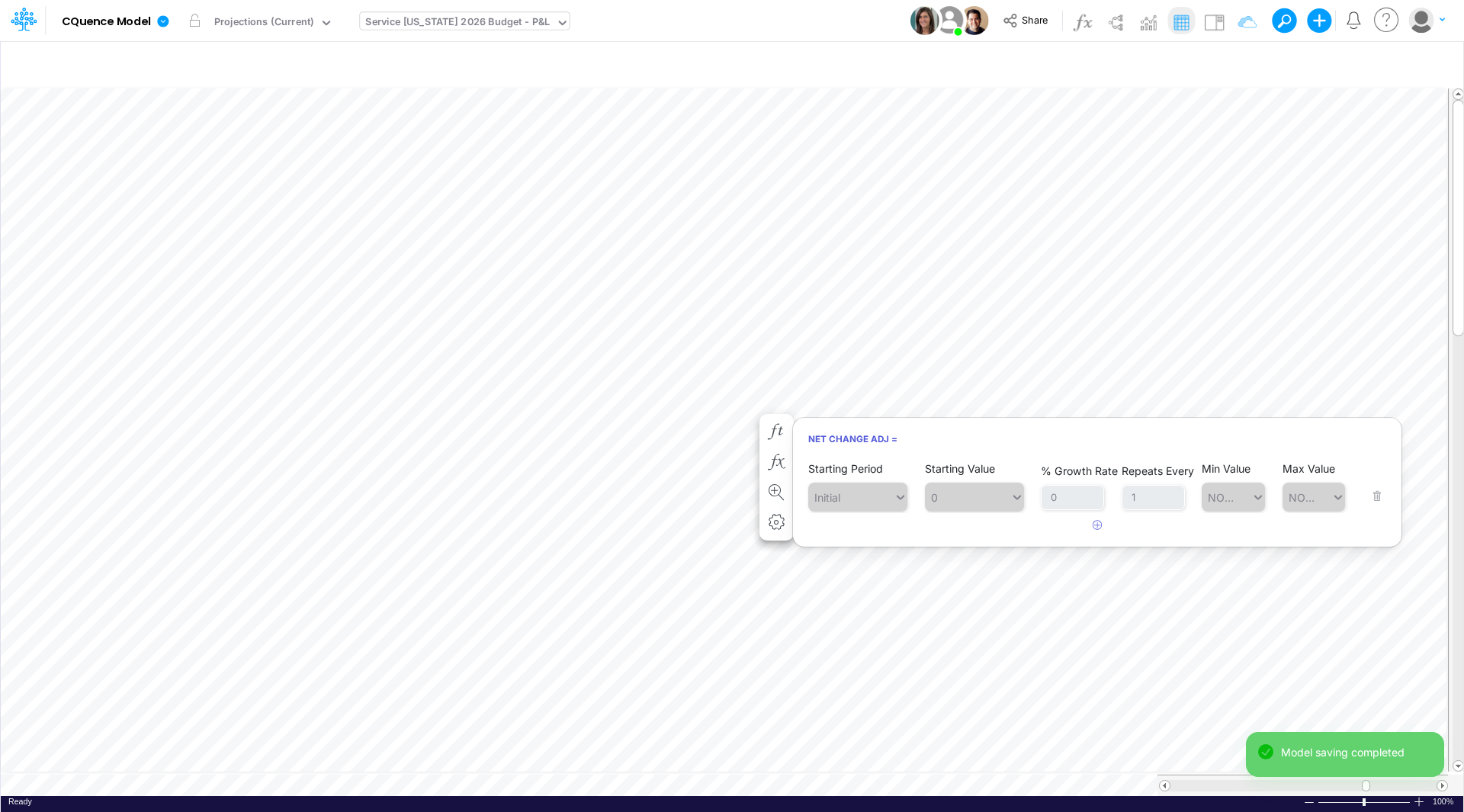
click at [487, 14] on div "Service [US_STATE] 2026 Budget - P&L" at bounding box center [457, 22] width 195 height 22
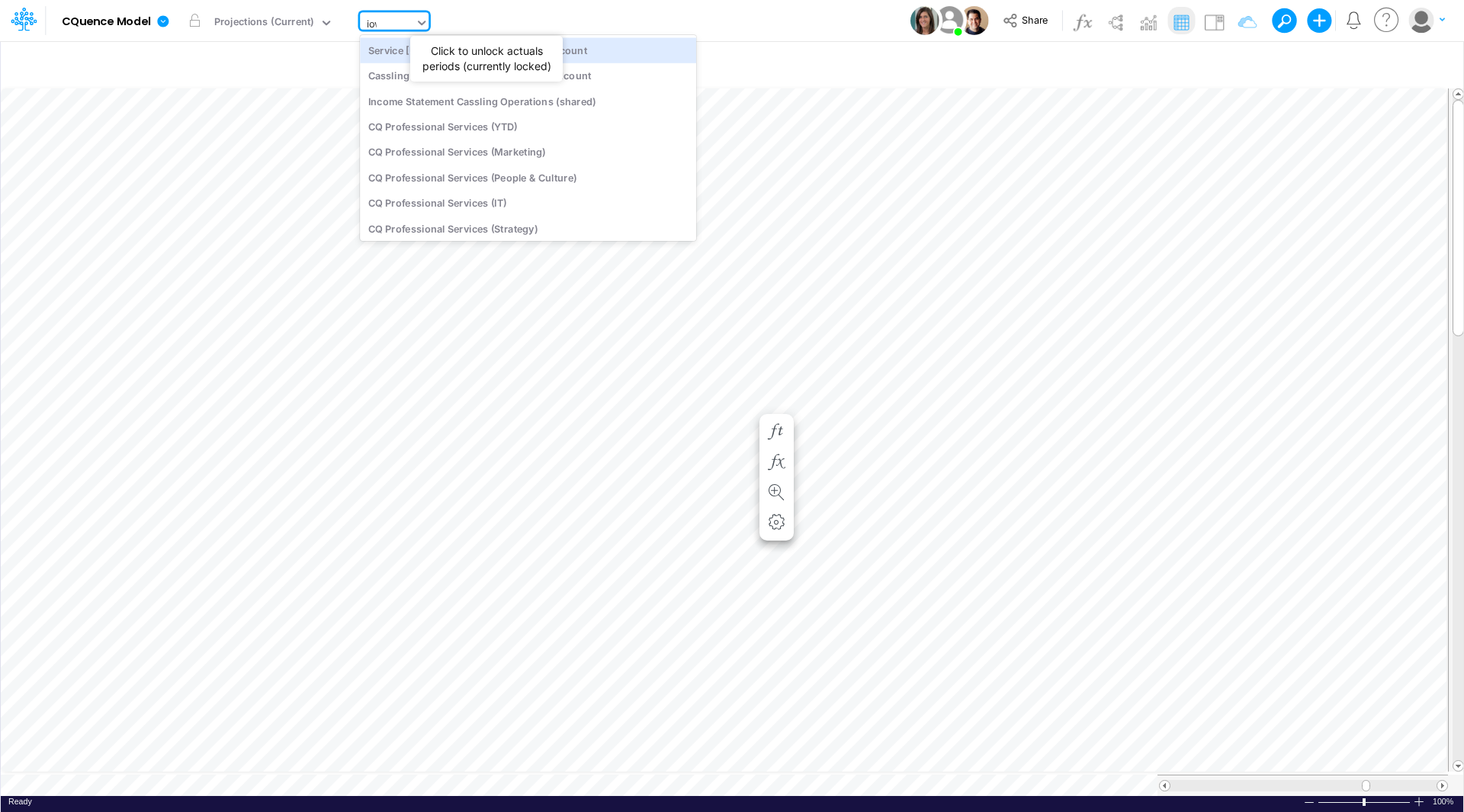
type input "[US_STATE]"
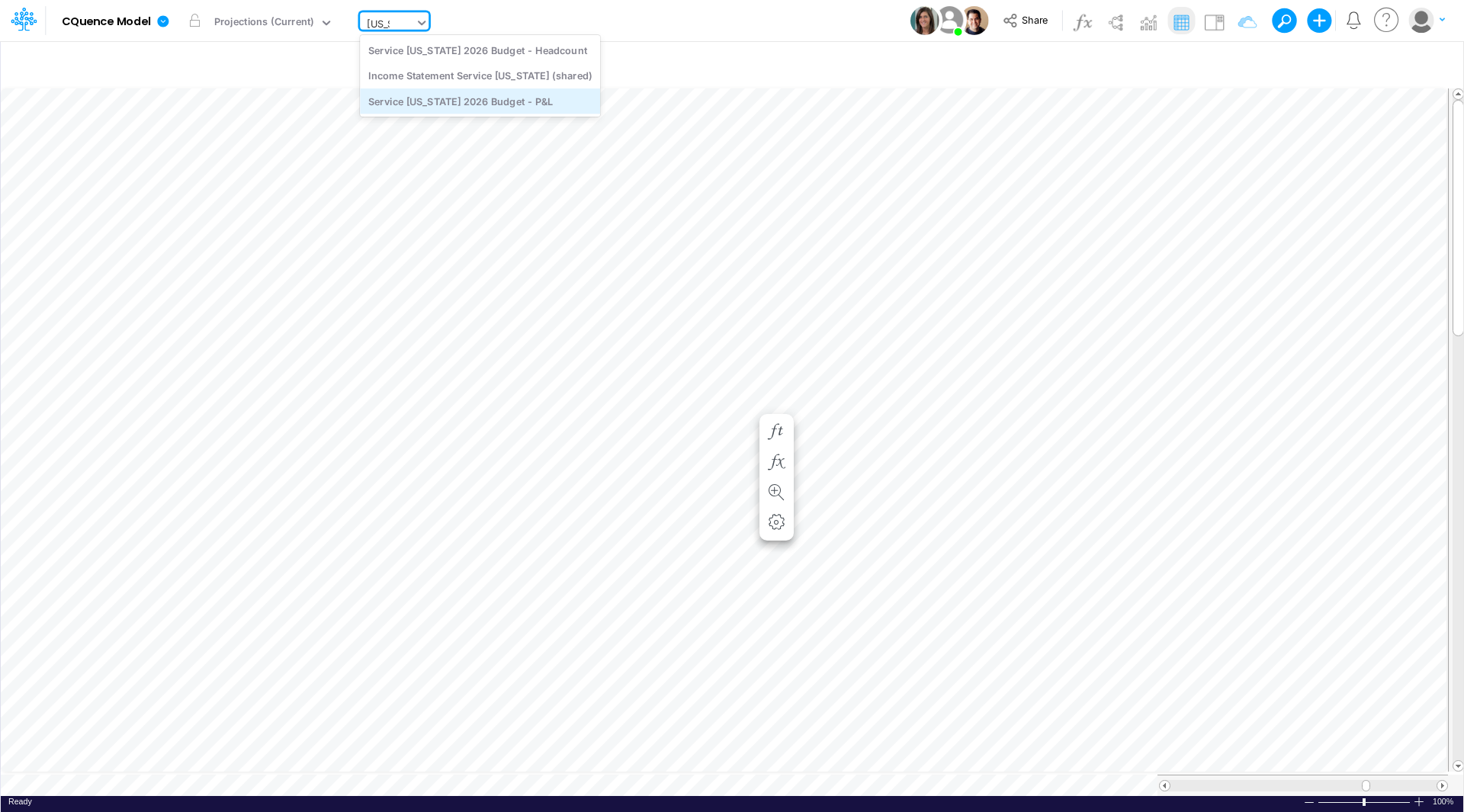
click at [437, 101] on div "Service [US_STATE] 2026 Budget - P&L" at bounding box center [480, 101] width 240 height 25
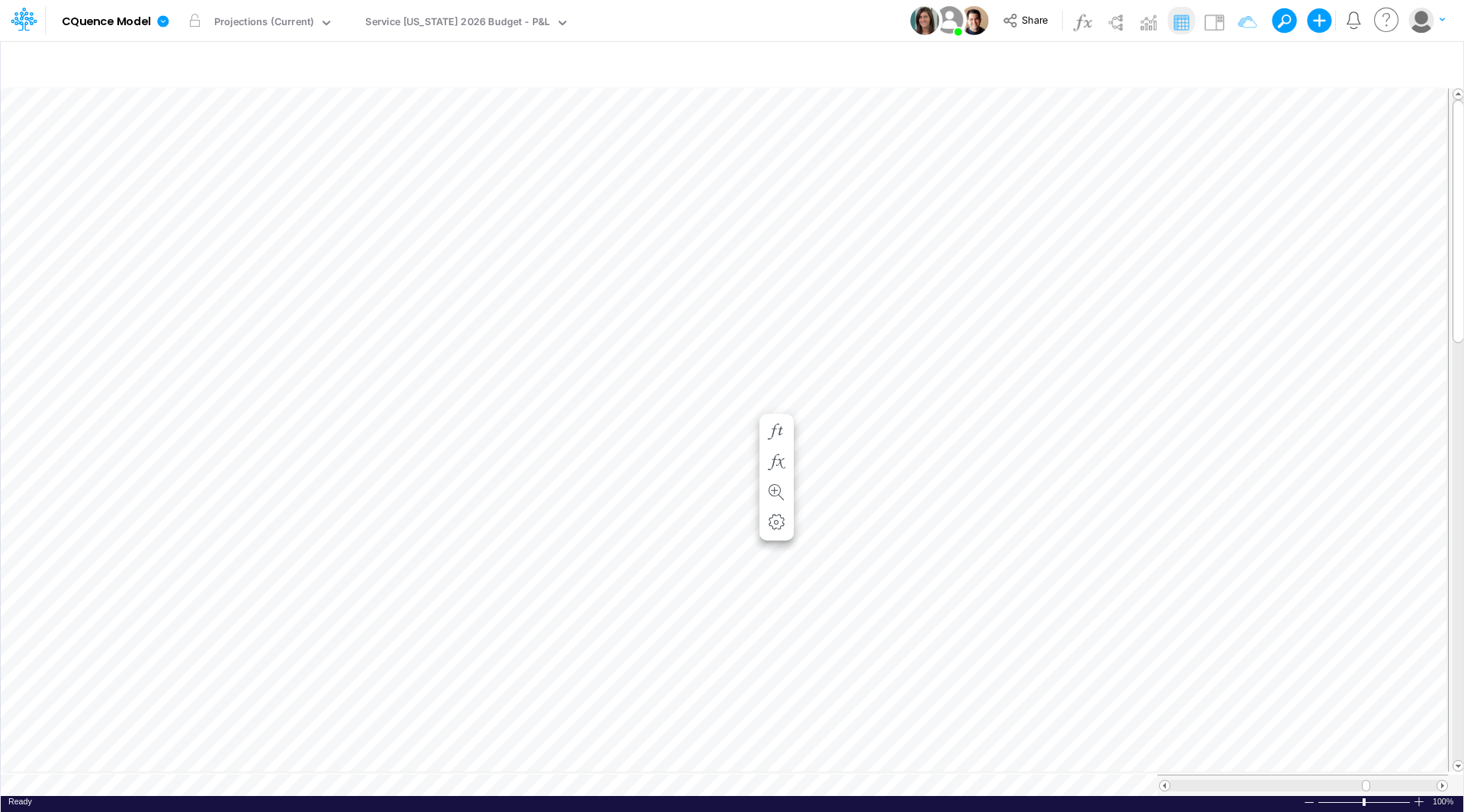
scroll to position [8, 1]
click at [778, 198] on icon "button" at bounding box center [773, 203] width 22 height 16
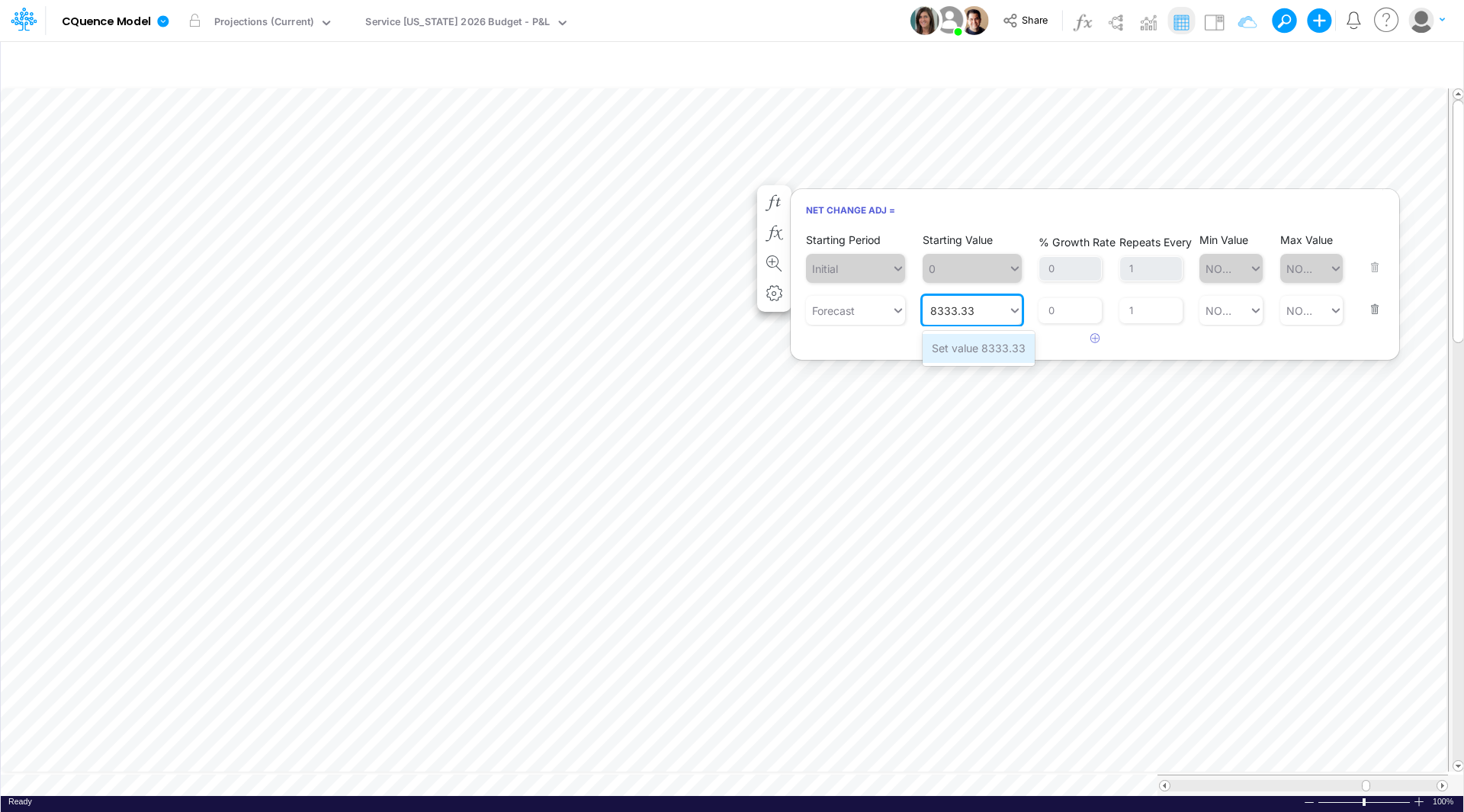
click at [976, 349] on div "Set value 8333.33" at bounding box center [978, 348] width 112 height 28
type input "8333.33"
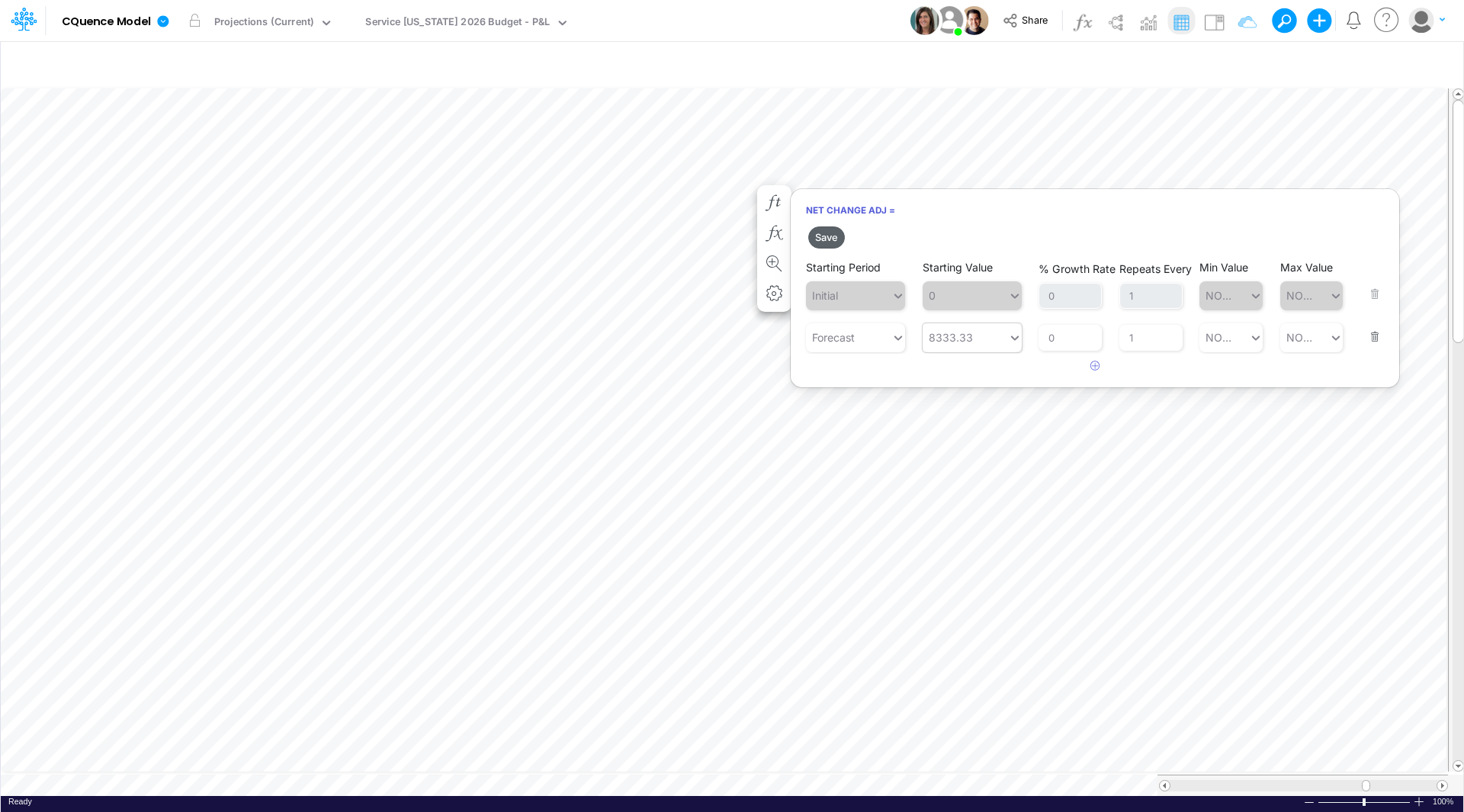
click at [830, 237] on button "Save" at bounding box center [826, 237] width 36 height 22
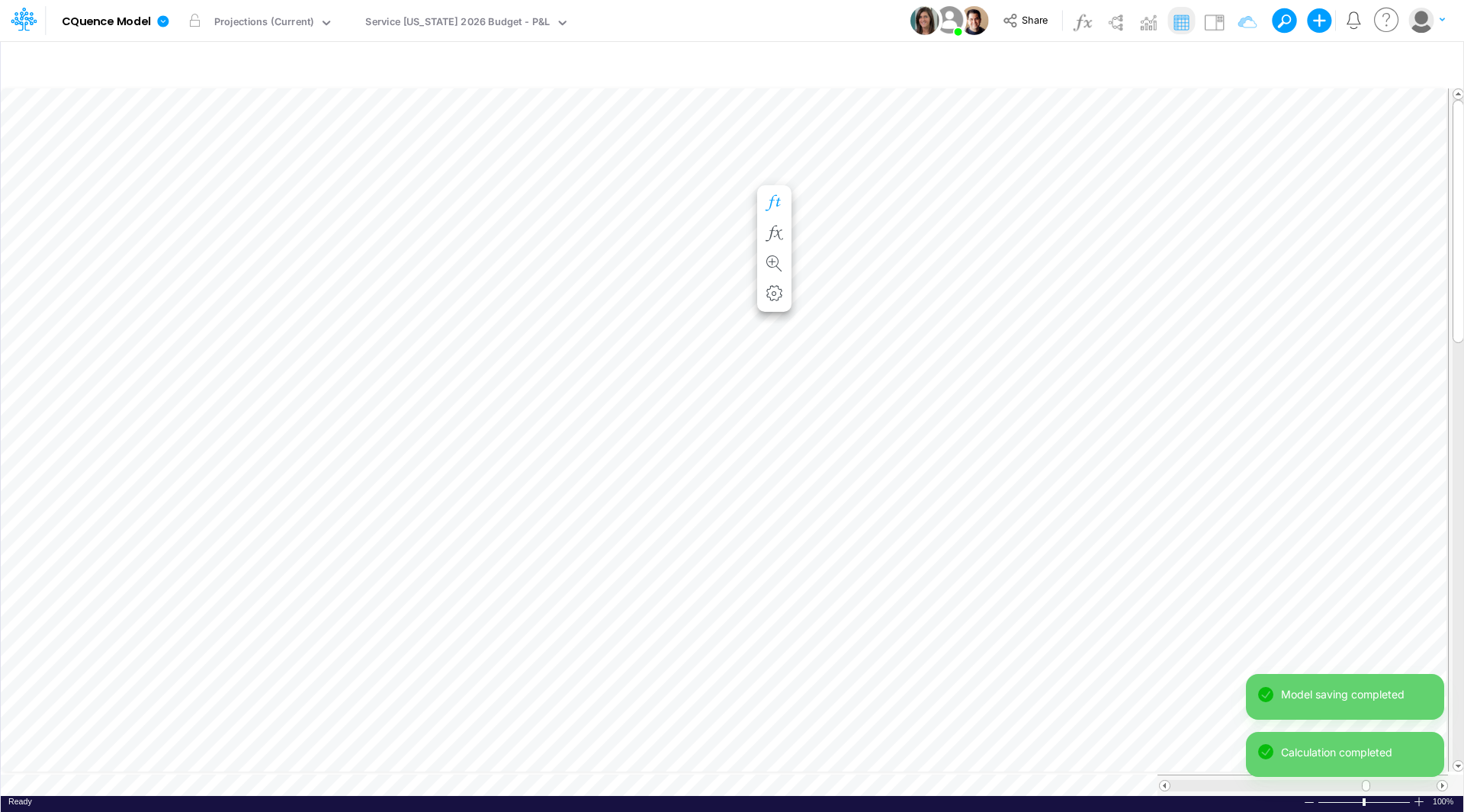
scroll to position [8, 1]
click at [774, 232] on icon "button" at bounding box center [773, 234] width 22 height 16
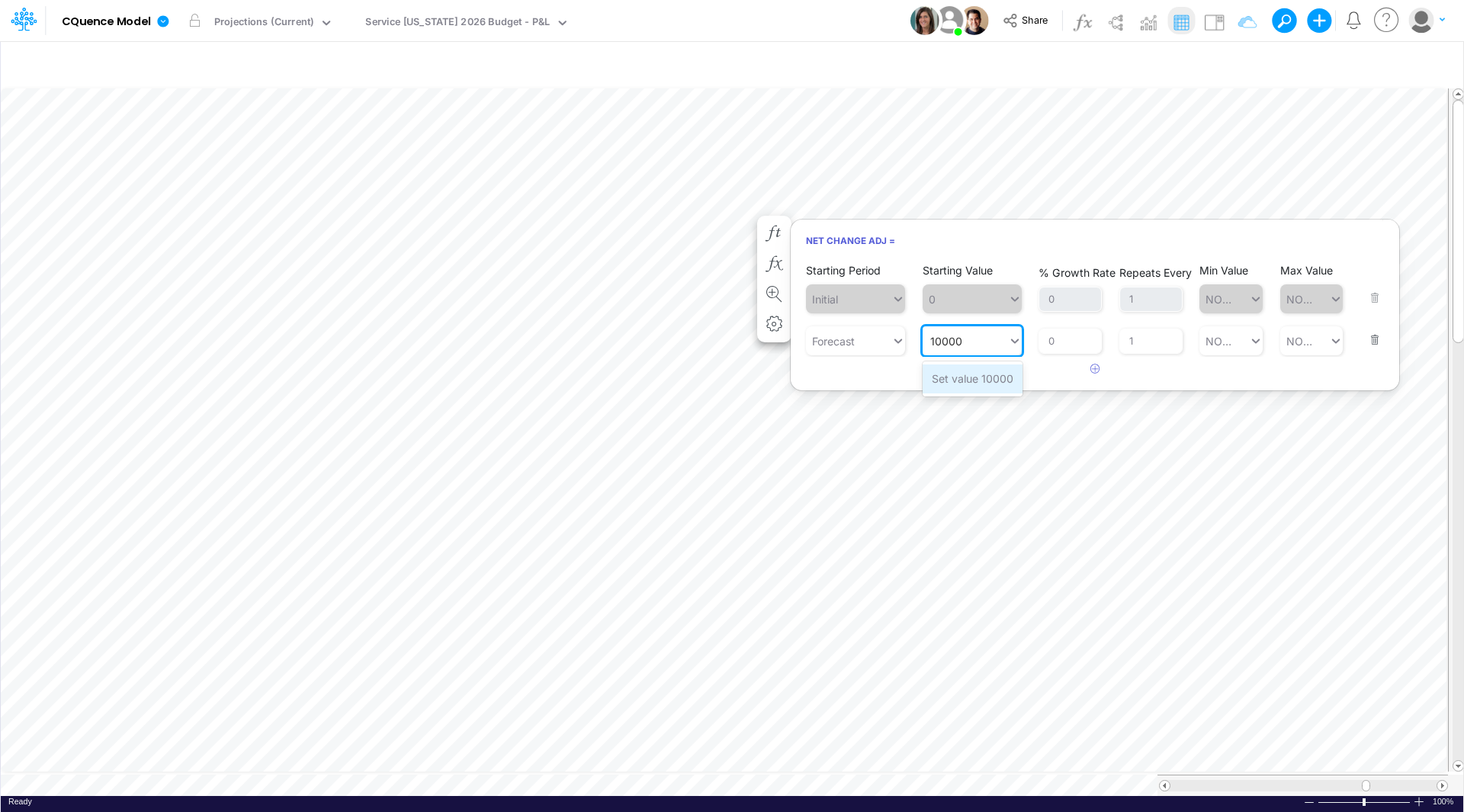
click at [969, 379] on div "Set value 10000" at bounding box center [972, 378] width 100 height 28
type input "10000"
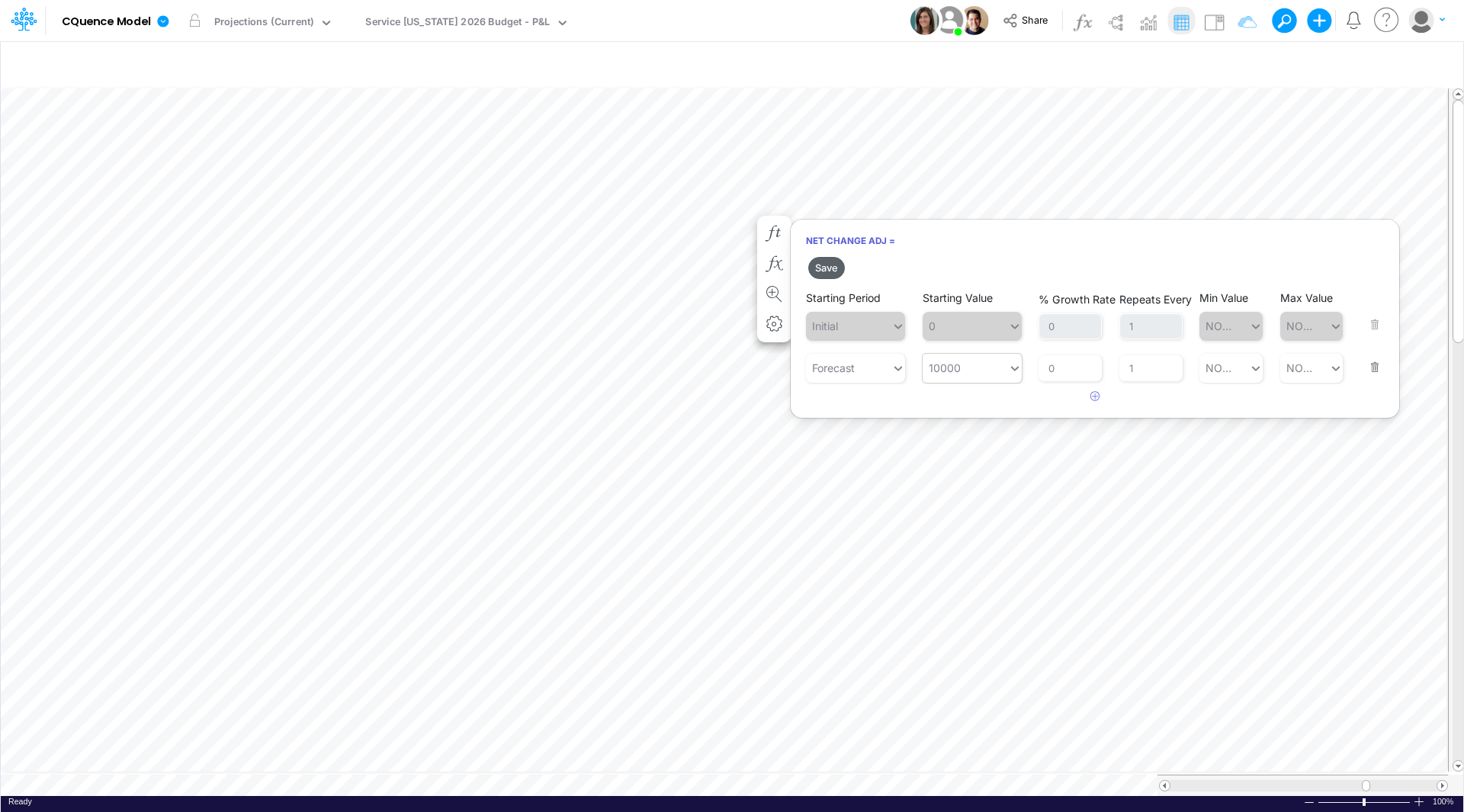
click at [833, 269] on button "Save" at bounding box center [826, 268] width 36 height 22
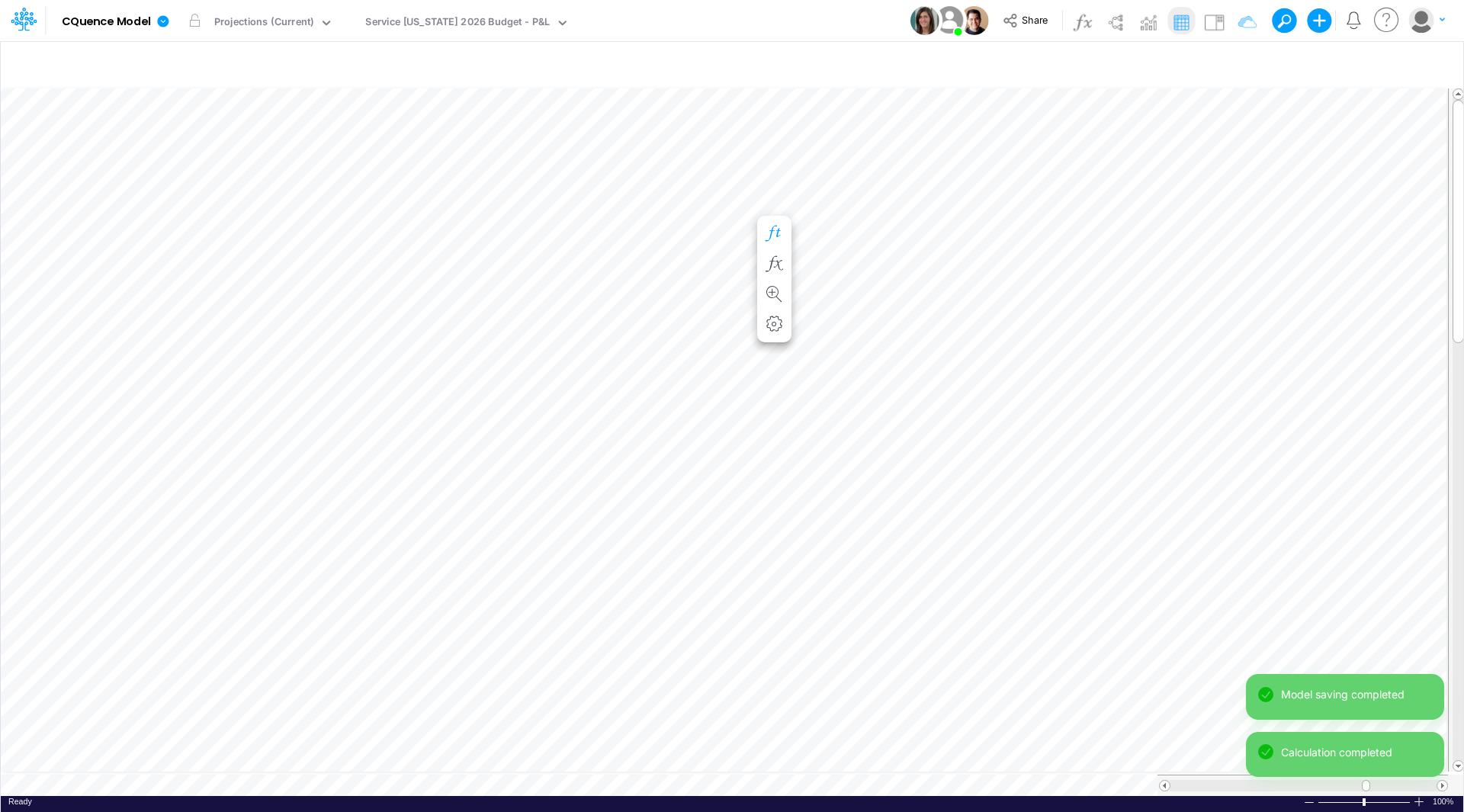
scroll to position [8, 1]
click at [778, 243] on icon "button" at bounding box center [773, 248] width 22 height 16
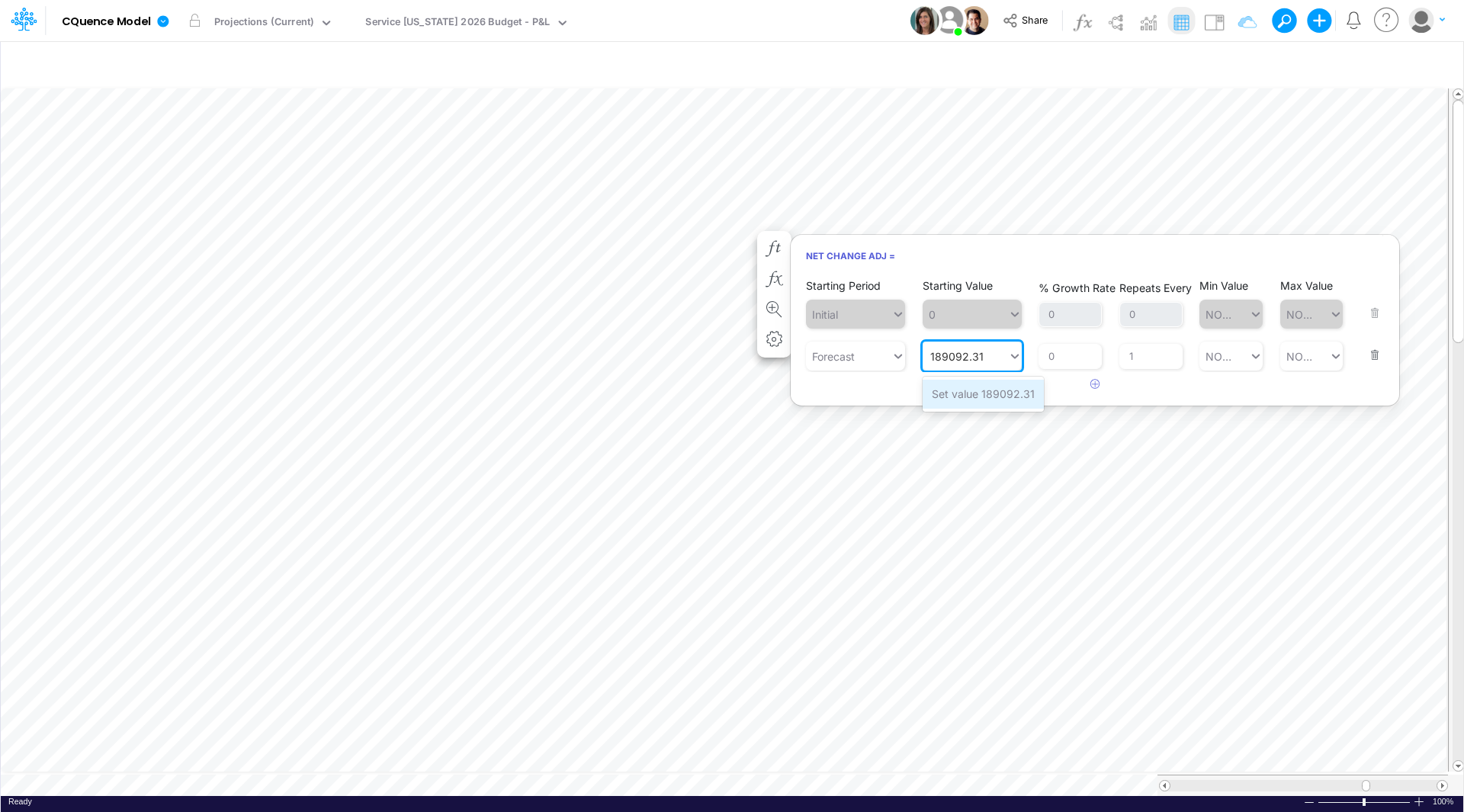
click at [972, 396] on div "Set value 189092.31" at bounding box center [983, 393] width 121 height 28
type input "189092.31"
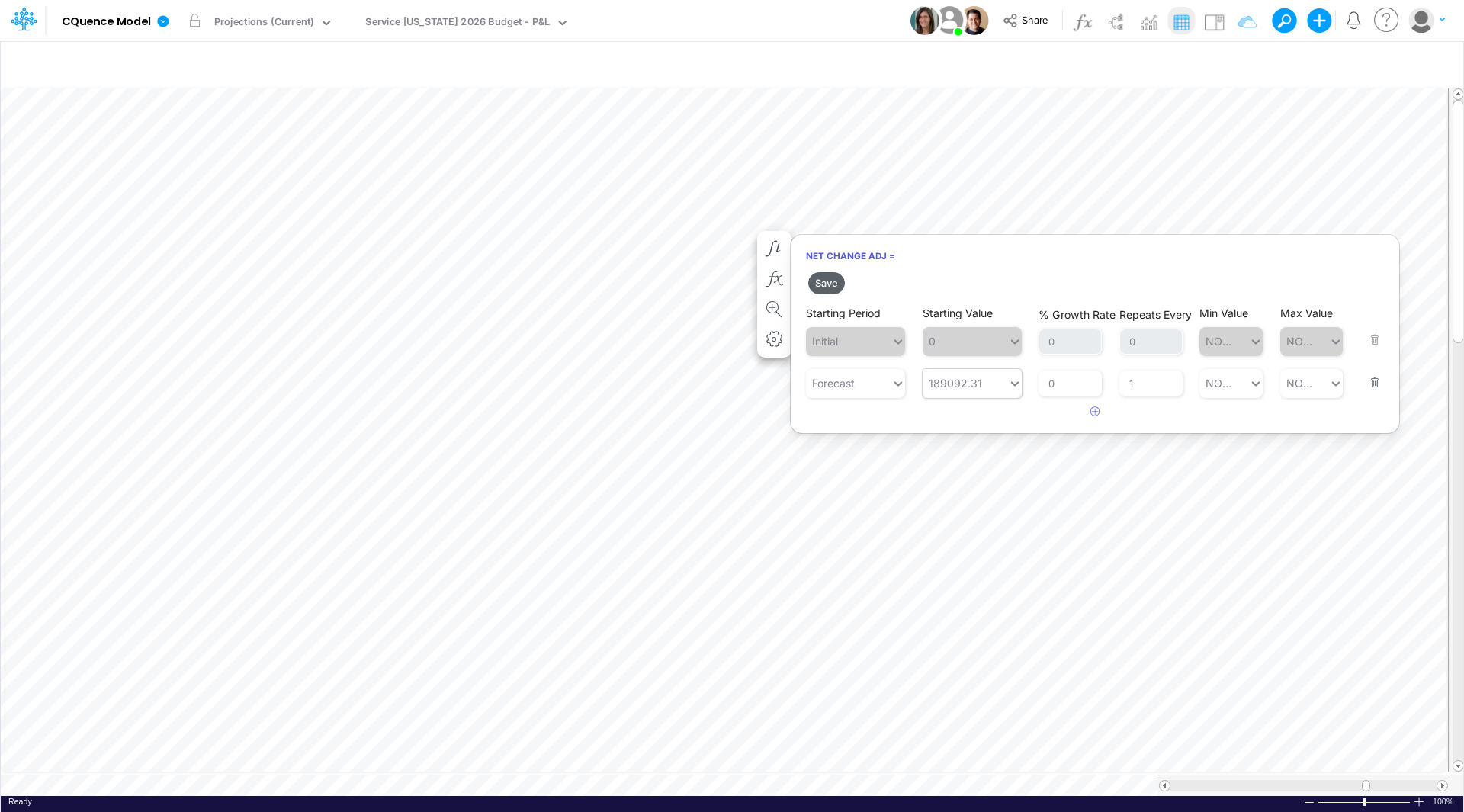
click at [820, 283] on button "Save" at bounding box center [826, 282] width 36 height 22
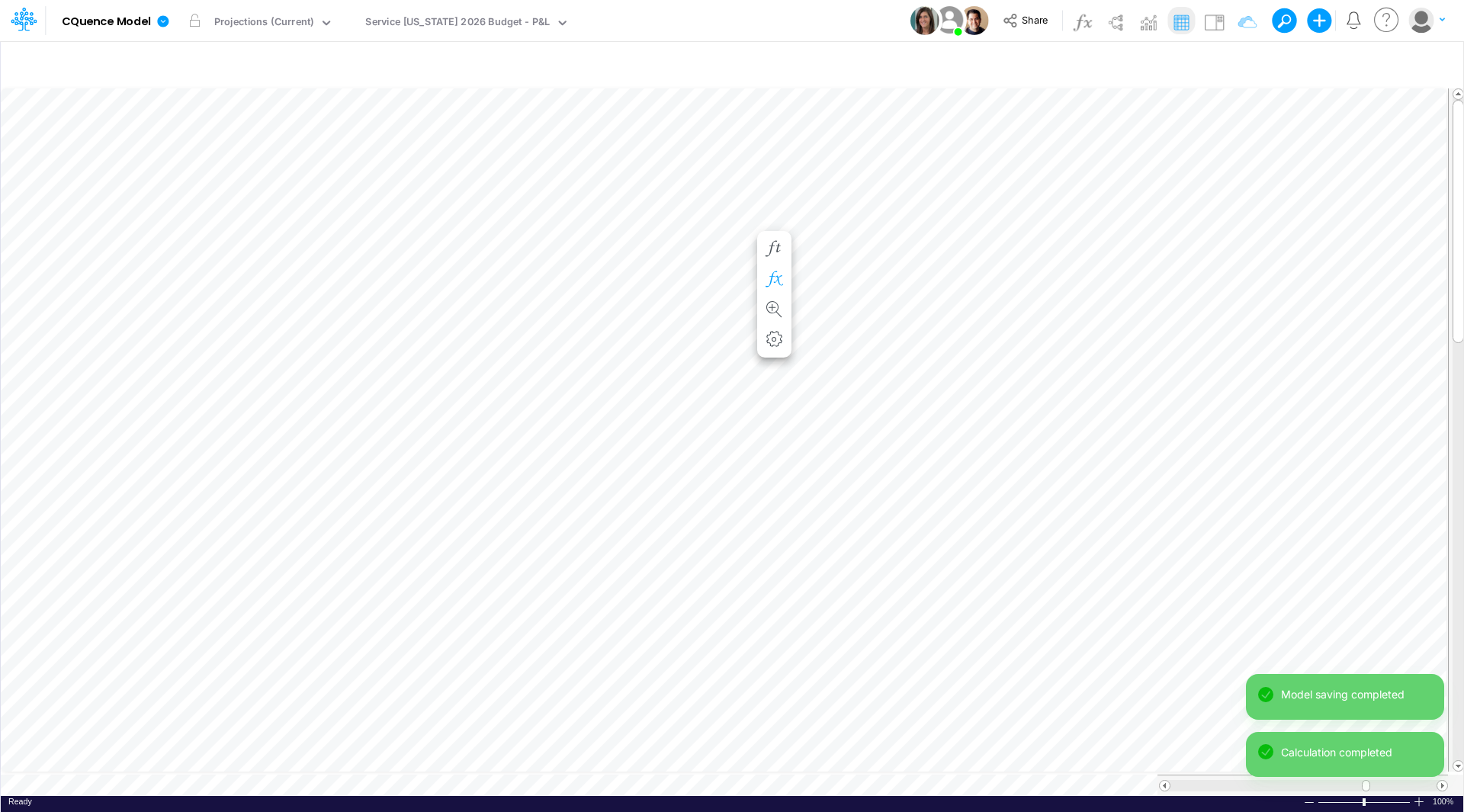
scroll to position [8, 1]
click at [773, 262] on icon "button" at bounding box center [773, 264] width 22 height 16
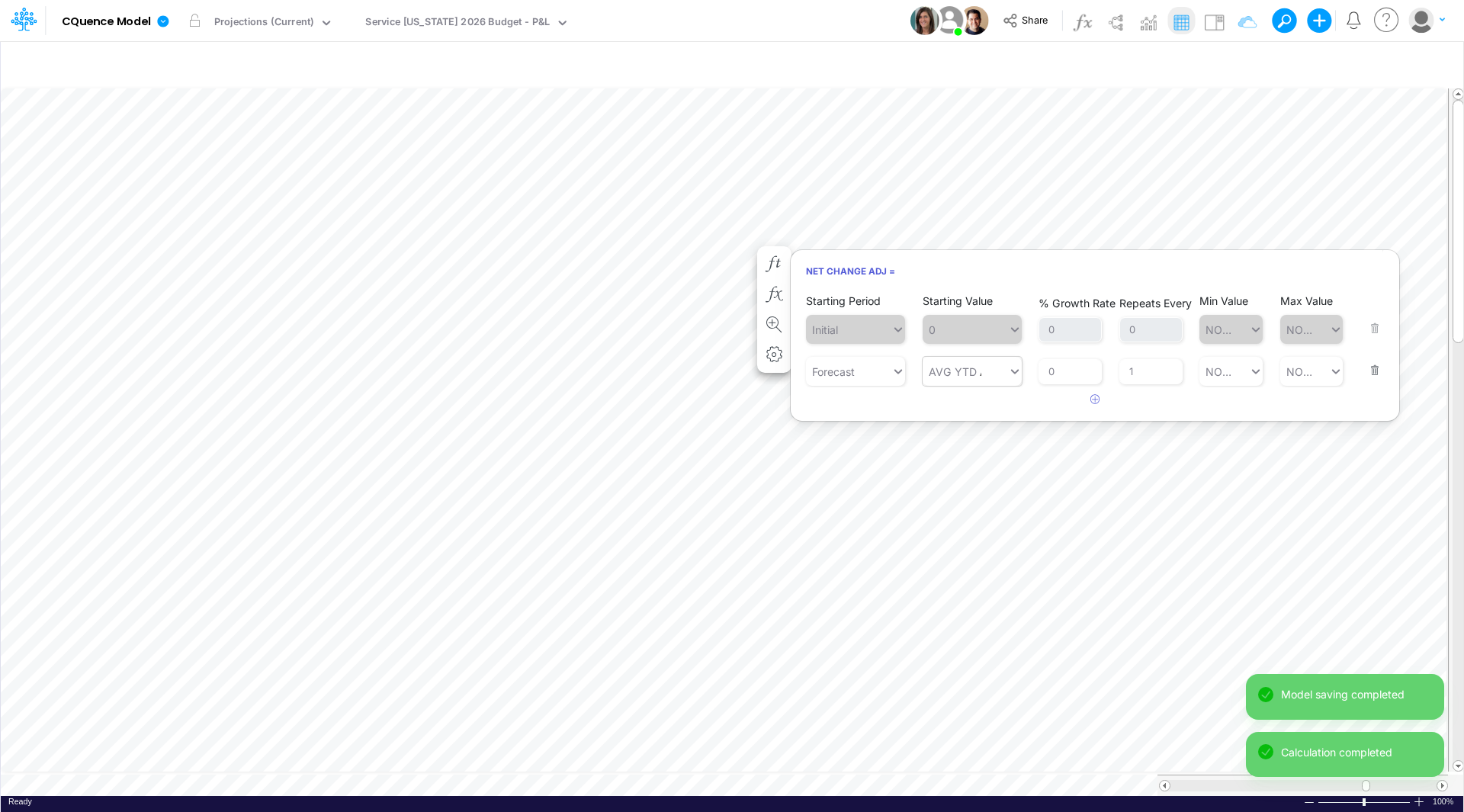
click at [982, 368] on div "AVG YTD AVG YTD" at bounding box center [965, 371] width 85 height 25
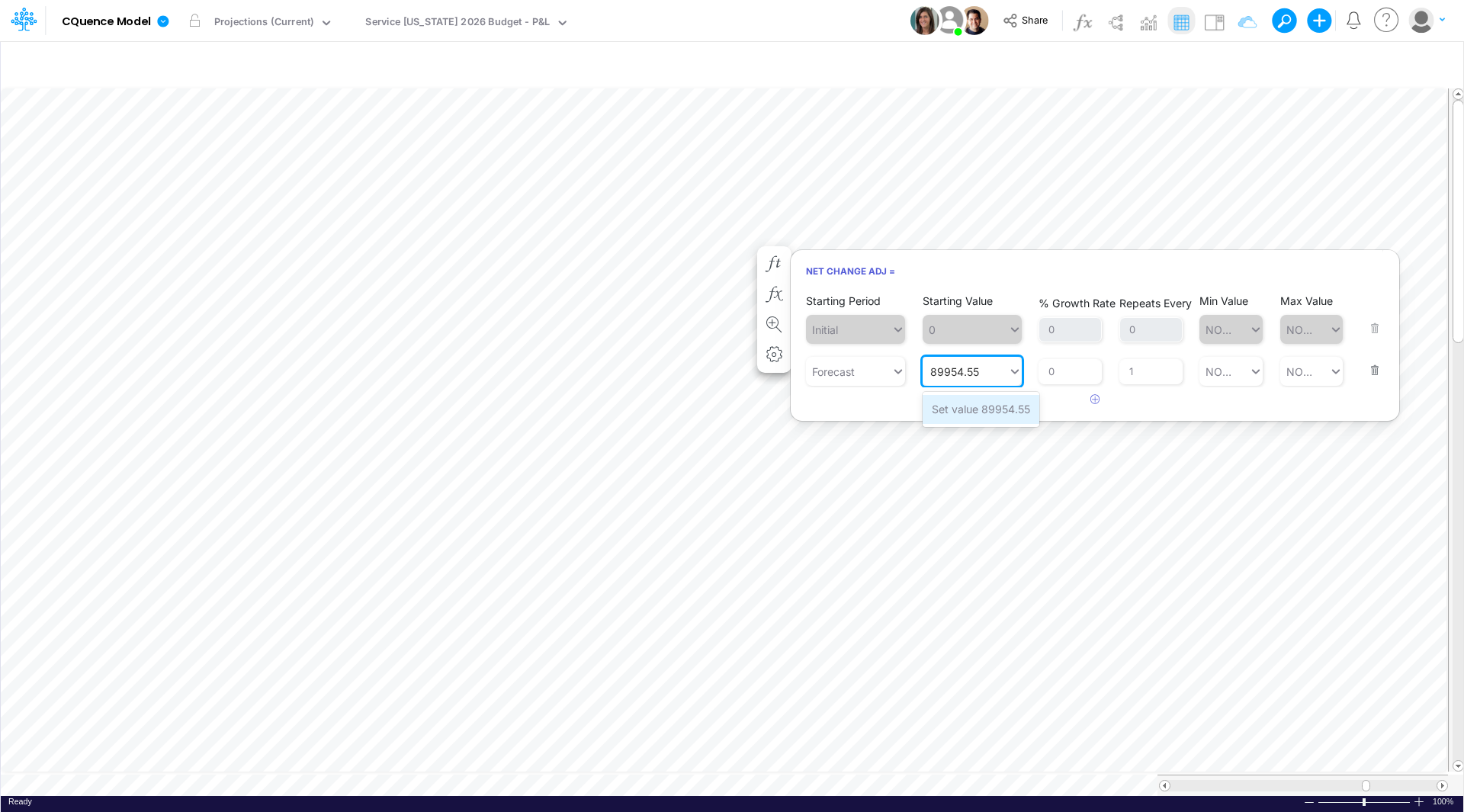
click at [986, 407] on div "Set value 89954.55" at bounding box center [980, 408] width 116 height 28
type input "89954.55"
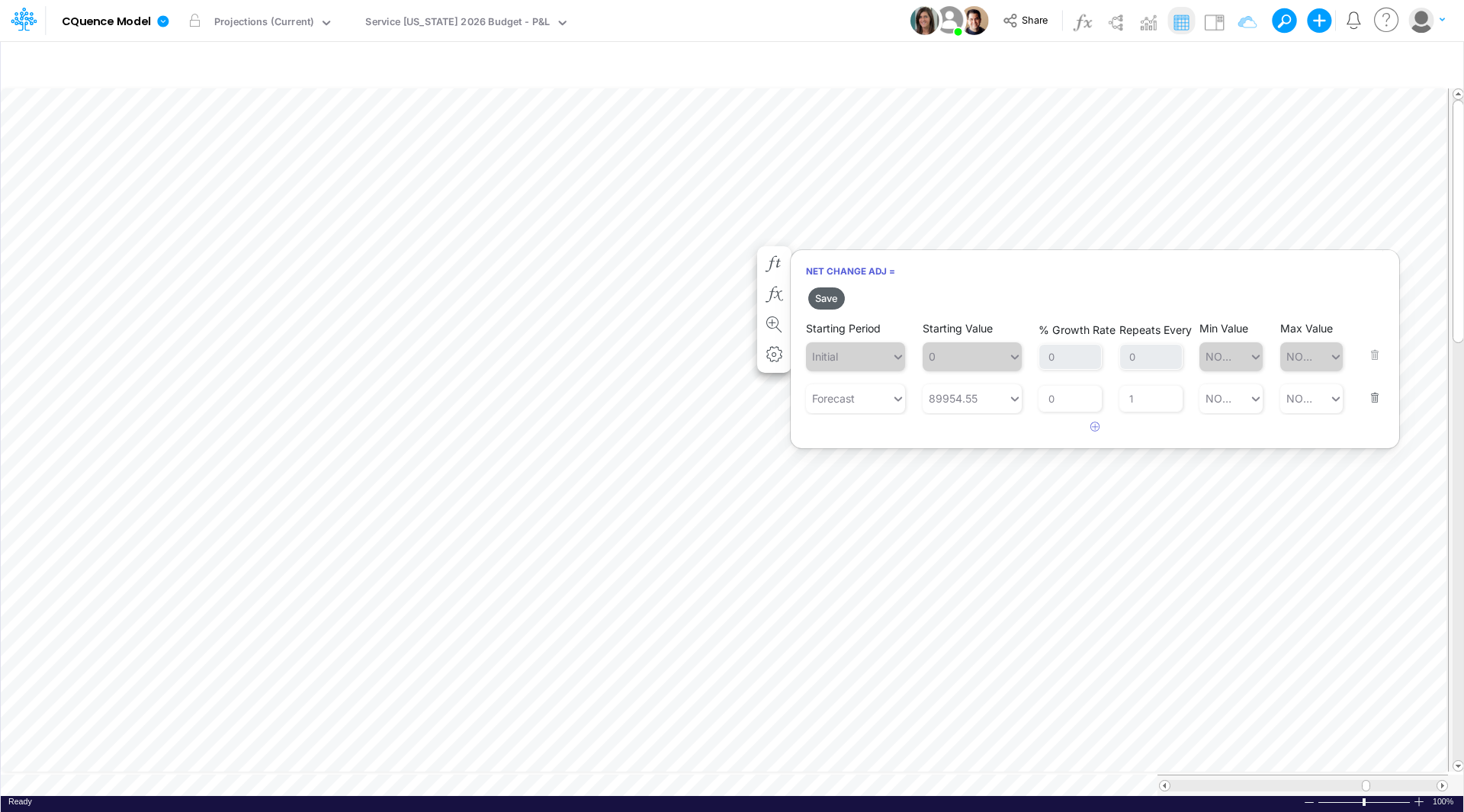
click at [826, 296] on button "Save" at bounding box center [826, 298] width 36 height 22
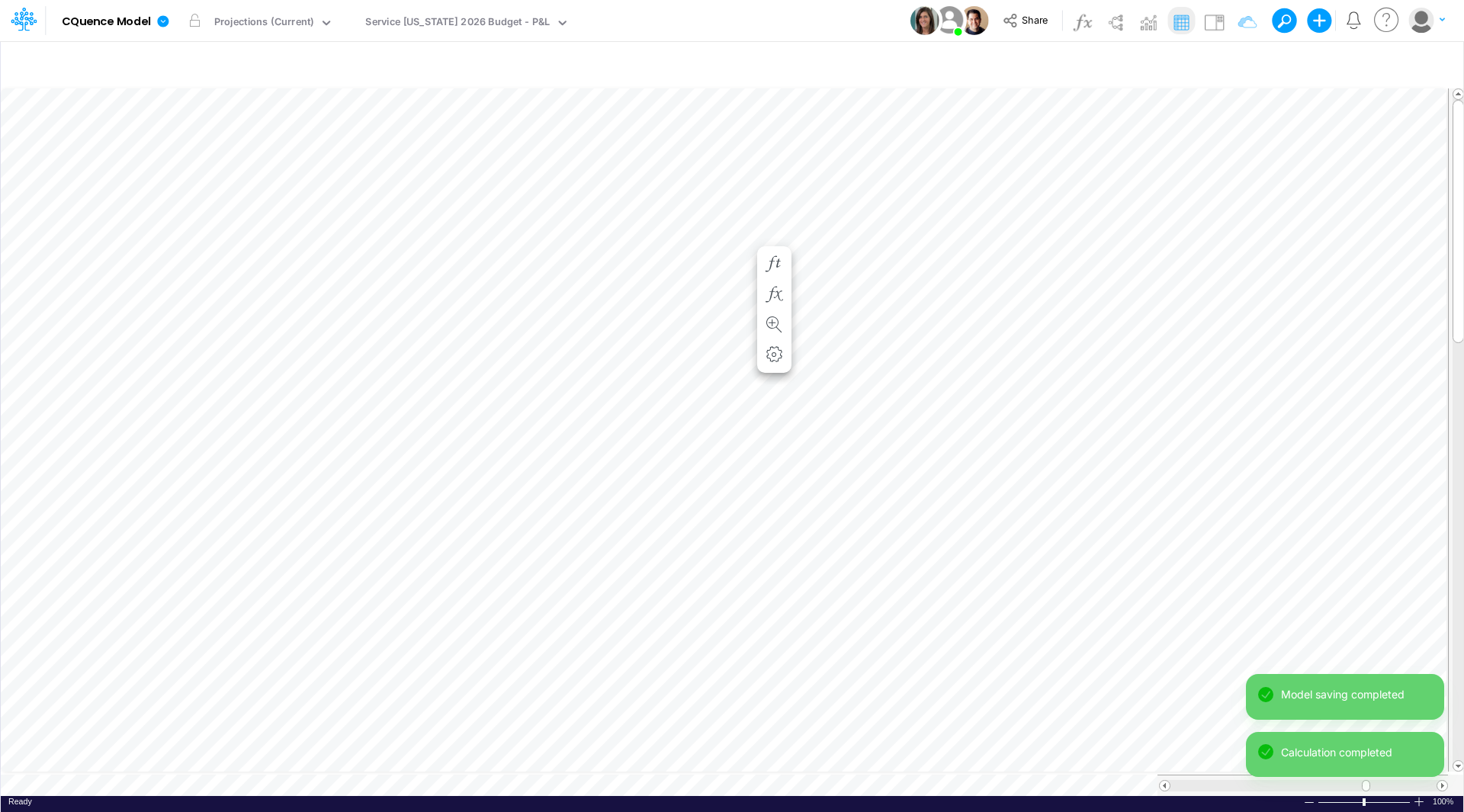
scroll to position [8, 1]
click at [773, 276] on icon "button" at bounding box center [773, 279] width 22 height 16
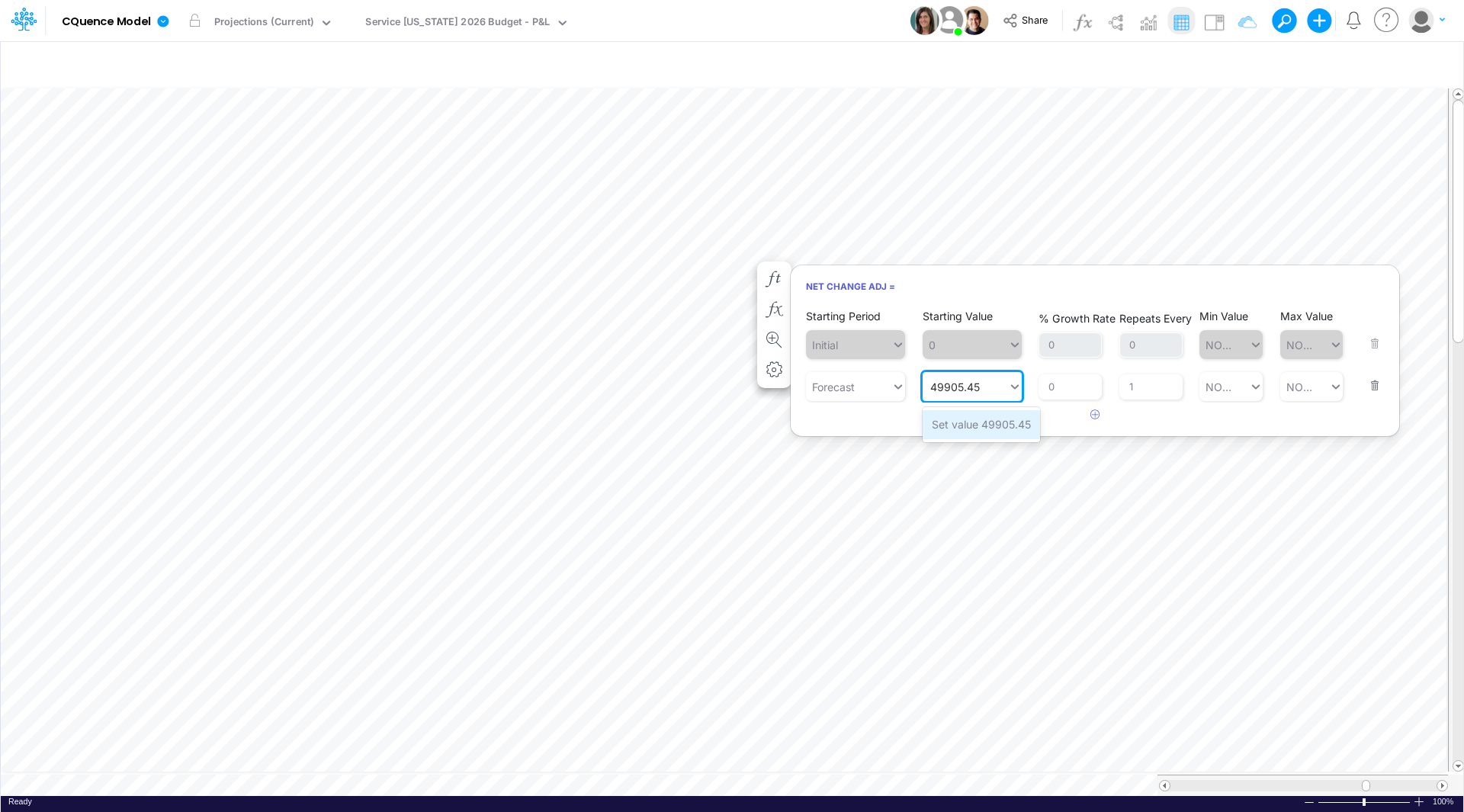
click at [975, 423] on div "Set value 49905.45" at bounding box center [981, 424] width 117 height 28
type input "49905.45"
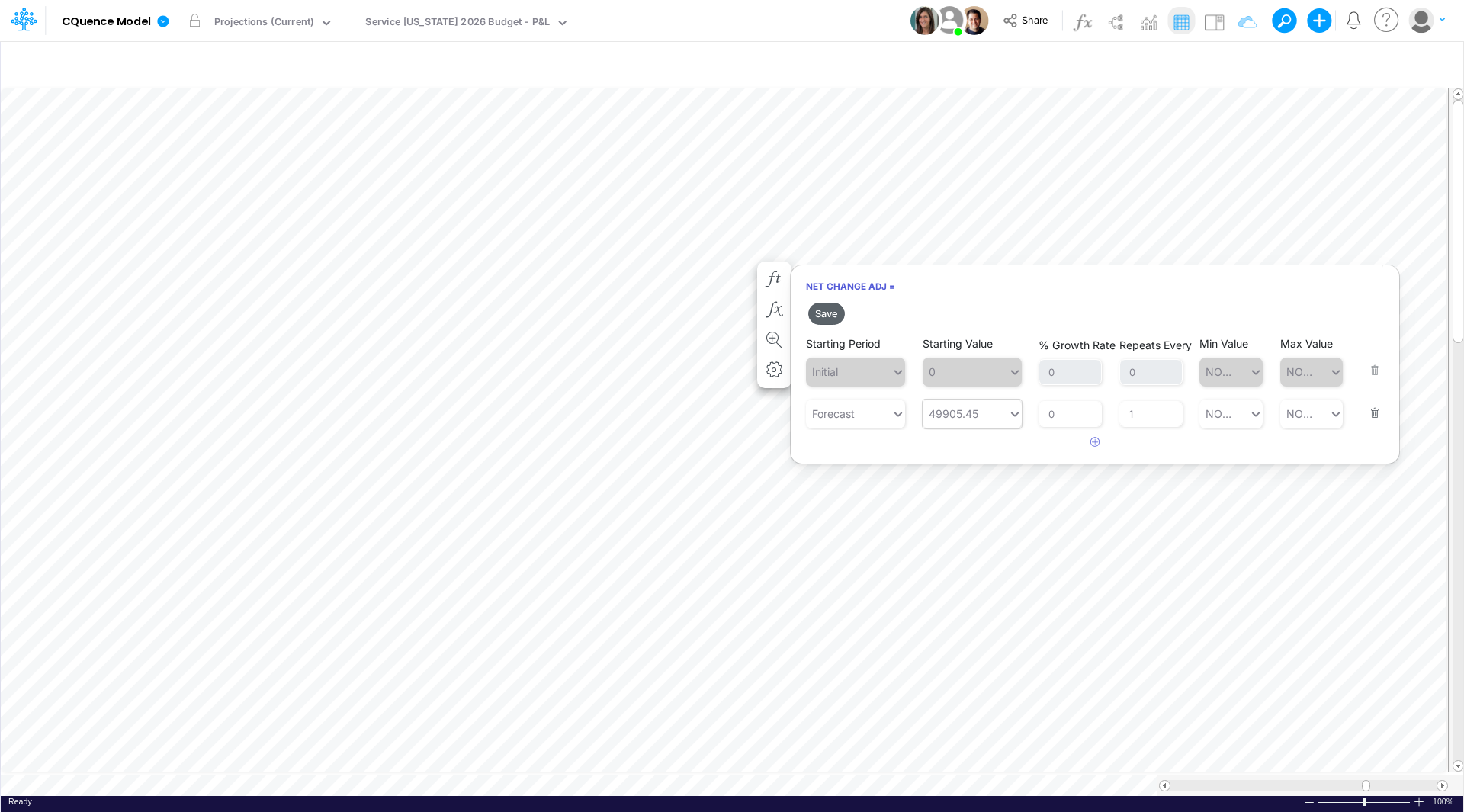
click at [823, 310] on button "Save" at bounding box center [826, 314] width 36 height 22
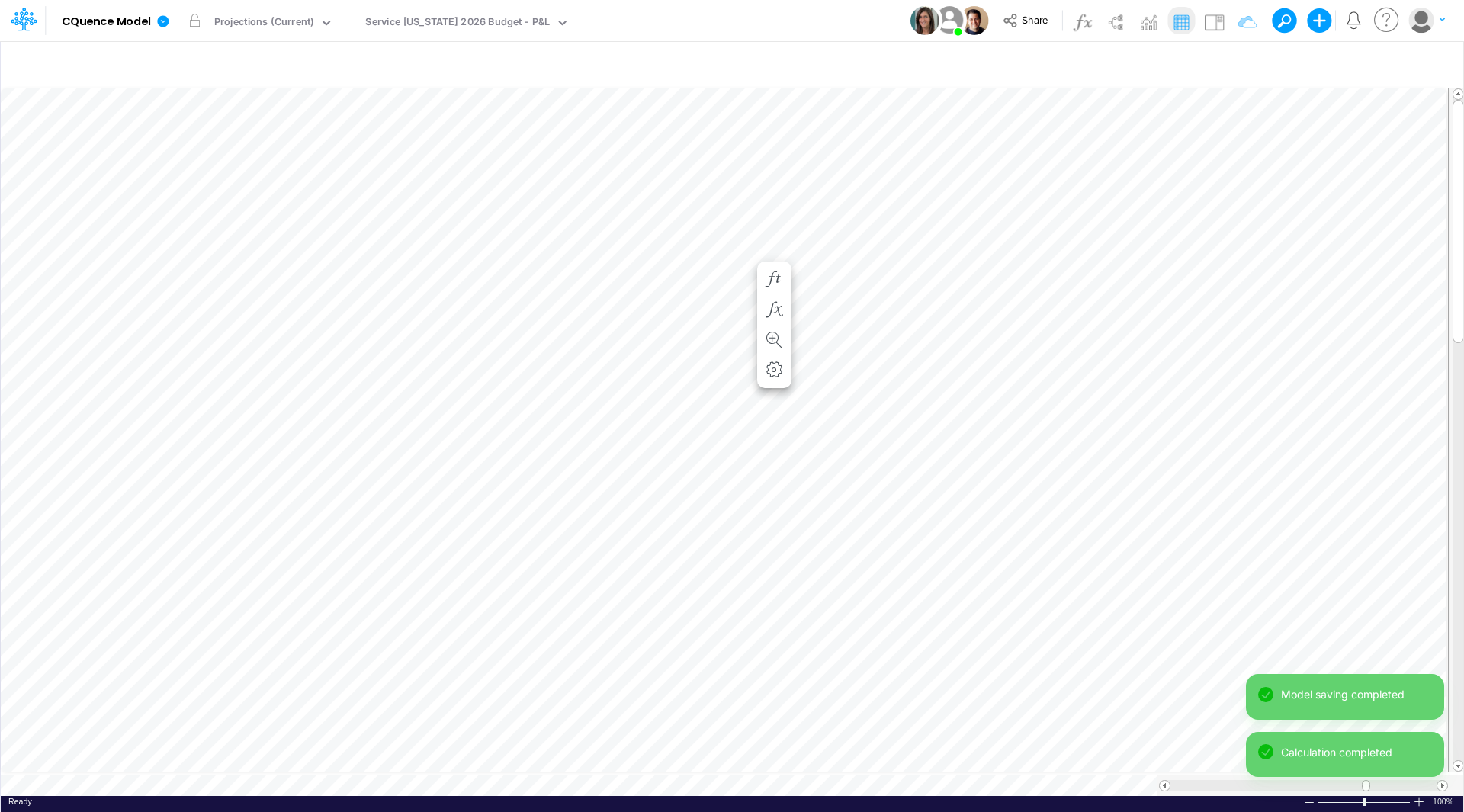
scroll to position [8, 1]
click at [779, 293] on icon "button" at bounding box center [773, 294] width 22 height 16
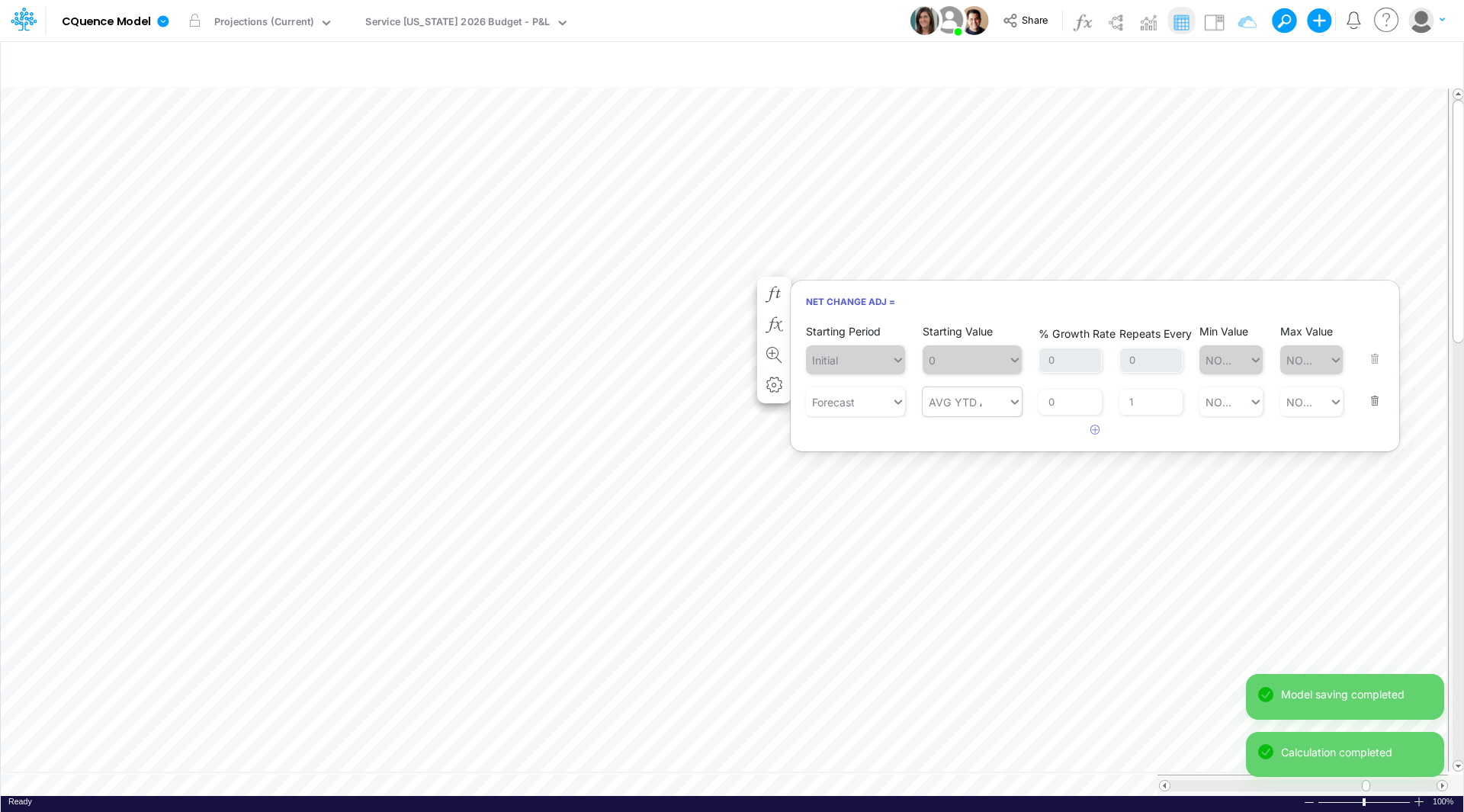
click at [975, 404] on div "AVG YTD AVG YTD" at bounding box center [965, 403] width 85 height 25
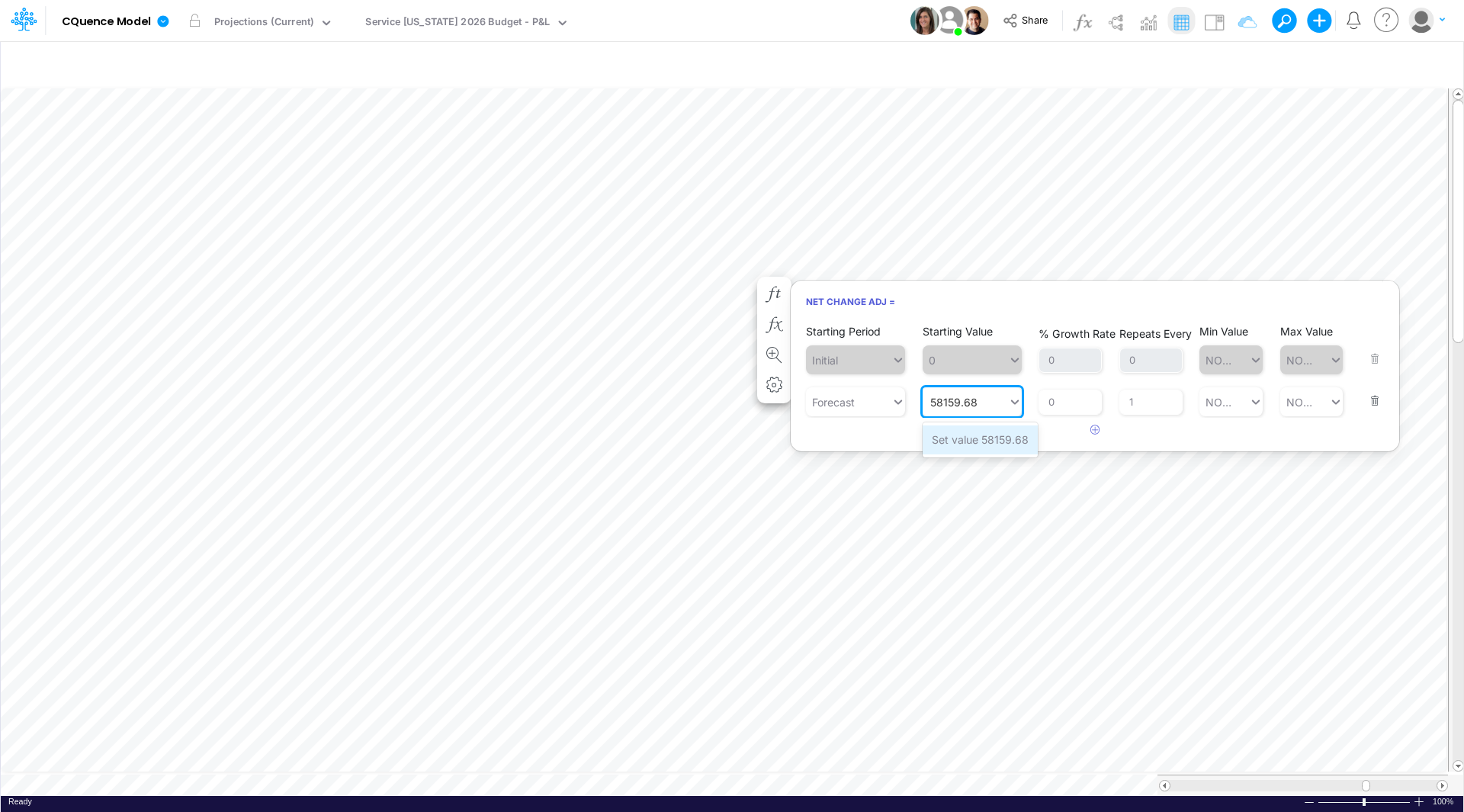
click at [979, 441] on div "Set value 58159.68" at bounding box center [980, 439] width 115 height 28
type input "58159.68"
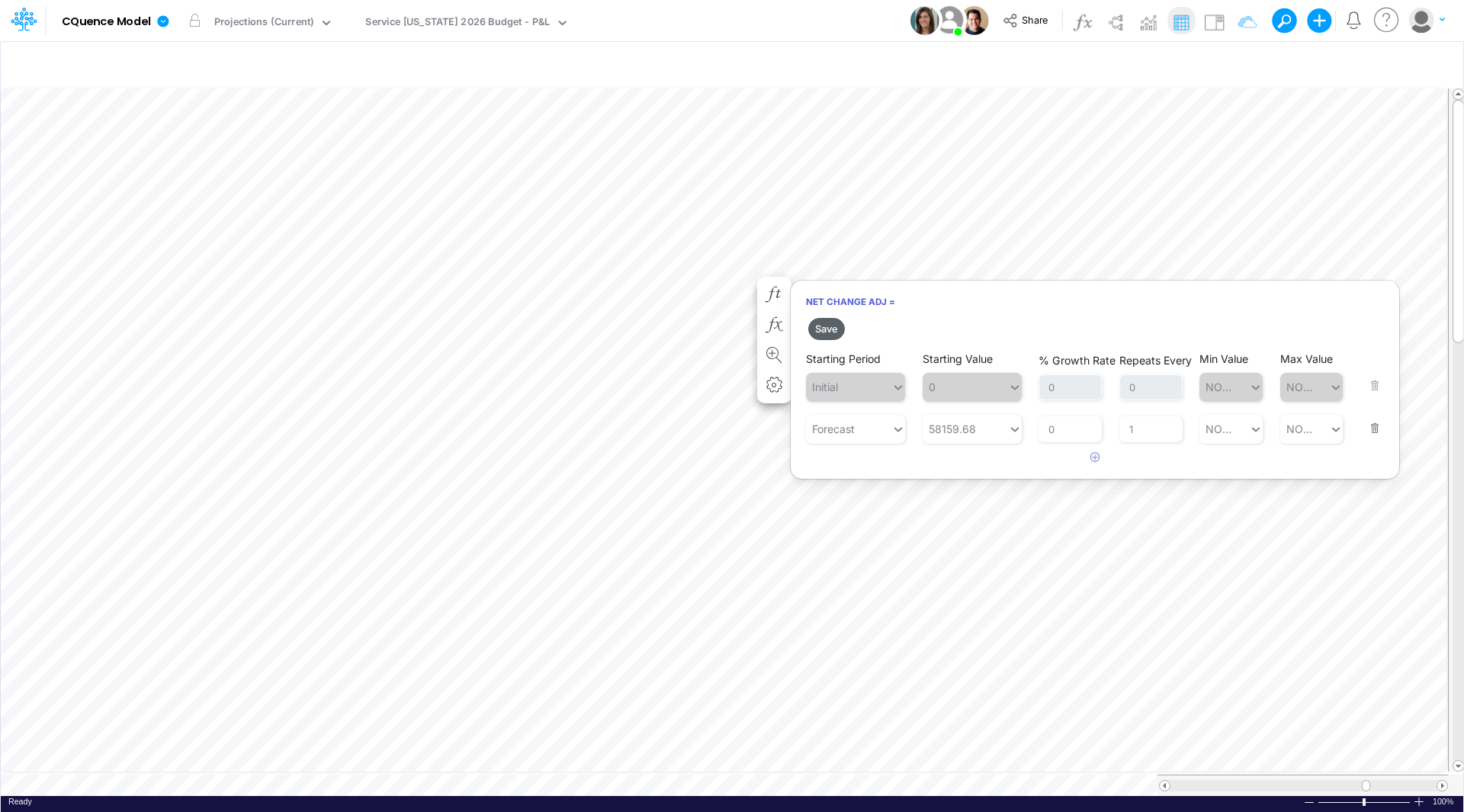
click at [828, 329] on button "Save" at bounding box center [826, 328] width 36 height 22
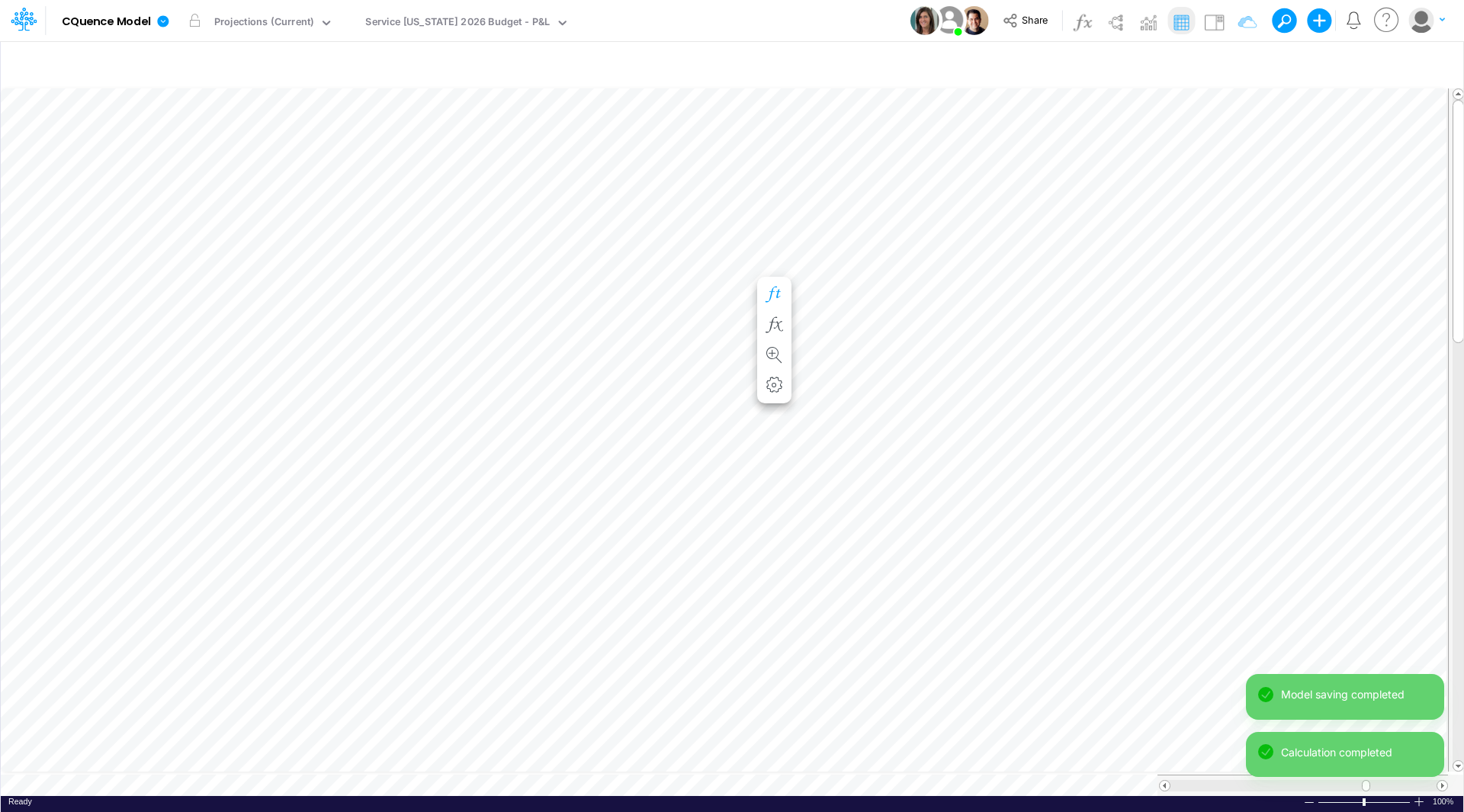
scroll to position [8, 1]
click at [771, 304] on icon "button" at bounding box center [773, 310] width 22 height 16
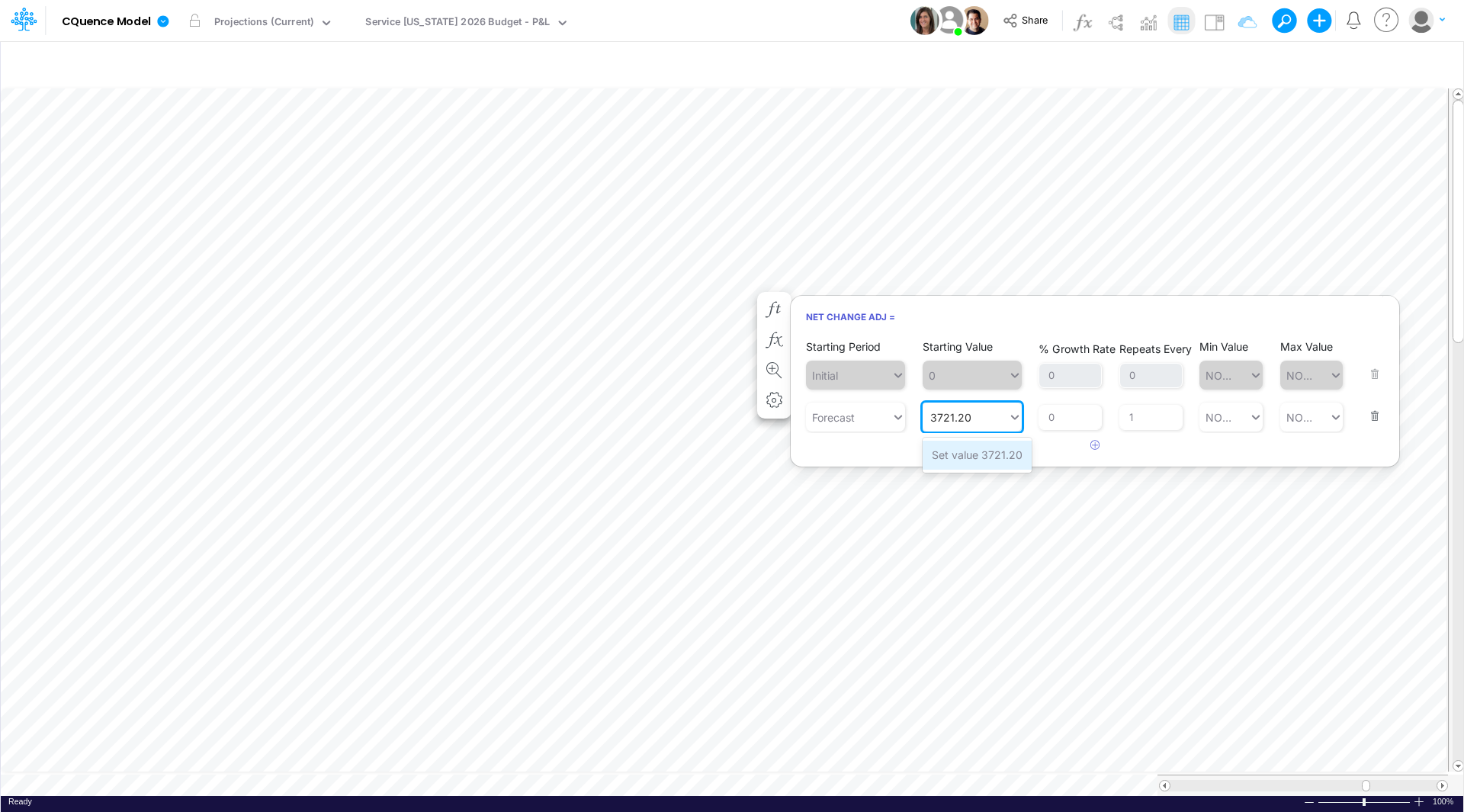
click at [966, 451] on div "Set value 3721.20" at bounding box center [977, 454] width 109 height 28
type input "3721.20"
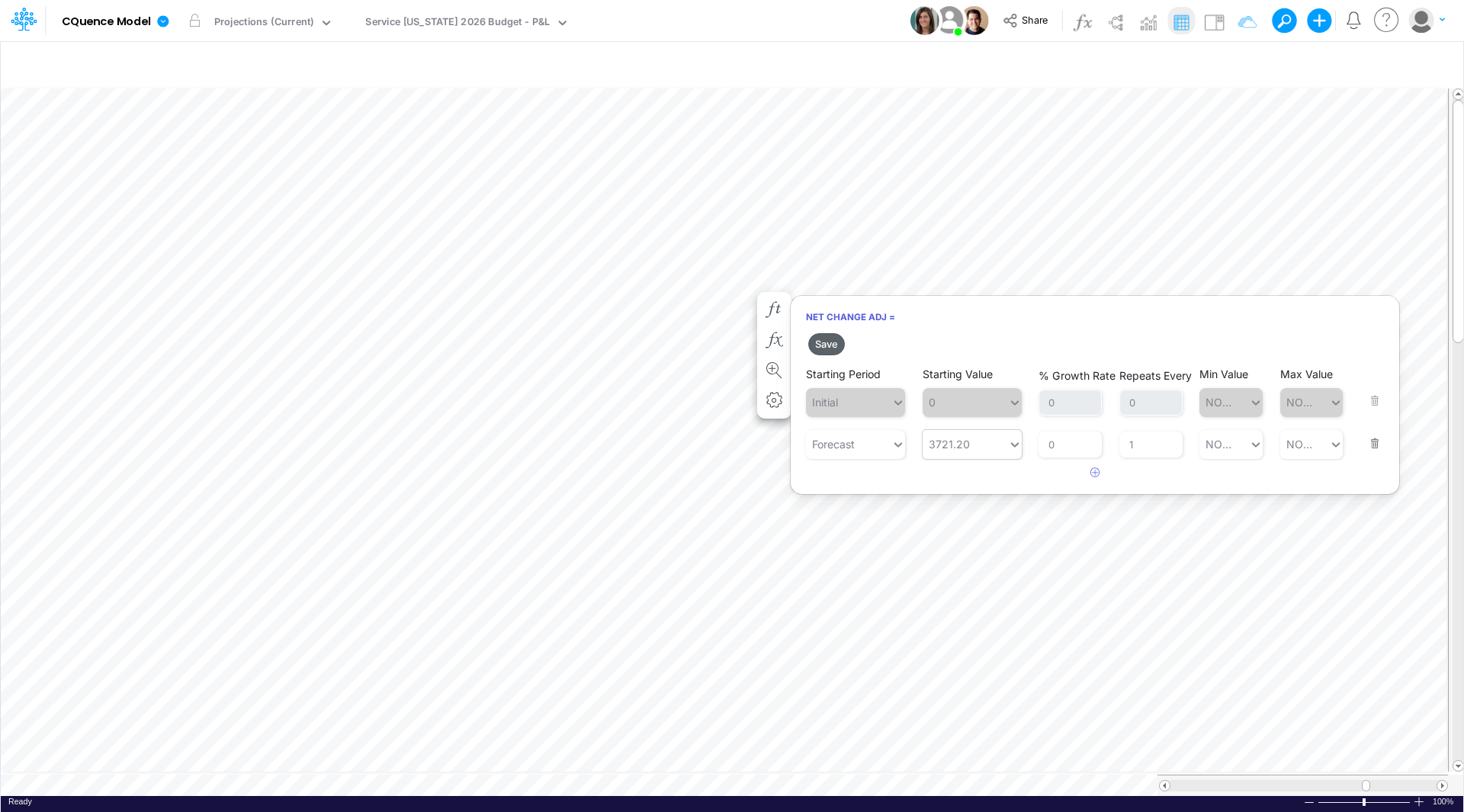
click at [821, 342] on button "Save" at bounding box center [826, 344] width 36 height 22
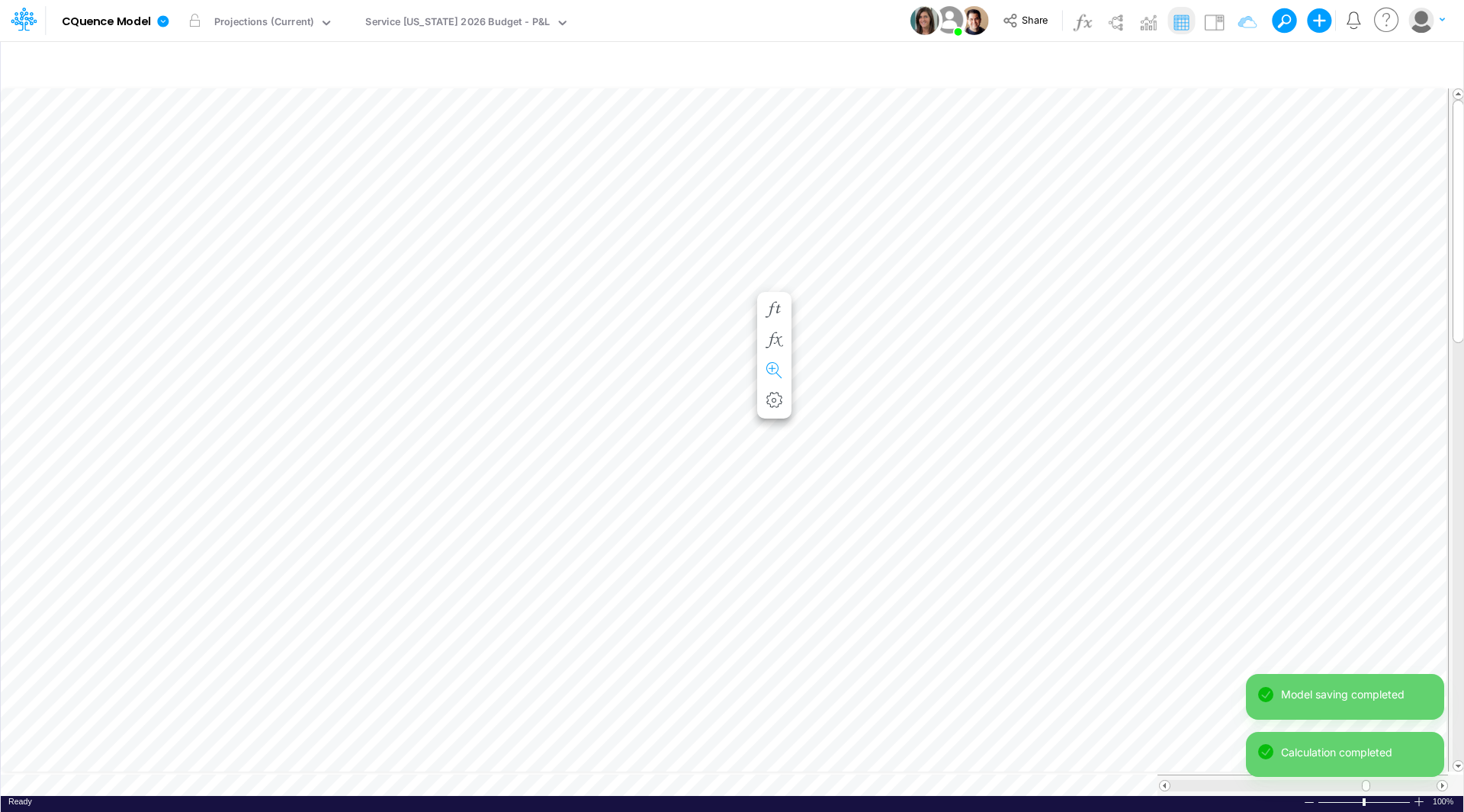
scroll to position [8, 1]
click at [785, 324] on icon "button" at bounding box center [773, 324] width 22 height 16
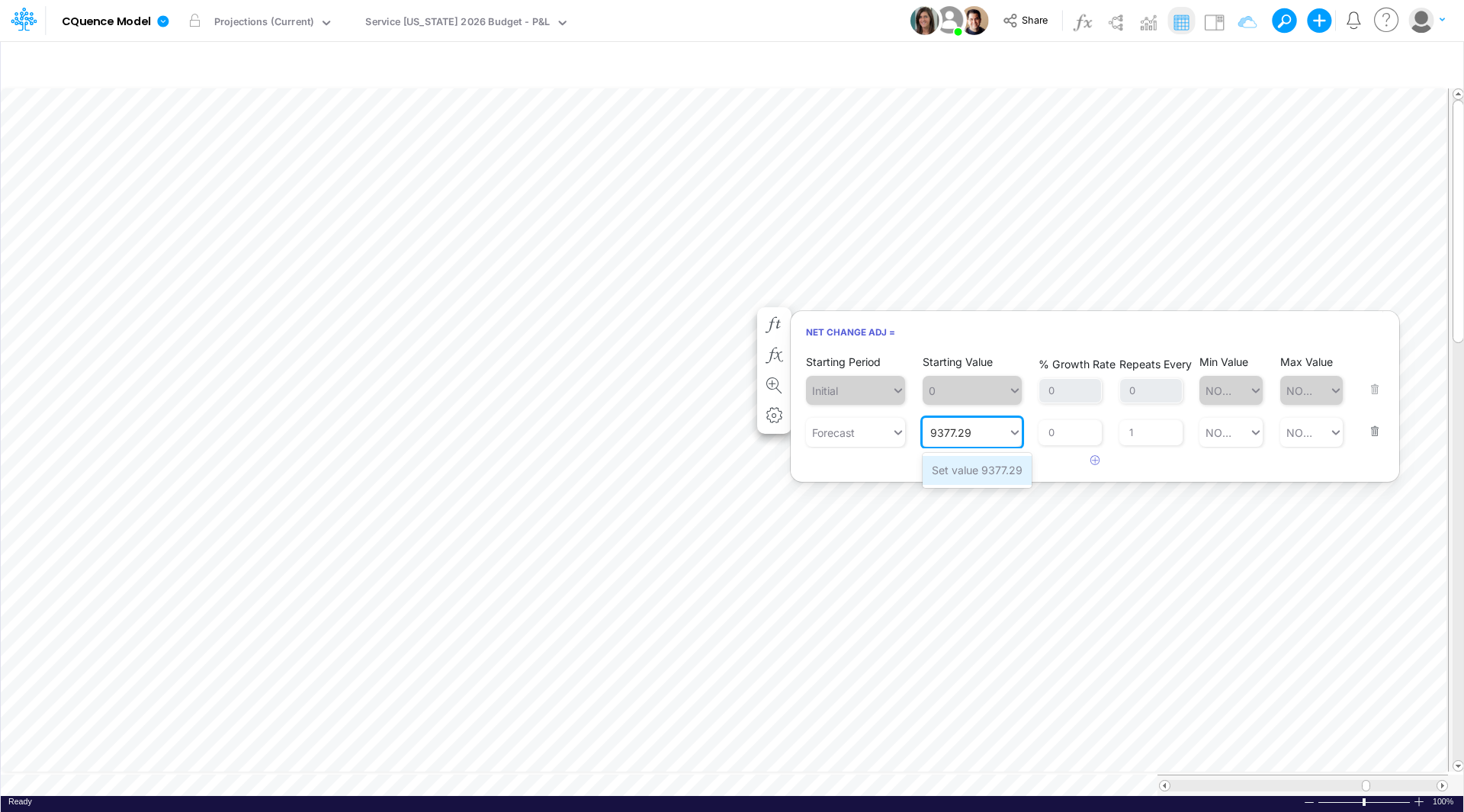
click at [968, 466] on div "Set value 9377.29" at bounding box center [977, 469] width 109 height 28
type input "9377.29"
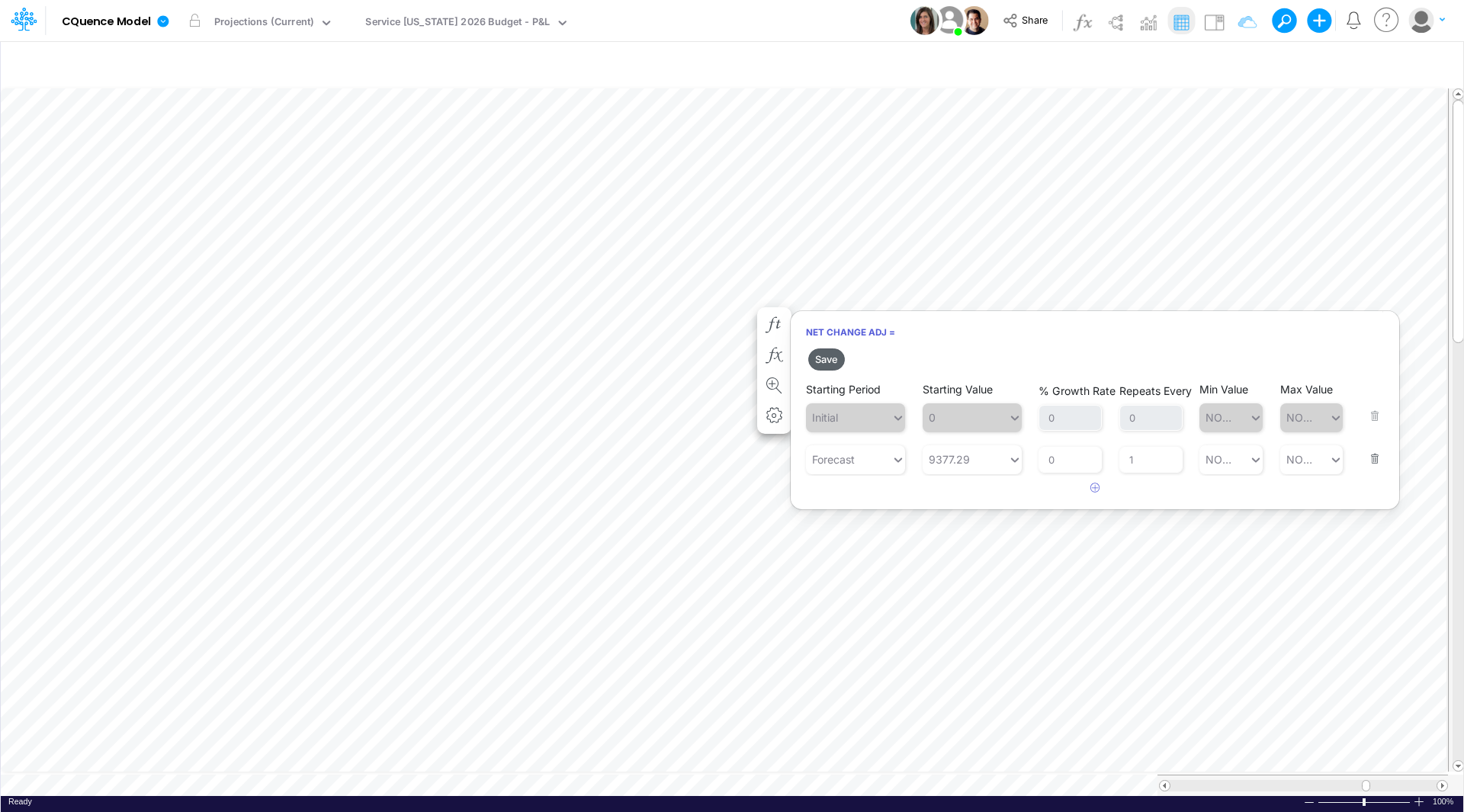
click at [830, 360] on button "Save" at bounding box center [826, 359] width 36 height 22
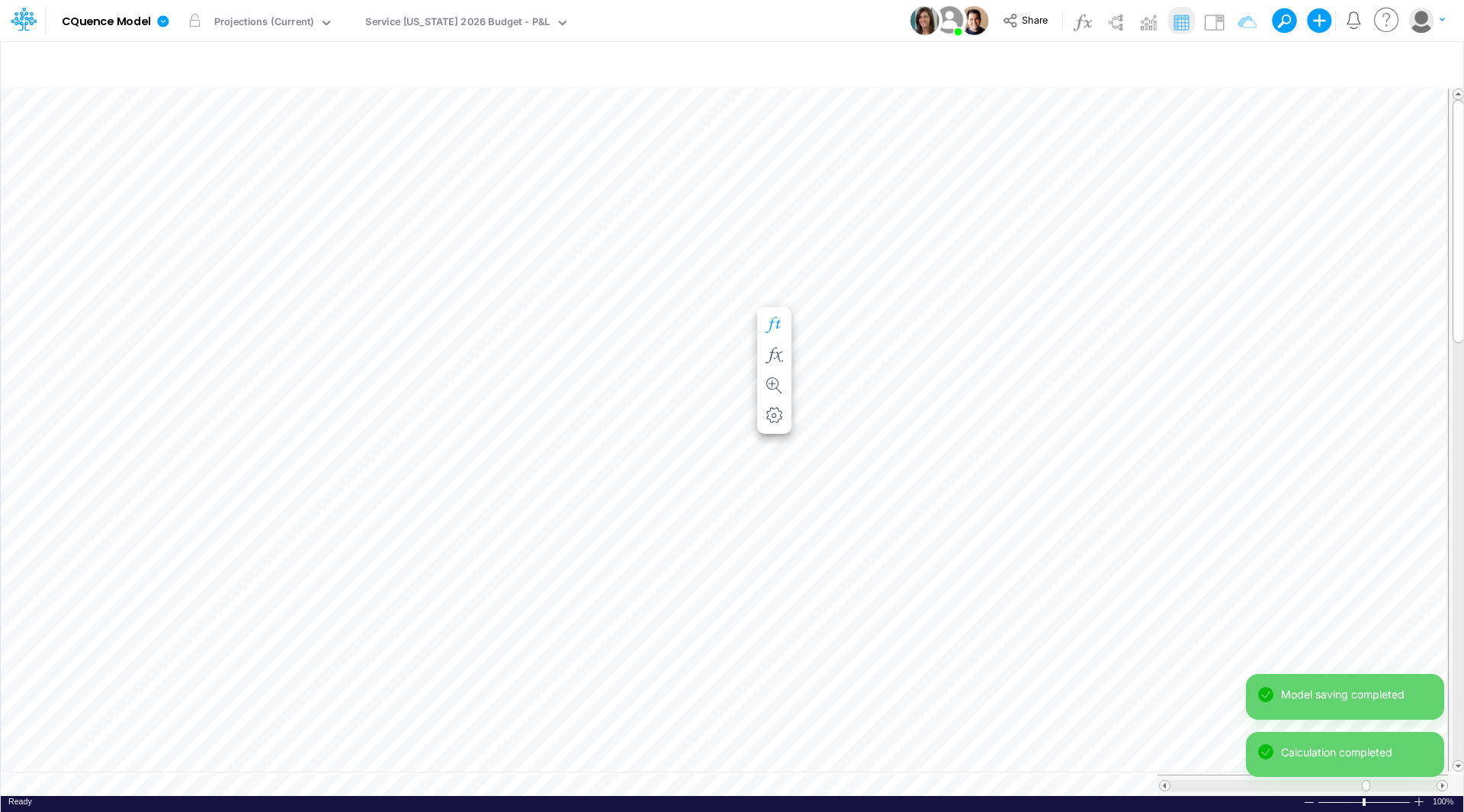
scroll to position [8, 1]
click at [777, 340] on icon "button" at bounding box center [773, 340] width 22 height 16
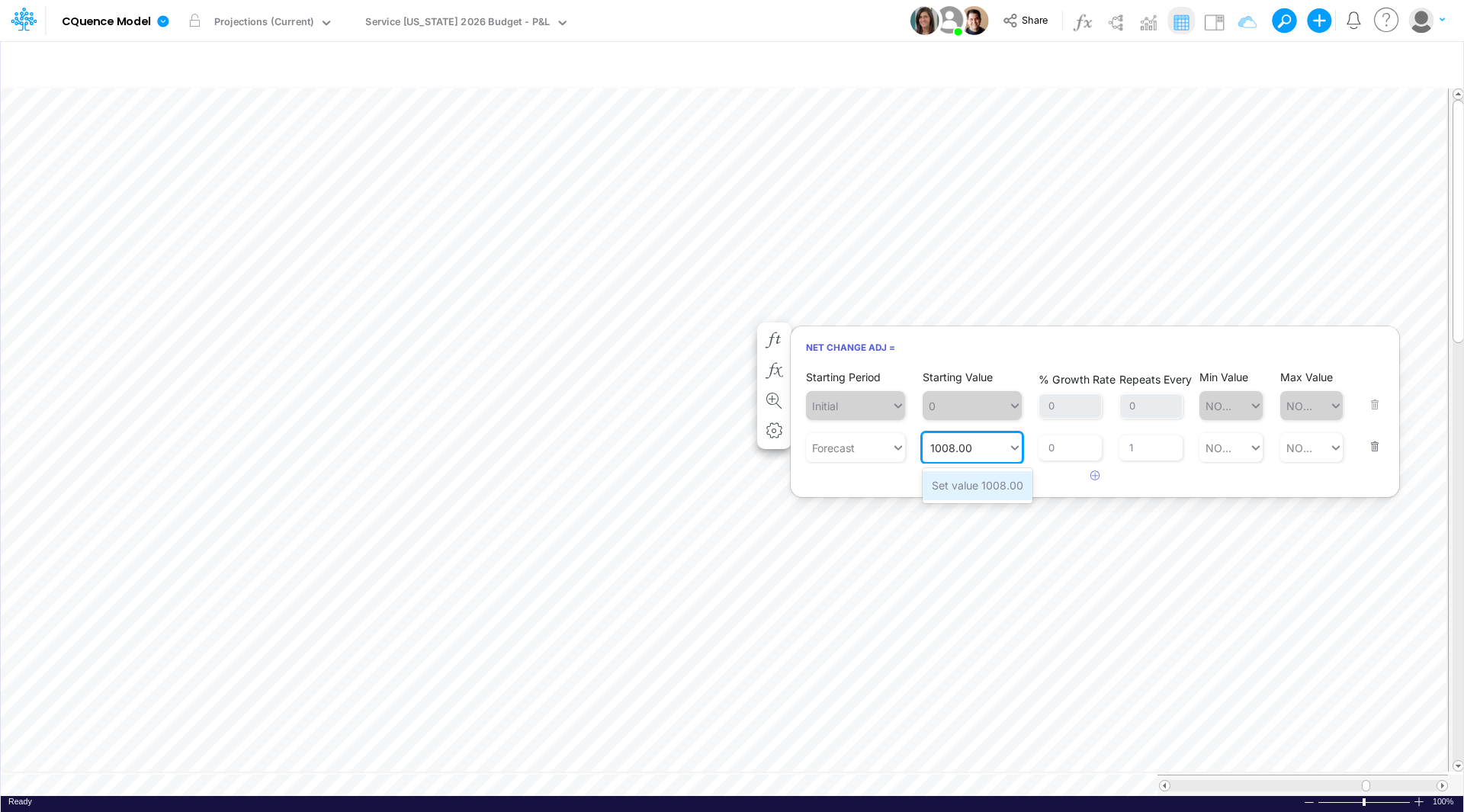
click at [972, 486] on div "Set value 1008.00" at bounding box center [977, 485] width 109 height 28
type input "1008.00"
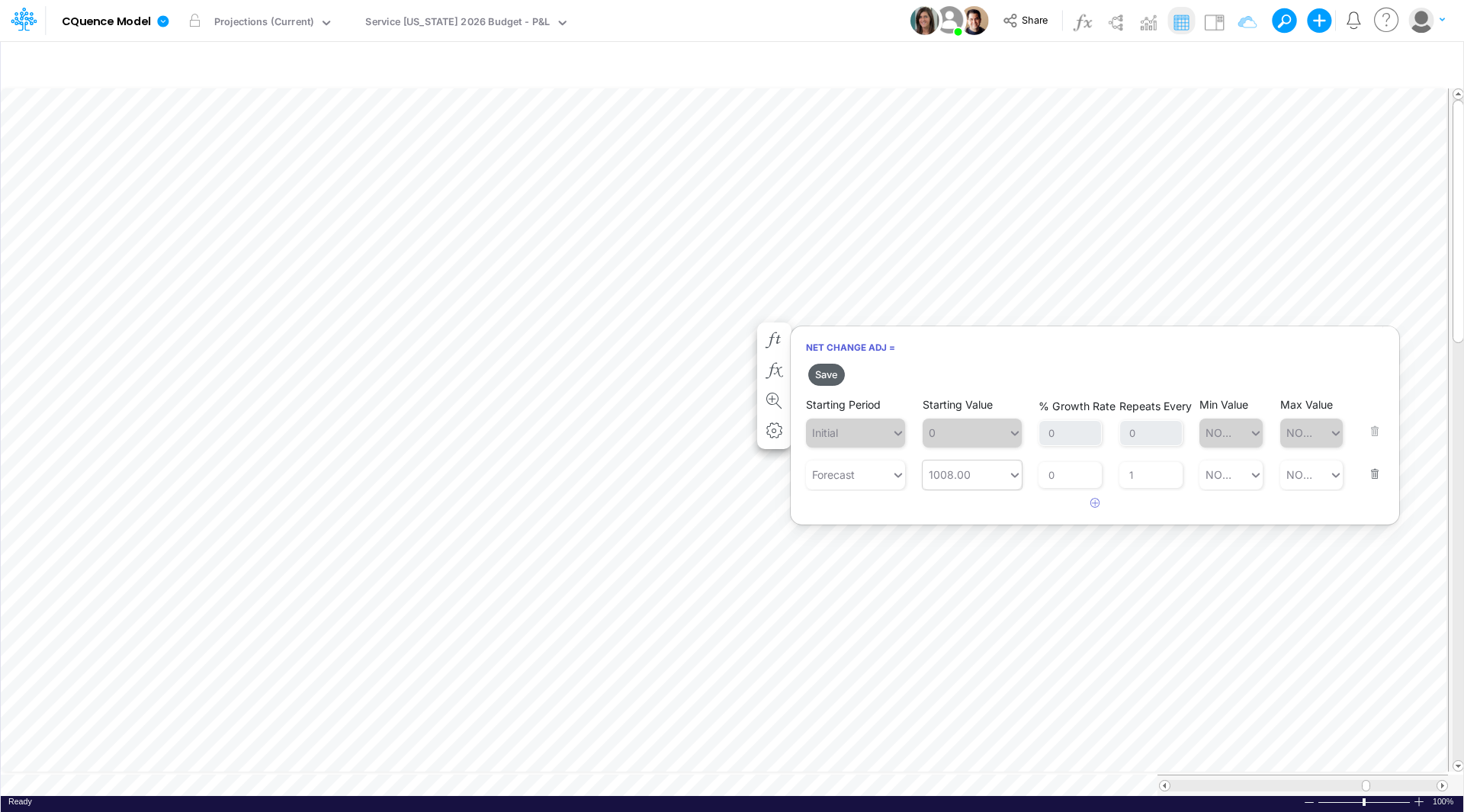
click at [829, 378] on button "Save" at bounding box center [826, 374] width 36 height 22
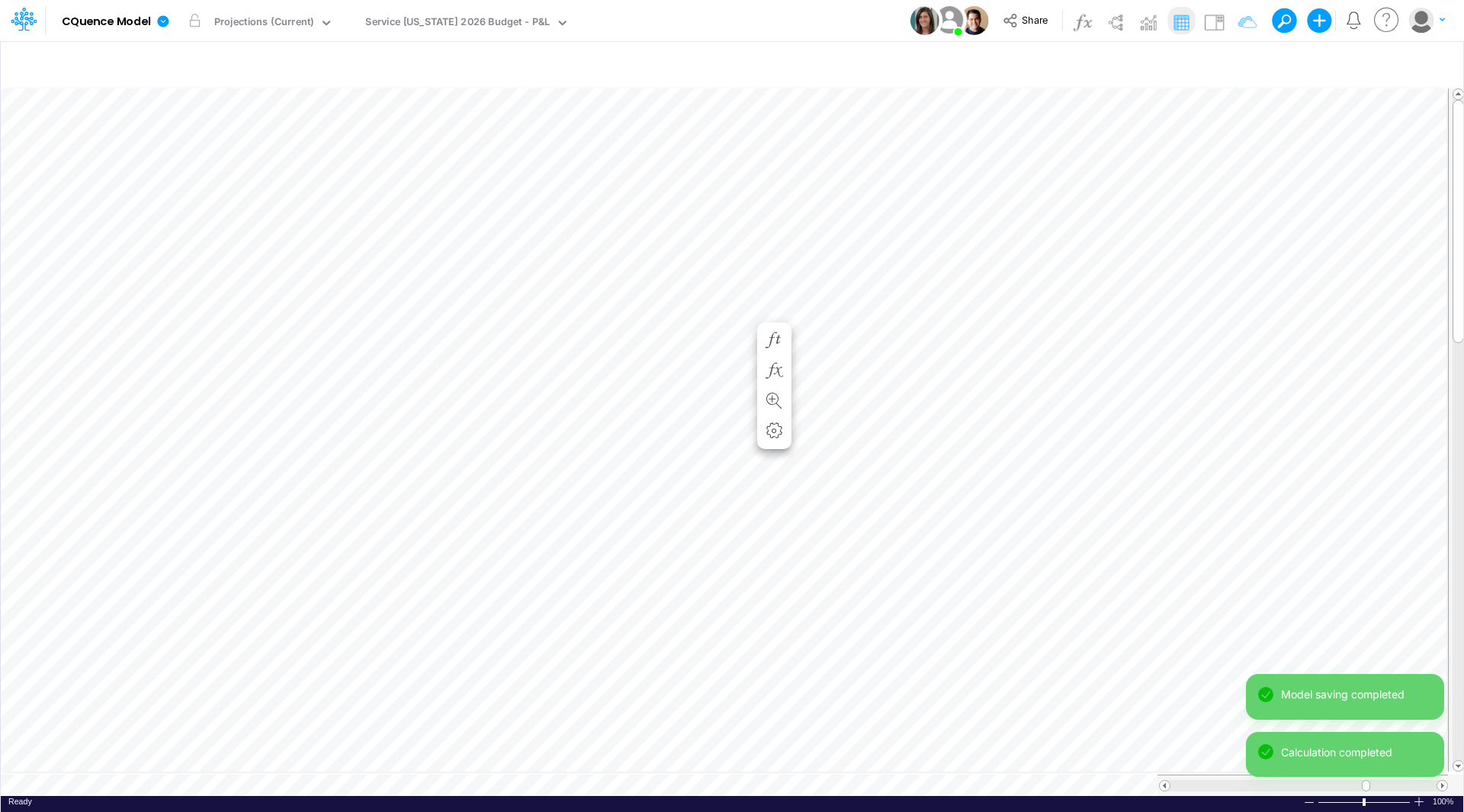
scroll to position [8, 1]
click at [773, 354] on icon "button" at bounding box center [773, 356] width 22 height 16
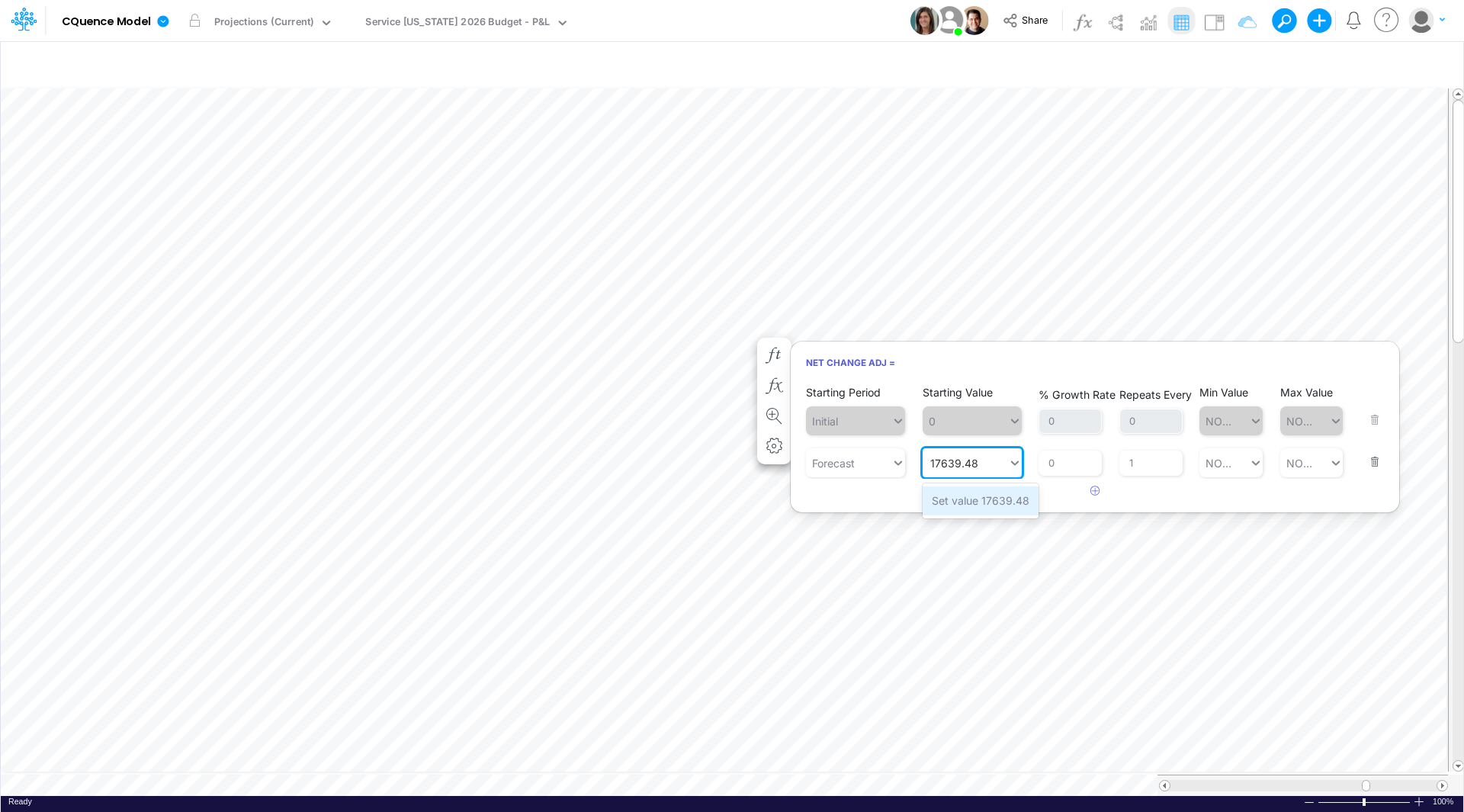
click at [974, 499] on div "Set value 17639.48" at bounding box center [980, 500] width 116 height 28
type input "17639.48"
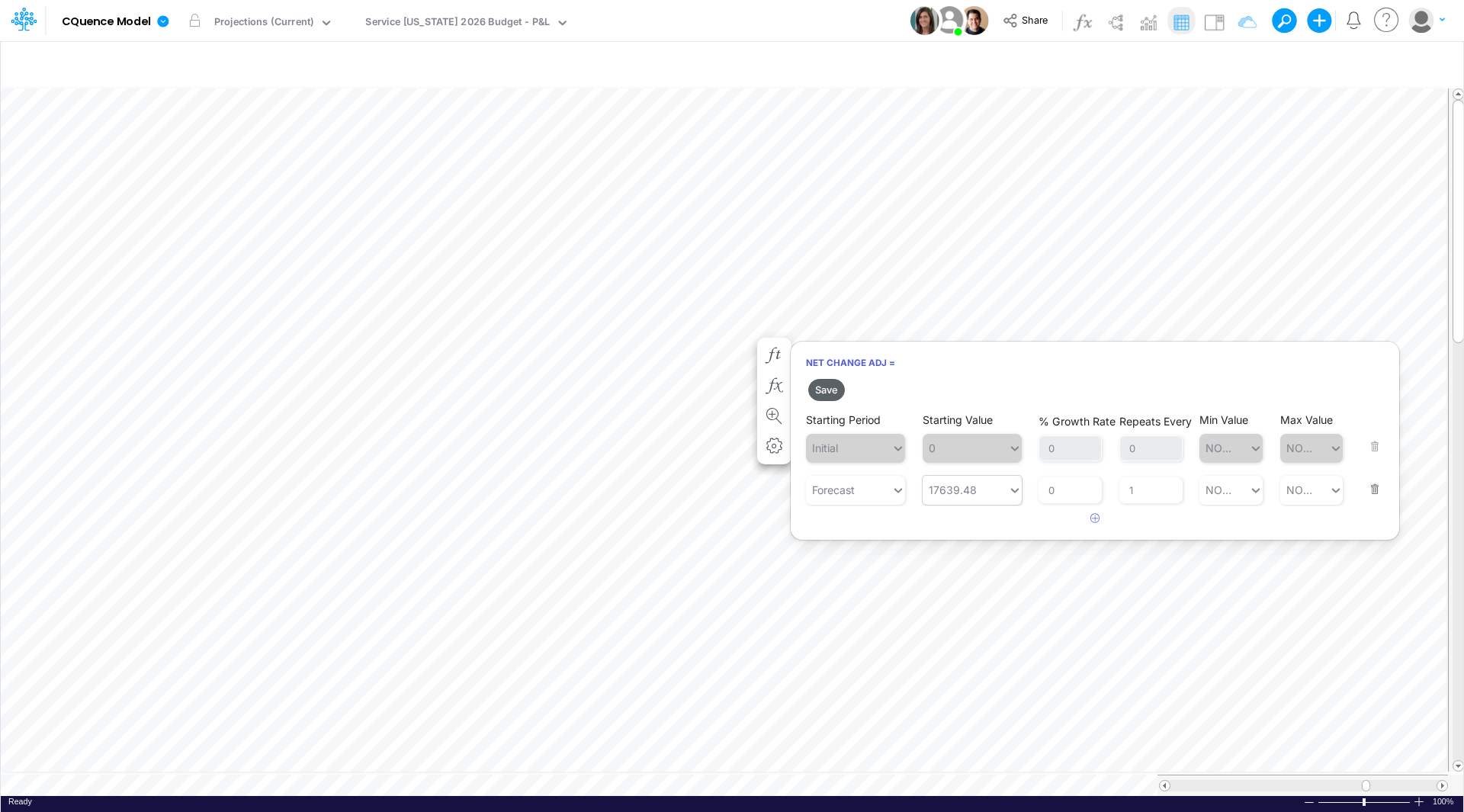
click at [817, 390] on button "Save" at bounding box center [826, 390] width 36 height 22
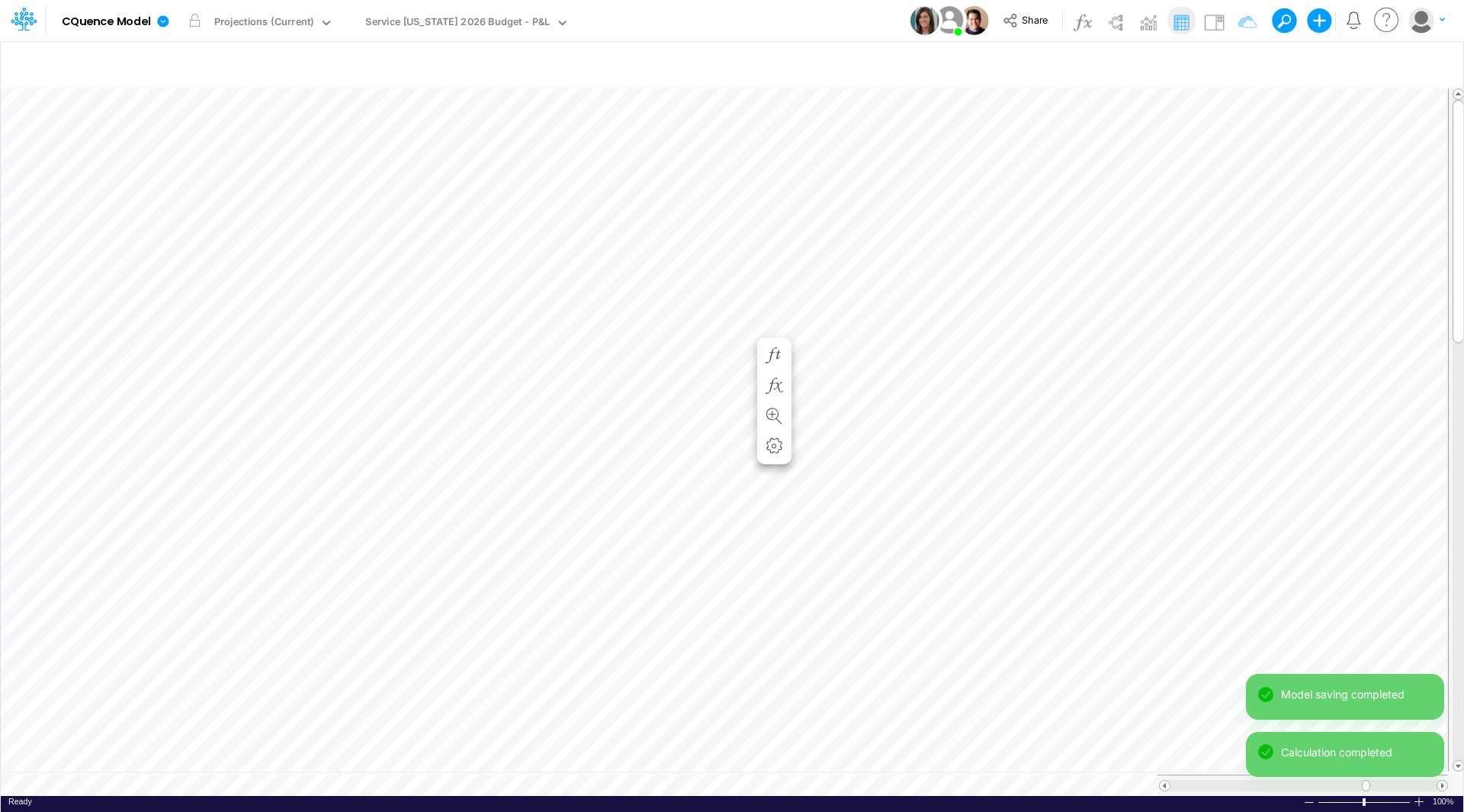
scroll to position [8, 1]
click at [773, 222] on icon "button" at bounding box center [773, 218] width 22 height 16
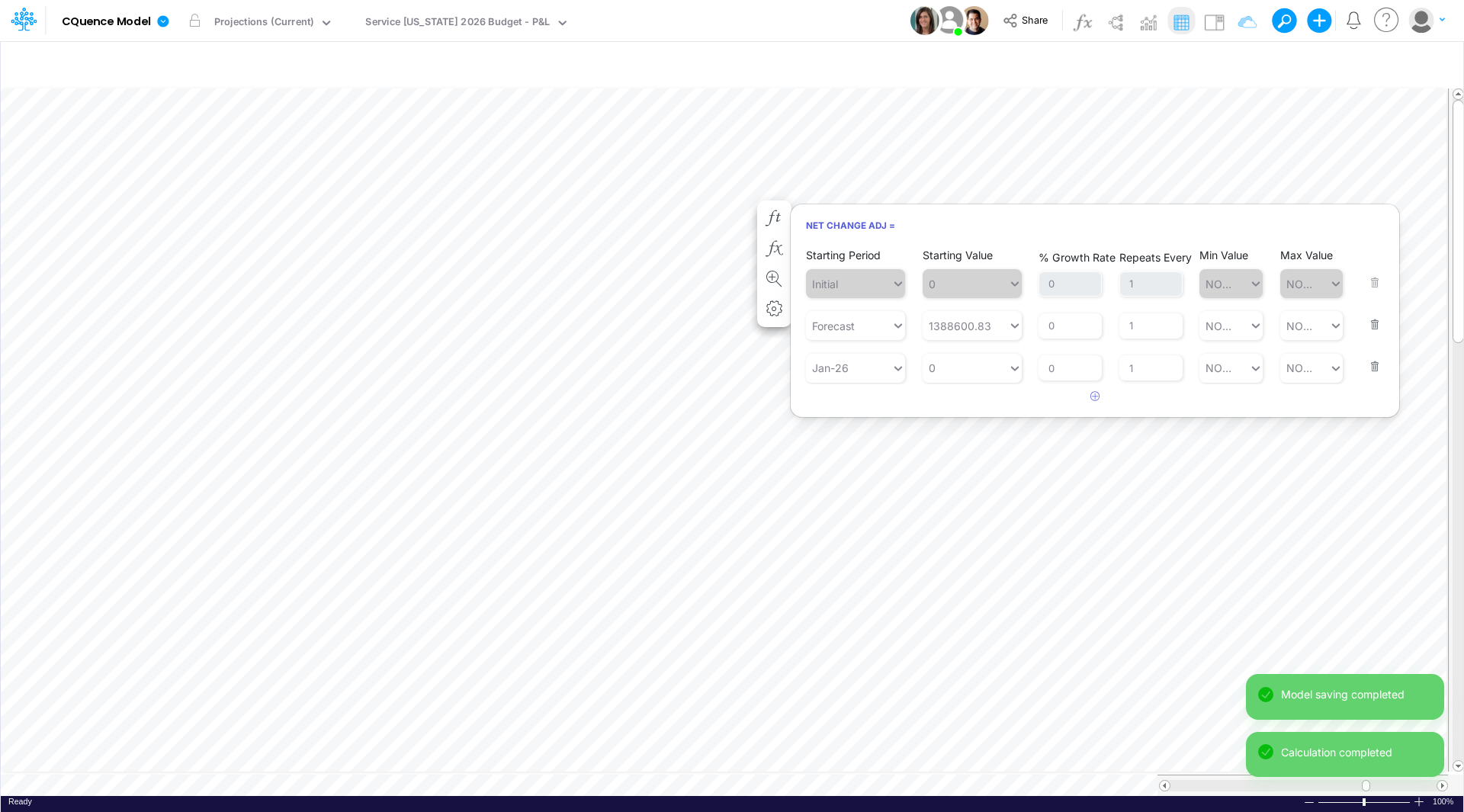
click at [1377, 366] on button "button" at bounding box center [1370, 357] width 20 height 41
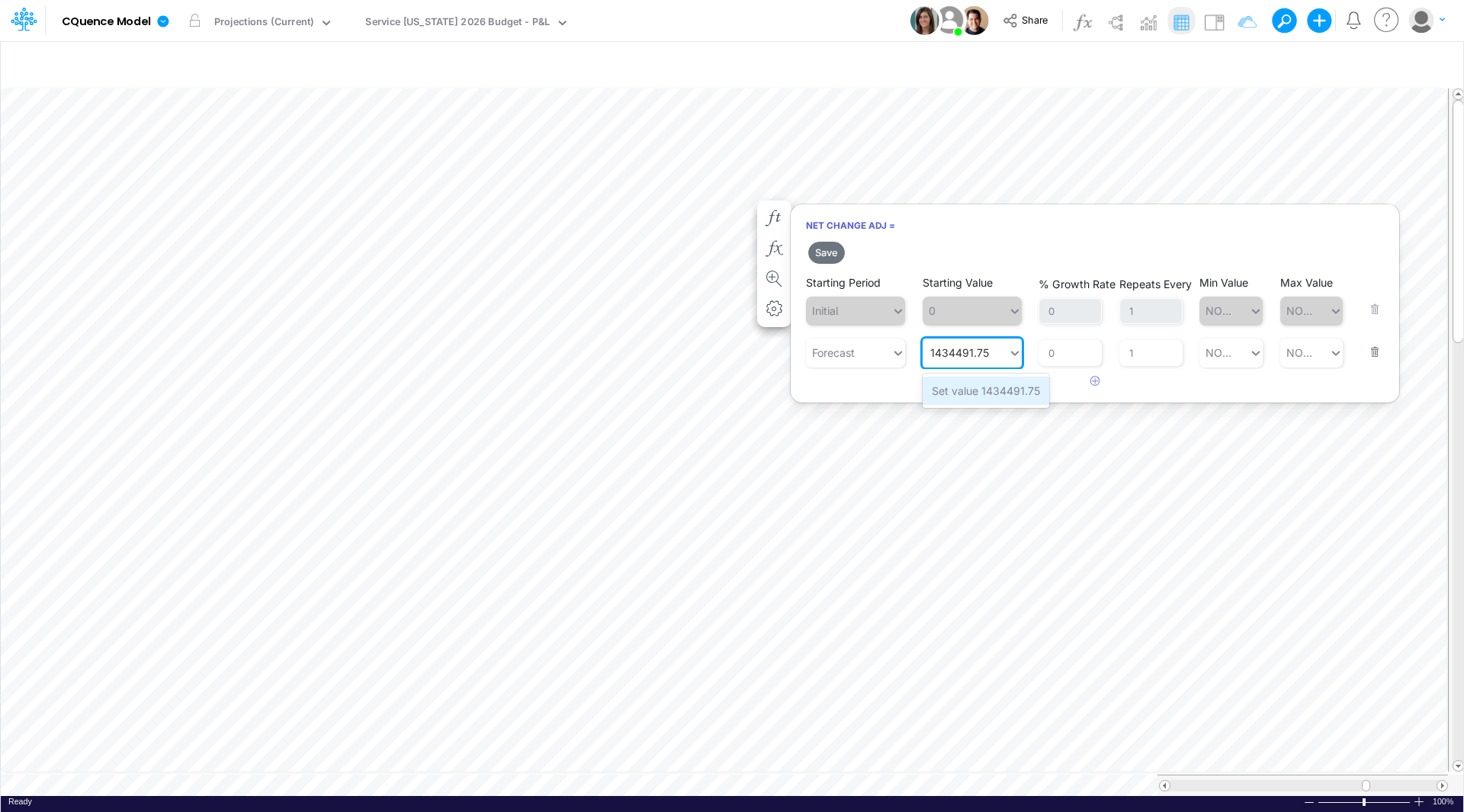
click at [982, 394] on div "Set value 1434491.75" at bounding box center [985, 390] width 126 height 28
type input "1434491.75"
click at [825, 250] on button "Save" at bounding box center [826, 252] width 36 height 22
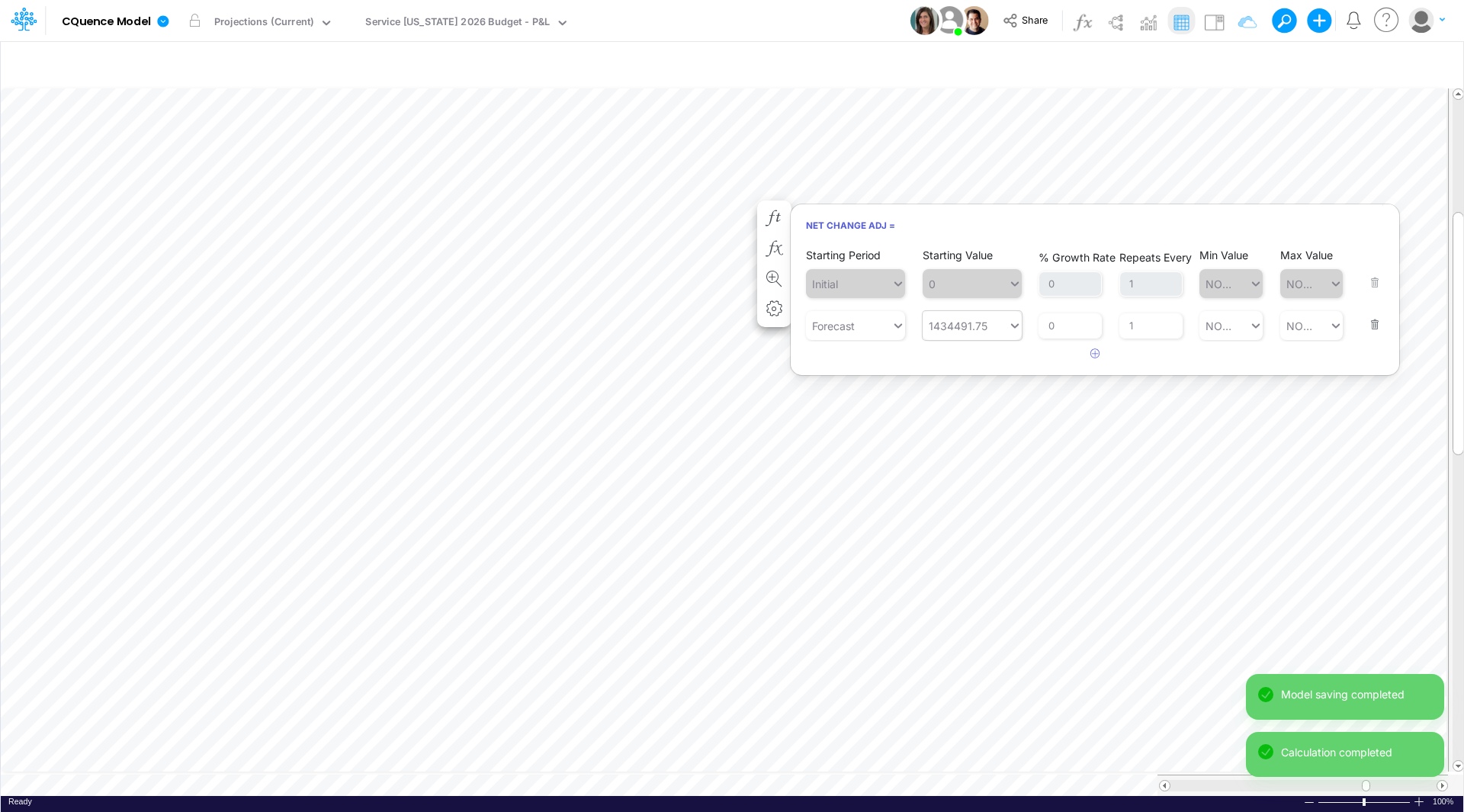
click at [1443, 778] on div "Model saving completed Calculation completed" at bounding box center [1345, 732] width 198 height 115
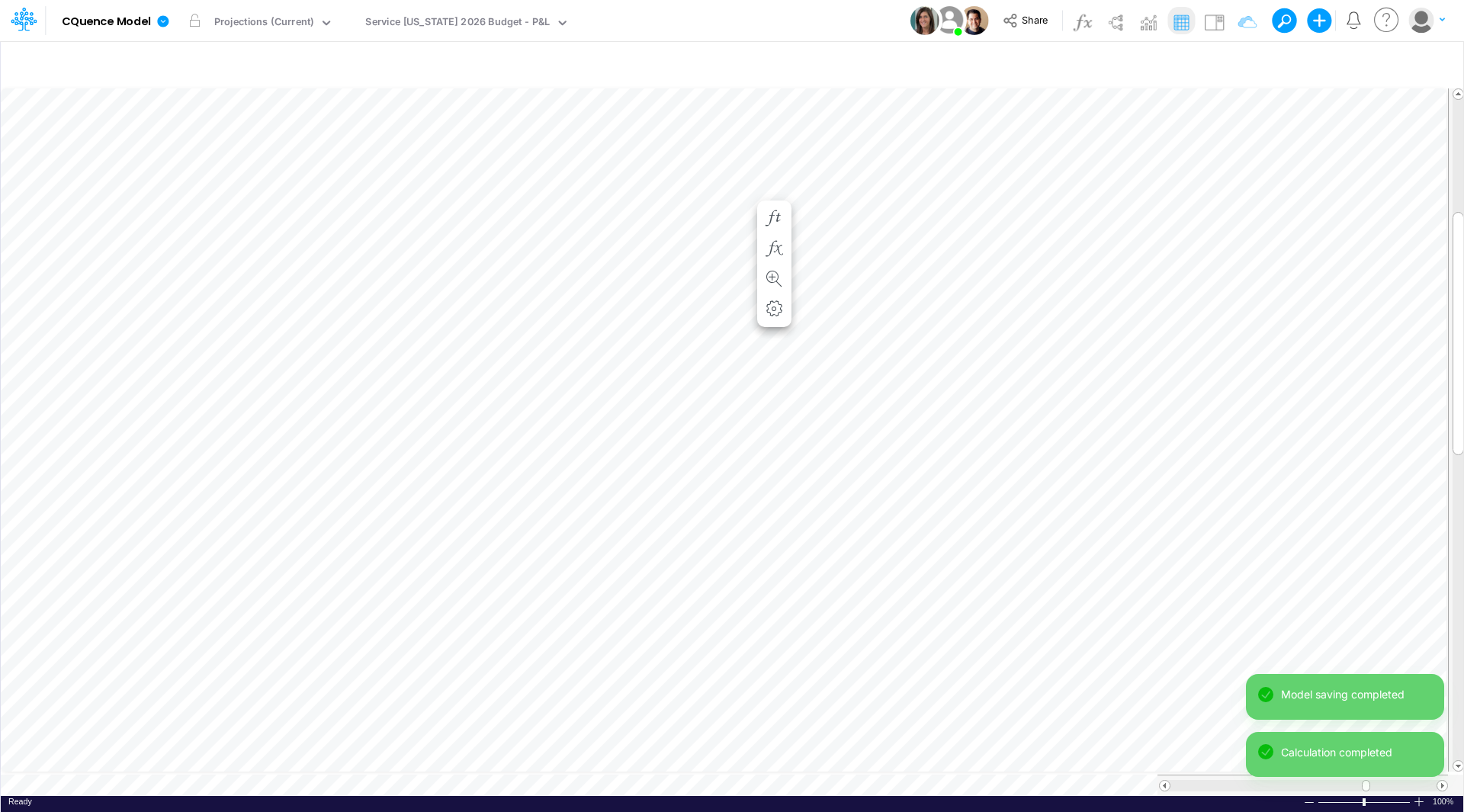
click at [1443, 778] on div "Model saving completed Calculation completed" at bounding box center [1345, 732] width 198 height 115
click at [484, 16] on div "Service [US_STATE] 2026 Budget - P&L" at bounding box center [457, 23] width 185 height 18
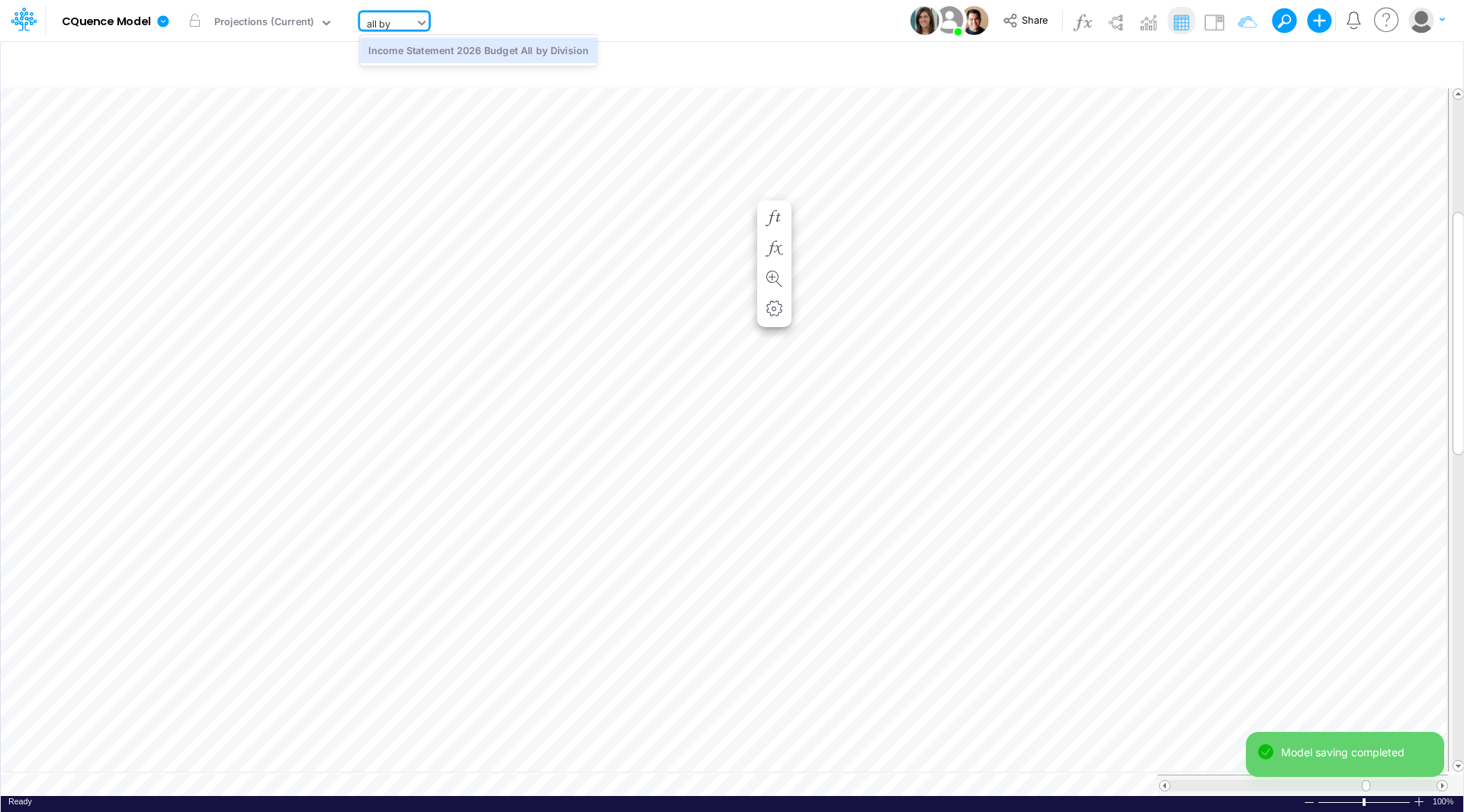
type input "all by"
click at [477, 47] on div "Income Statement 2026 Budget All by Division" at bounding box center [478, 50] width 237 height 25
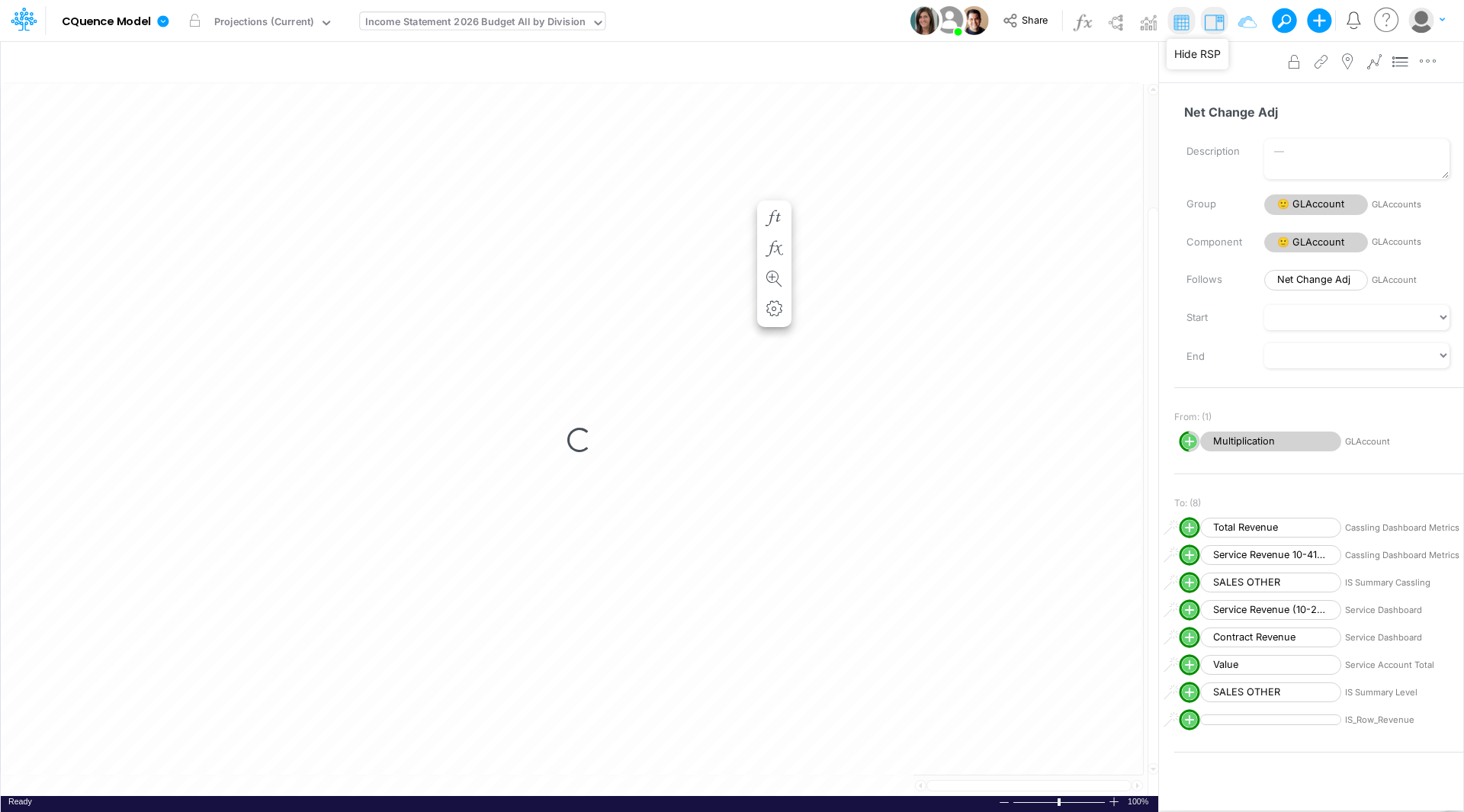
click at [1217, 26] on img at bounding box center [1213, 21] width 24 height 24
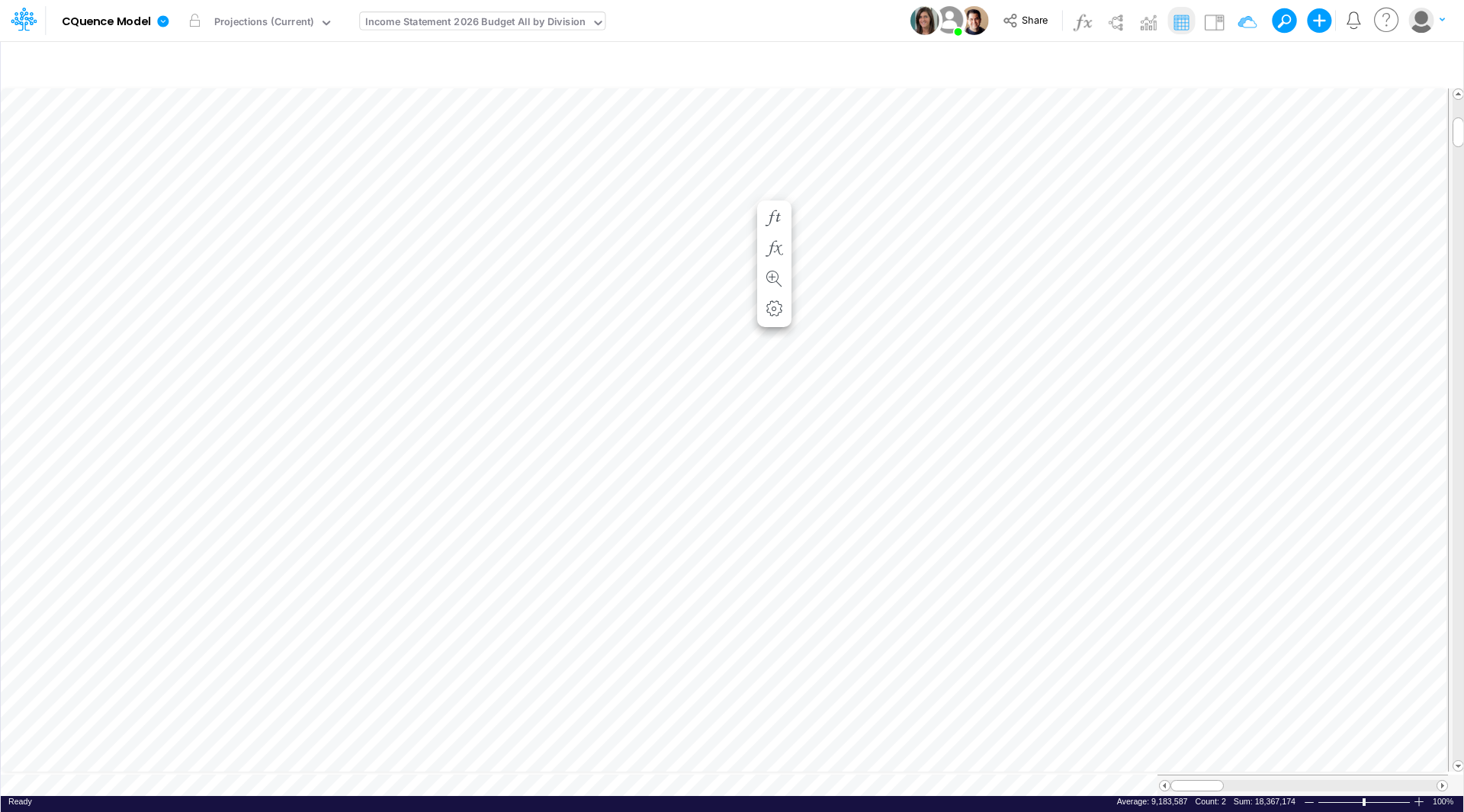
scroll to position [8, 1]
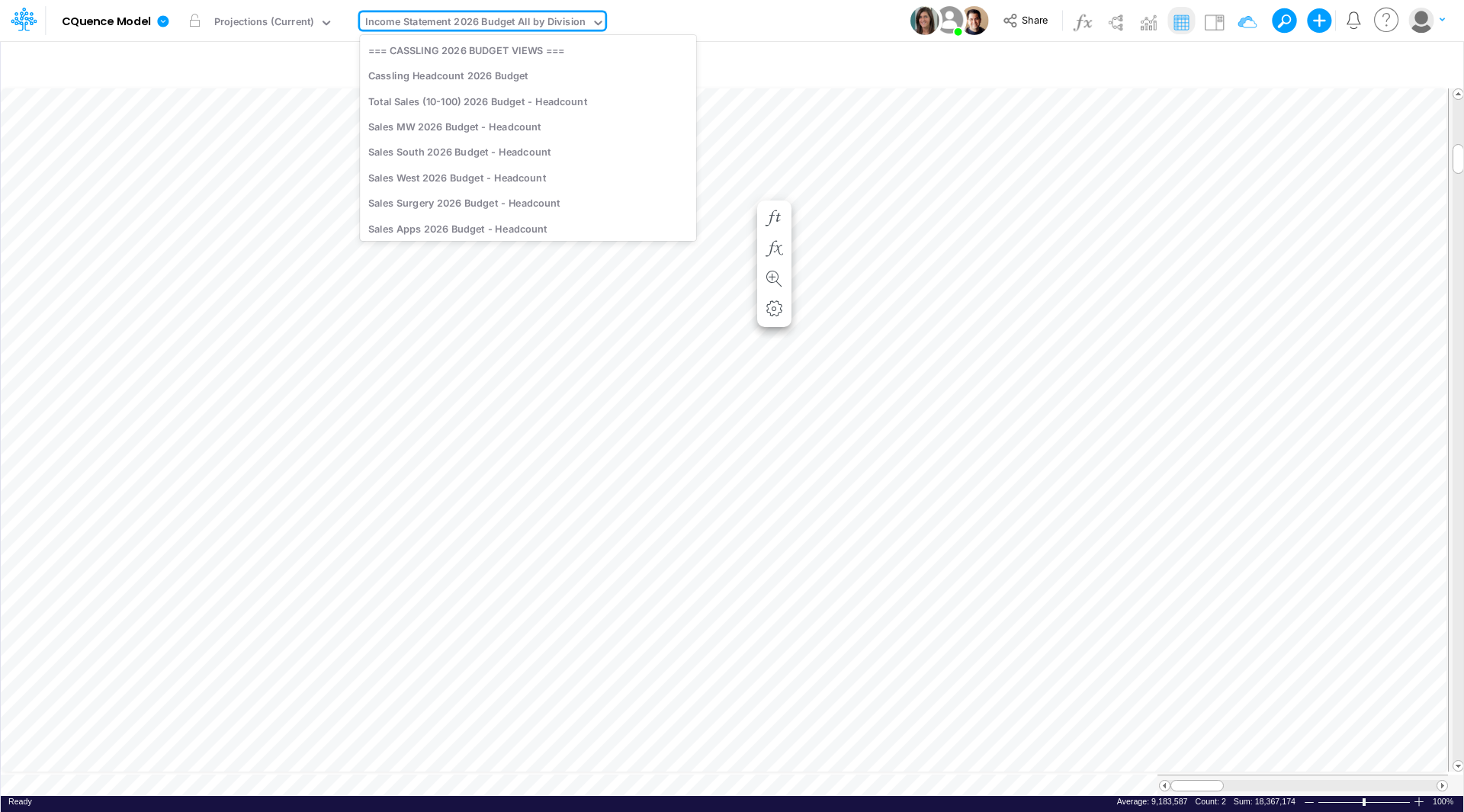
click at [511, 17] on div "Income Statement 2026 Budget All by Division" at bounding box center [475, 23] width 220 height 18
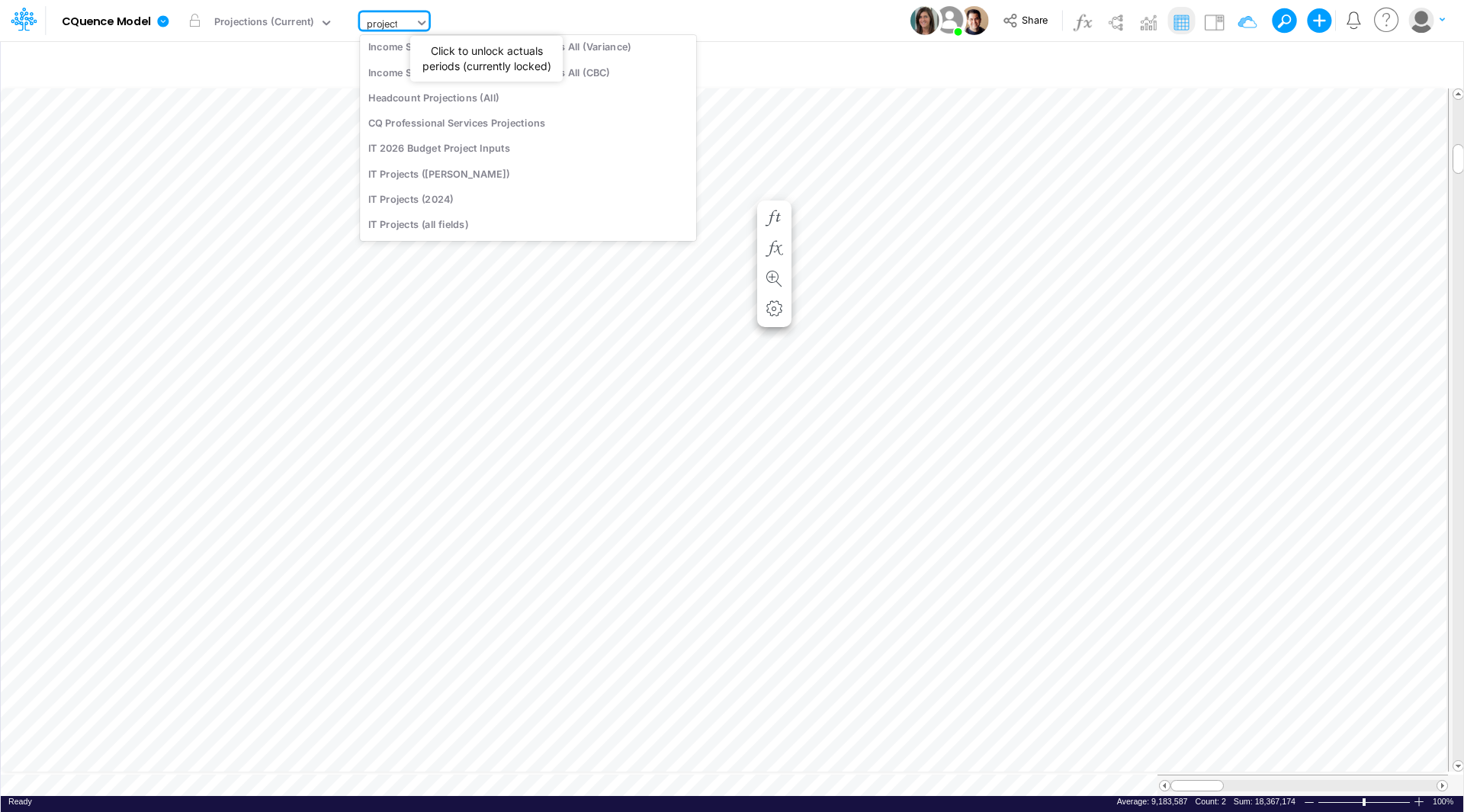
scroll to position [88, 0]
type input "projection"
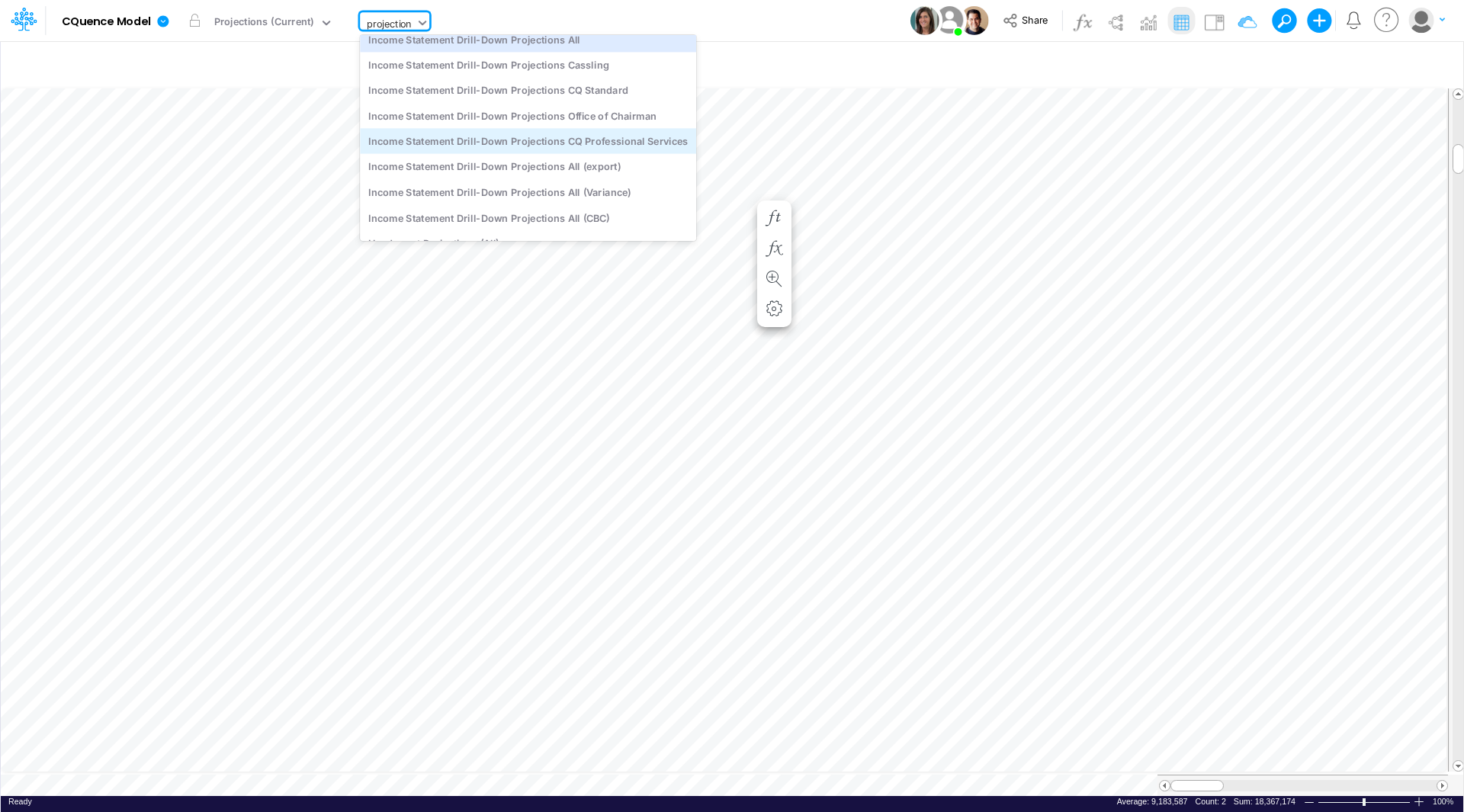
scroll to position [0, 0]
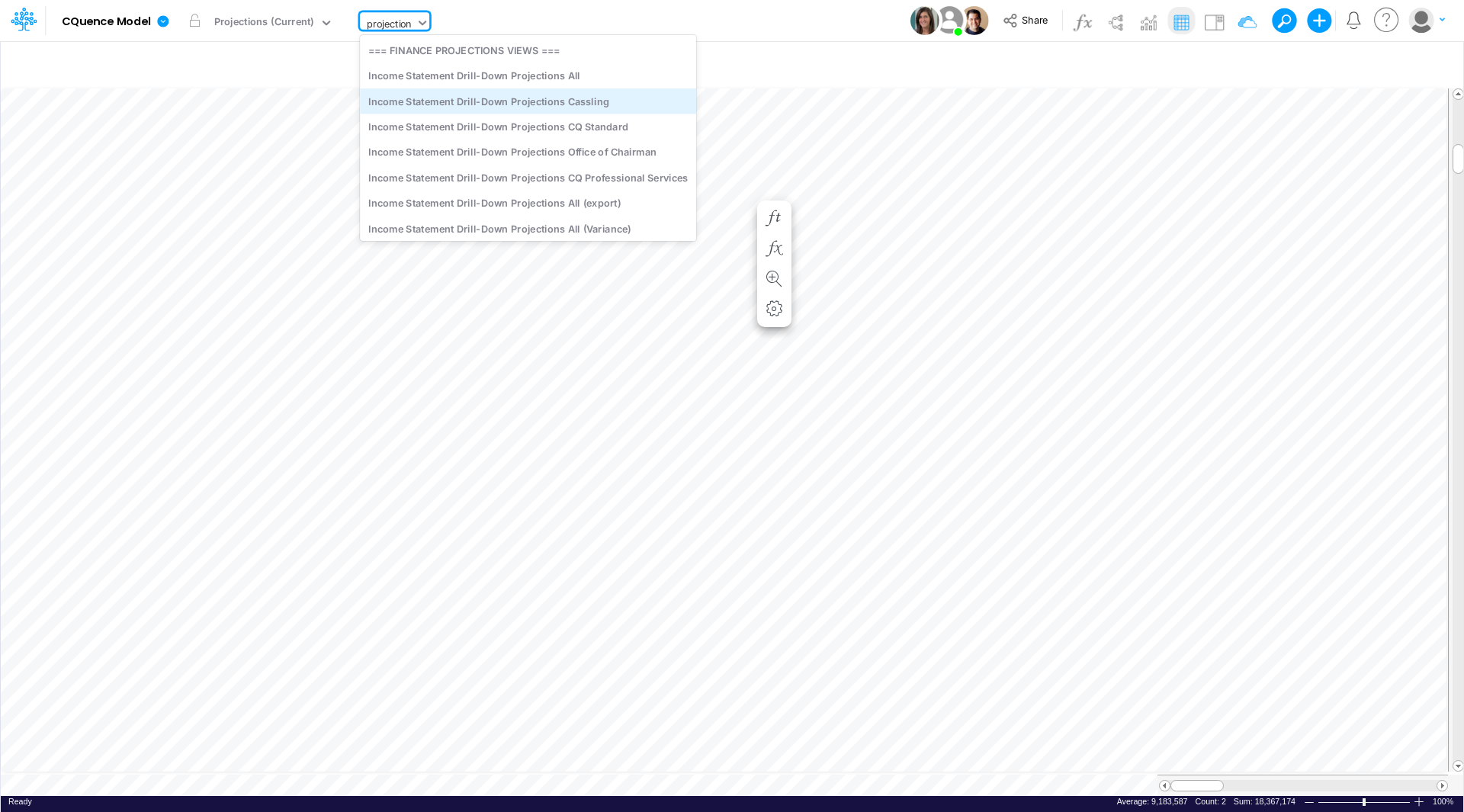
click at [527, 94] on div "Income Statement Drill-Down Projections Cassling" at bounding box center [528, 101] width 336 height 25
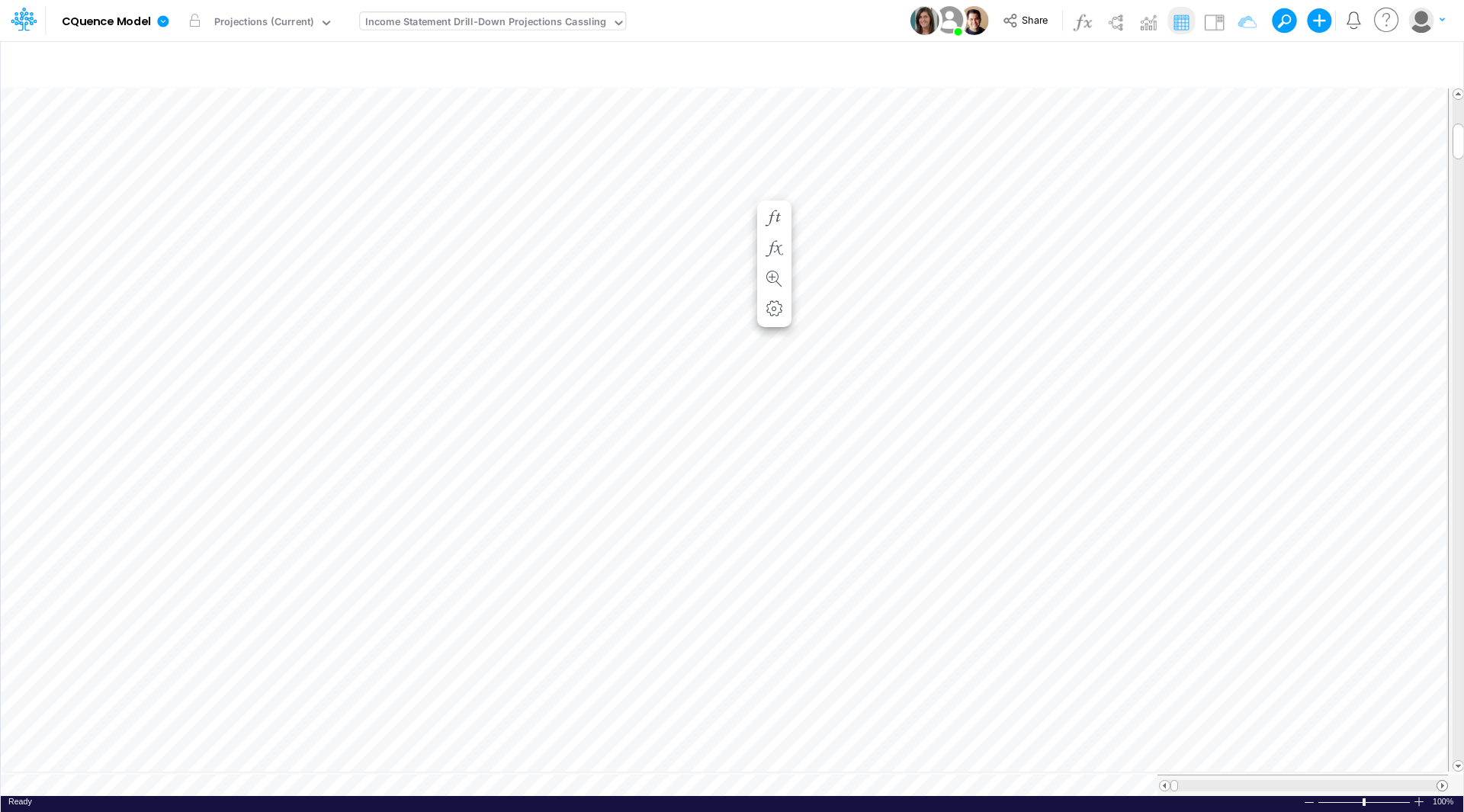
click at [1446, 780] on div at bounding box center [1442, 786] width 12 height 12
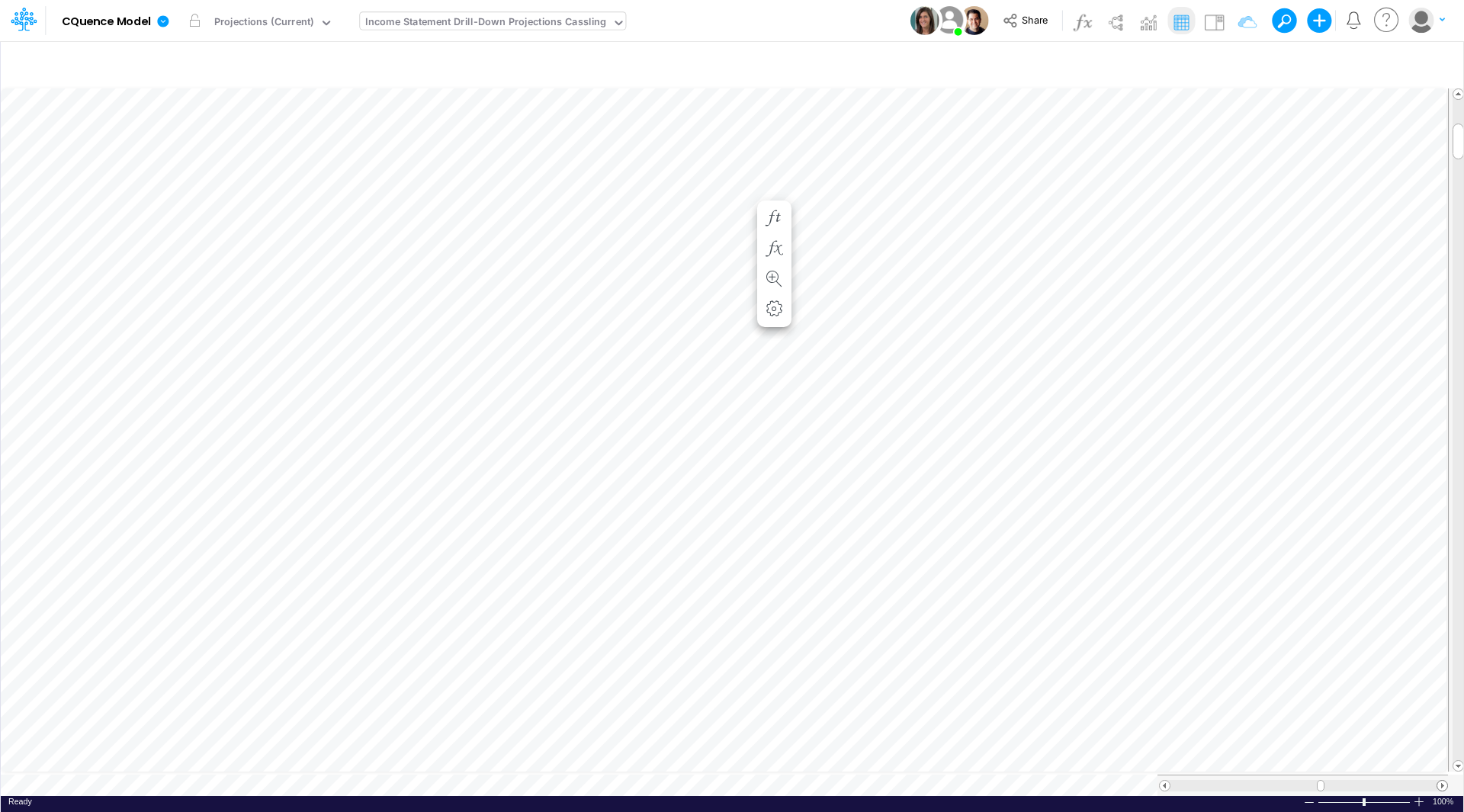
click at [1446, 780] on div at bounding box center [1442, 786] width 12 height 12
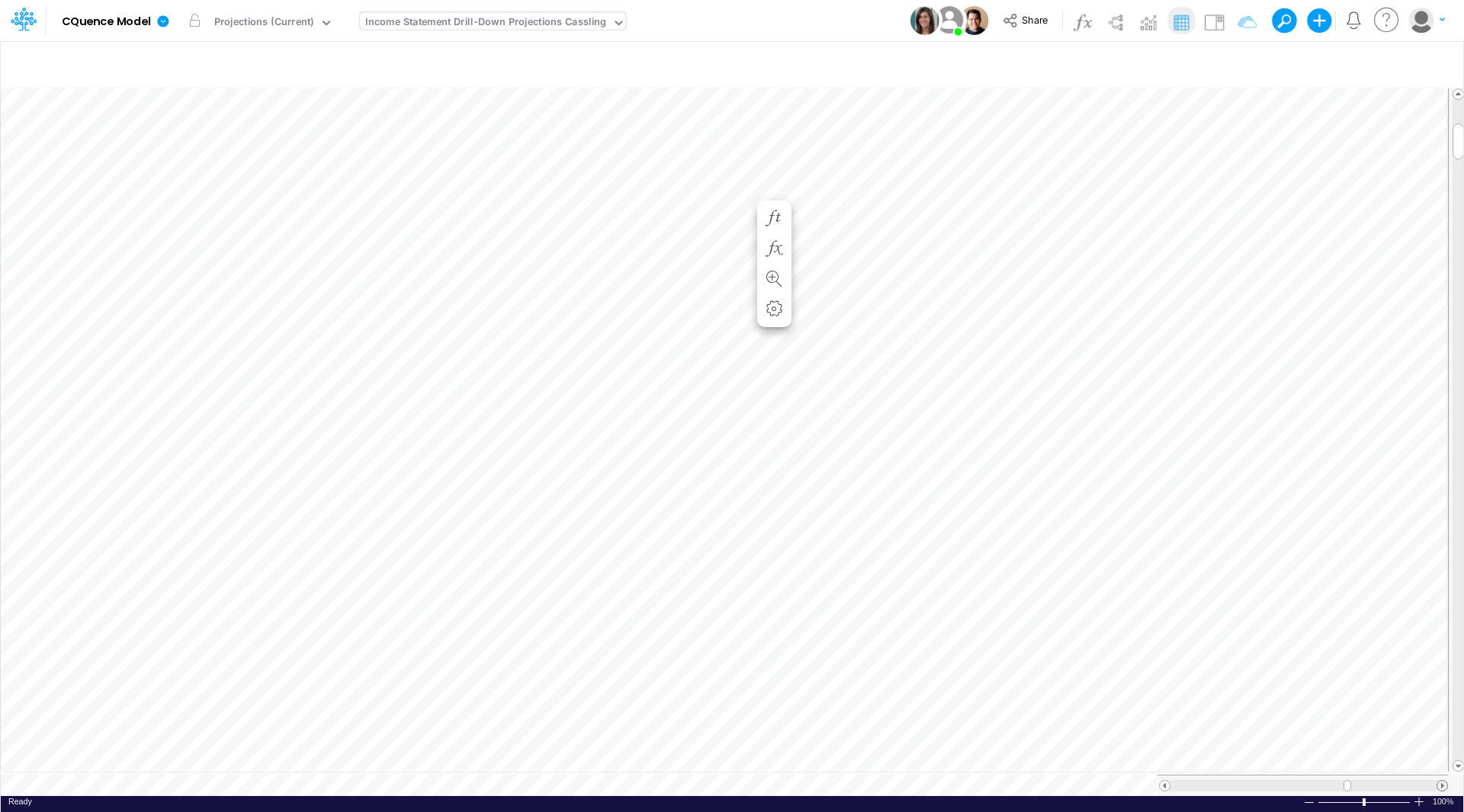
click at [1446, 780] on div at bounding box center [1442, 786] width 12 height 12
click at [489, 16] on div "Income Statement Drill-Down Projections Cassling" at bounding box center [486, 23] width 240 height 18
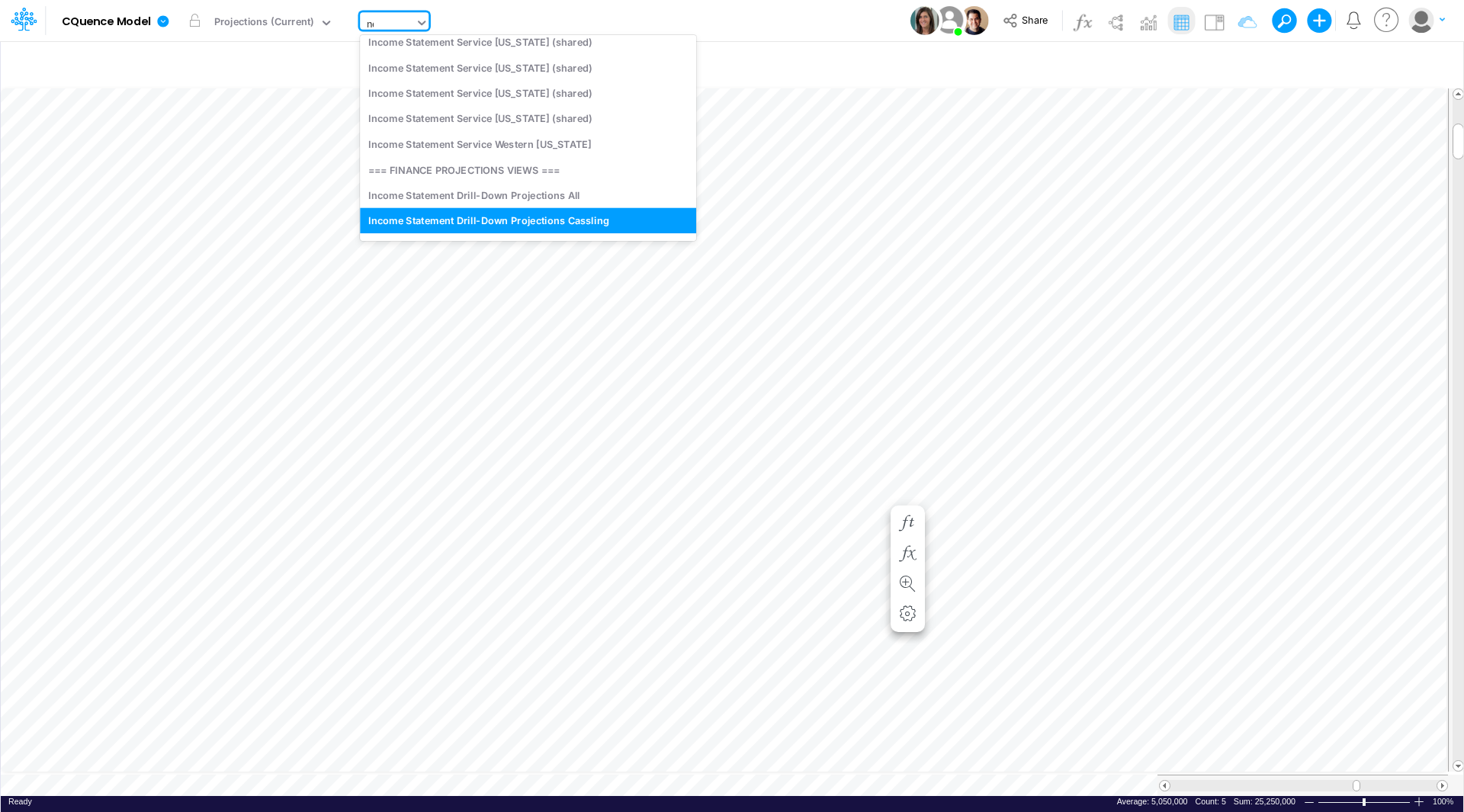
scroll to position [61, 0]
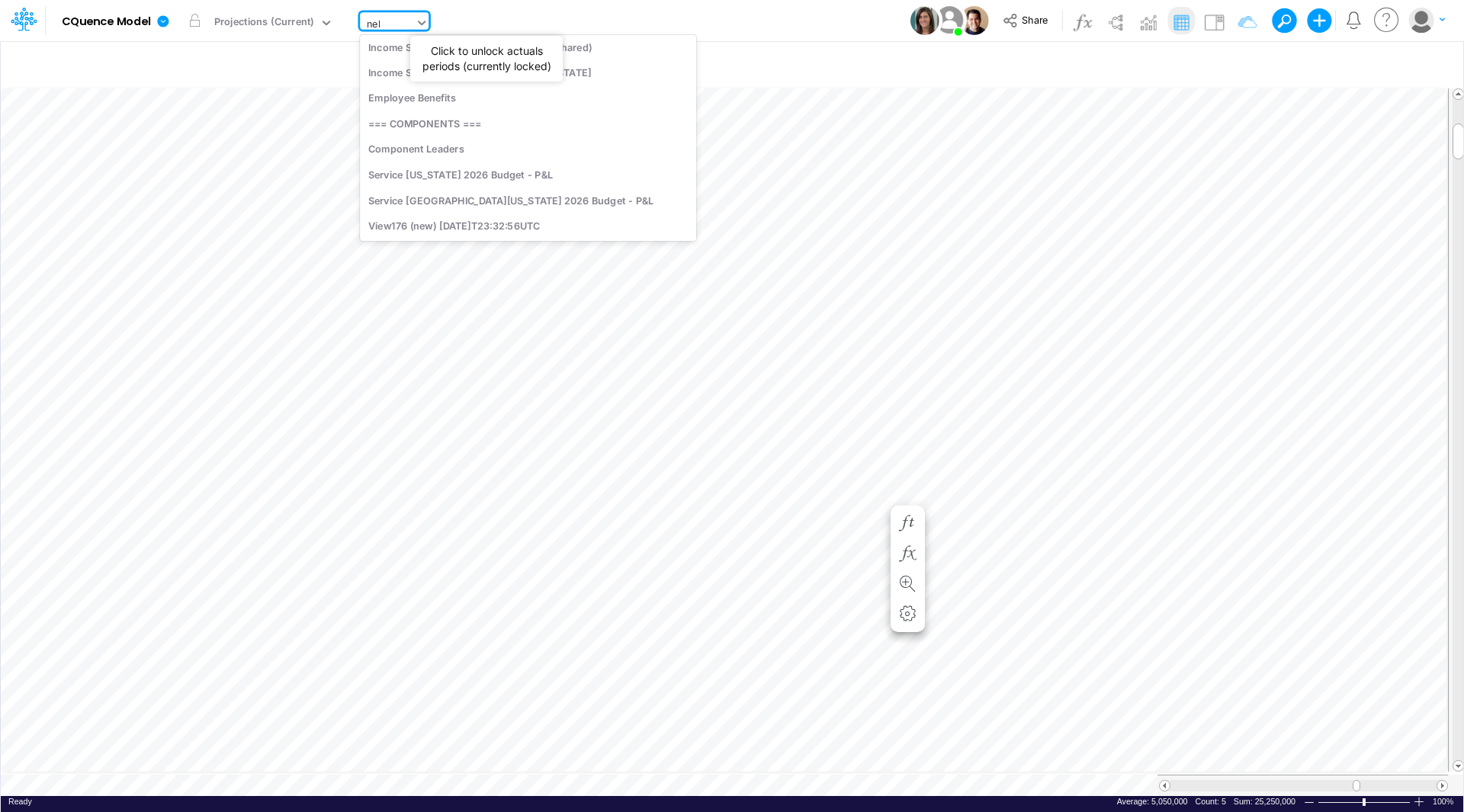
type input "nebr"
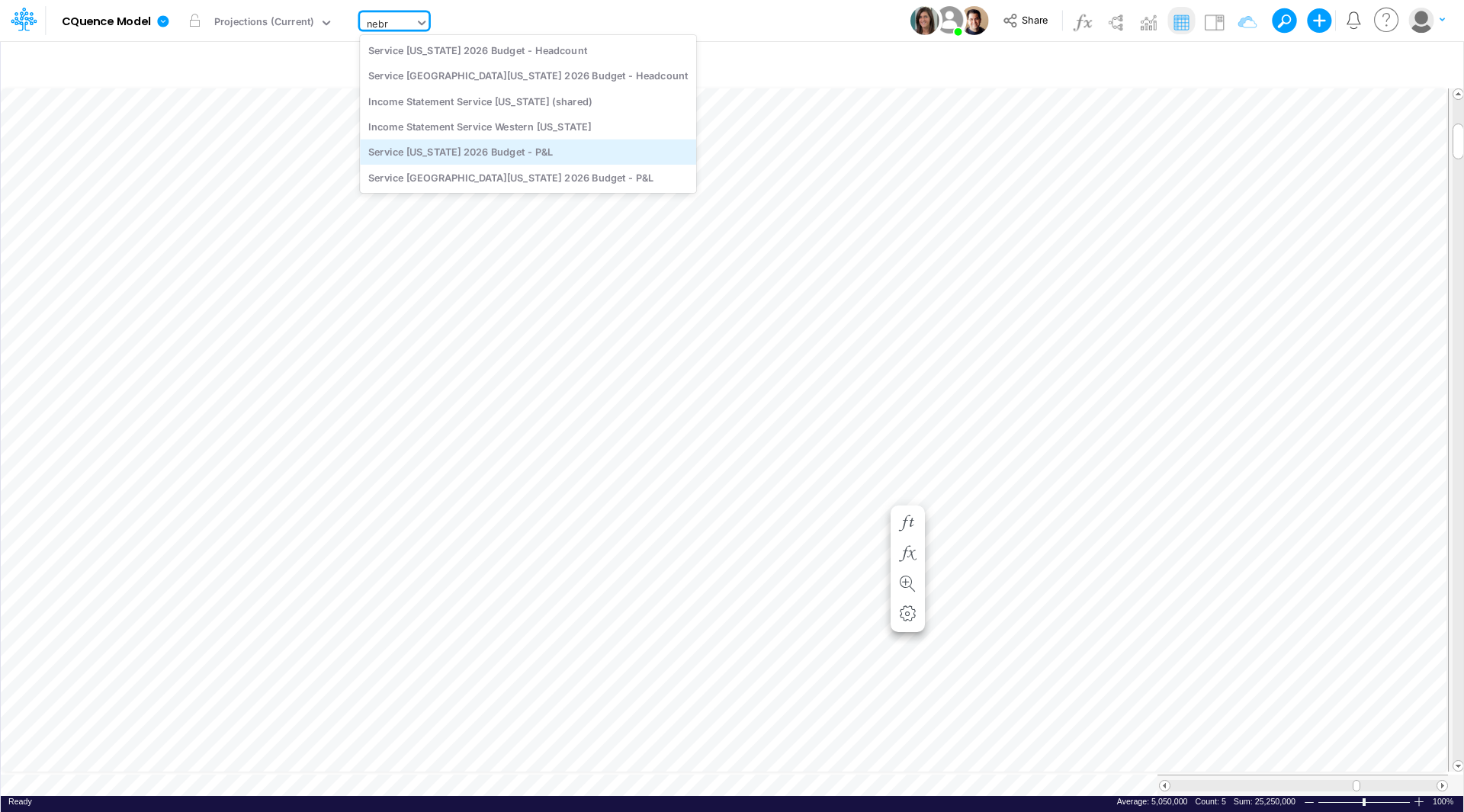
click at [488, 150] on div "Service [US_STATE] 2026 Budget - P&L" at bounding box center [528, 152] width 336 height 25
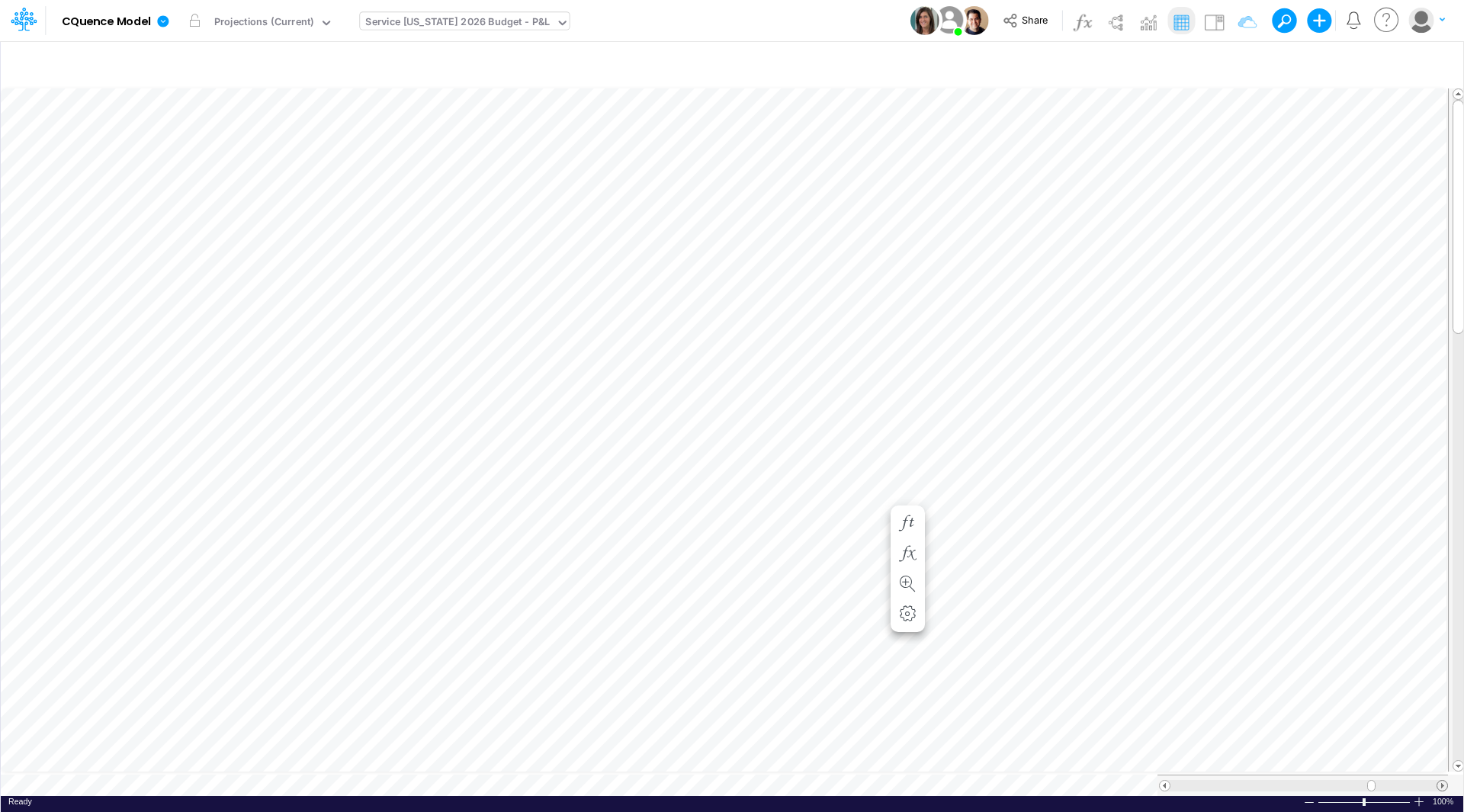
click at [1442, 781] on span at bounding box center [1442, 786] width 10 height 10
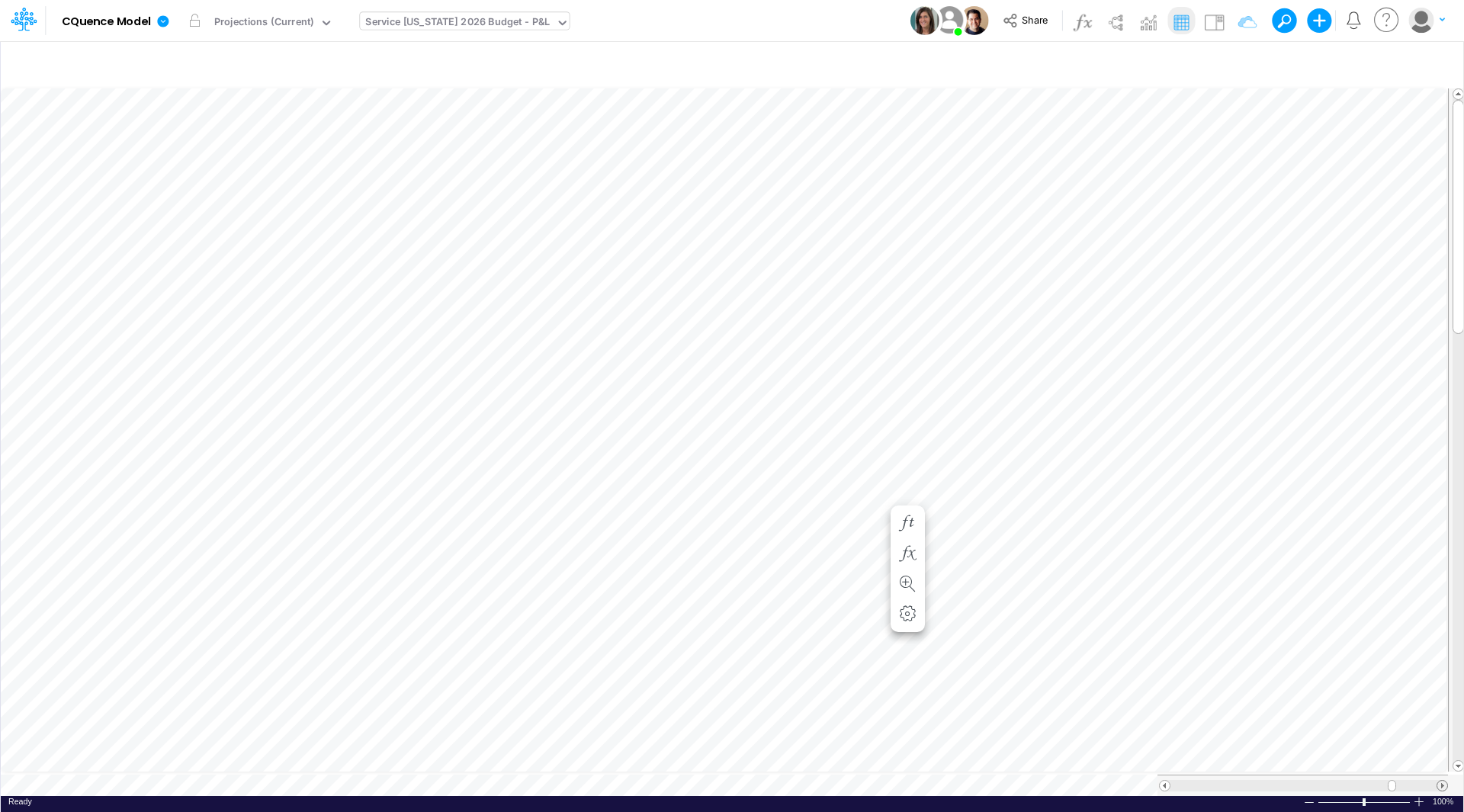
click at [1442, 781] on span at bounding box center [1442, 786] width 10 height 10
click at [1166, 781] on span at bounding box center [1164, 786] width 10 height 10
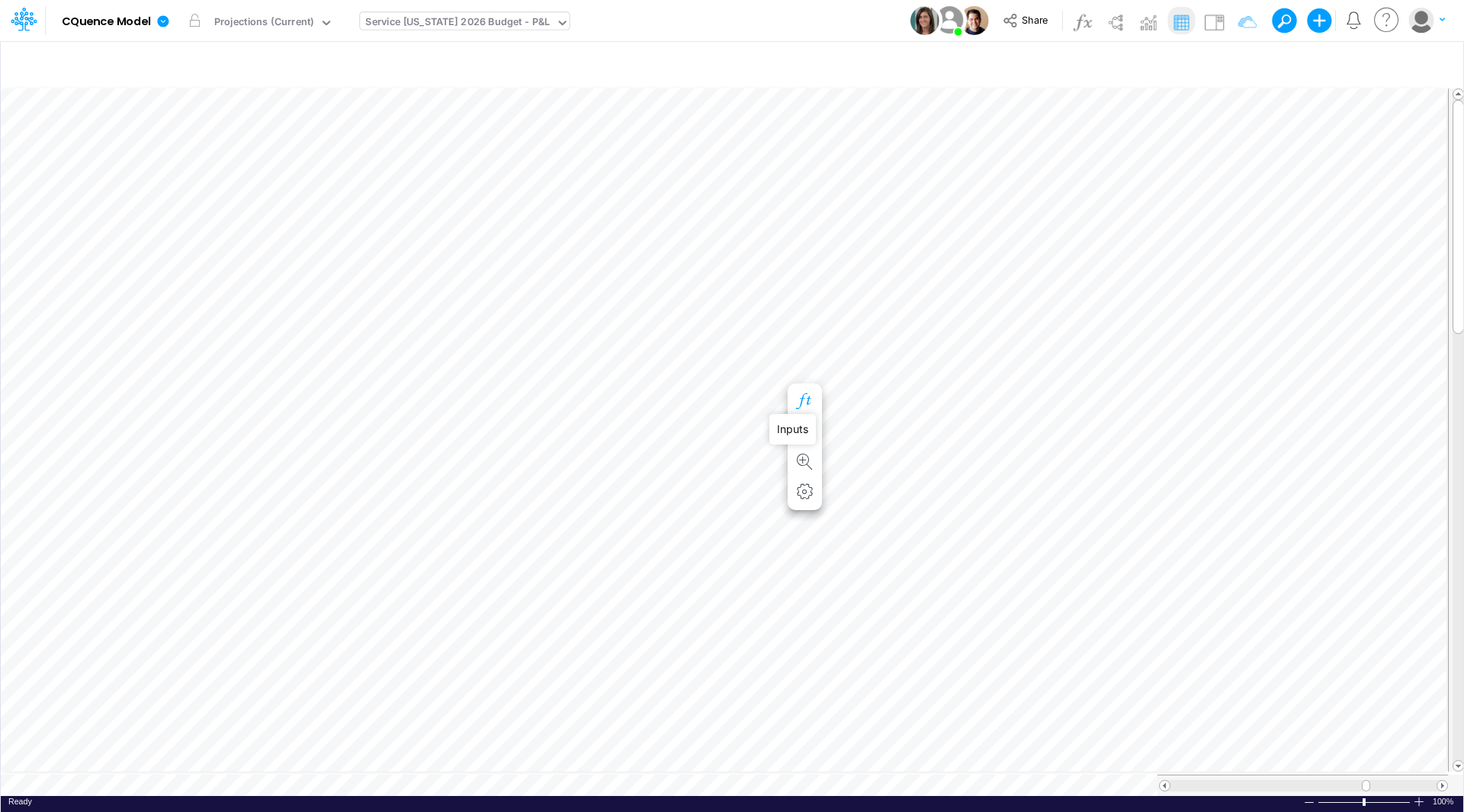
click at [798, 396] on icon "button" at bounding box center [803, 401] width 22 height 16
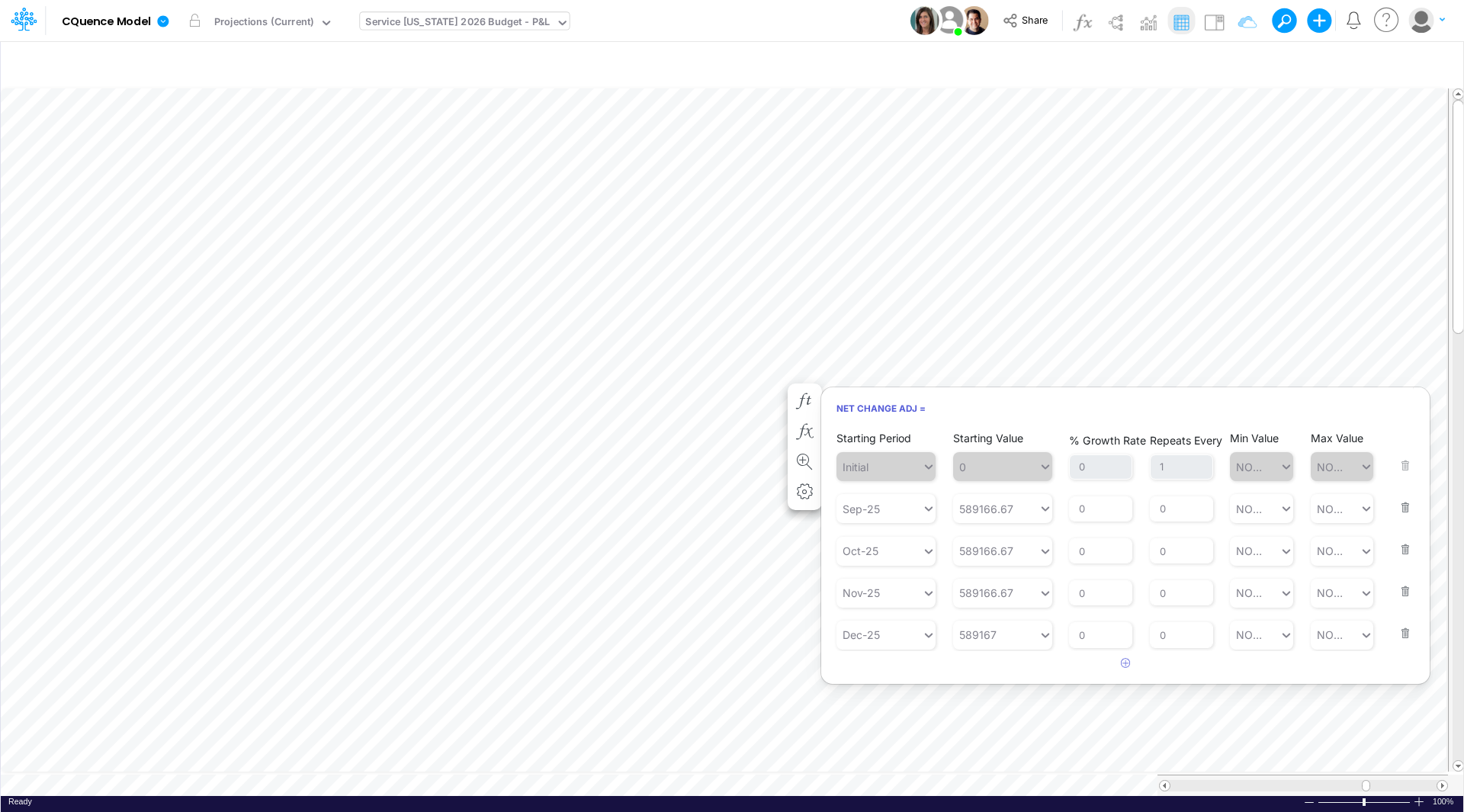
click at [1401, 632] on button "button" at bounding box center [1400, 623] width 20 height 41
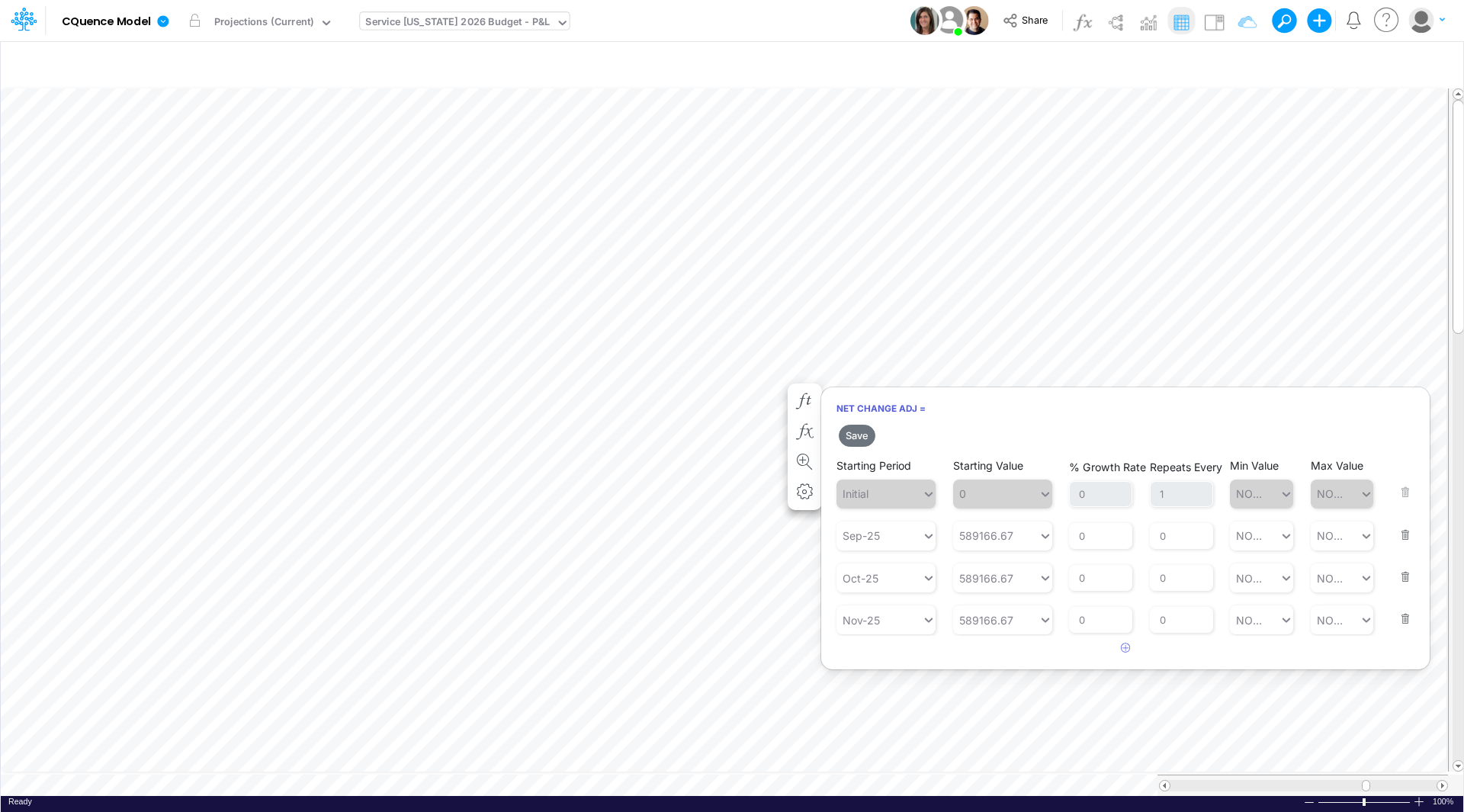
click at [1404, 614] on button "button" at bounding box center [1400, 609] width 20 height 41
click at [1404, 576] on button "button" at bounding box center [1400, 567] width 20 height 41
click at [881, 538] on div "Sep-25" at bounding box center [879, 535] width 85 height 25
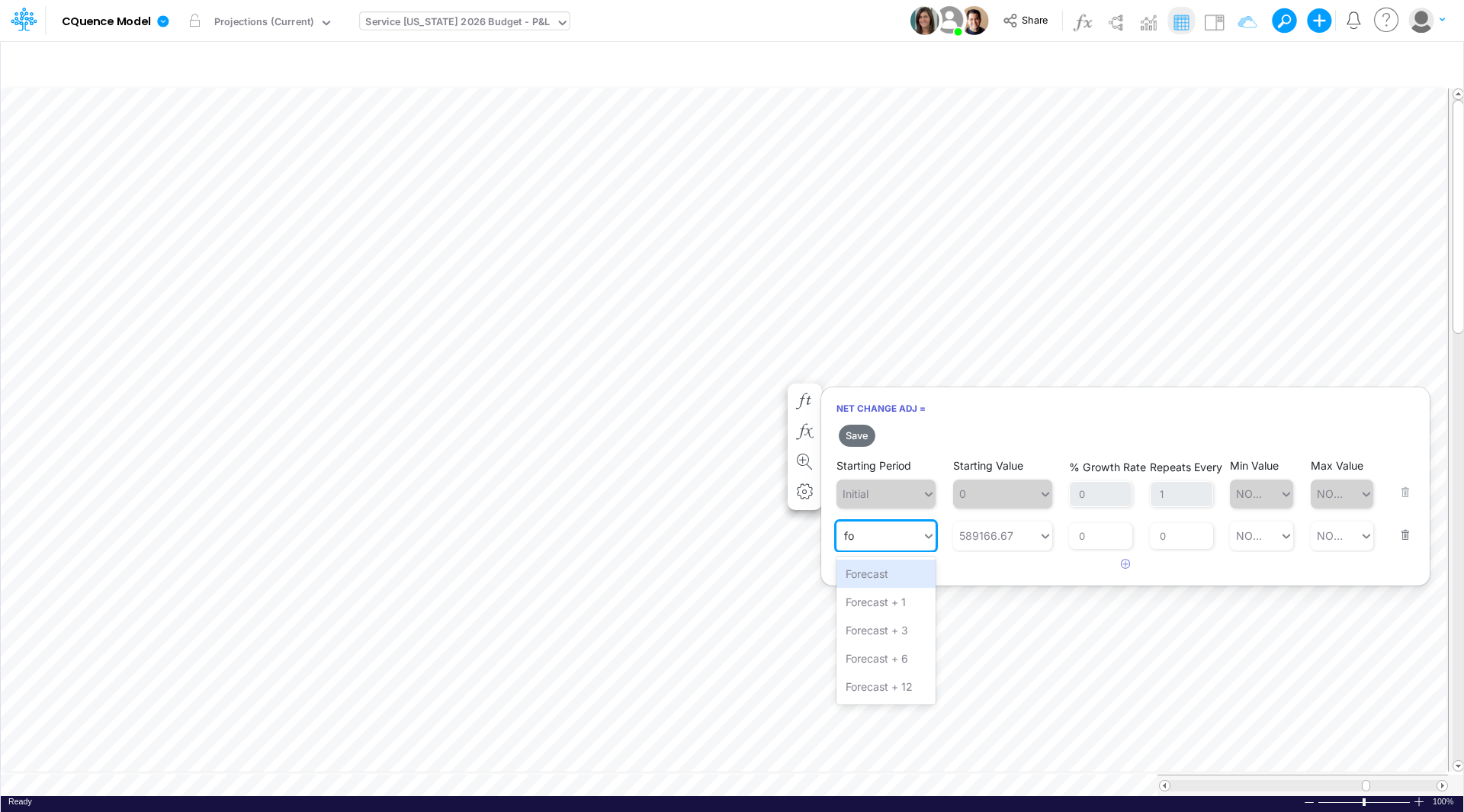
scroll to position [0, 0]
click at [875, 576] on div "Forecast" at bounding box center [885, 574] width 99 height 28
type input "fo"
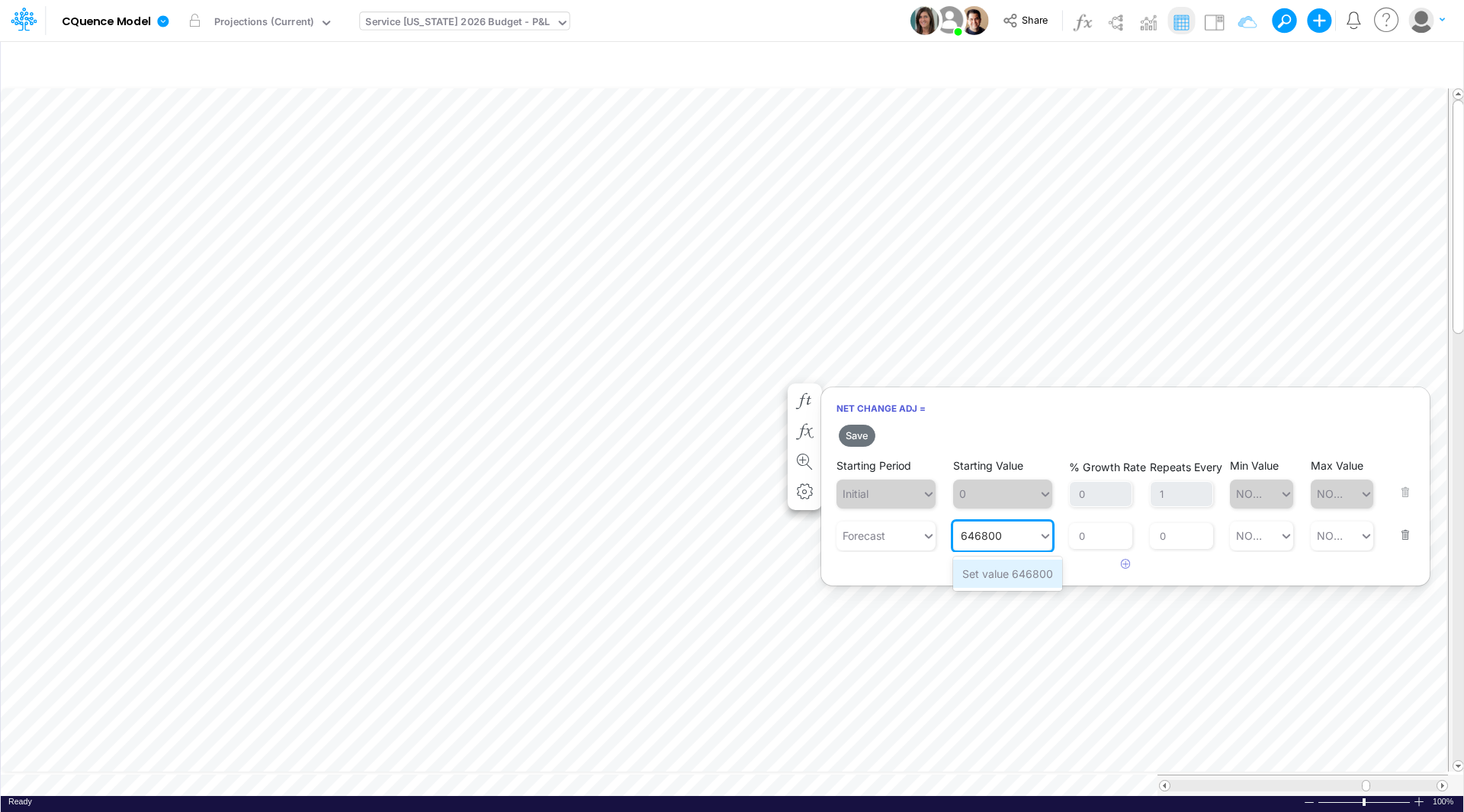
click at [994, 573] on div "Set value 646800" at bounding box center [1008, 574] width 109 height 28
type input "646800"
drag, startPoint x: 1172, startPoint y: 536, endPoint x: 1157, endPoint y: 535, distance: 15.0
click at [1157, 535] on input "0" at bounding box center [1181, 535] width 64 height 26
type input "1"
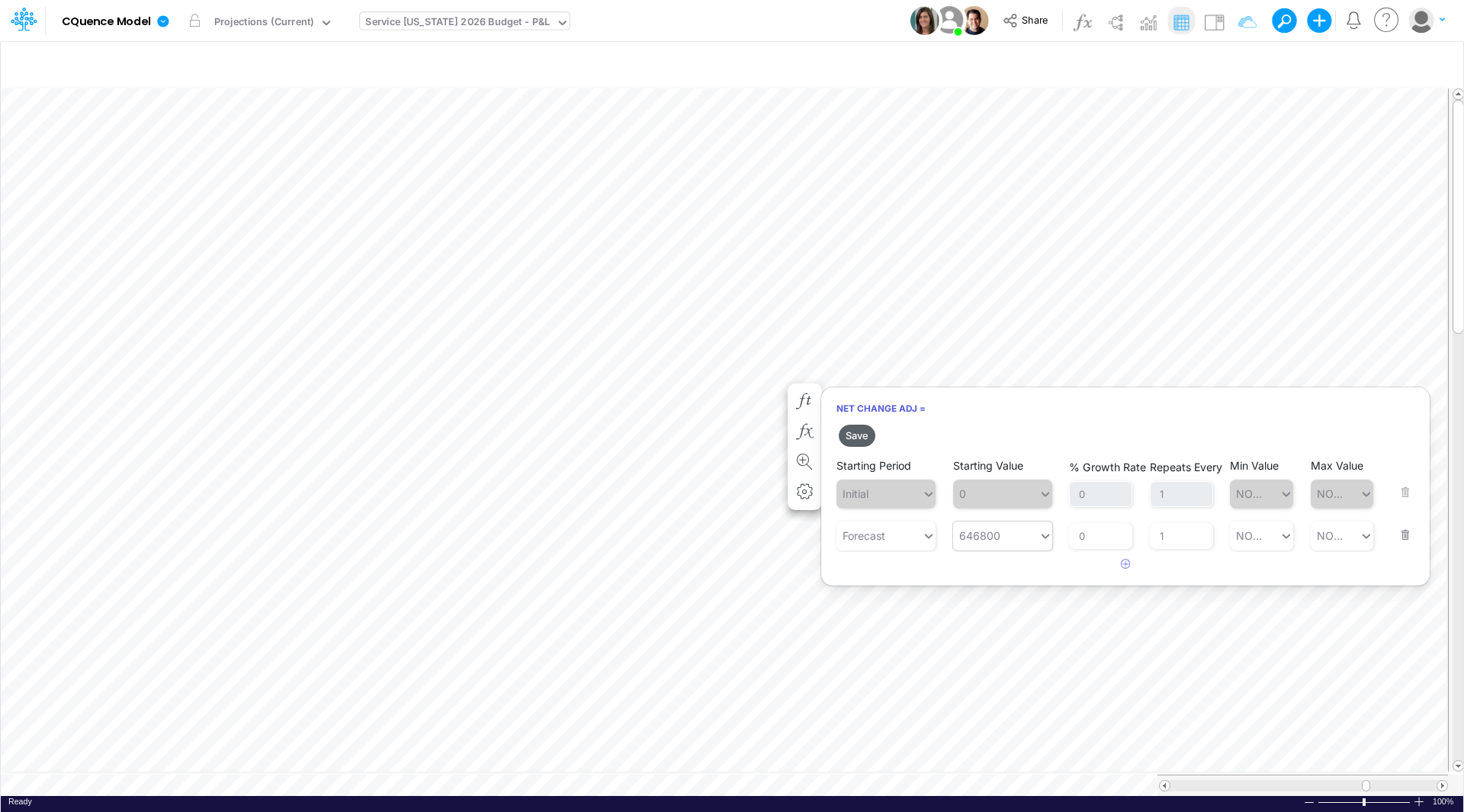
click at [862, 439] on button "Save" at bounding box center [856, 435] width 36 height 22
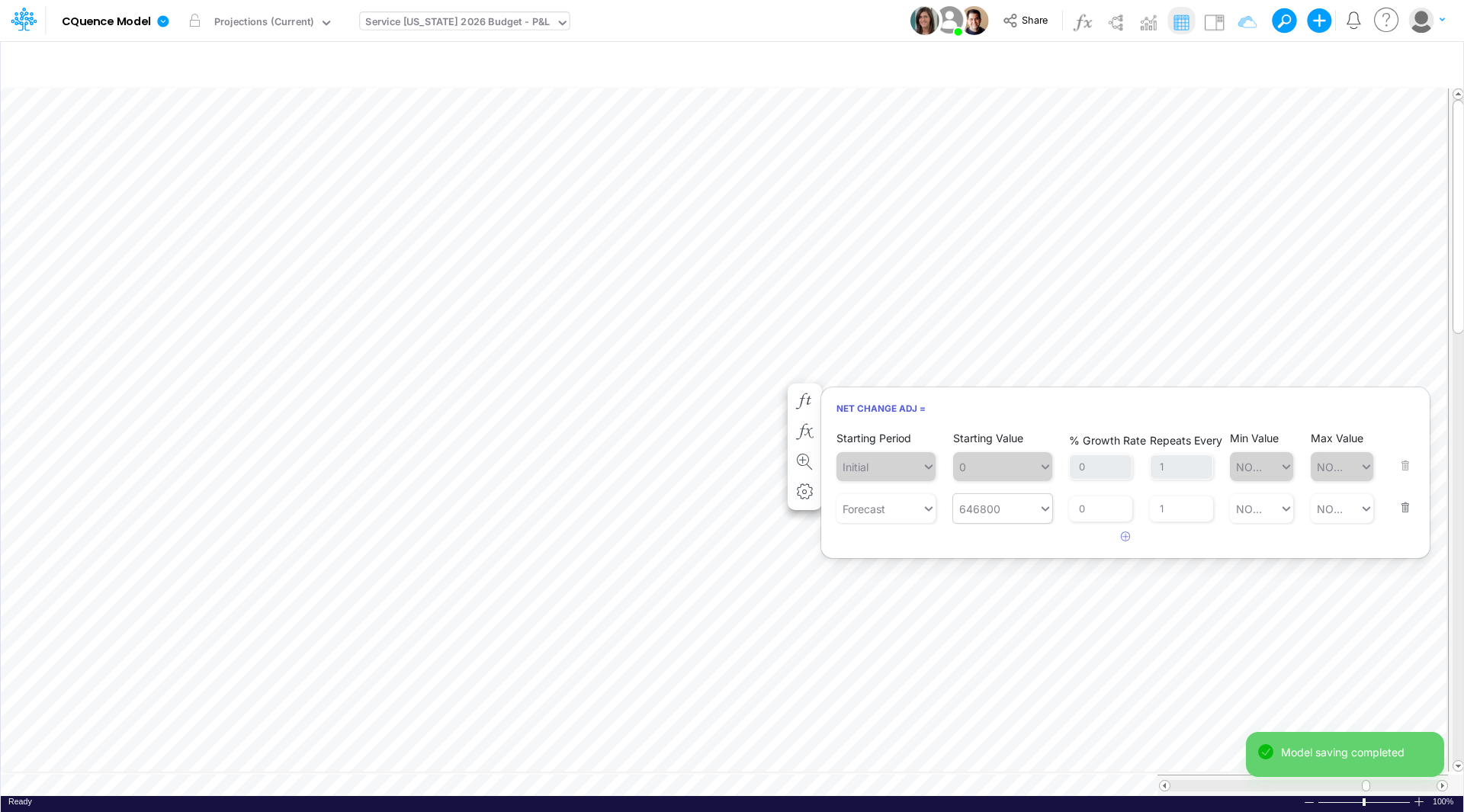
click at [433, 18] on div "Service [US_STATE] 2026 Budget - P&L" at bounding box center [457, 23] width 185 height 18
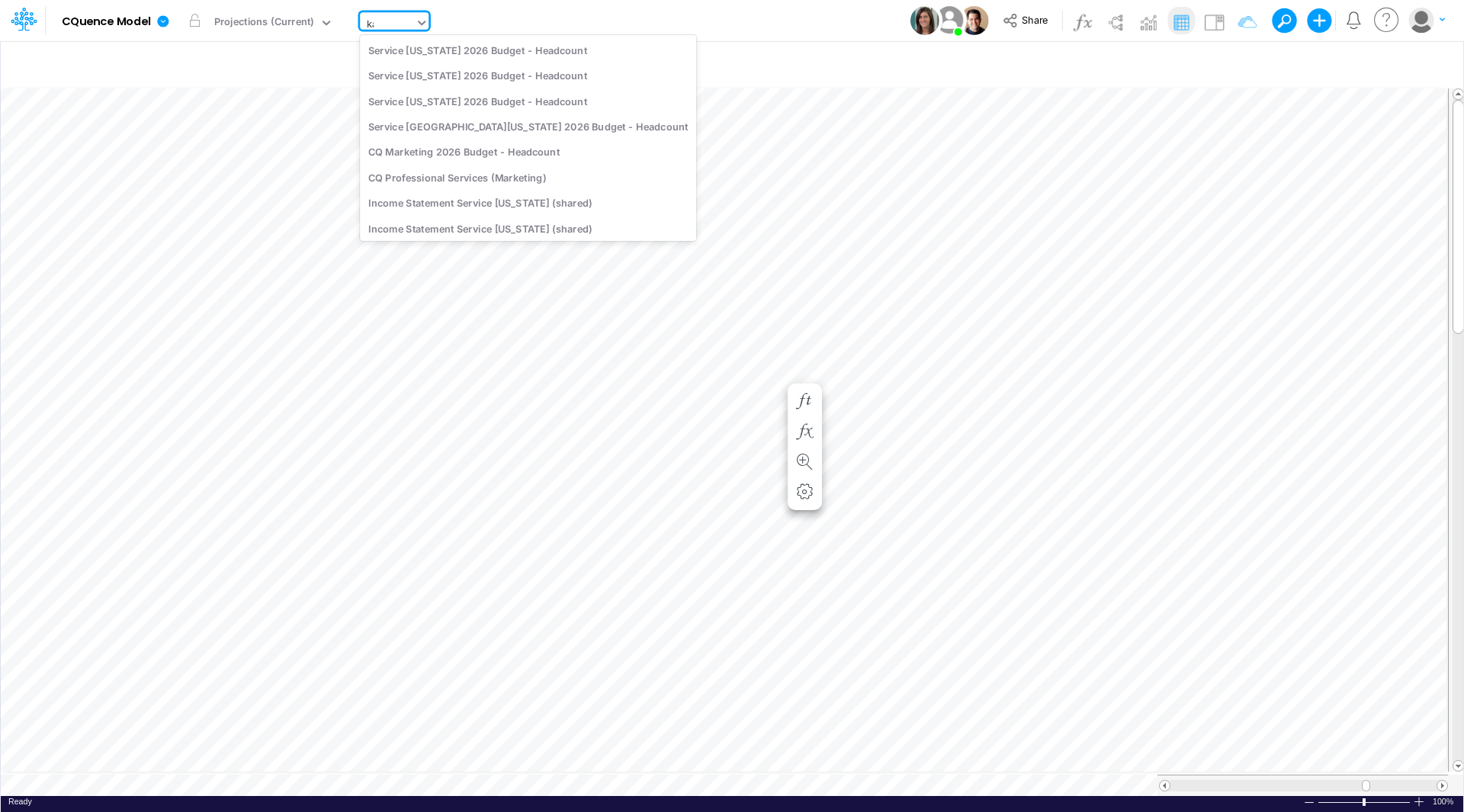
type input "kan"
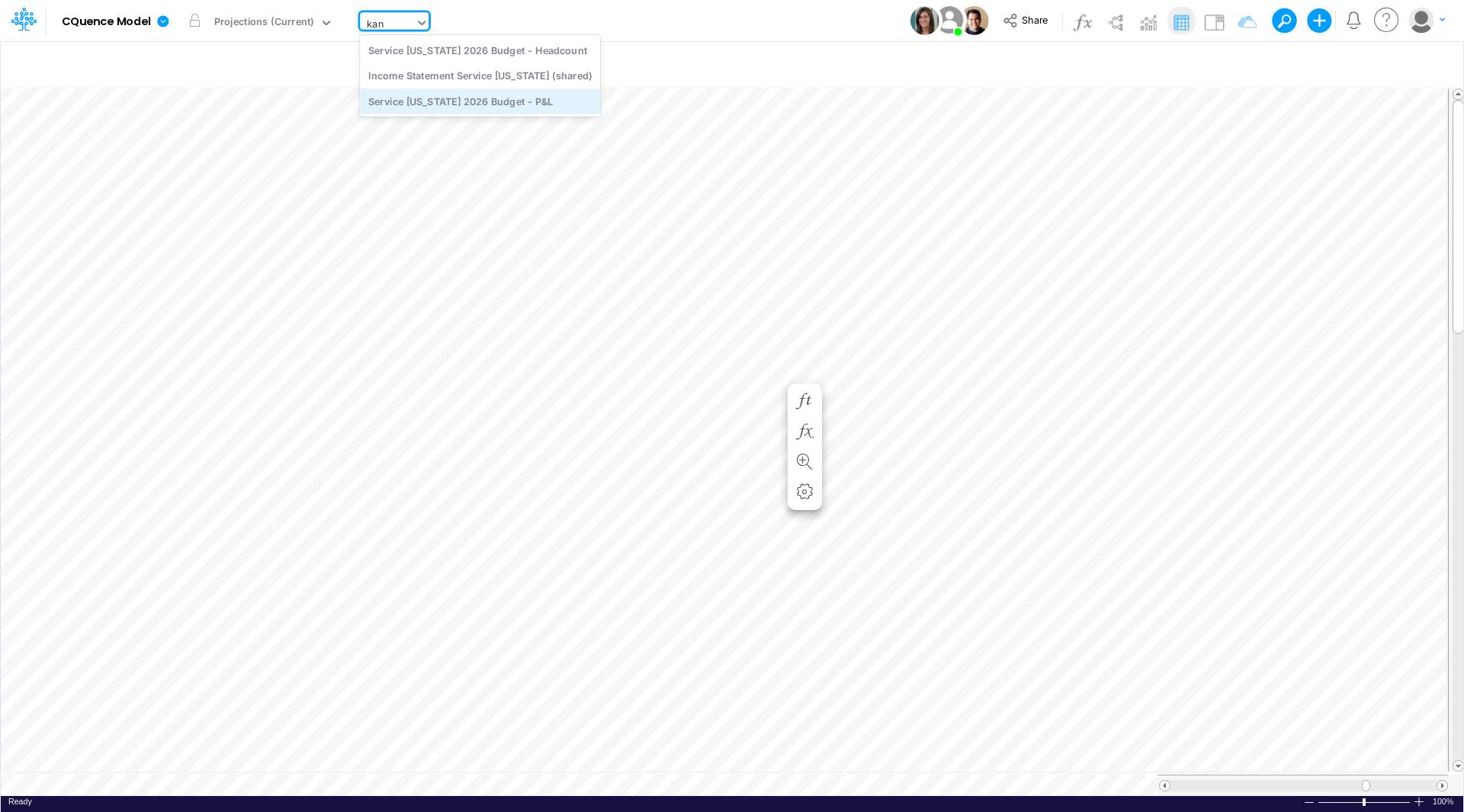
click at [437, 96] on div "Service [US_STATE] 2026 Budget - P&L" at bounding box center [480, 101] width 240 height 25
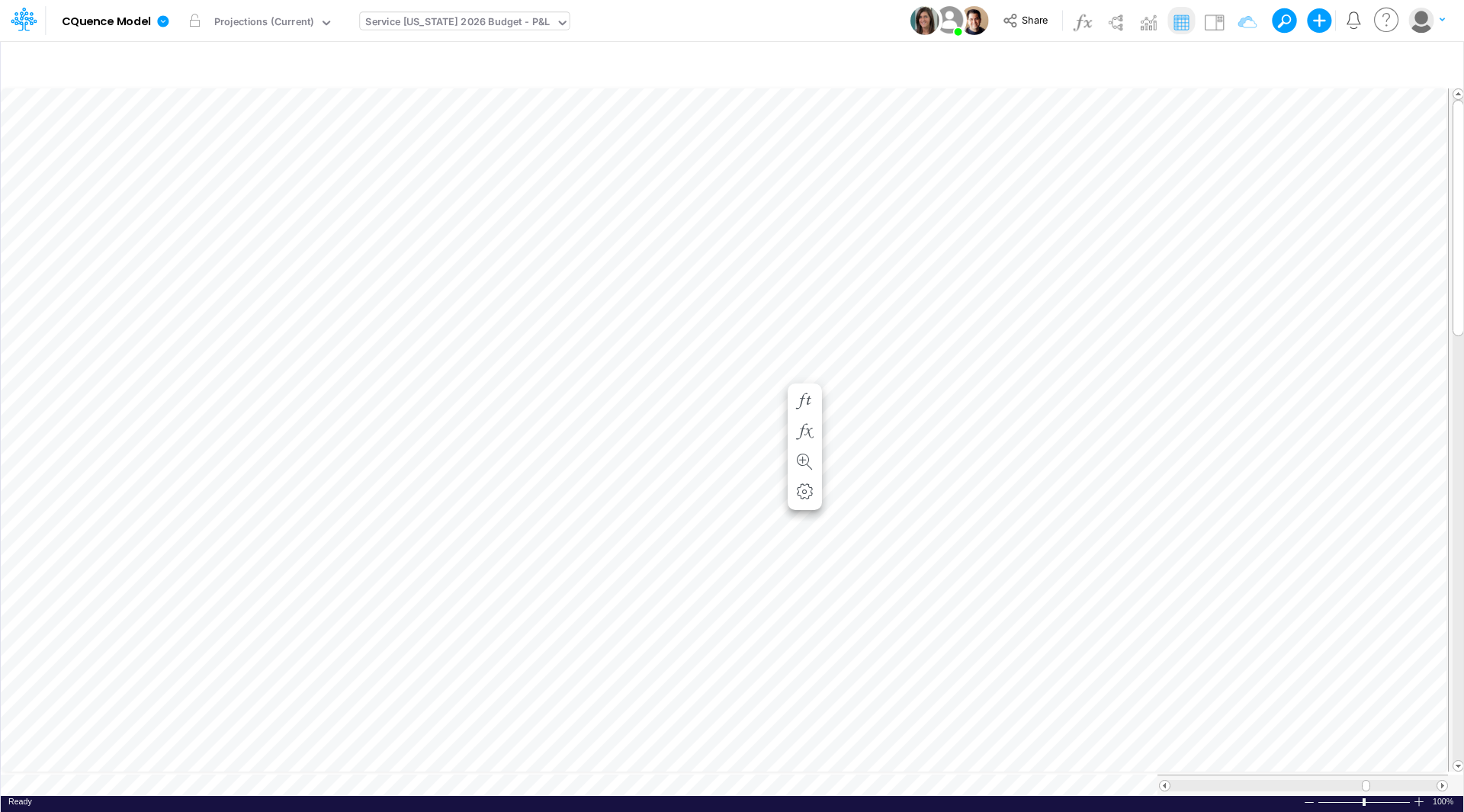
scroll to position [8, 1]
click at [774, 397] on icon "button" at bounding box center [775, 401] width 22 height 16
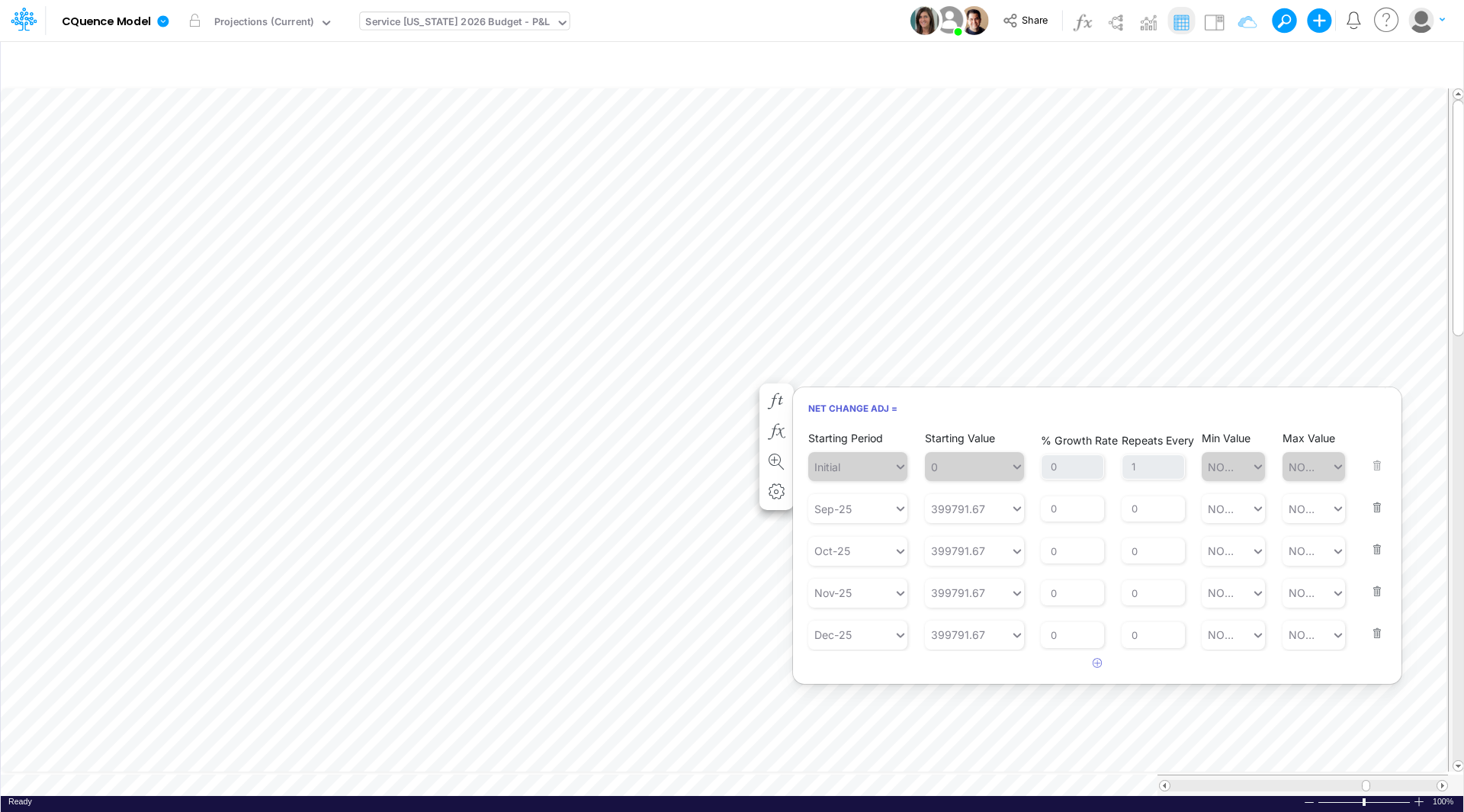
click at [1377, 634] on button "button" at bounding box center [1372, 623] width 20 height 41
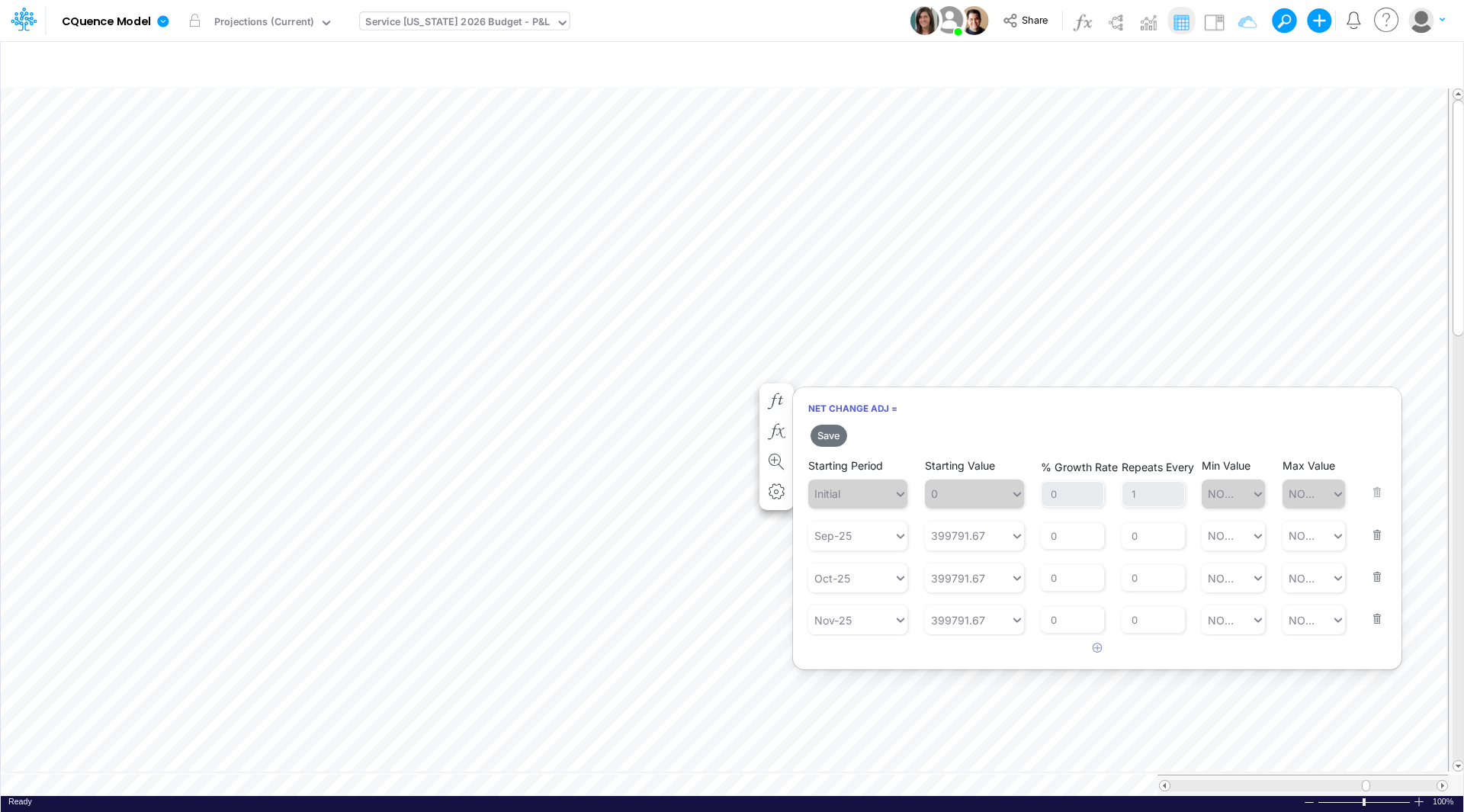
click at [1377, 614] on button "button" at bounding box center [1372, 609] width 20 height 41
click at [1375, 578] on button "button" at bounding box center [1372, 567] width 20 height 41
click at [839, 541] on div "Sep-25" at bounding box center [833, 535] width 37 height 16
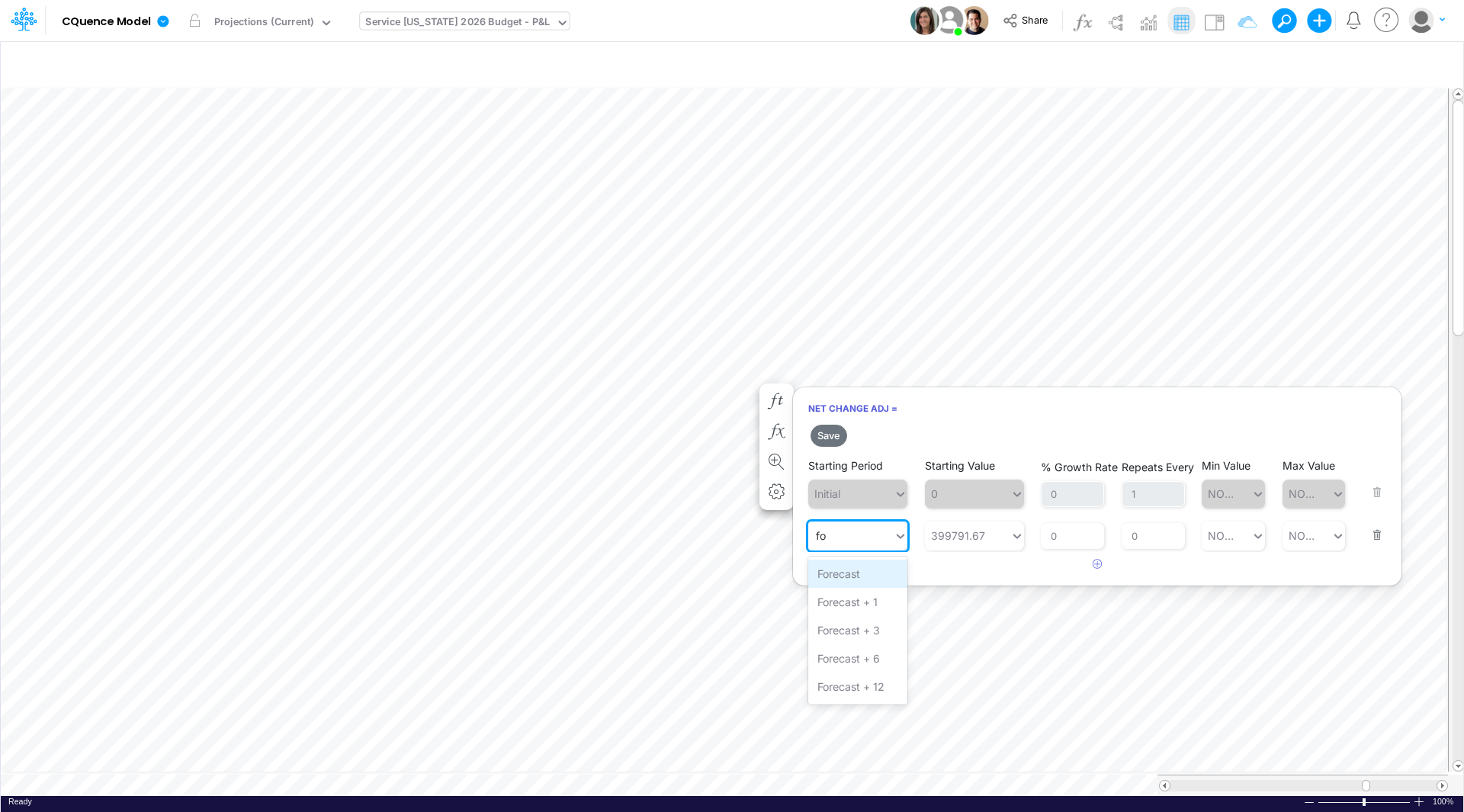
click at [847, 573] on div "Forecast" at bounding box center [857, 574] width 99 height 28
type input "fo"
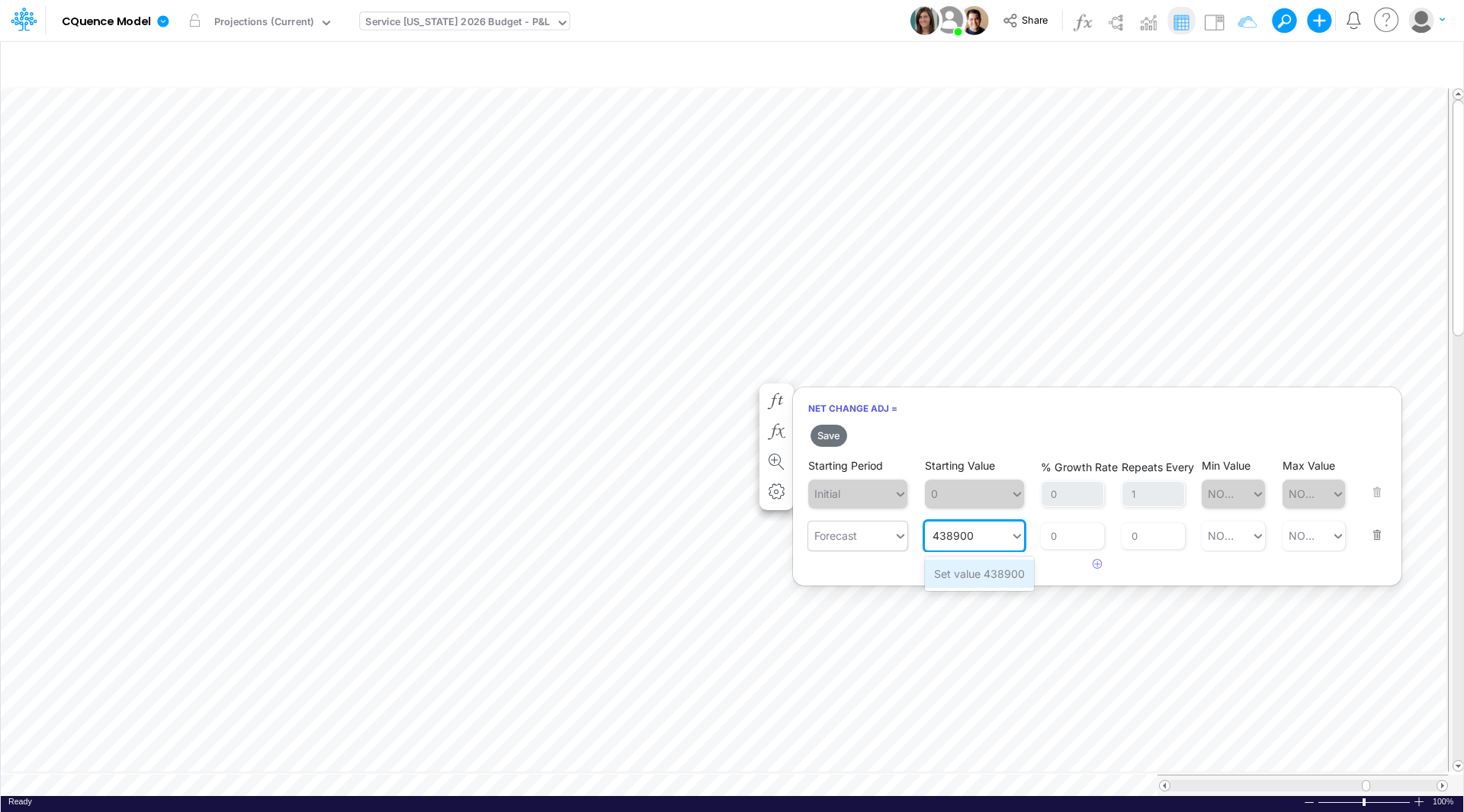
click at [967, 579] on div "Set value 438900" at bounding box center [979, 574] width 109 height 28
type input "438900"
click at [827, 436] on button "Save" at bounding box center [828, 435] width 36 height 22
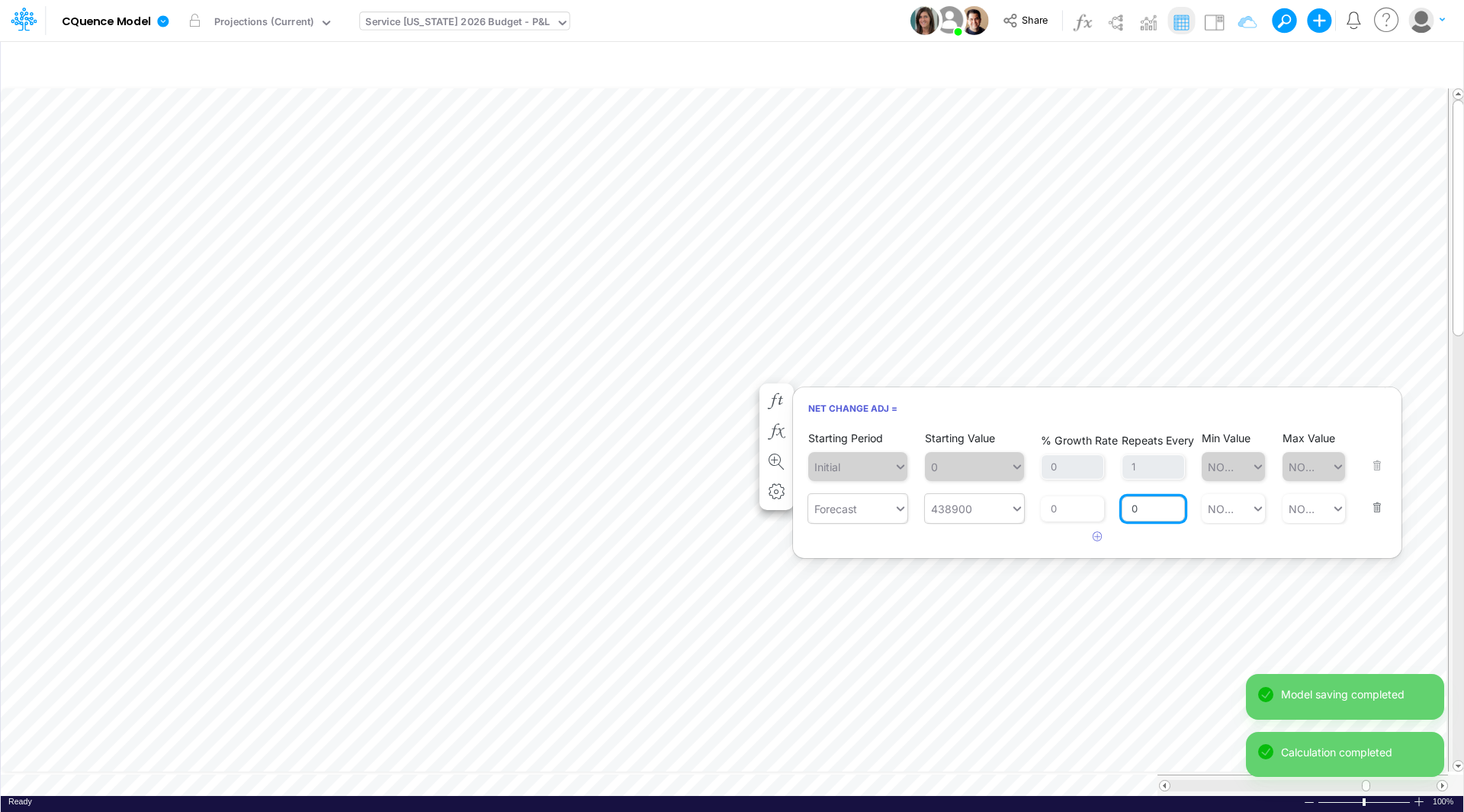
click at [1145, 503] on input "0" at bounding box center [1152, 509] width 64 height 26
drag, startPoint x: 1145, startPoint y: 507, endPoint x: 1117, endPoint y: 504, distance: 28.2
click at [1117, 504] on div "Starting Period Forecast Starting Value 438900 % Growth Rate 0 Repeats Every 0 …" at bounding box center [1097, 497] width 578 height 51
type input "1"
type input "NONE"
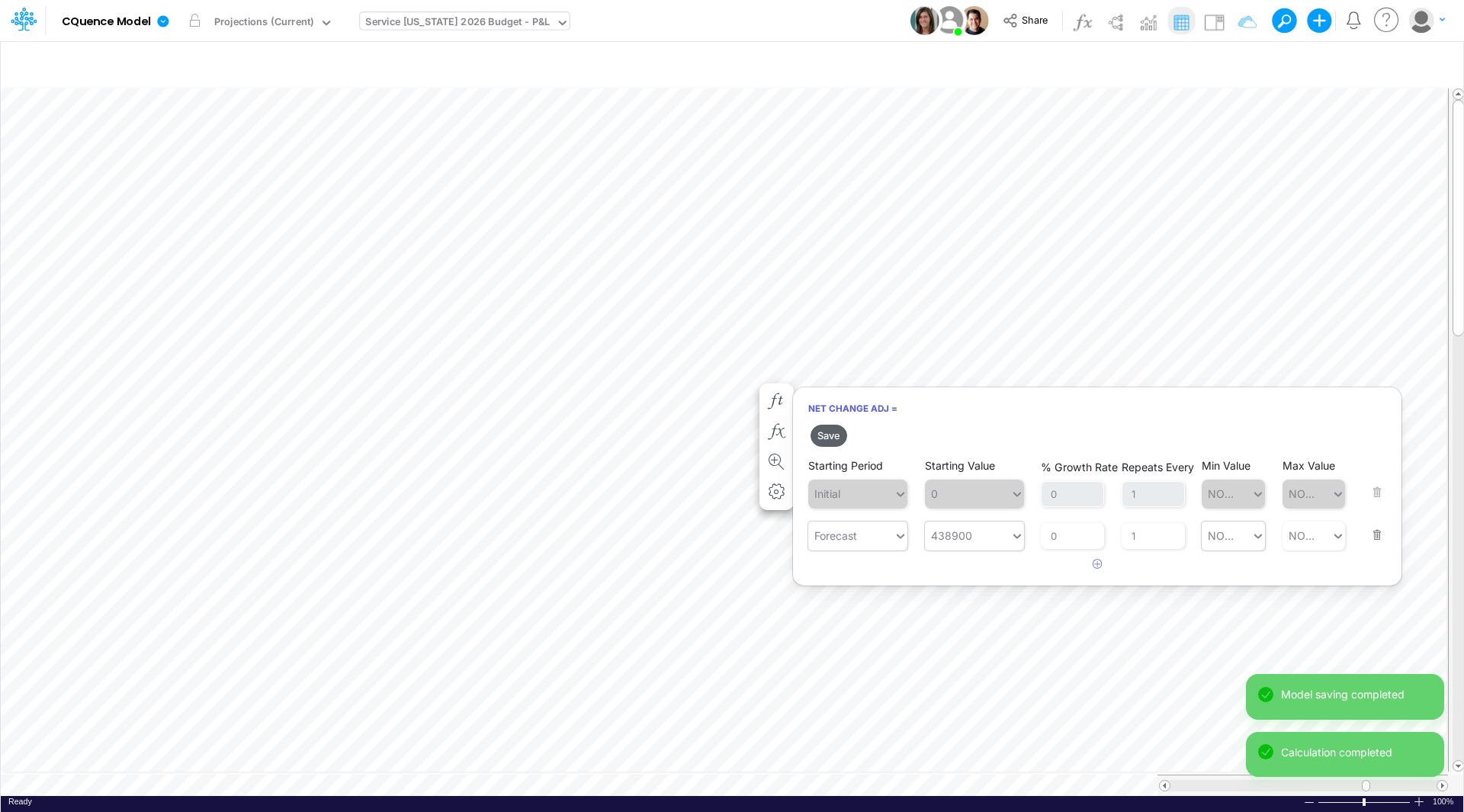
click at [833, 439] on button "Save" at bounding box center [828, 435] width 36 height 22
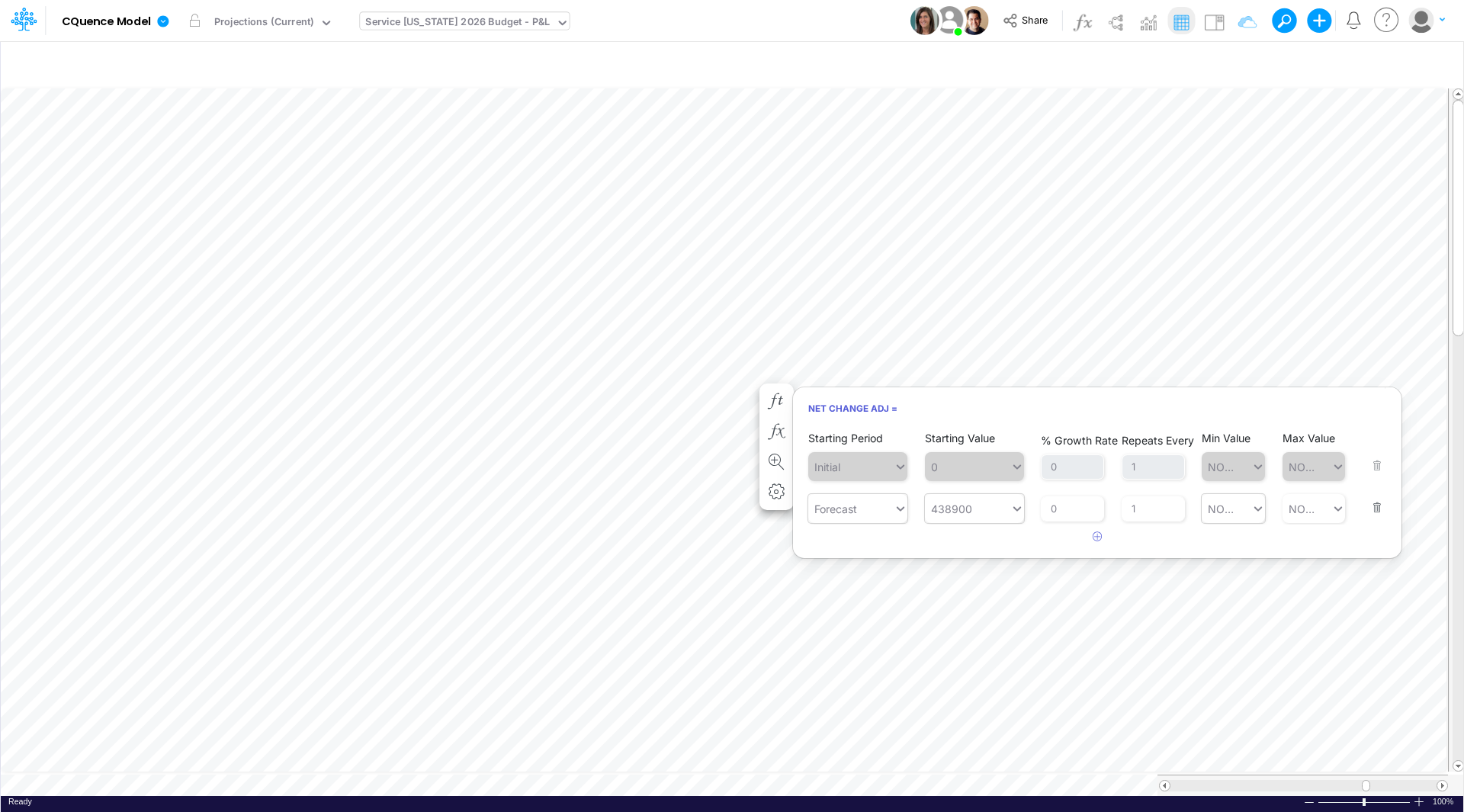
click at [481, 22] on div "Service [US_STATE] 2026 Budget - P&L" at bounding box center [457, 23] width 185 height 18
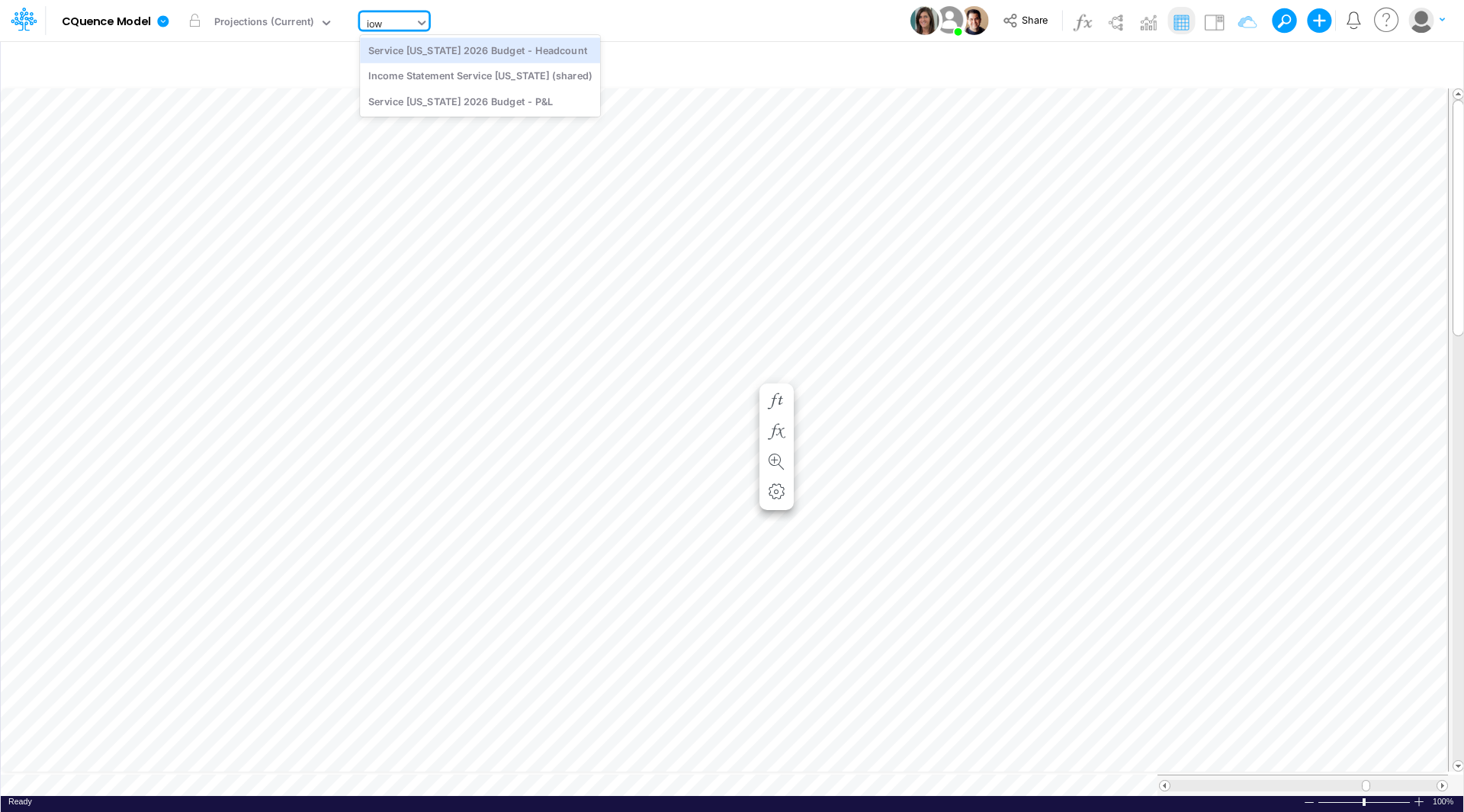
type input "[US_STATE]"
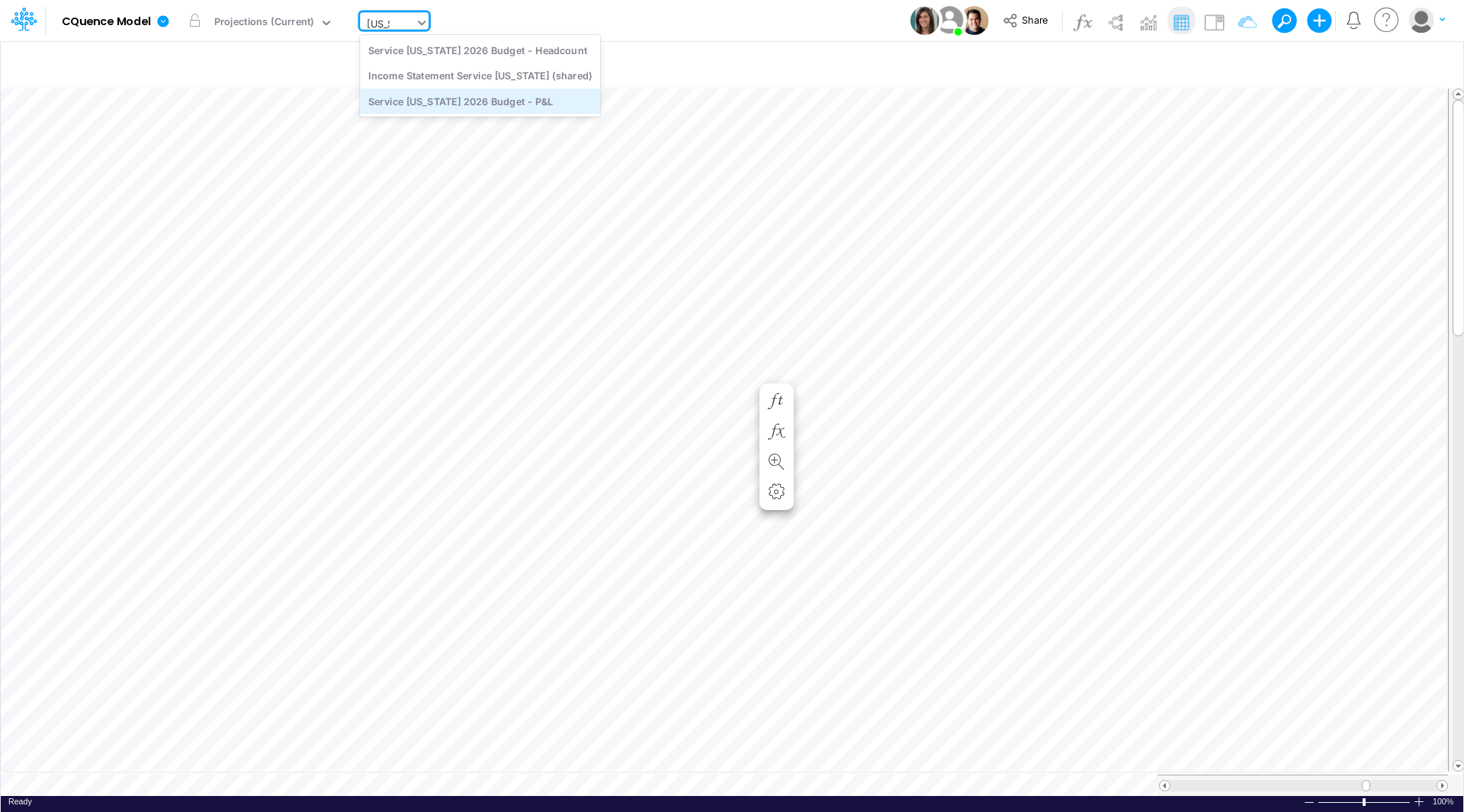
click at [429, 96] on div "Service [US_STATE] 2026 Budget - P&L" at bounding box center [480, 101] width 240 height 25
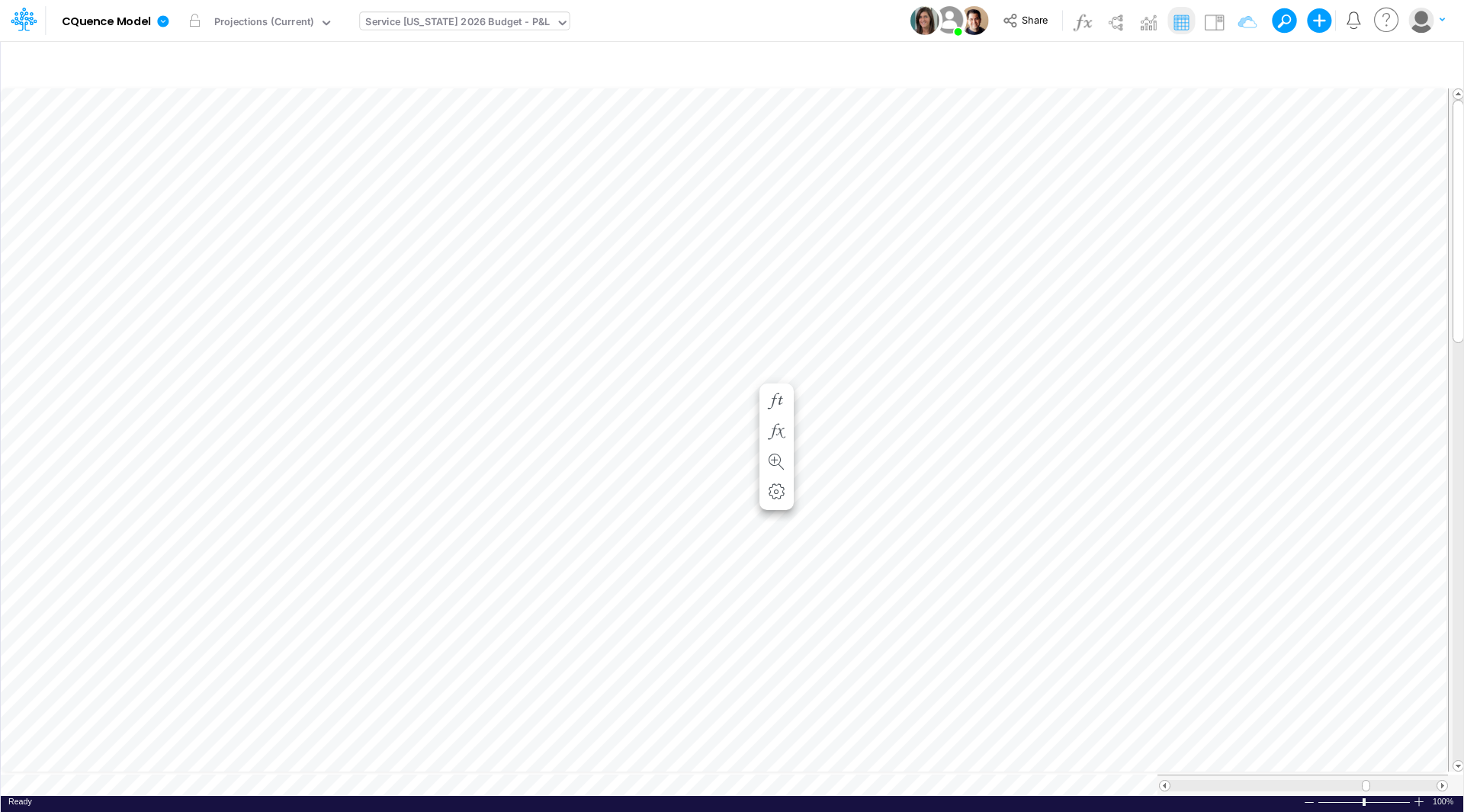
scroll to position [8, 1]
click at [772, 397] on icon "button" at bounding box center [773, 401] width 22 height 16
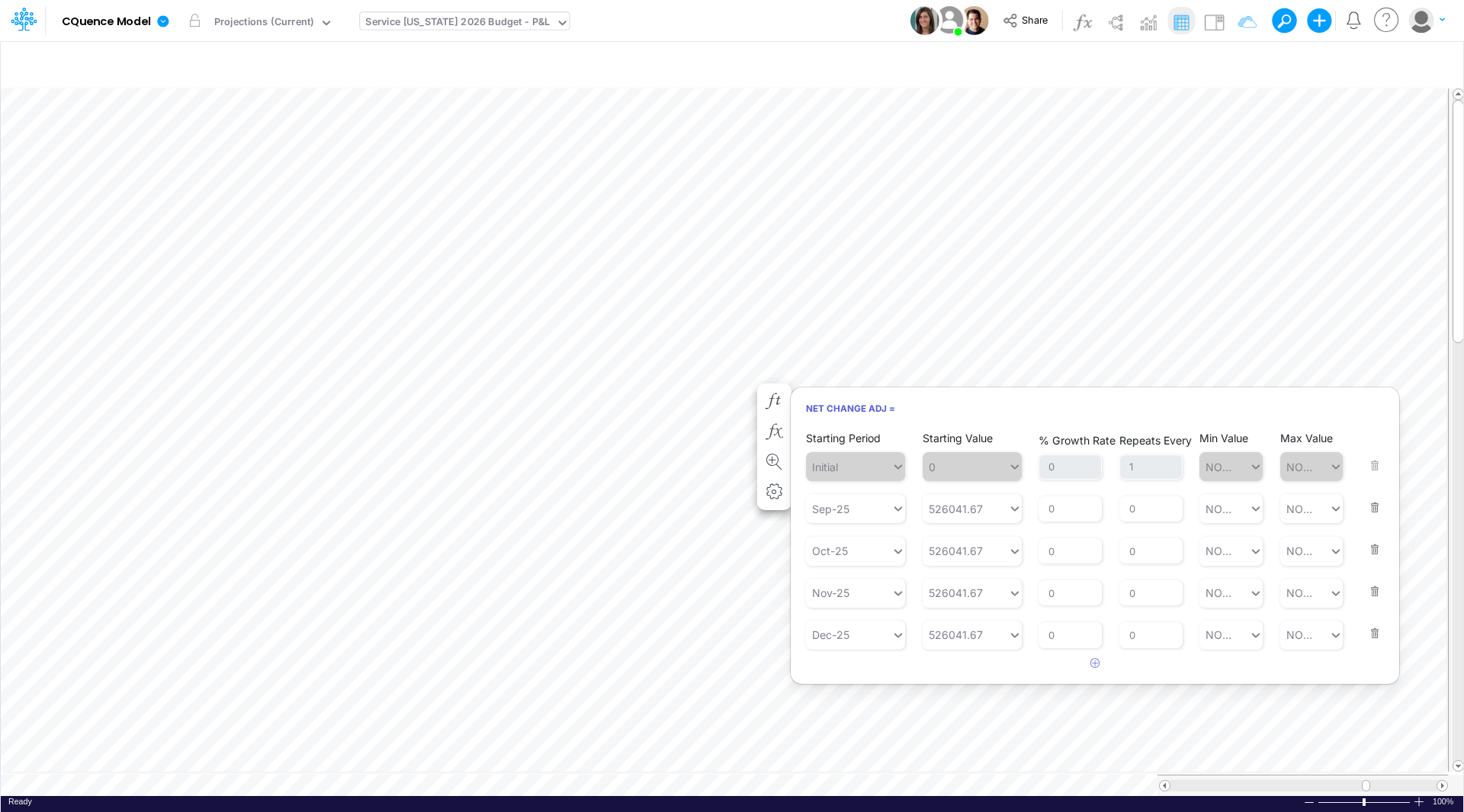
click at [1372, 632] on button "button" at bounding box center [1370, 623] width 20 height 41
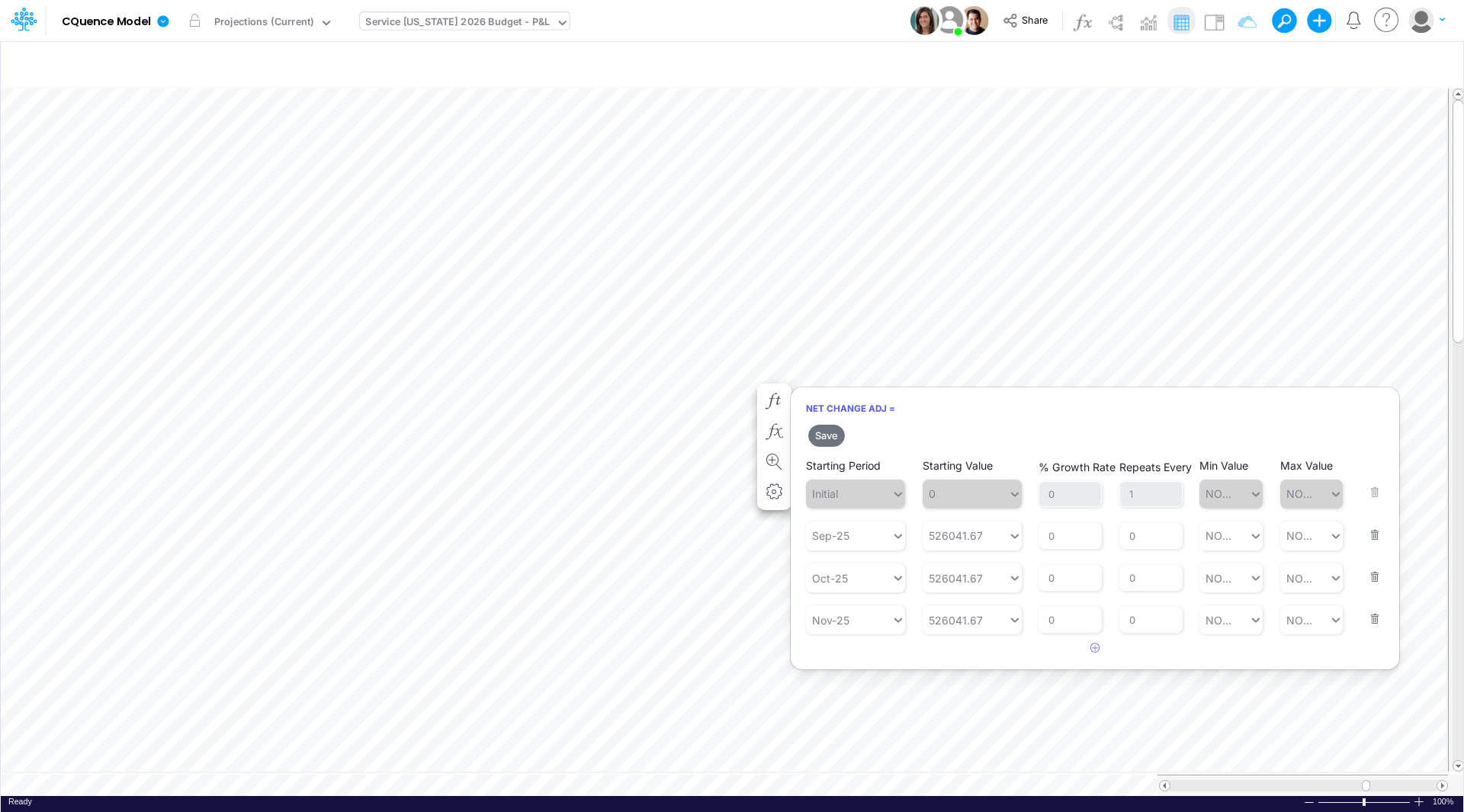
click at [1372, 613] on button "button" at bounding box center [1370, 609] width 20 height 41
click at [1375, 575] on button "button" at bounding box center [1370, 567] width 20 height 41
click at [856, 533] on div "Sep-25" at bounding box center [847, 535] width 85 height 25
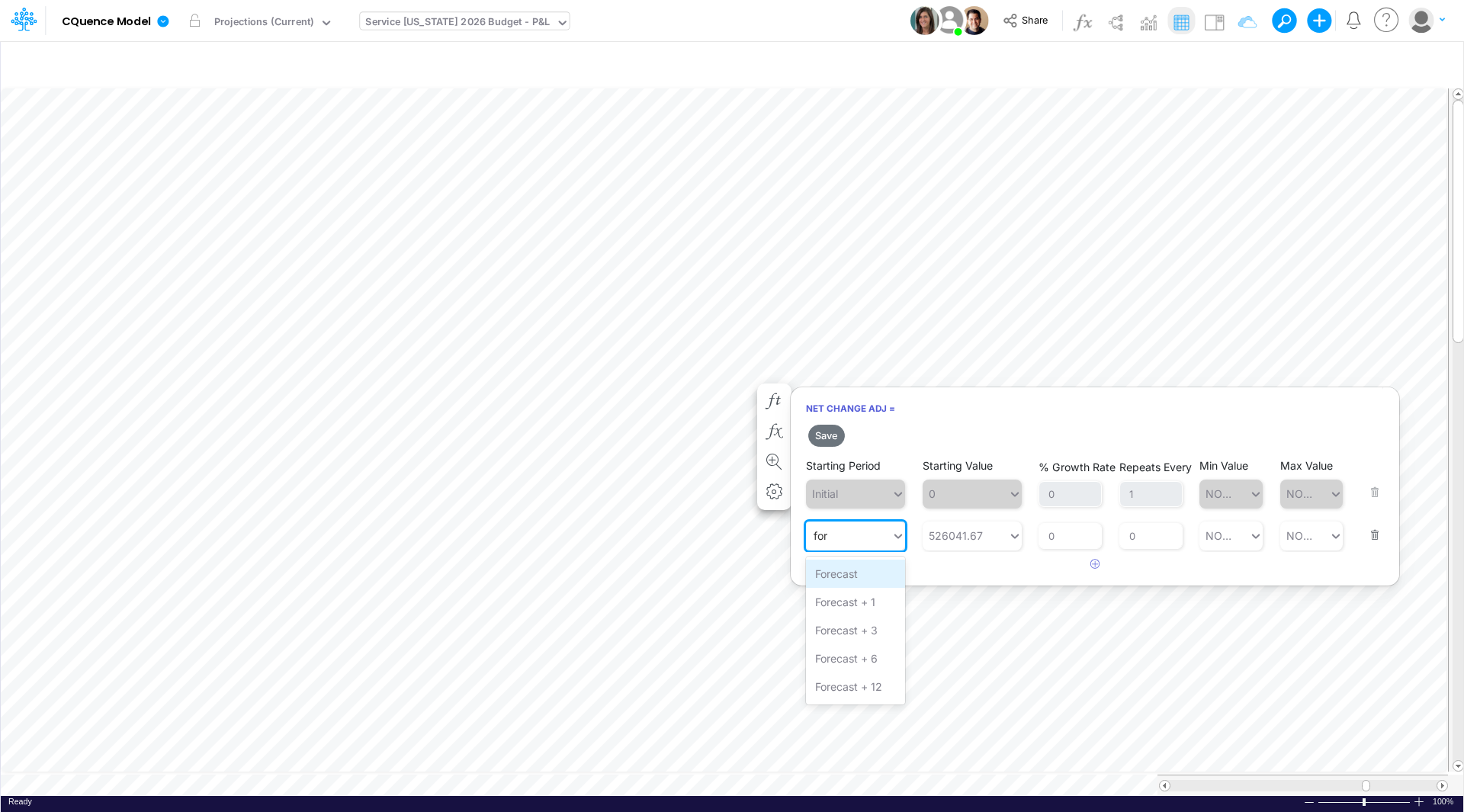
click at [847, 570] on div "Forecast" at bounding box center [854, 574] width 99 height 28
type input "for"
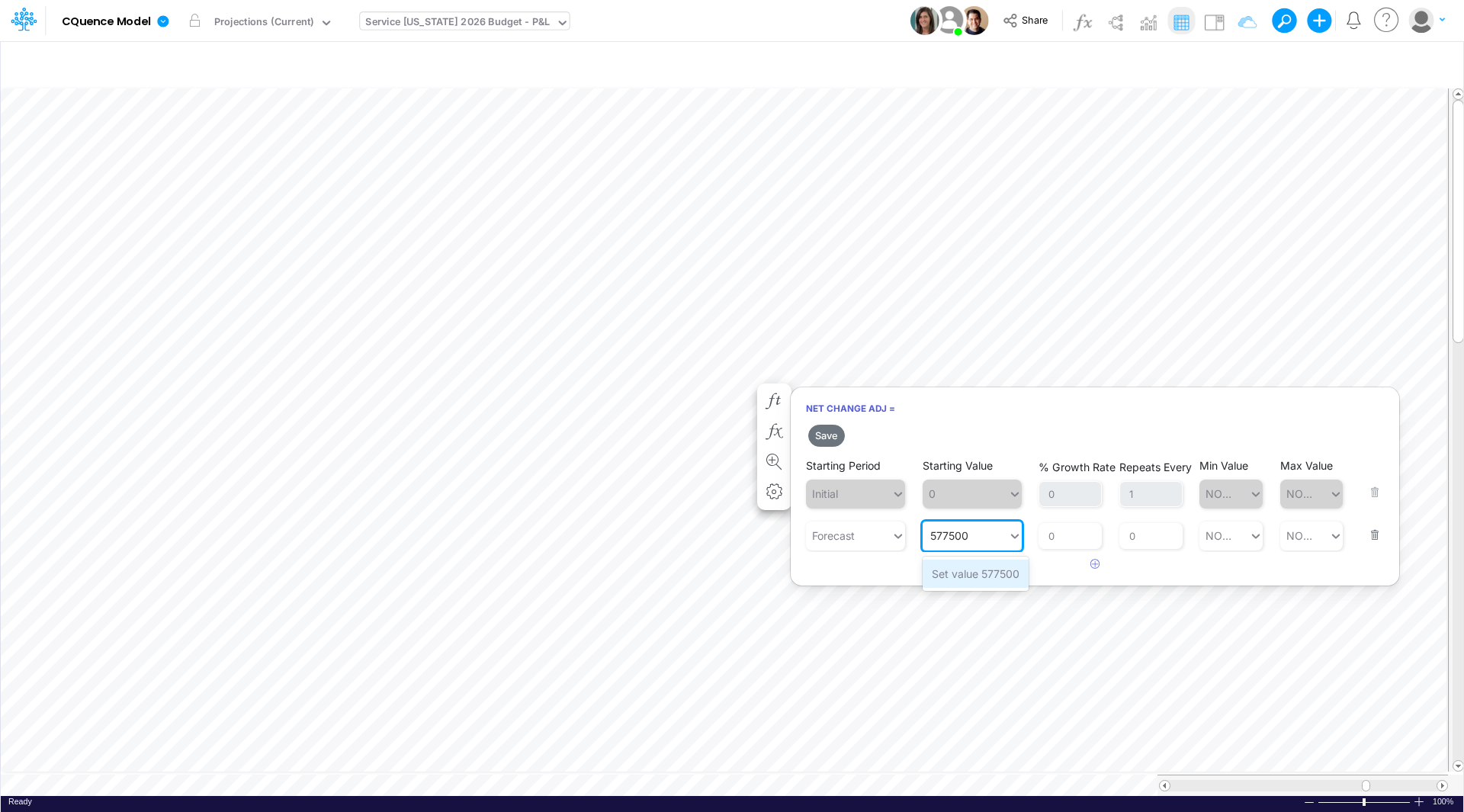
click at [980, 580] on div "Set value 577500" at bounding box center [975, 574] width 106 height 28
type input "577500"
drag, startPoint x: 1145, startPoint y: 542, endPoint x: 1121, endPoint y: 537, distance: 24.5
click at [1121, 537] on input "0" at bounding box center [1150, 535] width 64 height 26
type input "1"
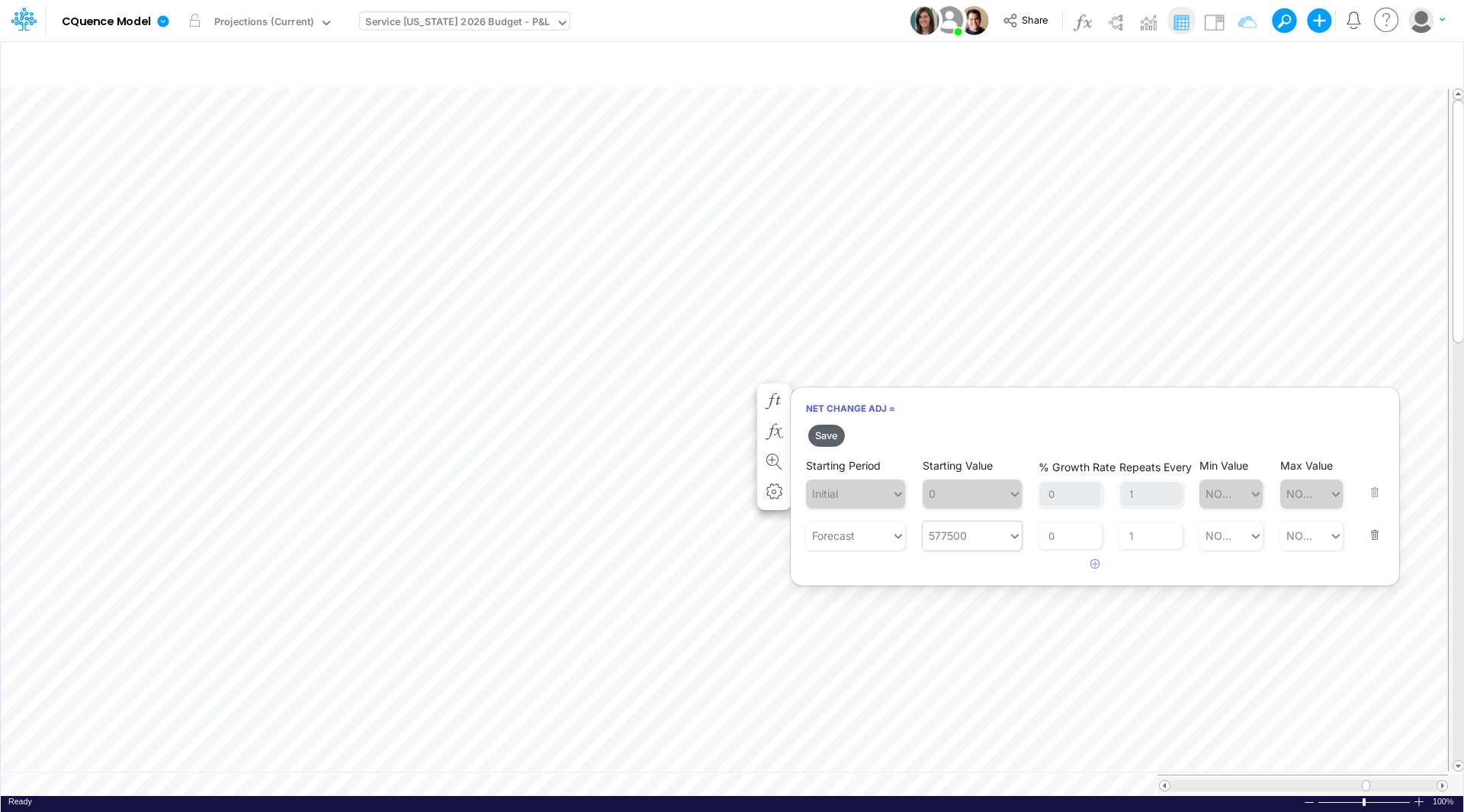
click at [831, 436] on button "Save" at bounding box center [826, 435] width 36 height 22
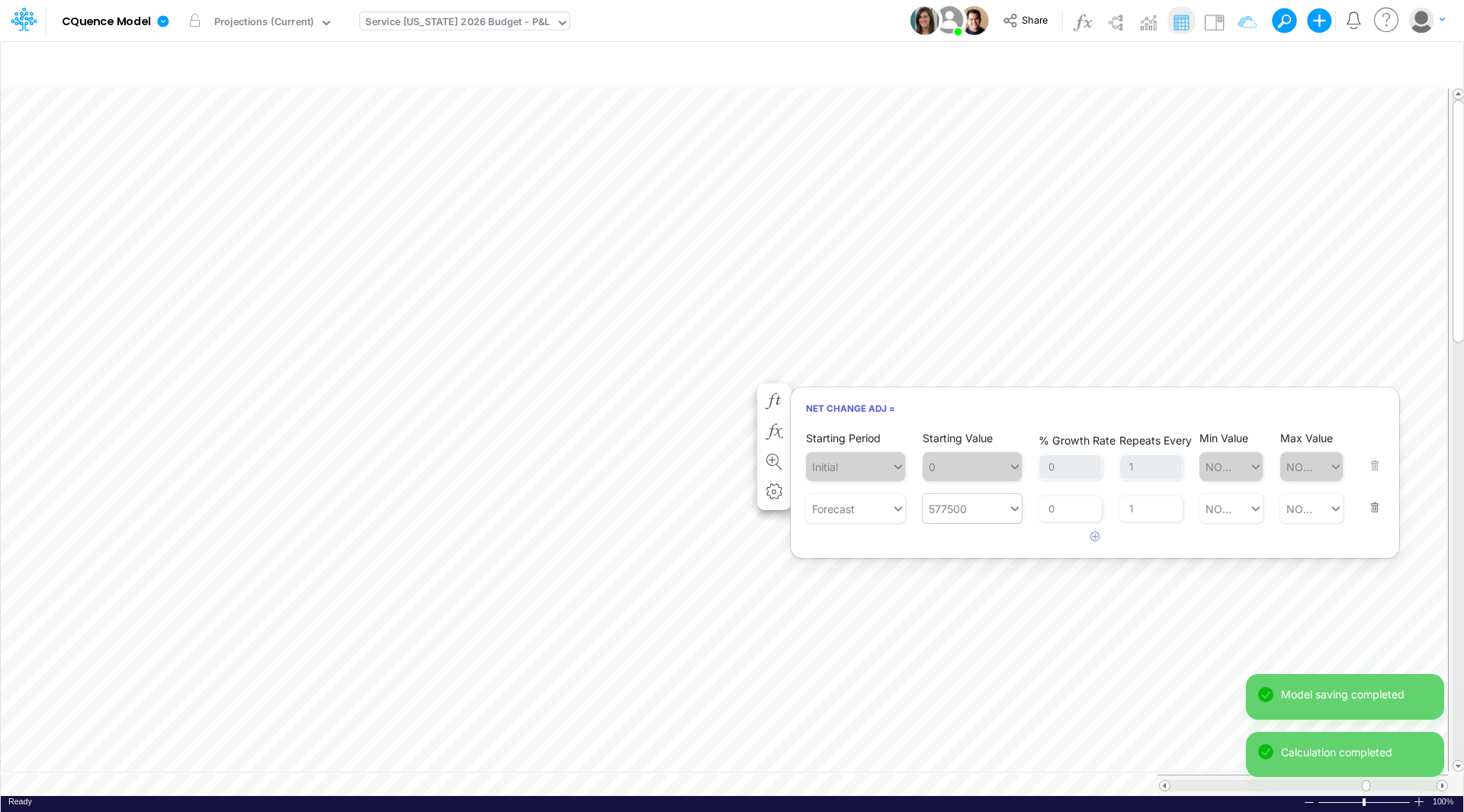
click at [459, 27] on div "Service [US_STATE] 2026 Budget - P&L" at bounding box center [457, 23] width 185 height 18
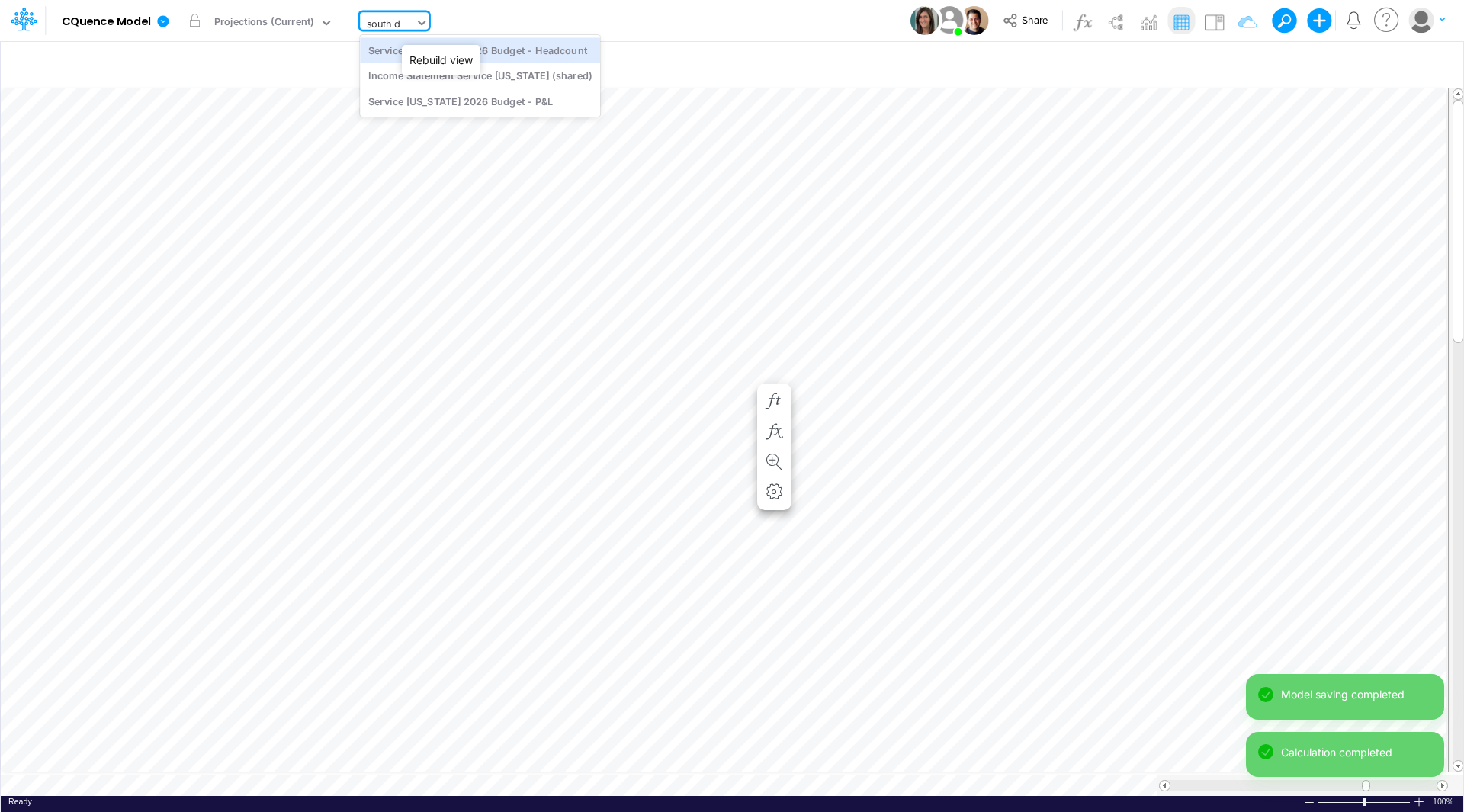
type input "south da"
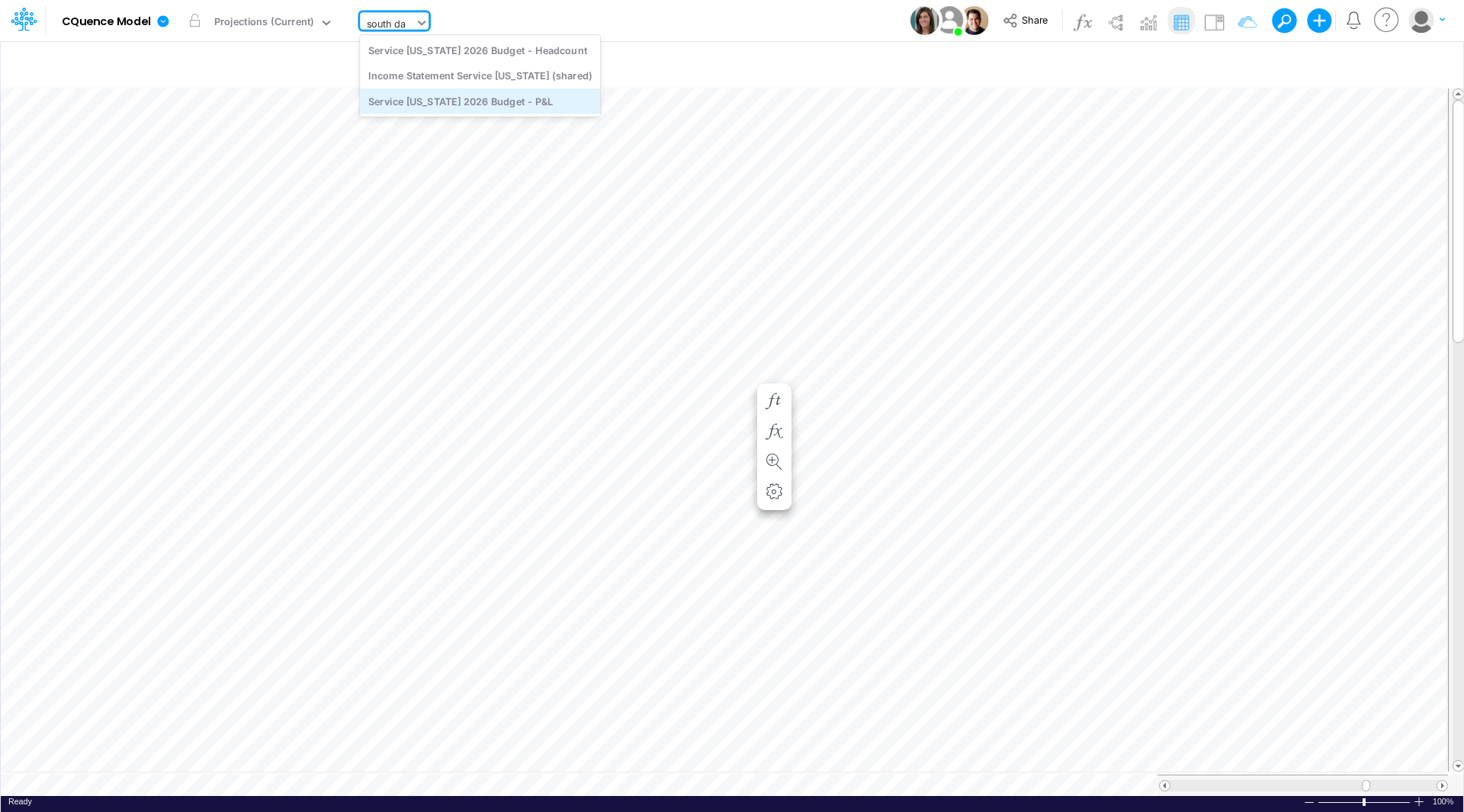
click at [460, 100] on div "Service [US_STATE] 2026 Budget - P&L" at bounding box center [480, 101] width 240 height 25
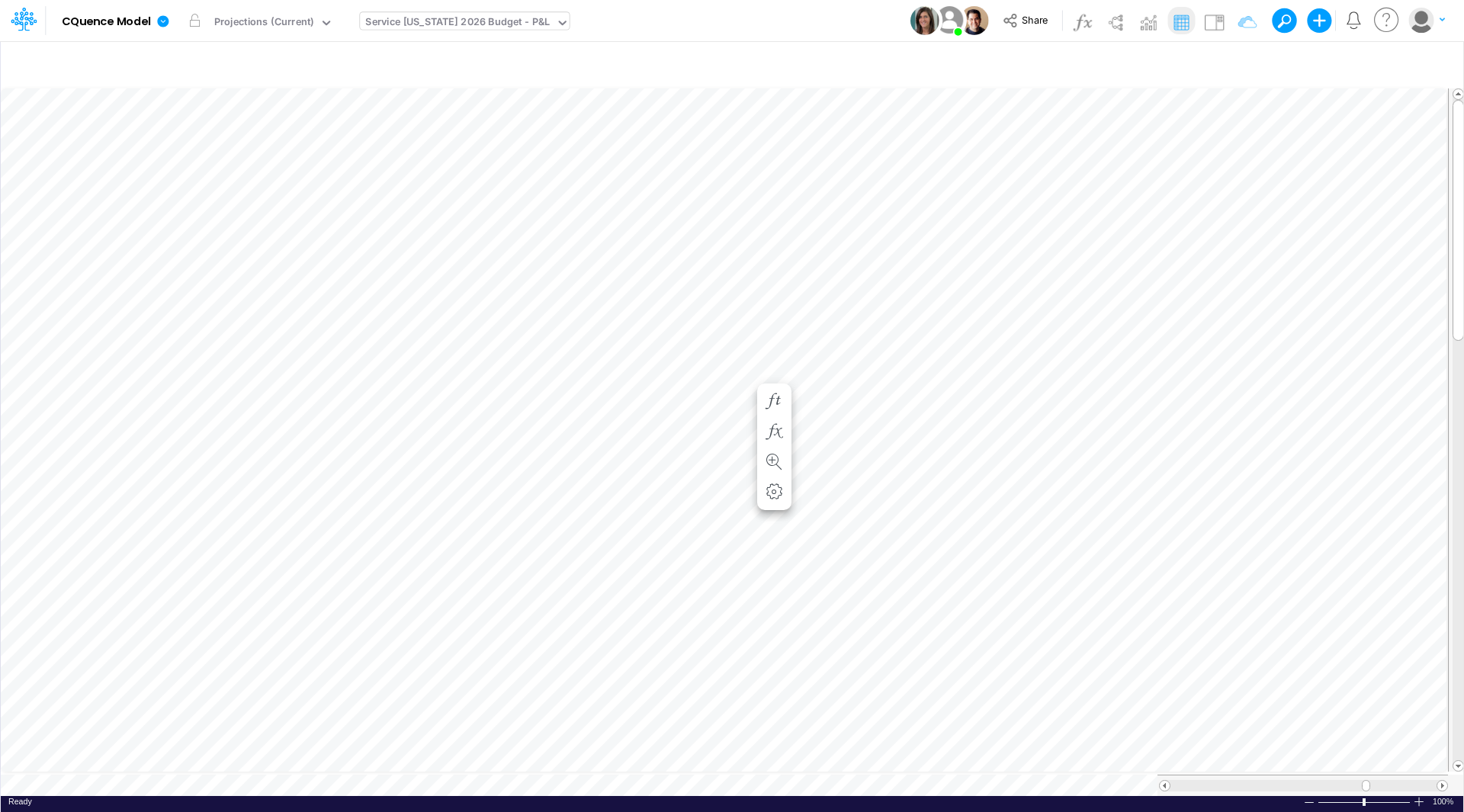
scroll to position [8, 1]
click at [751, 401] on icon "button" at bounding box center [747, 401] width 22 height 16
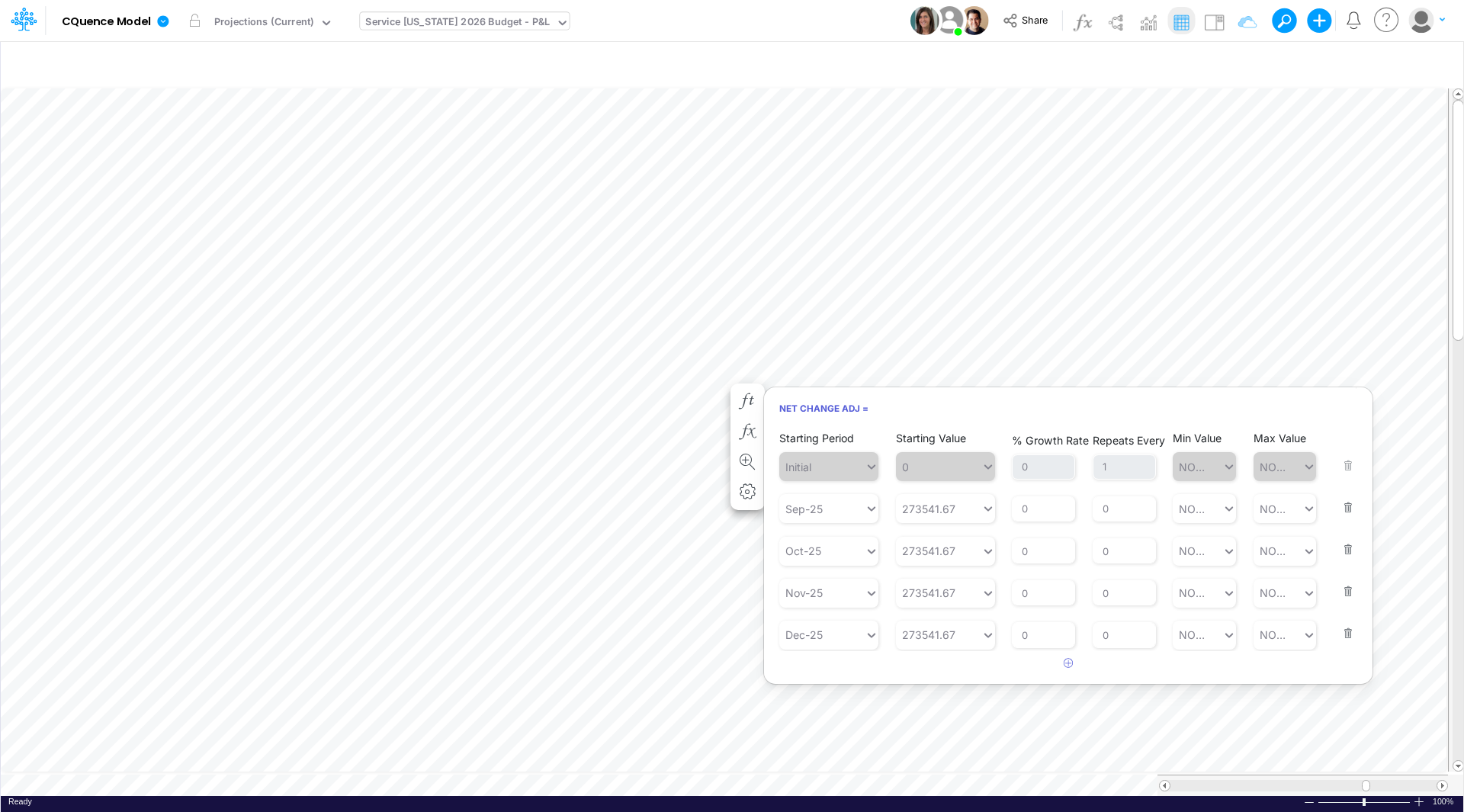
click at [1350, 546] on button "button" at bounding box center [1343, 539] width 20 height 41
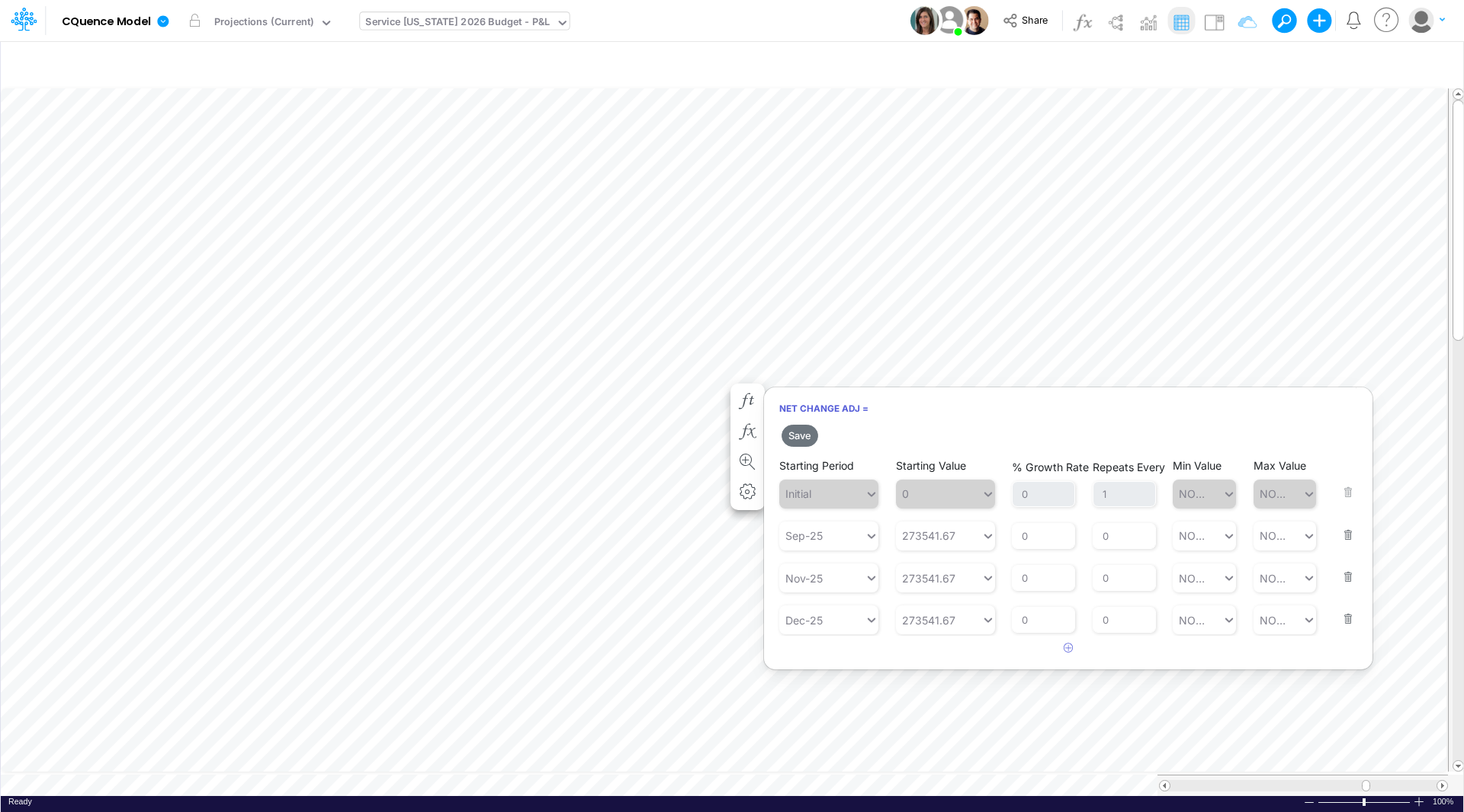
click at [1350, 572] on button "button" at bounding box center [1343, 567] width 20 height 41
click at [1348, 577] on button "button" at bounding box center [1343, 567] width 20 height 41
click at [820, 535] on div "Sep-25" at bounding box center [803, 535] width 37 height 16
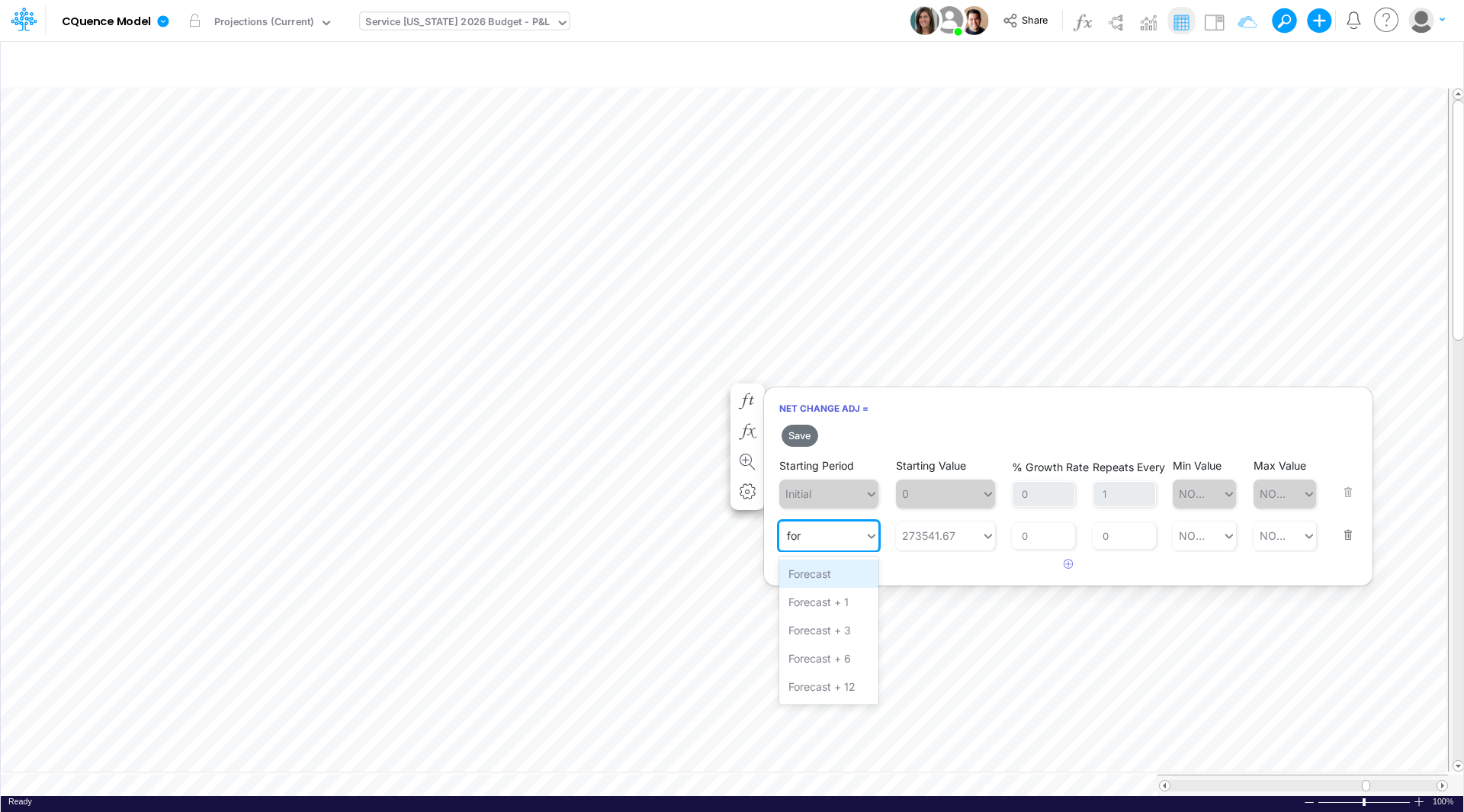
click at [834, 572] on div "Forecast" at bounding box center [828, 574] width 99 height 28
type input "for"
drag, startPoint x: 1128, startPoint y: 536, endPoint x: 1084, endPoint y: 539, distance: 44.1
click at [1081, 538] on div "Starting Period Forecast Starting Value 273541.67 % Growth Rate 0 Repeats Every…" at bounding box center [1067, 525] width 578 height 51
type input "q"
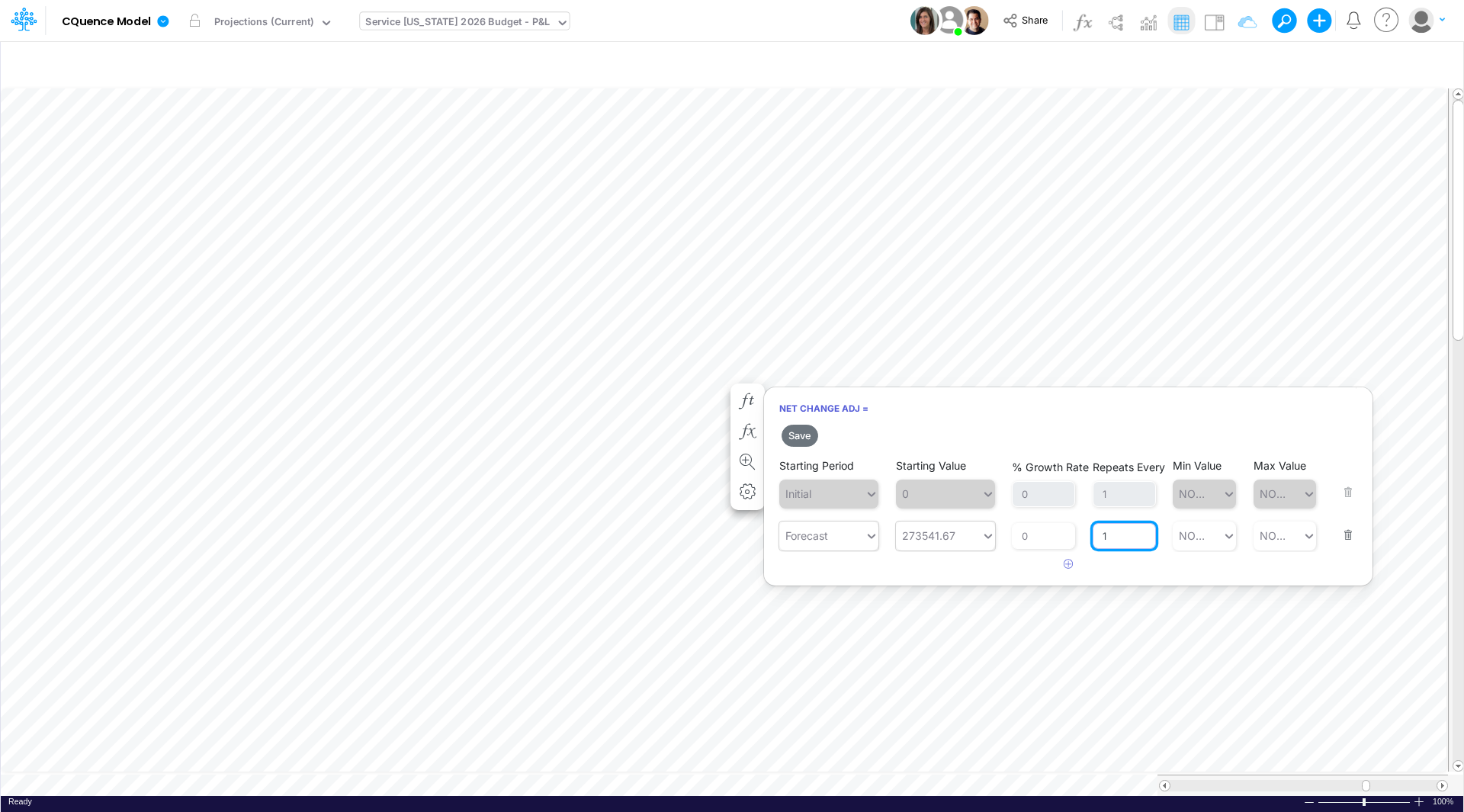
type input "1"
drag, startPoint x: 962, startPoint y: 531, endPoint x: 915, endPoint y: 527, distance: 47.2
click at [915, 527] on div "273541.67 273541.67" at bounding box center [938, 535] width 85 height 25
click at [941, 576] on div "Set value 300300" at bounding box center [951, 574] width 109 height 28
type input "300300"
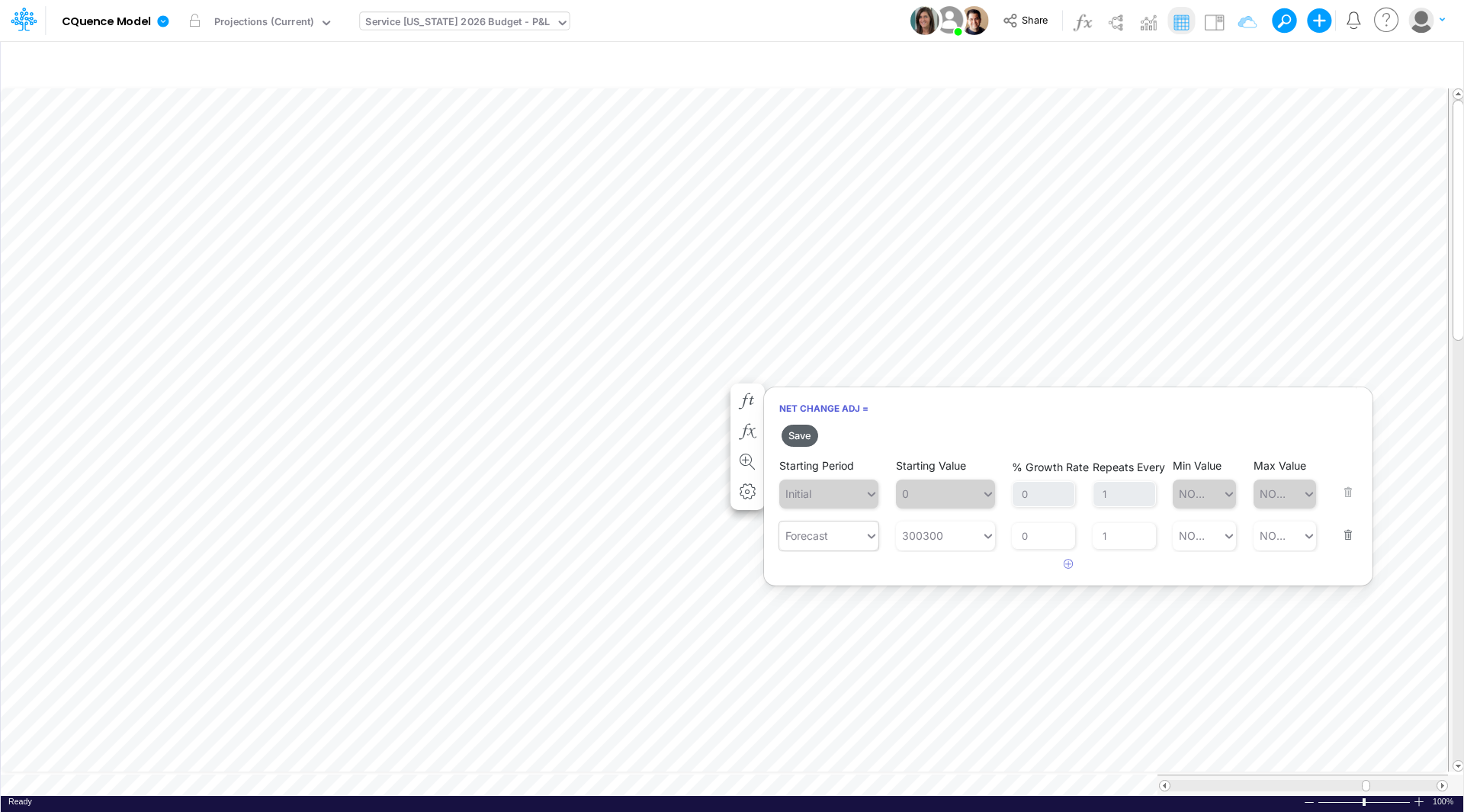
click at [795, 435] on button "Save" at bounding box center [799, 435] width 36 height 22
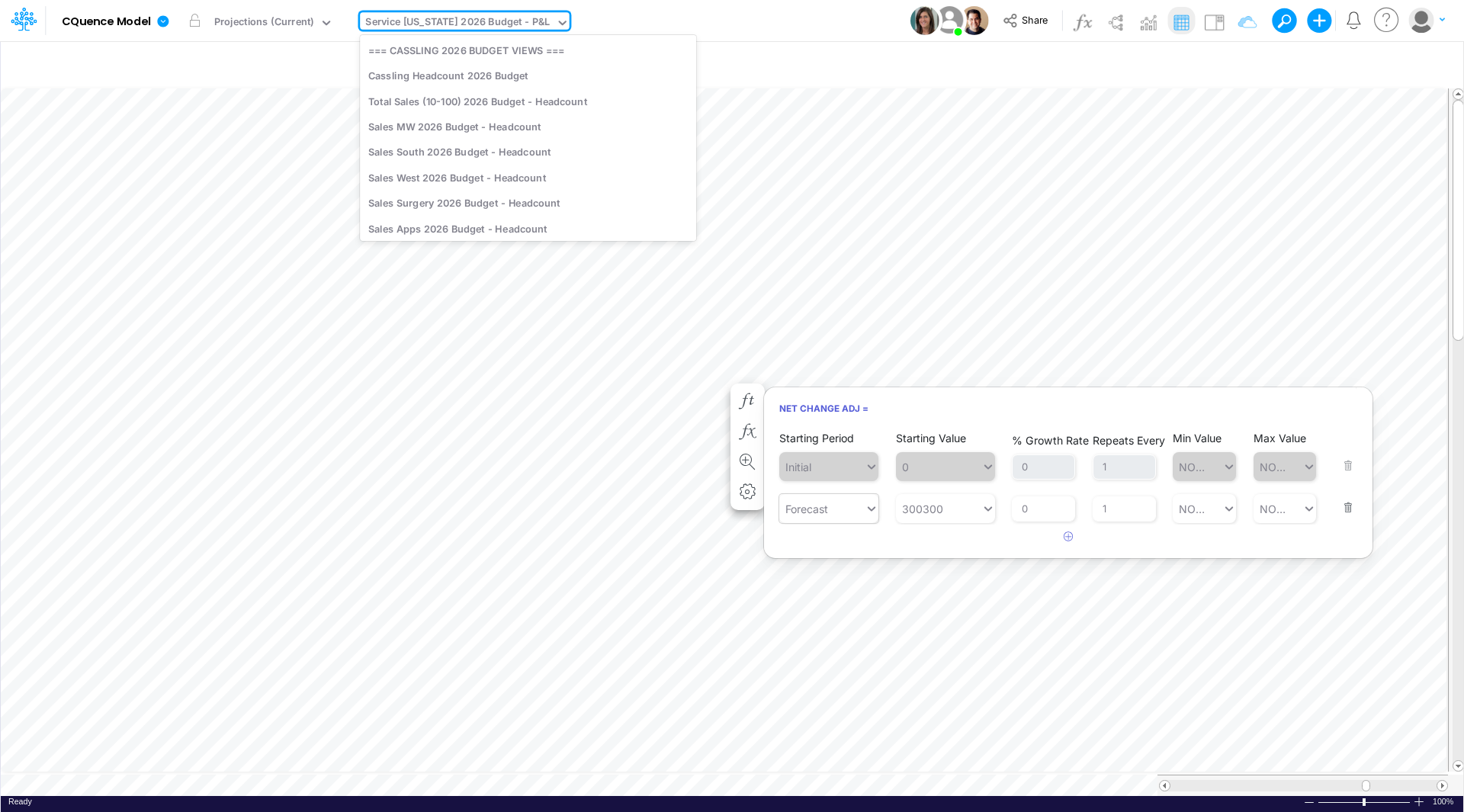
click at [434, 16] on div "Service [US_STATE] 2026 Budget - P&L" at bounding box center [457, 23] width 185 height 18
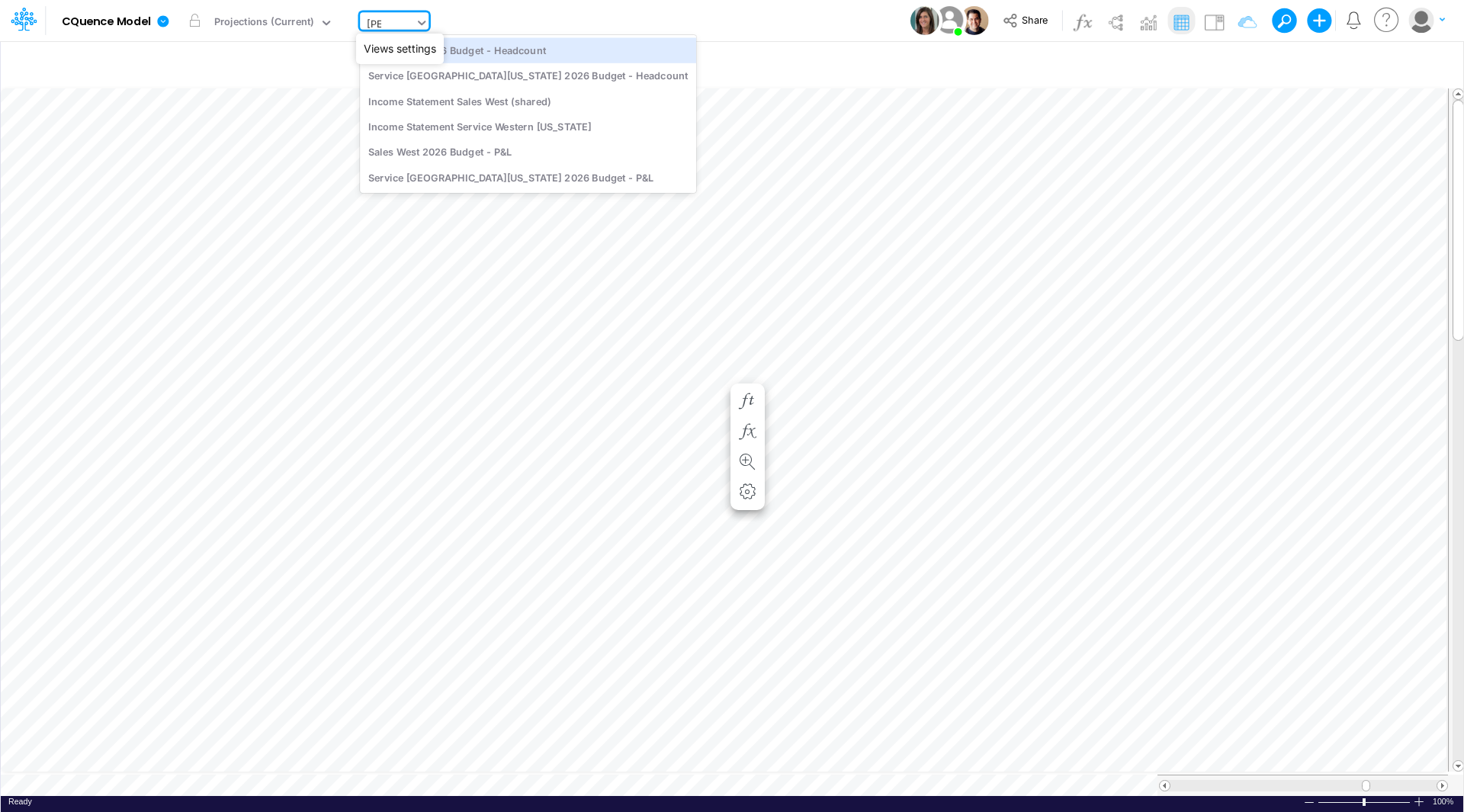
type input "west"
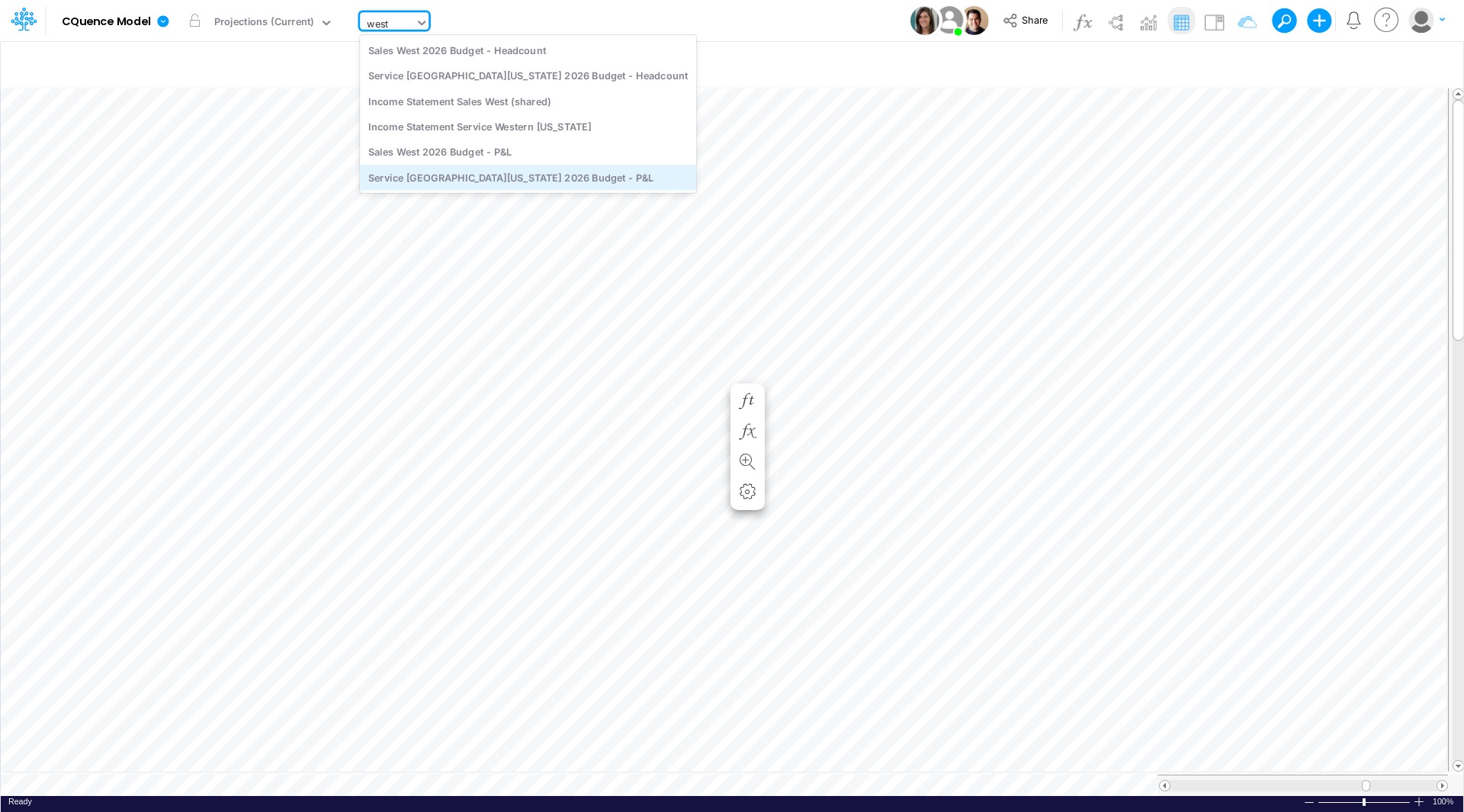
click at [447, 175] on div "Service [GEOGRAPHIC_DATA][US_STATE] 2026 Budget - P&L" at bounding box center [528, 177] width 336 height 25
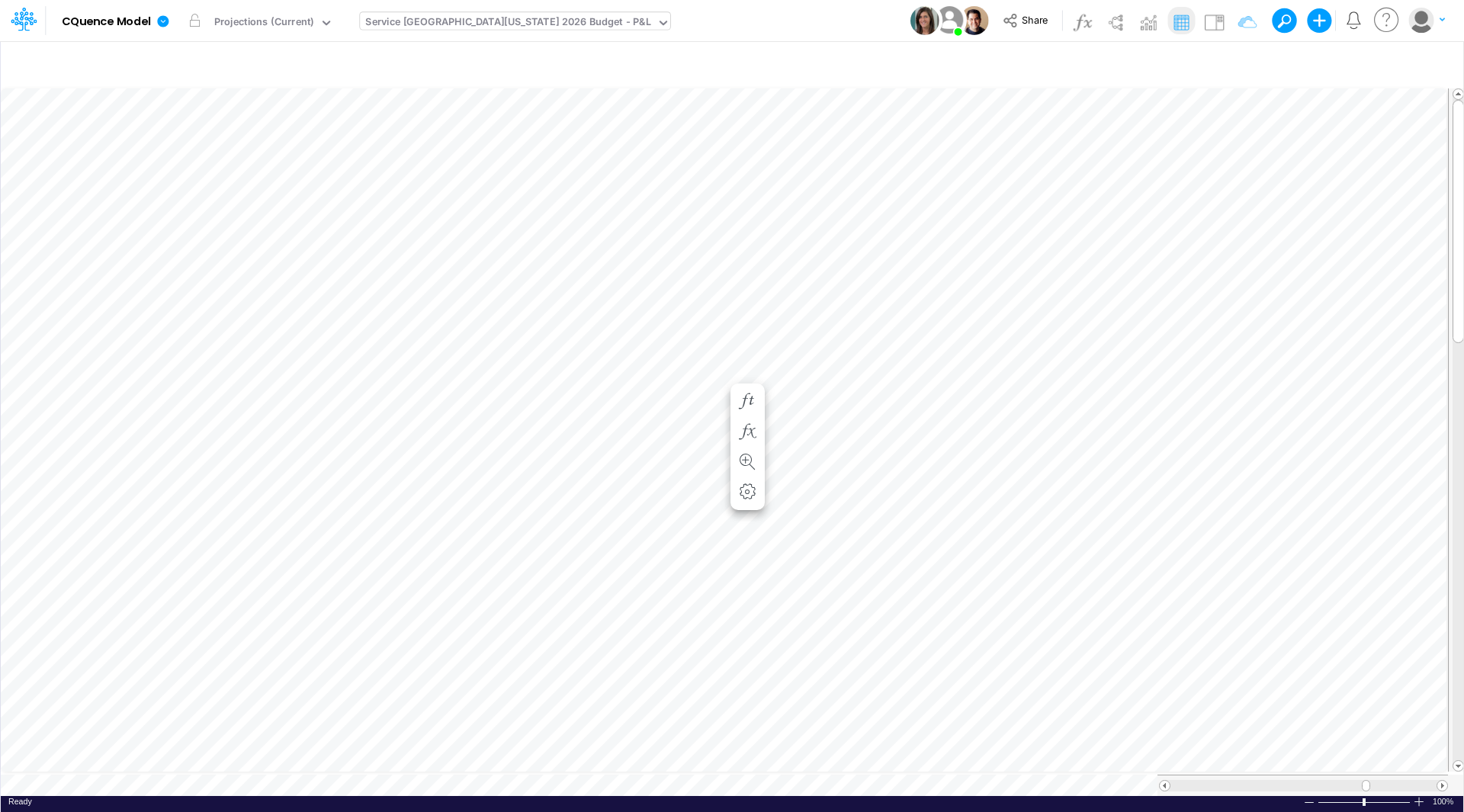
scroll to position [8, 1]
click at [747, 397] on icon "button" at bounding box center [747, 401] width 22 height 16
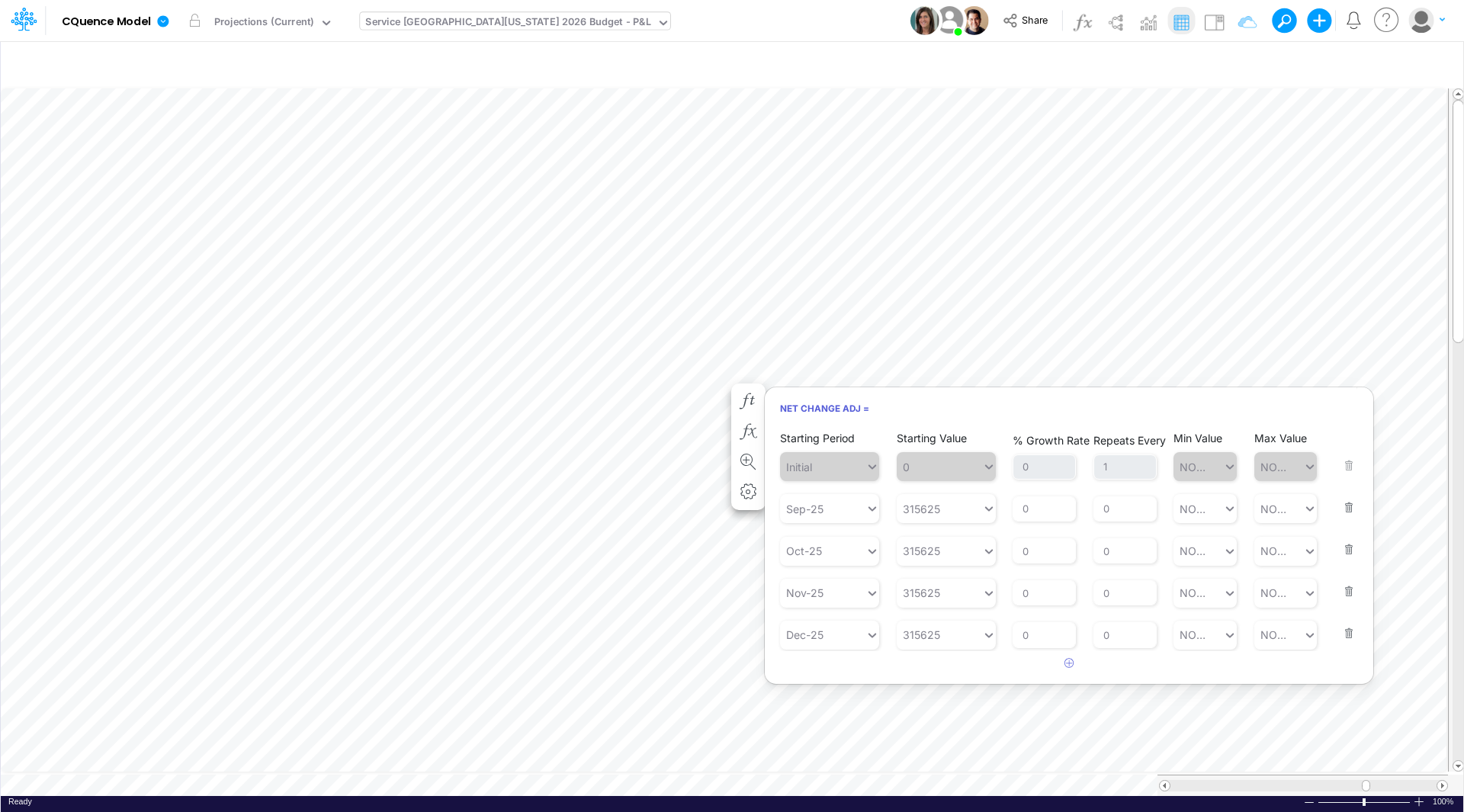
click at [1354, 548] on button "button" at bounding box center [1344, 539] width 20 height 41
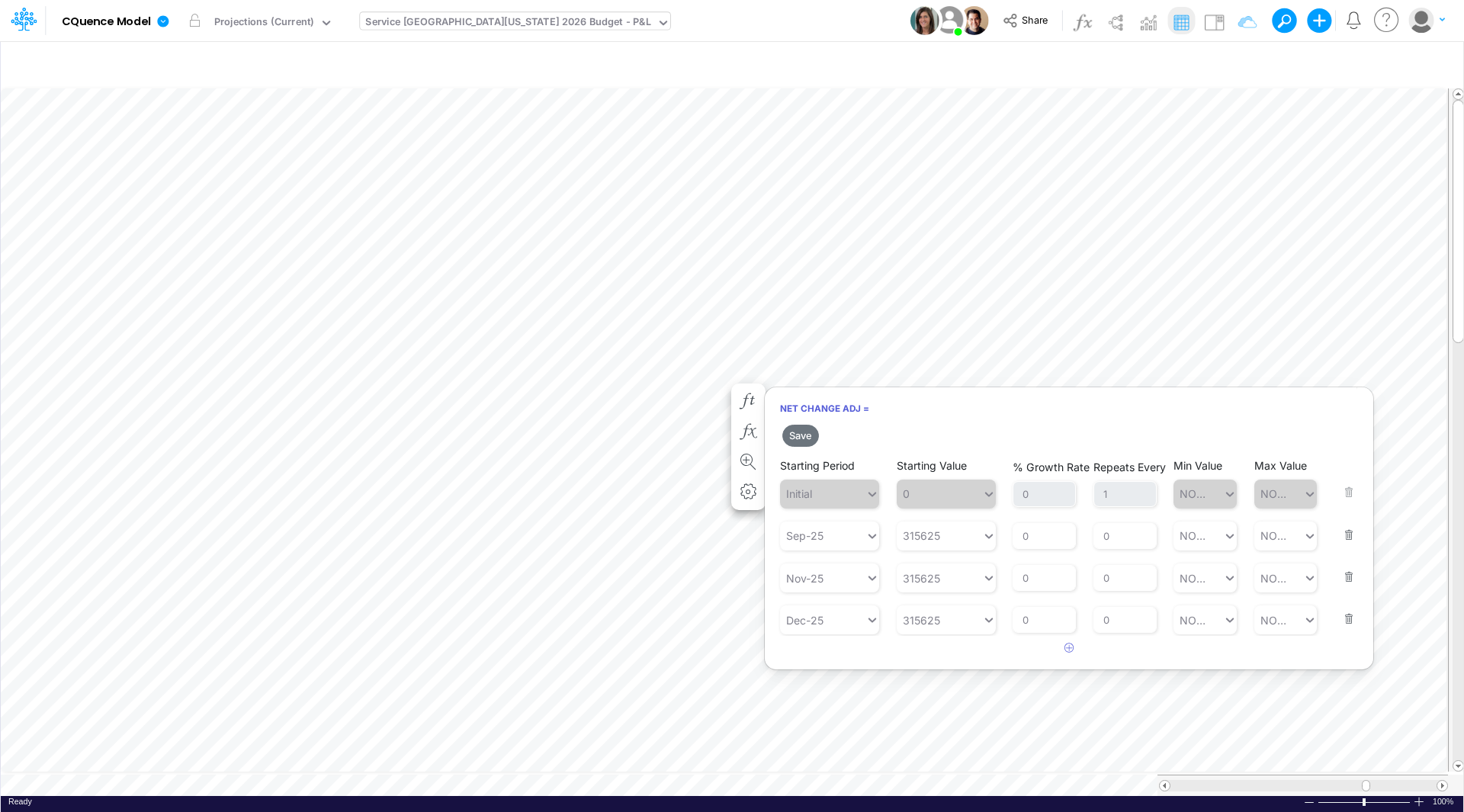
click at [1349, 574] on button "button" at bounding box center [1344, 567] width 20 height 41
drag, startPoint x: 1353, startPoint y: 576, endPoint x: 1007, endPoint y: 556, distance: 346.6
click at [1351, 577] on button "button" at bounding box center [1344, 567] width 20 height 41
click at [842, 538] on div "Sep-25" at bounding box center [822, 535] width 85 height 25
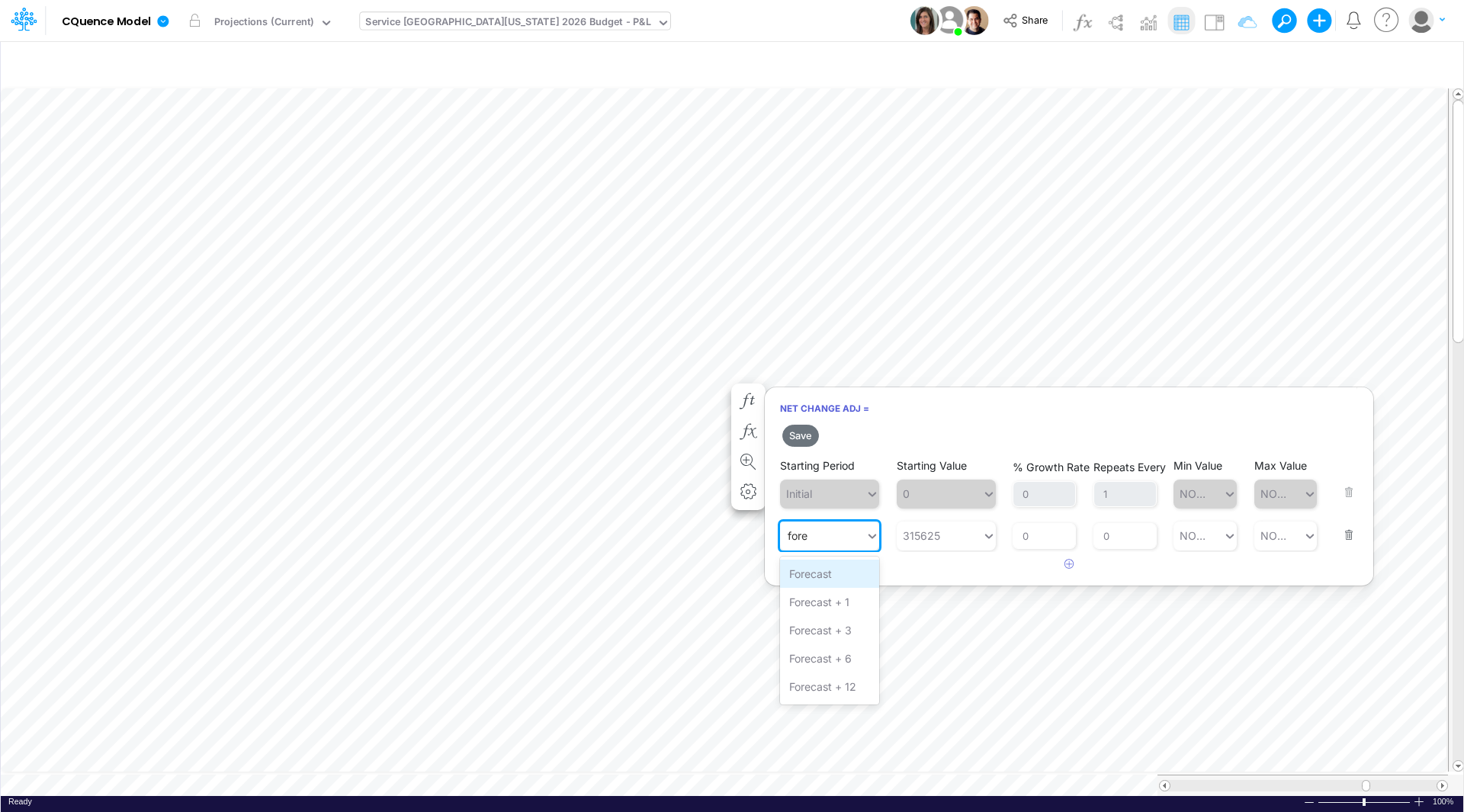
click at [838, 572] on div "Forecast" at bounding box center [829, 574] width 99 height 28
type input "fore"
click at [1125, 531] on input "0" at bounding box center [1125, 535] width 64 height 26
drag, startPoint x: 1125, startPoint y: 534, endPoint x: 1057, endPoint y: 531, distance: 68.1
click at [1057, 531] on div "Starting Period Forecast Starting Value 315625 % Growth Rate 0 Repeats Every 0 …" at bounding box center [1068, 525] width 578 height 51
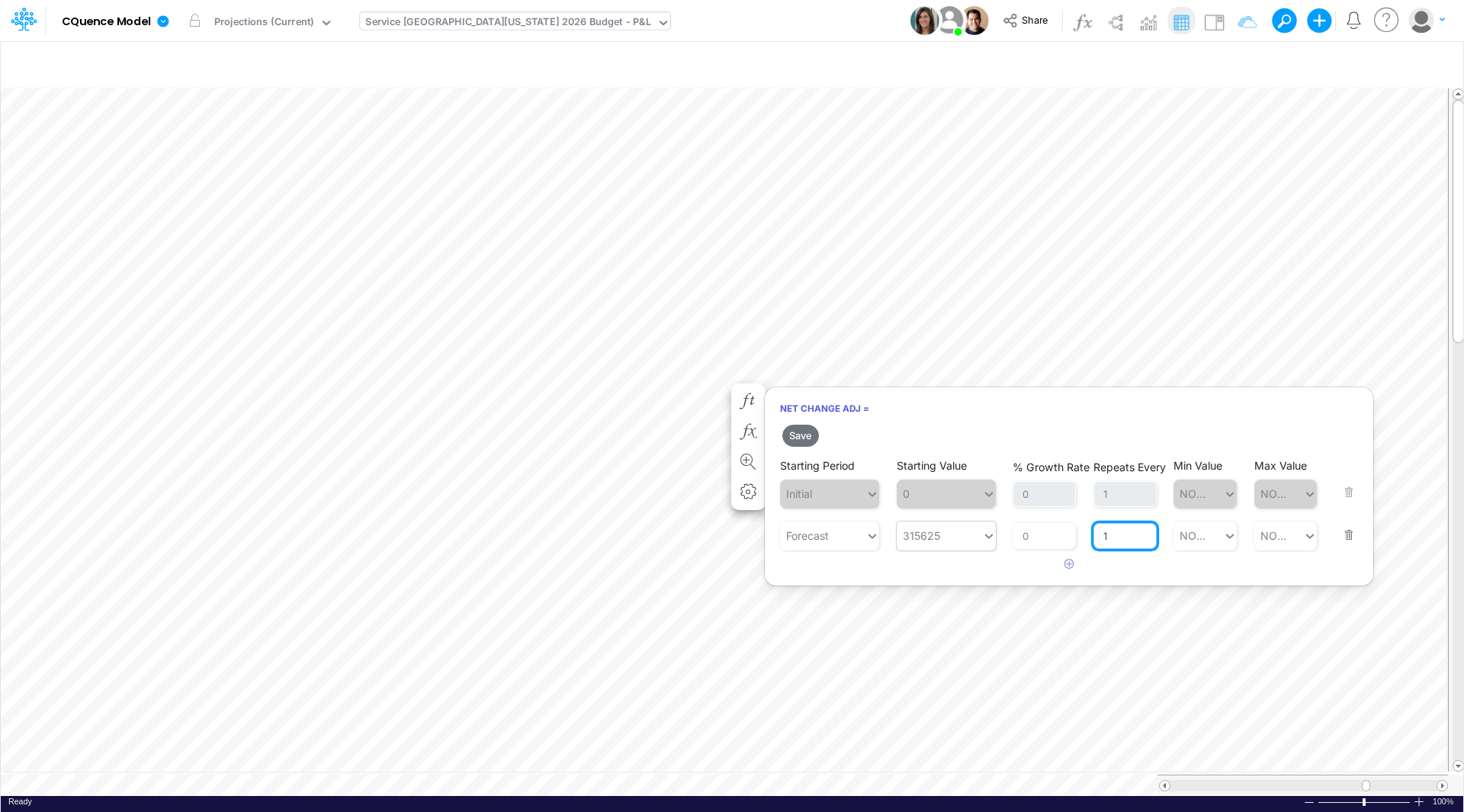
type input "1"
click at [948, 533] on div "315625 315625" at bounding box center [938, 535] width 85 height 25
click at [955, 571] on div "Set value 346500" at bounding box center [950, 574] width 108 height 28
type input "346500"
click at [803, 440] on button "Save" at bounding box center [799, 435] width 36 height 22
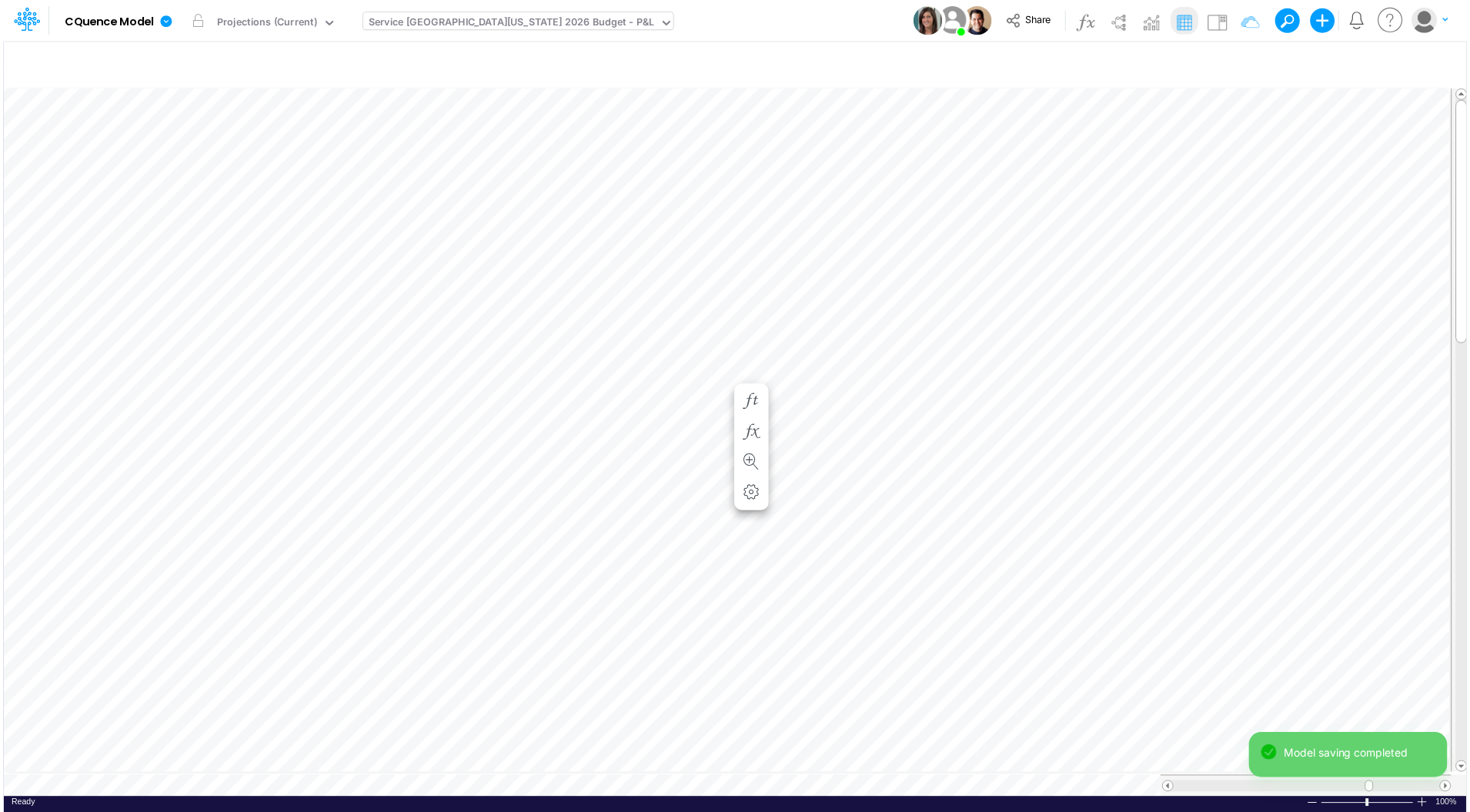
scroll to position [8, 1]
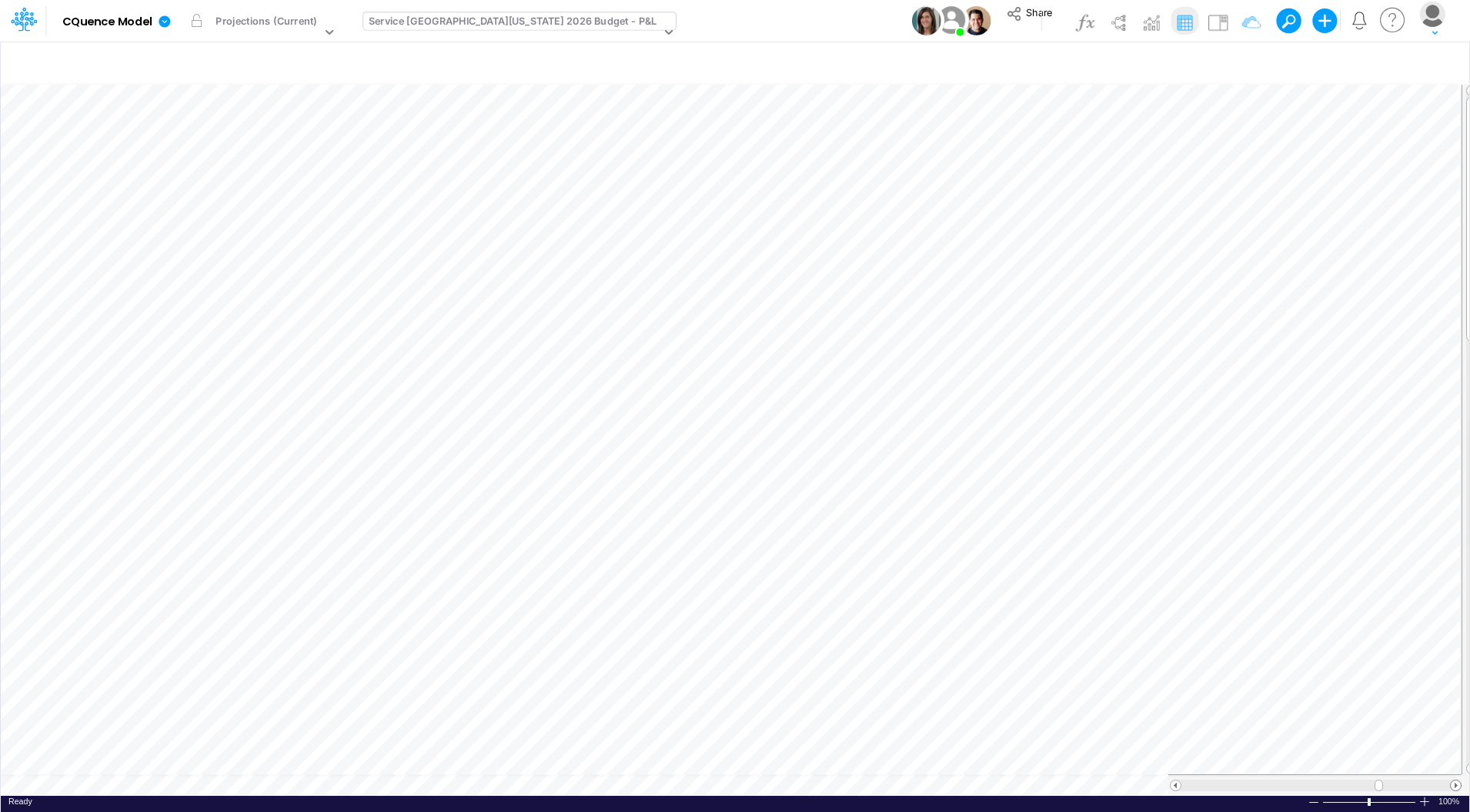
click at [1456, 784] on span at bounding box center [1455, 785] width 10 height 10
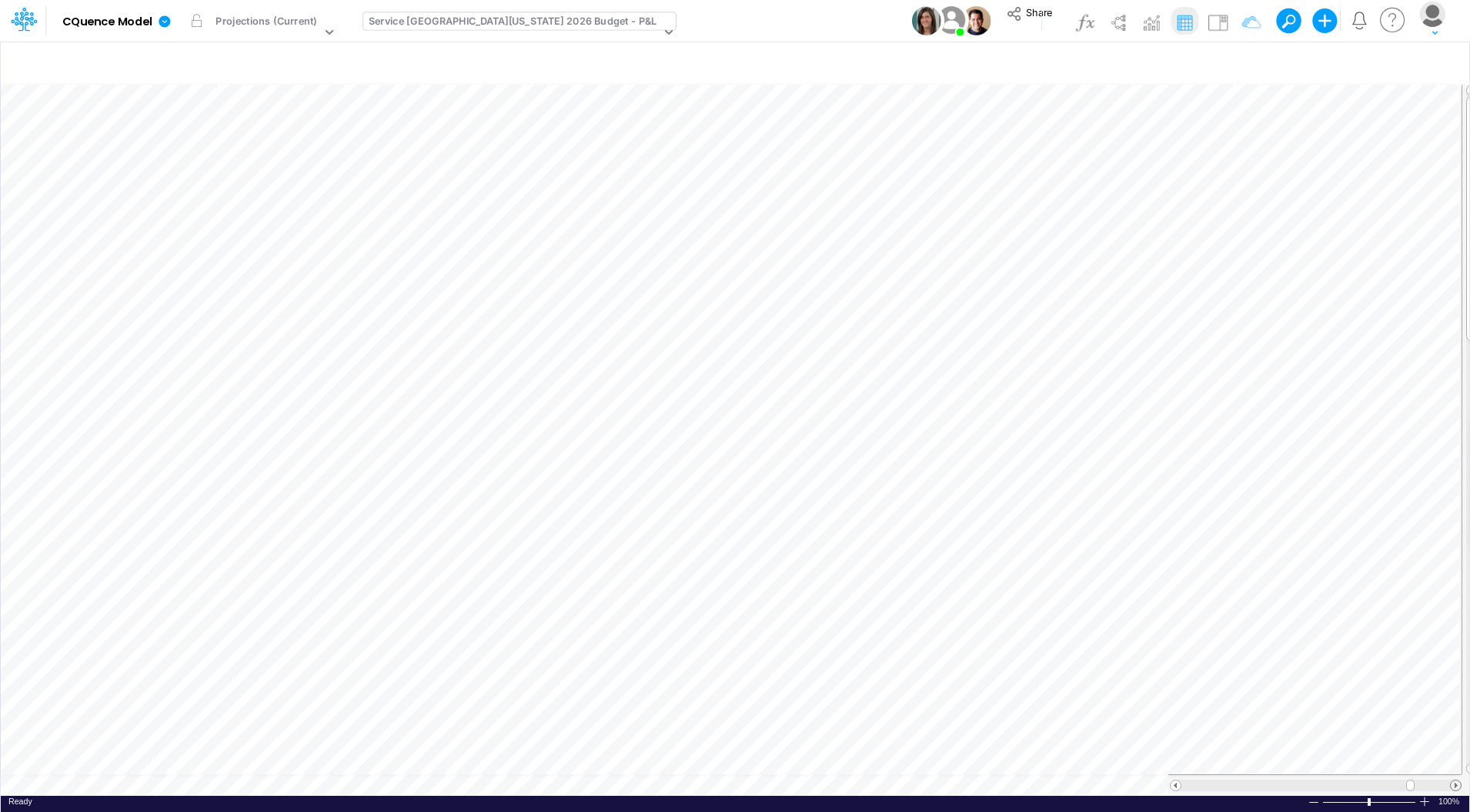
click at [1456, 784] on span at bounding box center [1455, 785] width 10 height 10
click at [1172, 784] on span at bounding box center [1175, 785] width 10 height 10
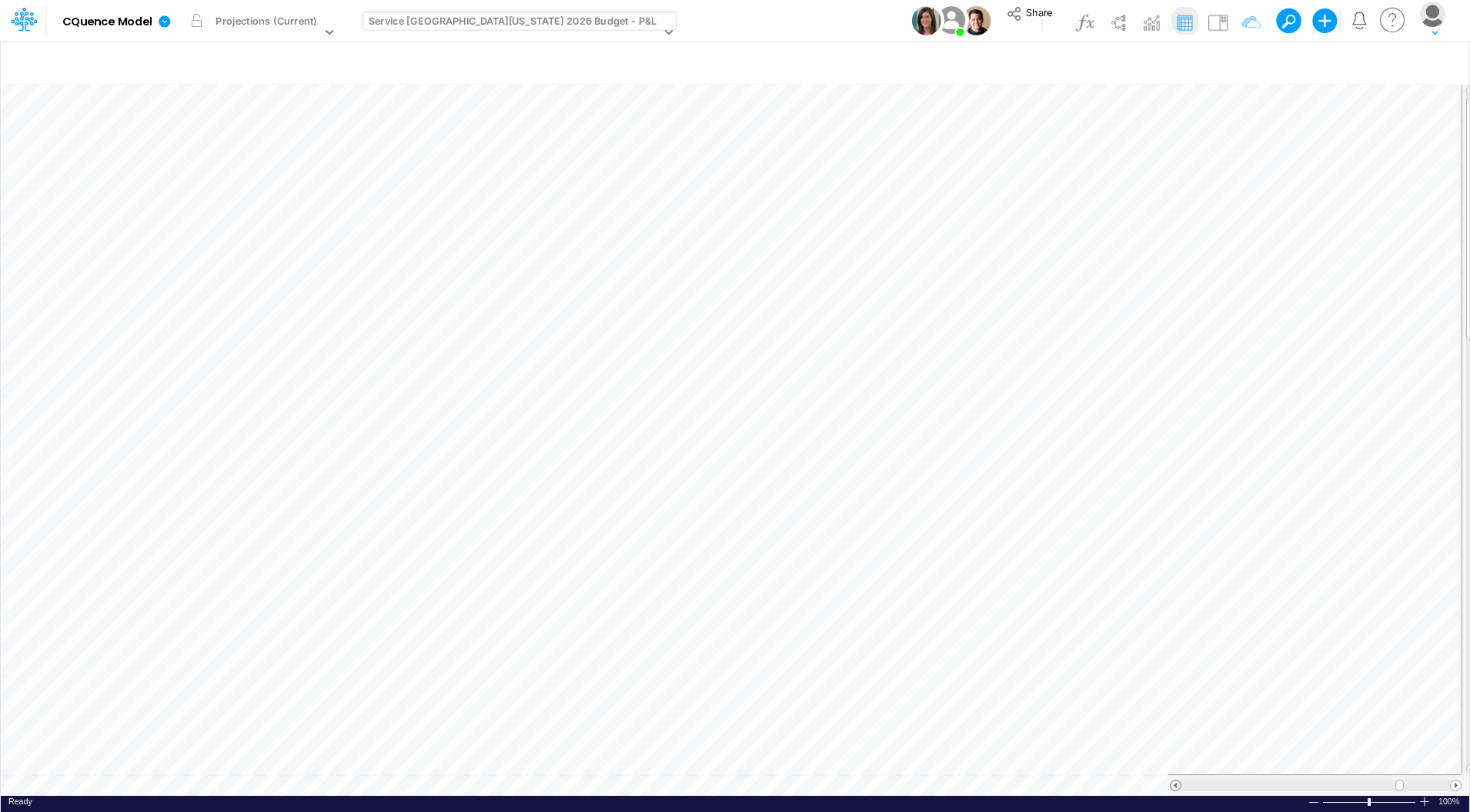
click at [1172, 784] on span at bounding box center [1175, 785] width 10 height 10
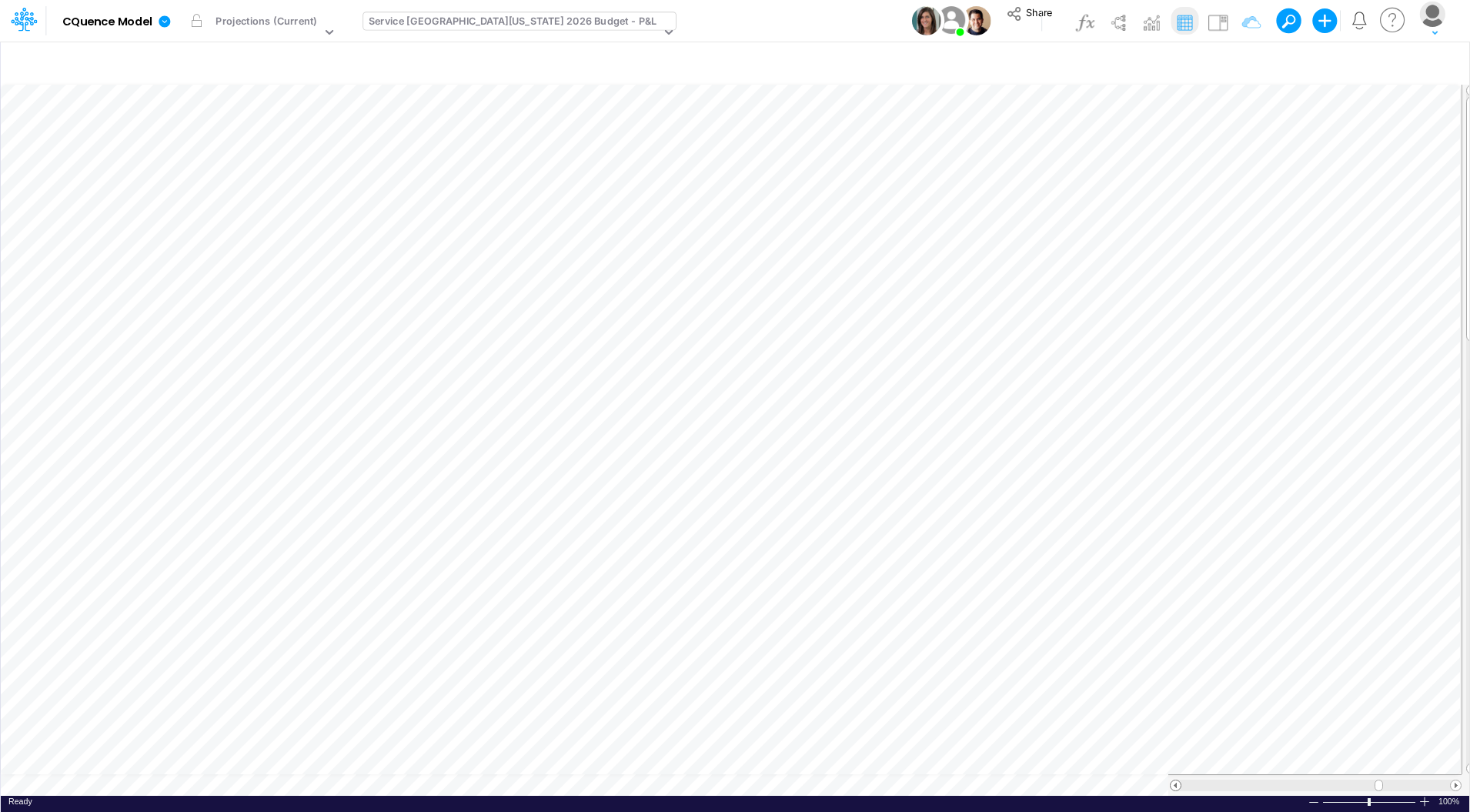
click at [1172, 784] on span at bounding box center [1175, 785] width 10 height 10
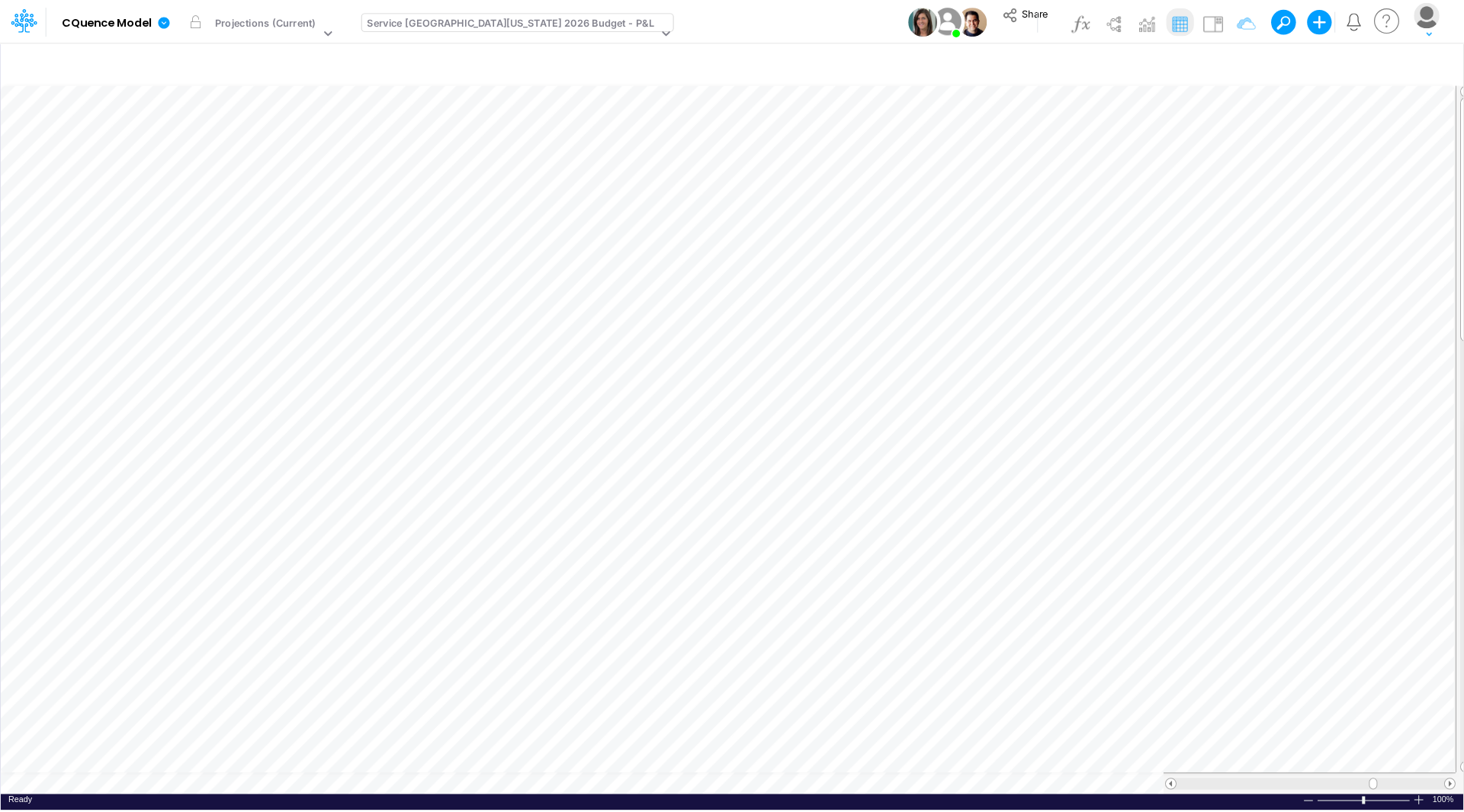
scroll to position [8, 1]
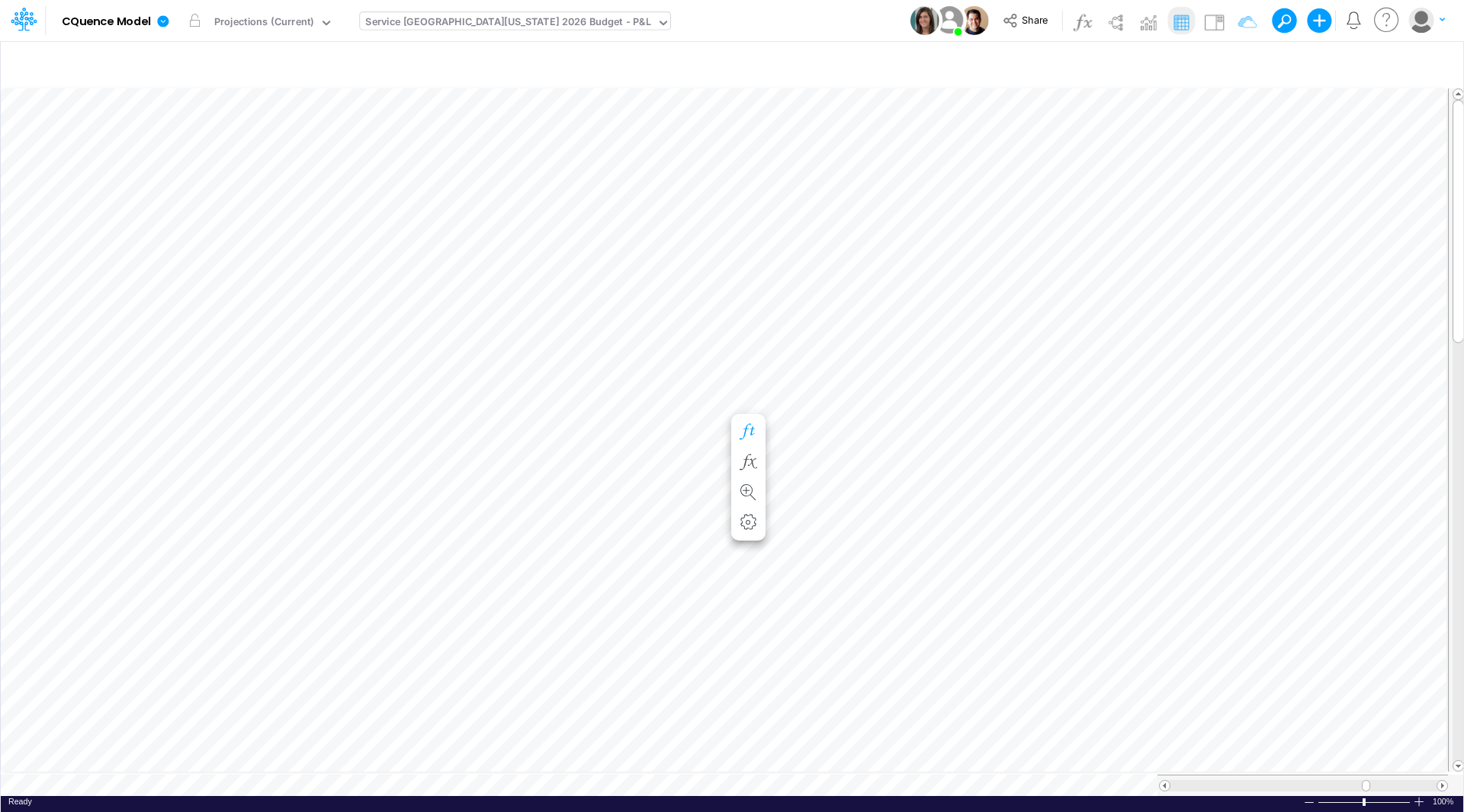
click at [745, 427] on icon "button" at bounding box center [747, 432] width 22 height 16
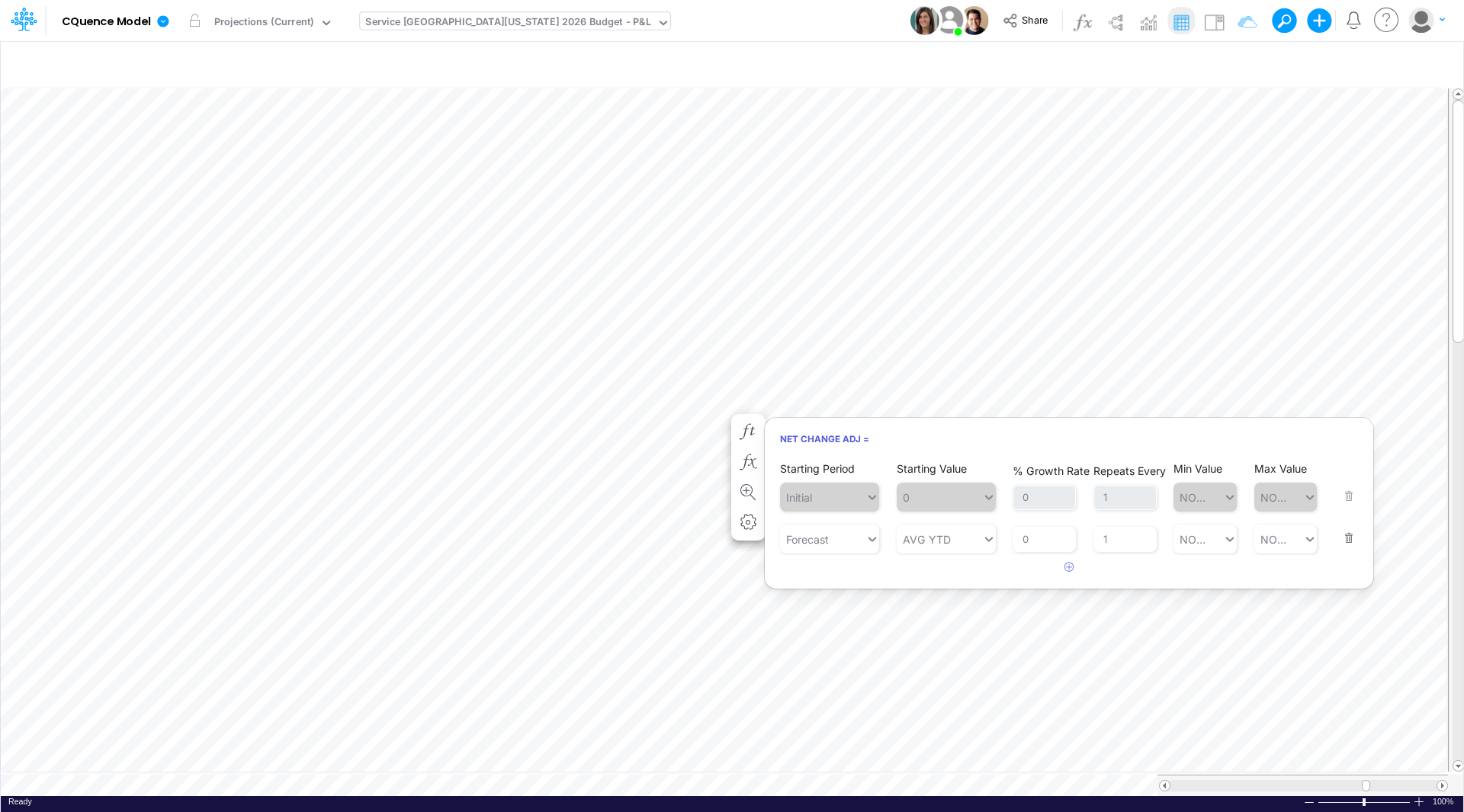
click at [1346, 537] on button "button" at bounding box center [1344, 528] width 20 height 41
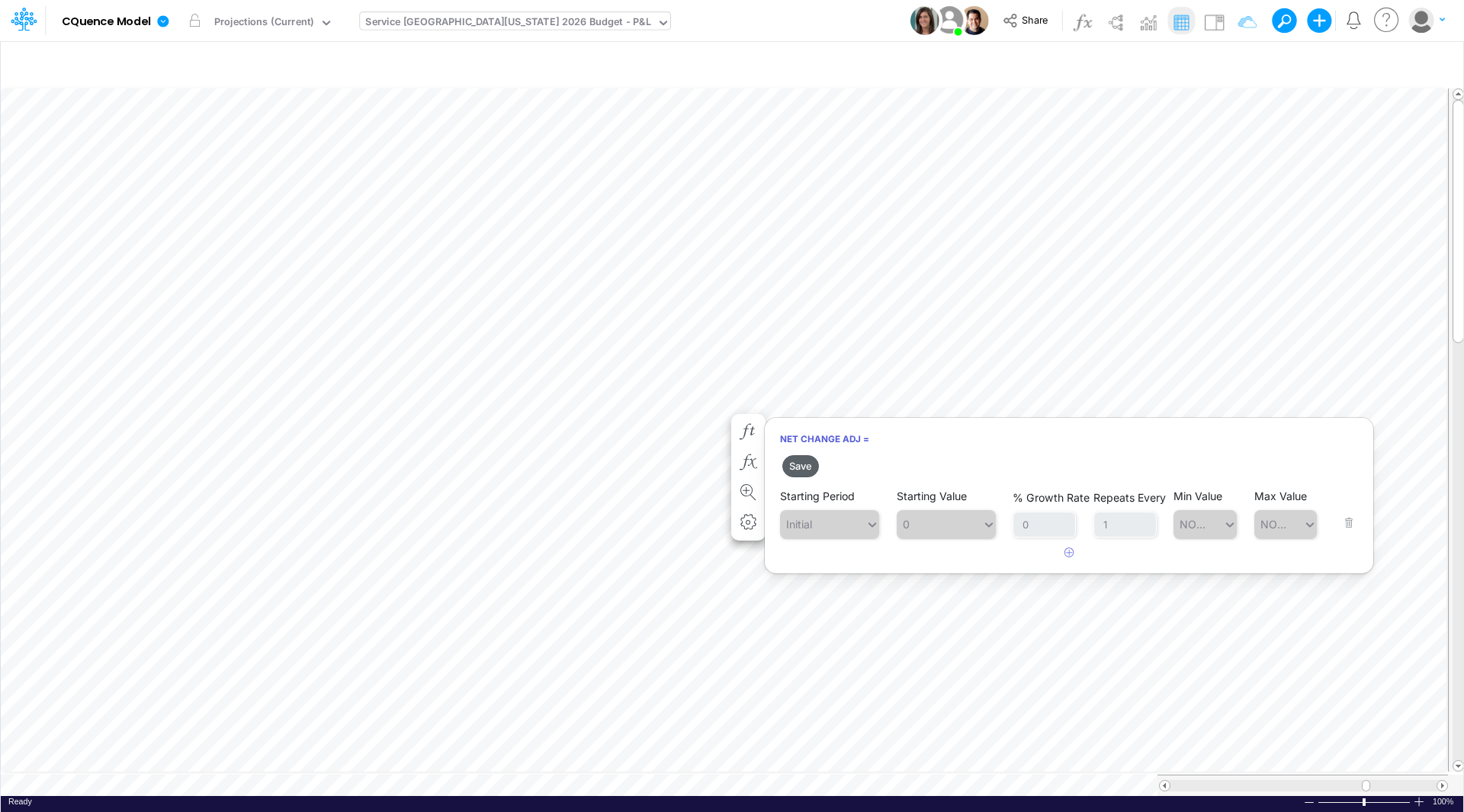
click at [806, 468] on button "Save" at bounding box center [799, 466] width 36 height 22
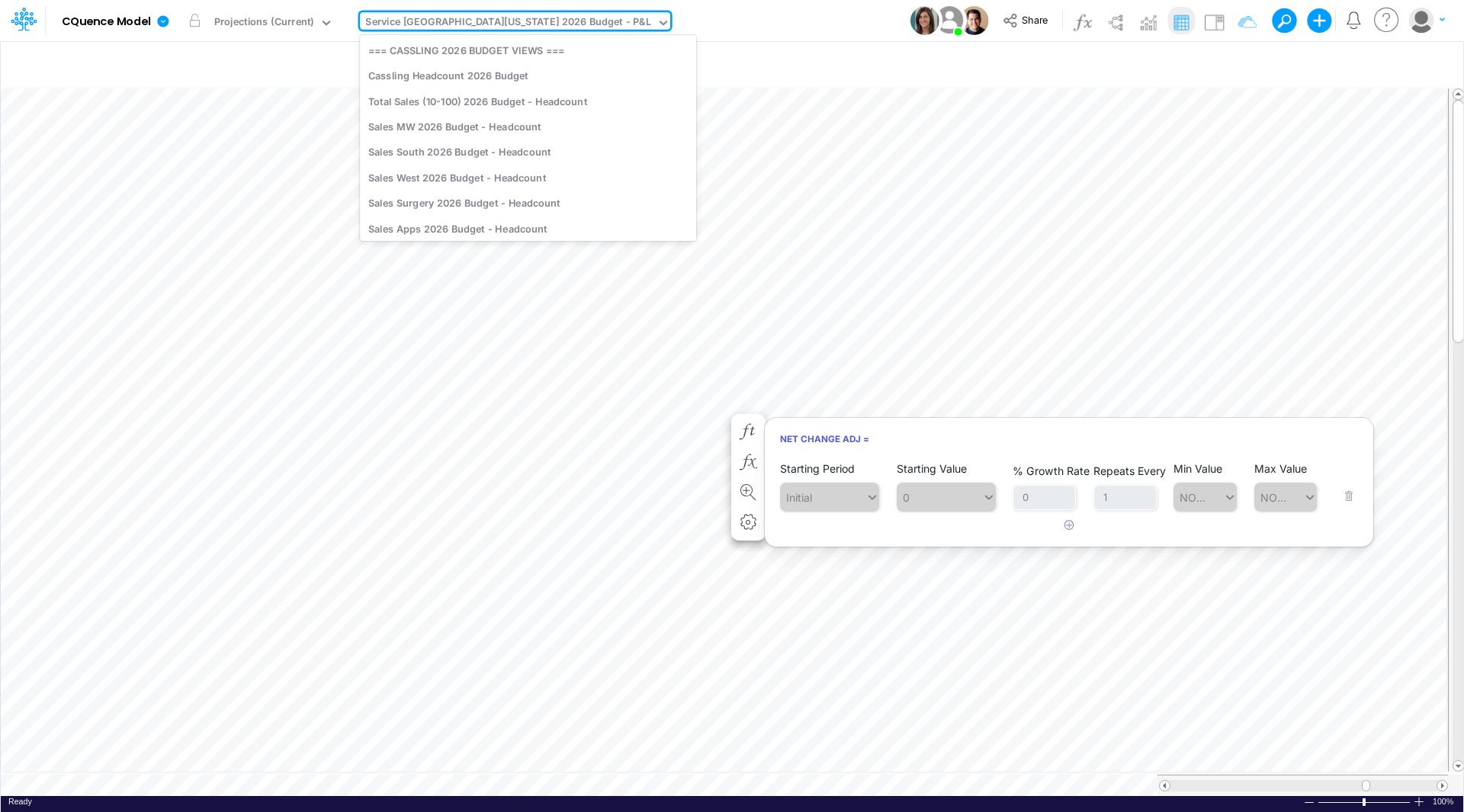
click at [441, 20] on div "Service [GEOGRAPHIC_DATA][US_STATE] 2026 Budget - P&L" at bounding box center [508, 23] width 285 height 18
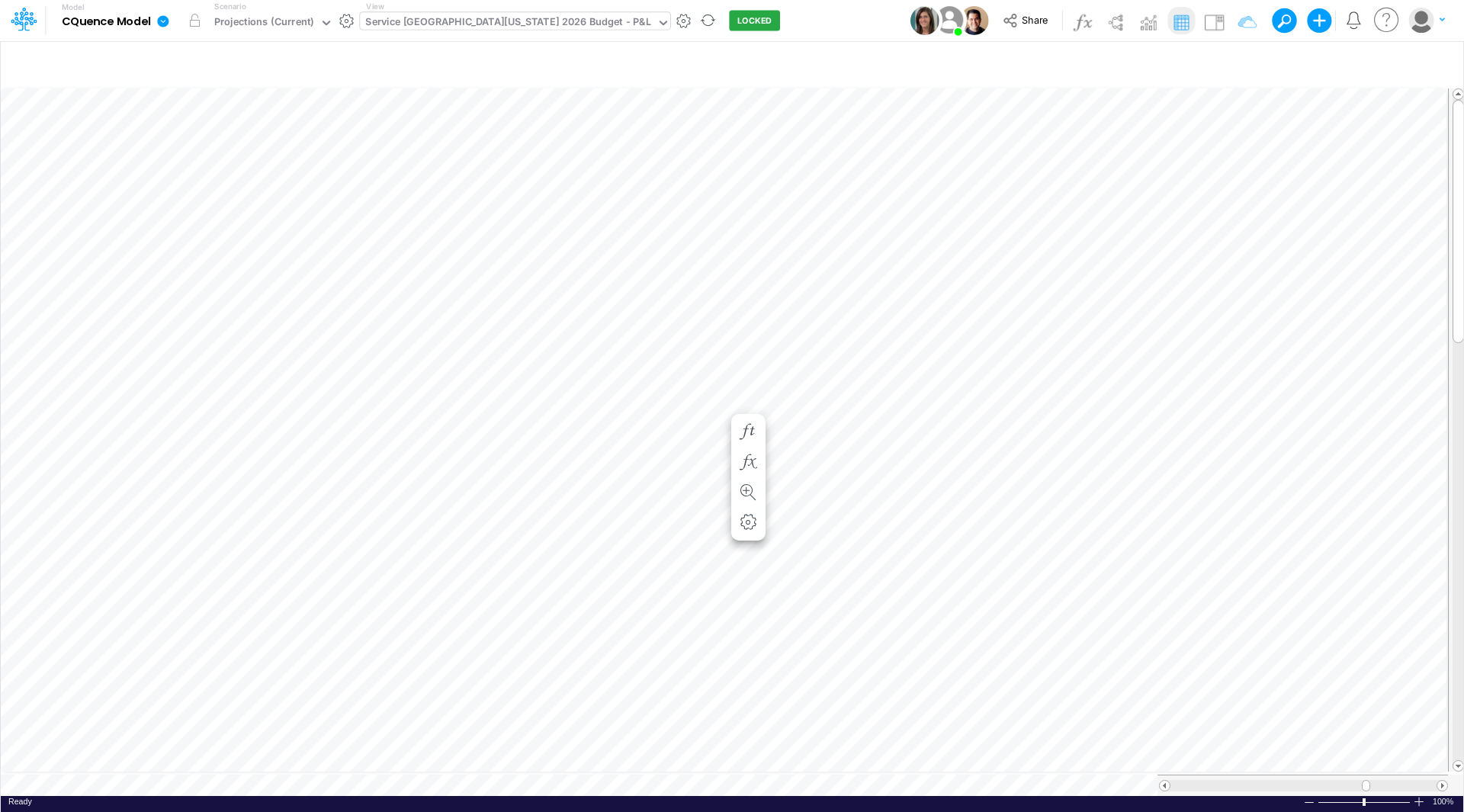
click at [487, 21] on div "Service [GEOGRAPHIC_DATA][US_STATE] 2026 Budget - P&L" at bounding box center [508, 23] width 285 height 18
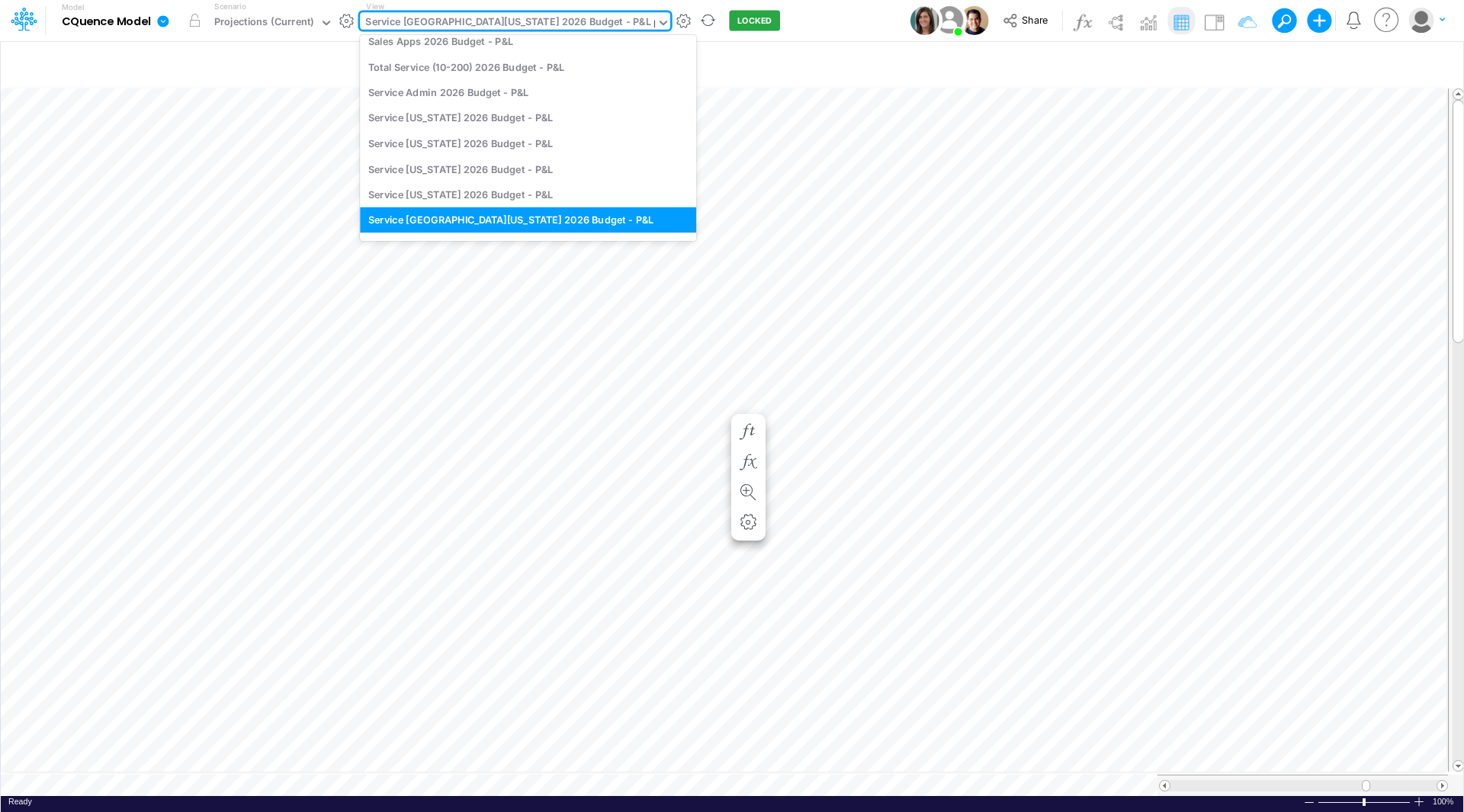
scroll to position [2125, 0]
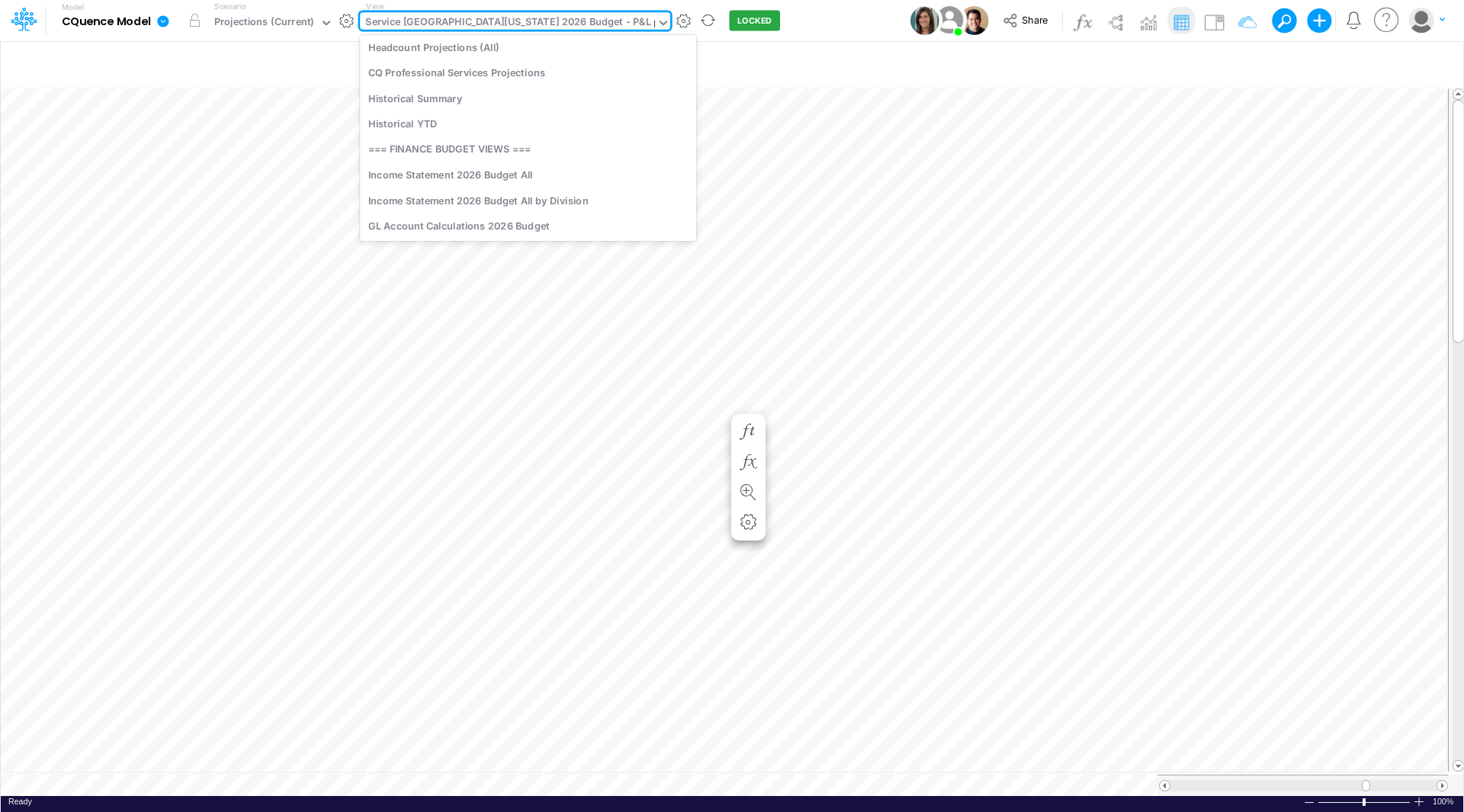
type input "MW"
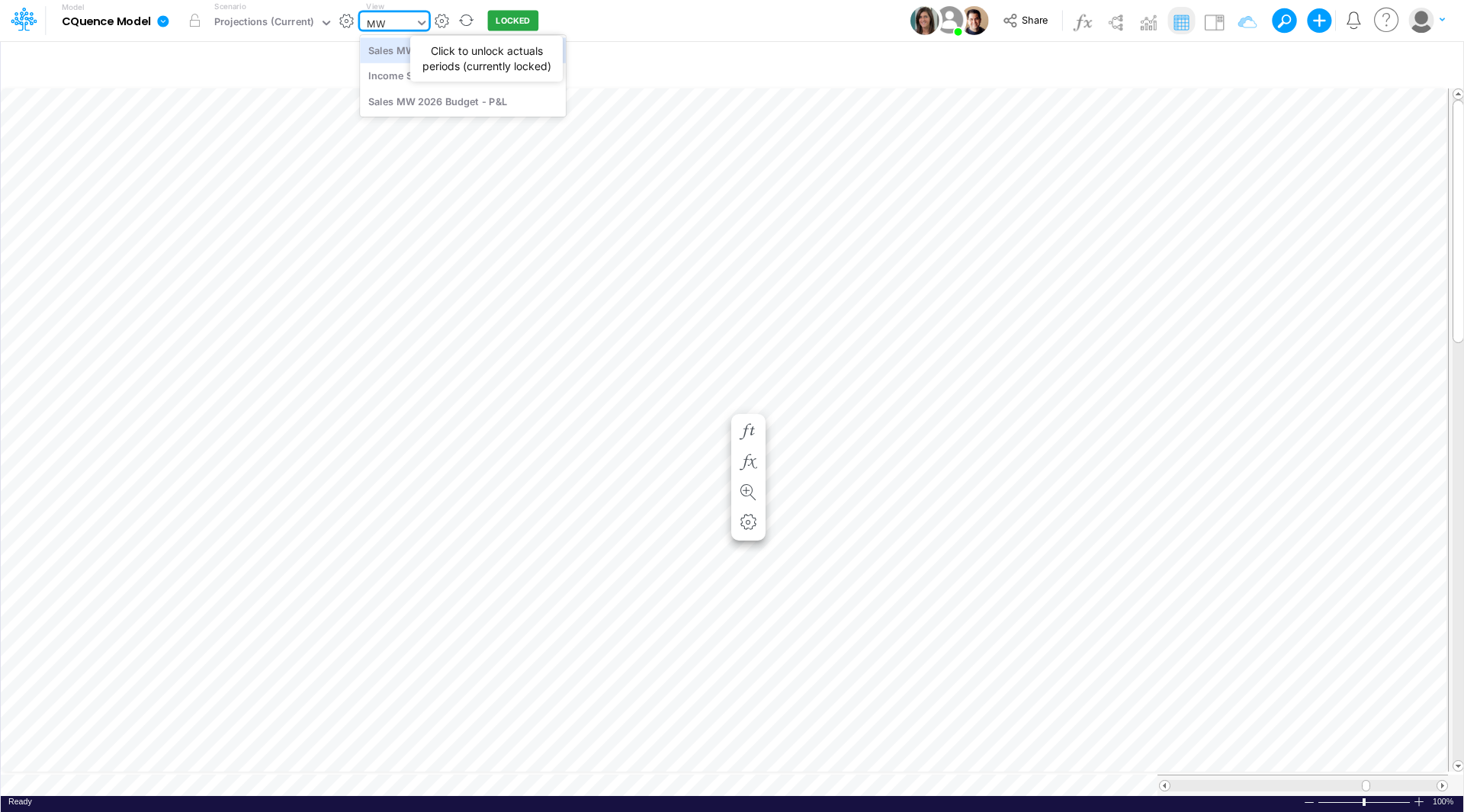
scroll to position [0, 0]
click at [464, 105] on div "Sales MW 2026 Budget - P&L" at bounding box center [462, 101] width 206 height 25
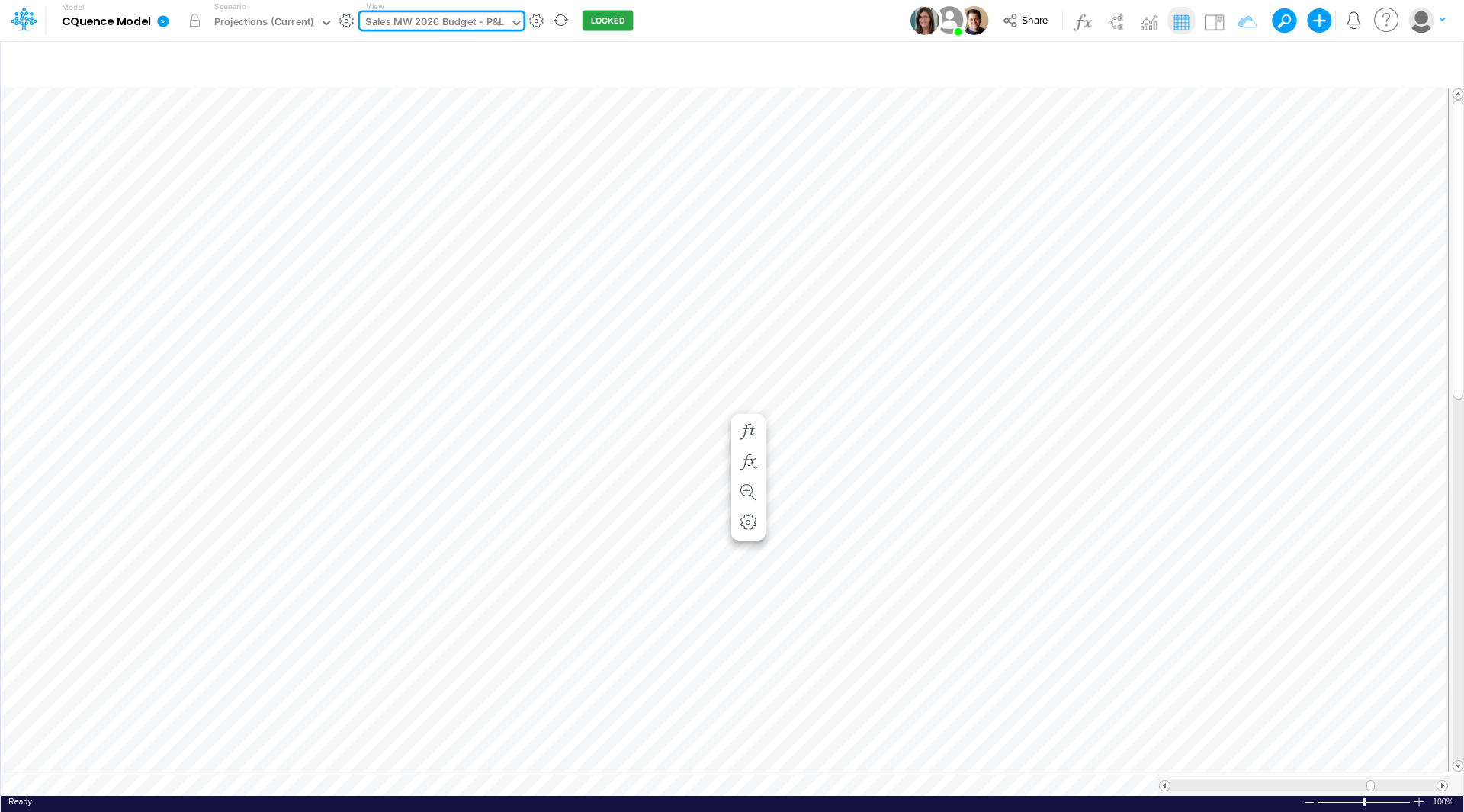
click at [409, 23] on div "Sales MW 2026 Budget - P&L" at bounding box center [435, 23] width 139 height 18
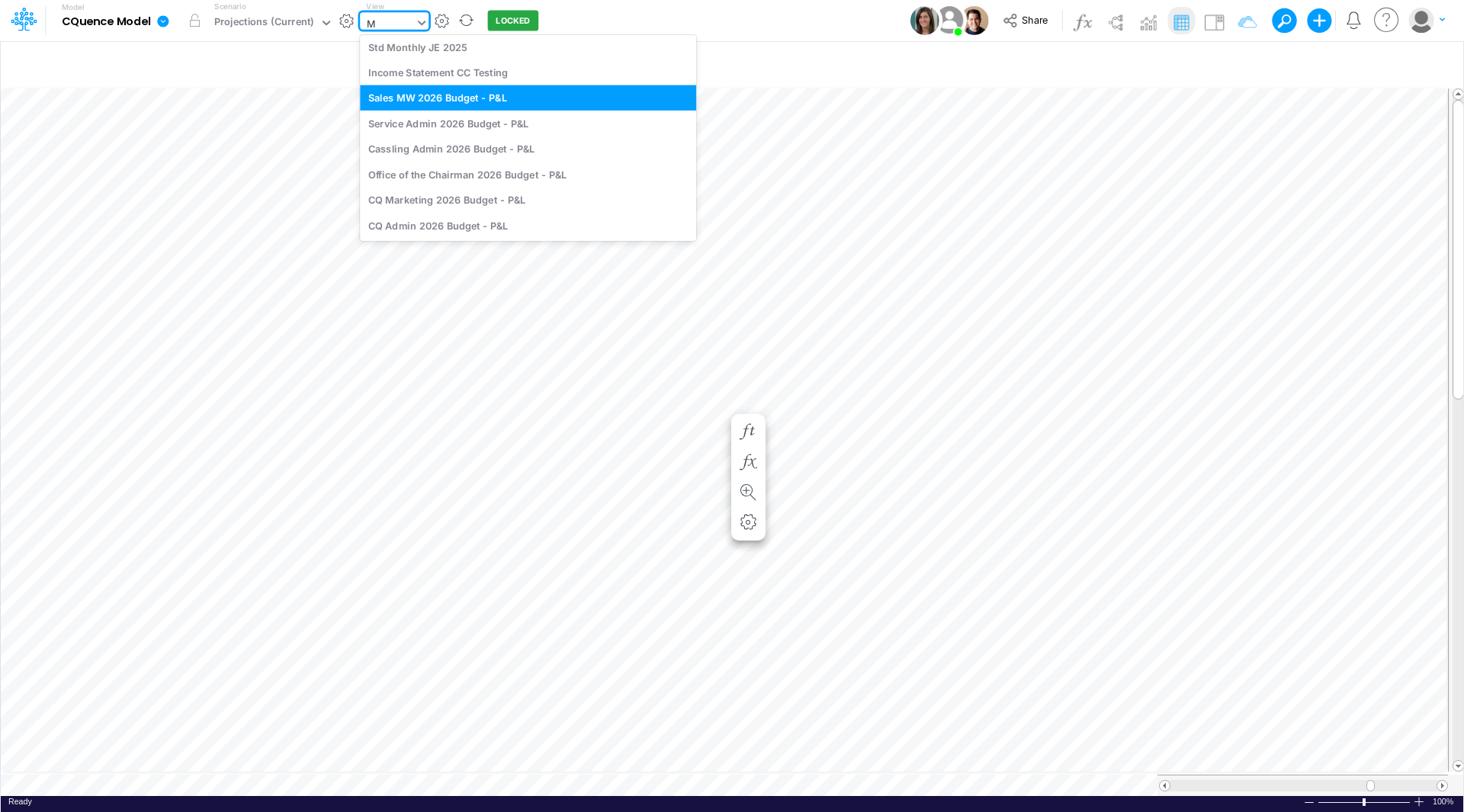
scroll to position [2125, 0]
type input "MW"
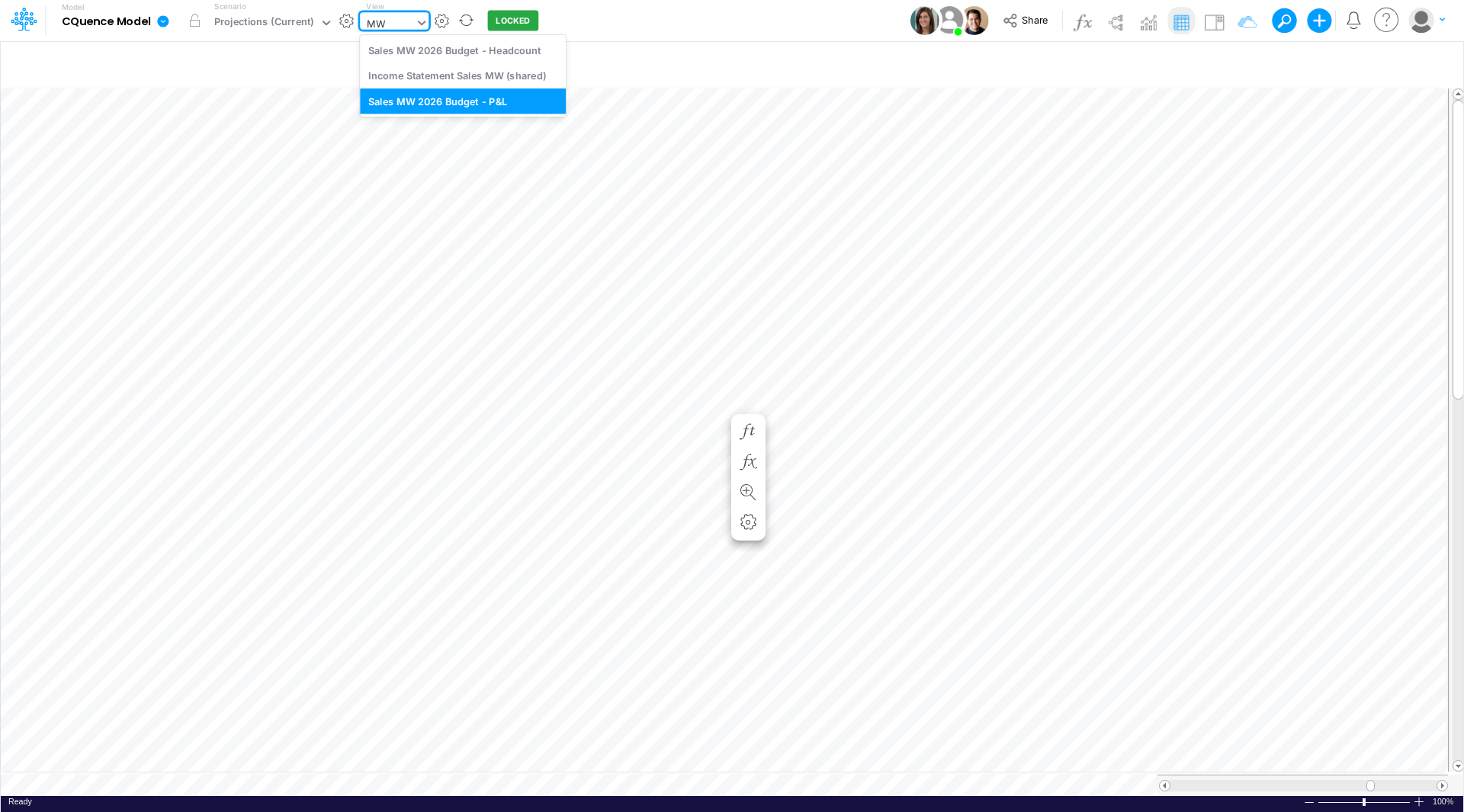
scroll to position [0, 0]
click at [425, 51] on div "Sales MW 2026 Budget - Headcount" at bounding box center [462, 50] width 206 height 25
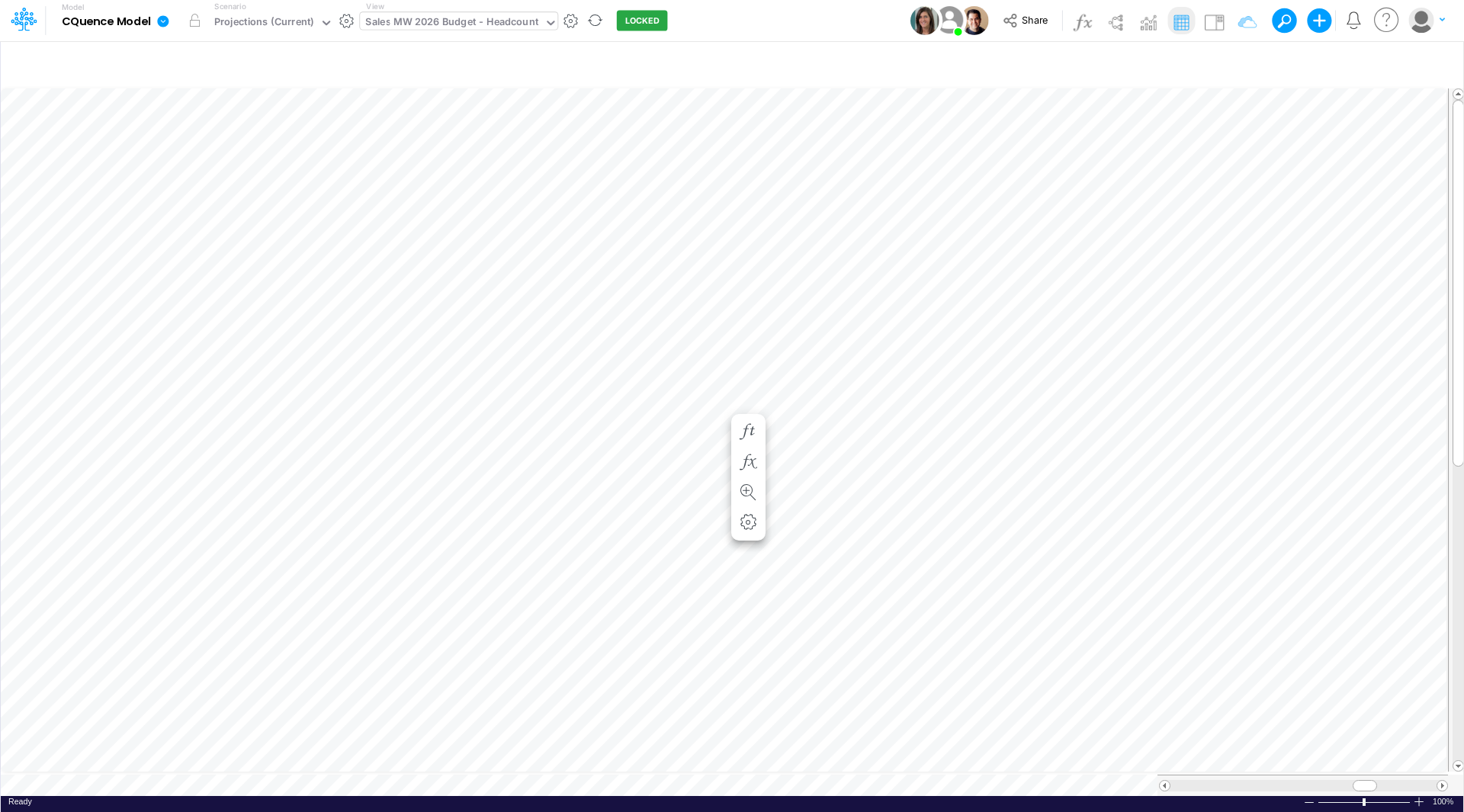
click at [449, 22] on div "Sales MW 2026 Budget - Headcount" at bounding box center [452, 23] width 173 height 18
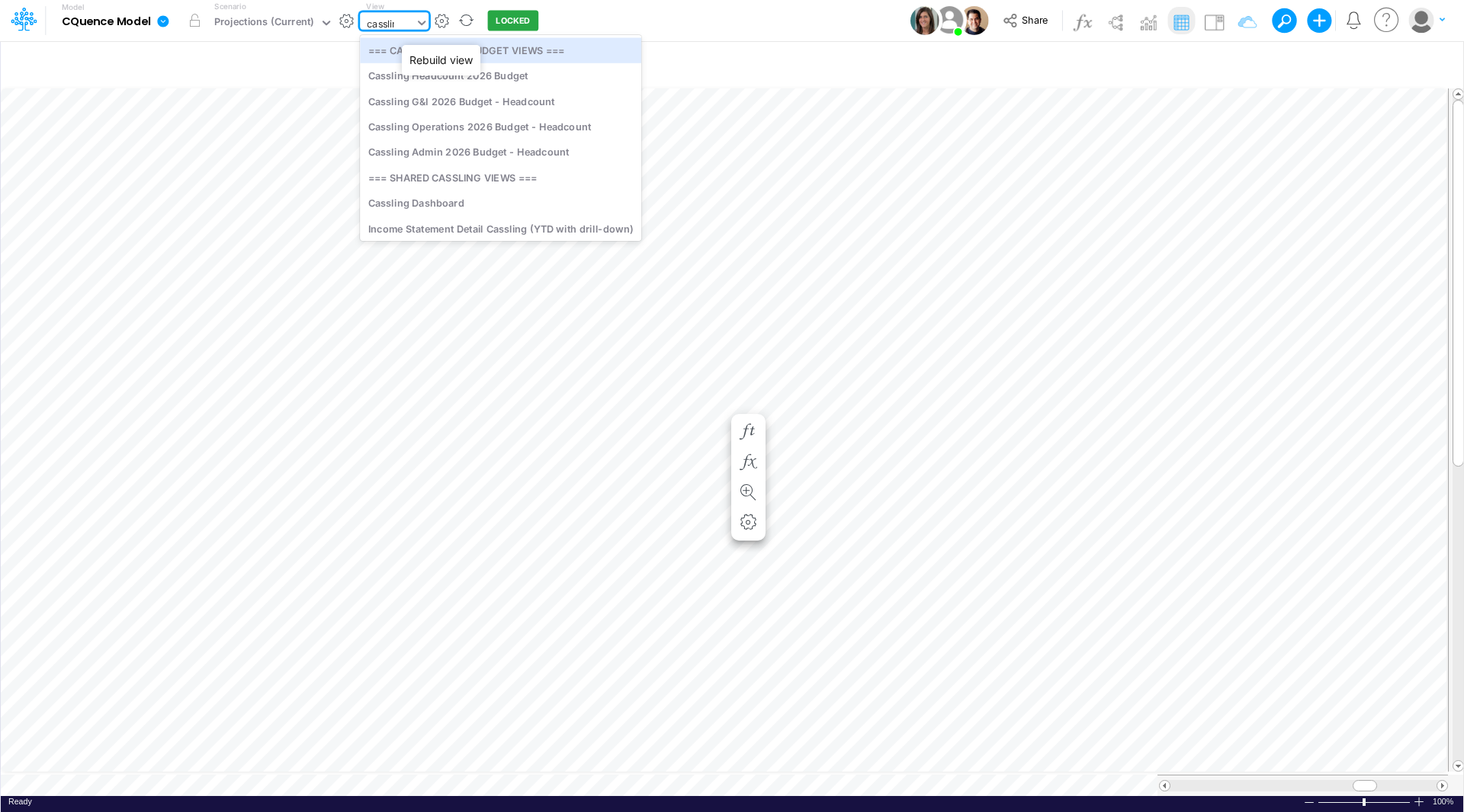
type input "cassling"
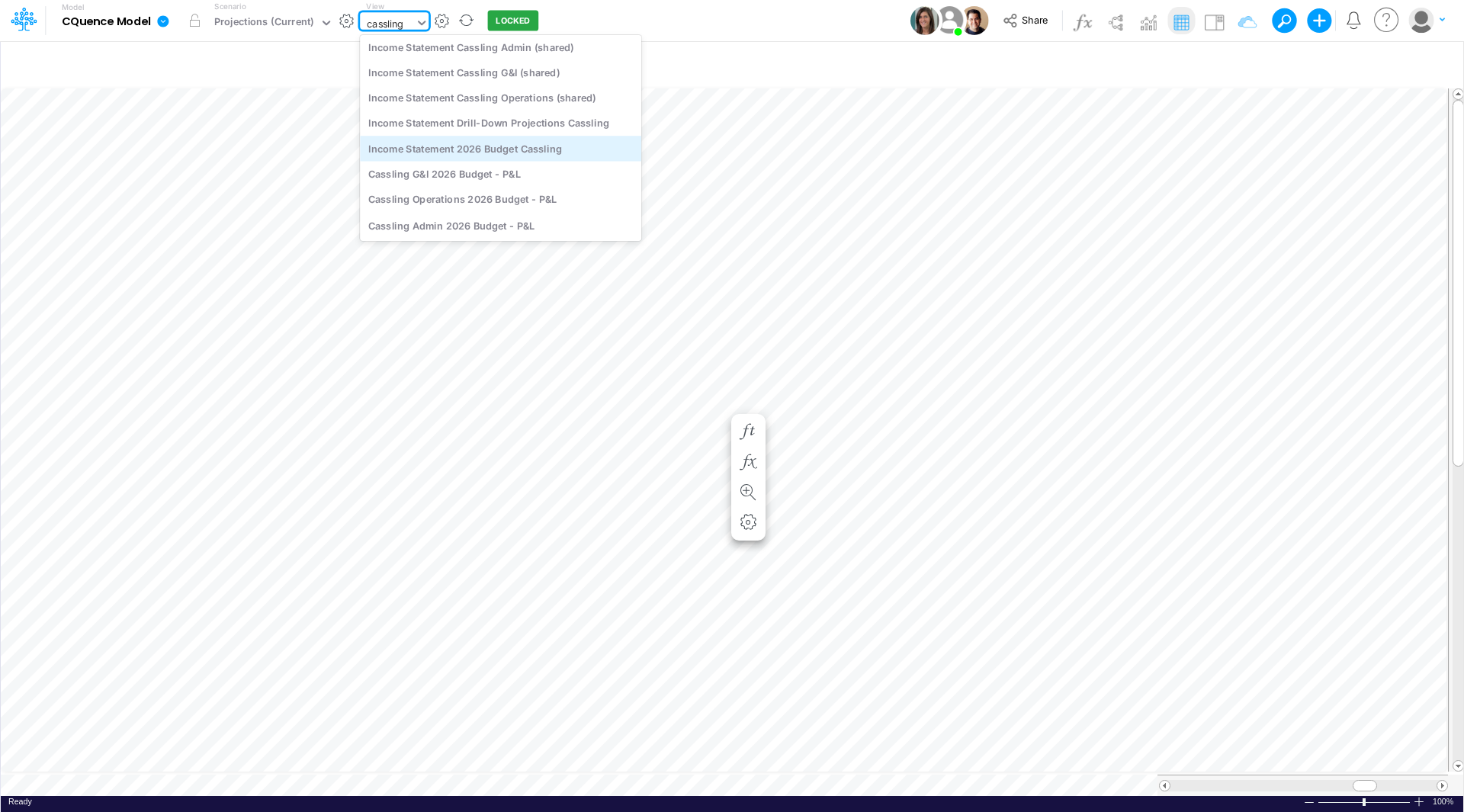
click at [476, 147] on div "Income Statement 2026 Budget Cassling" at bounding box center [500, 149] width 281 height 25
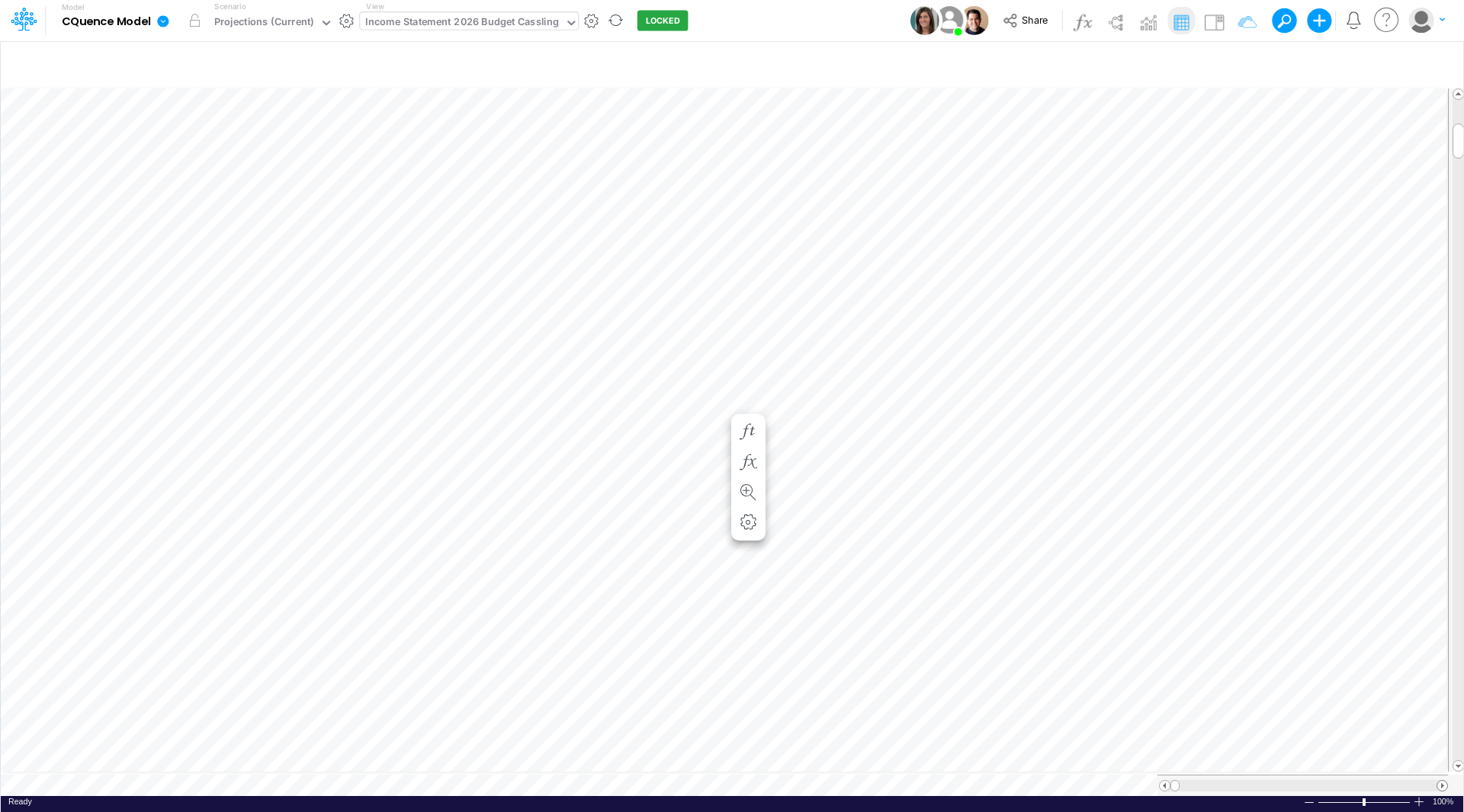
click at [1442, 781] on span at bounding box center [1442, 786] width 10 height 10
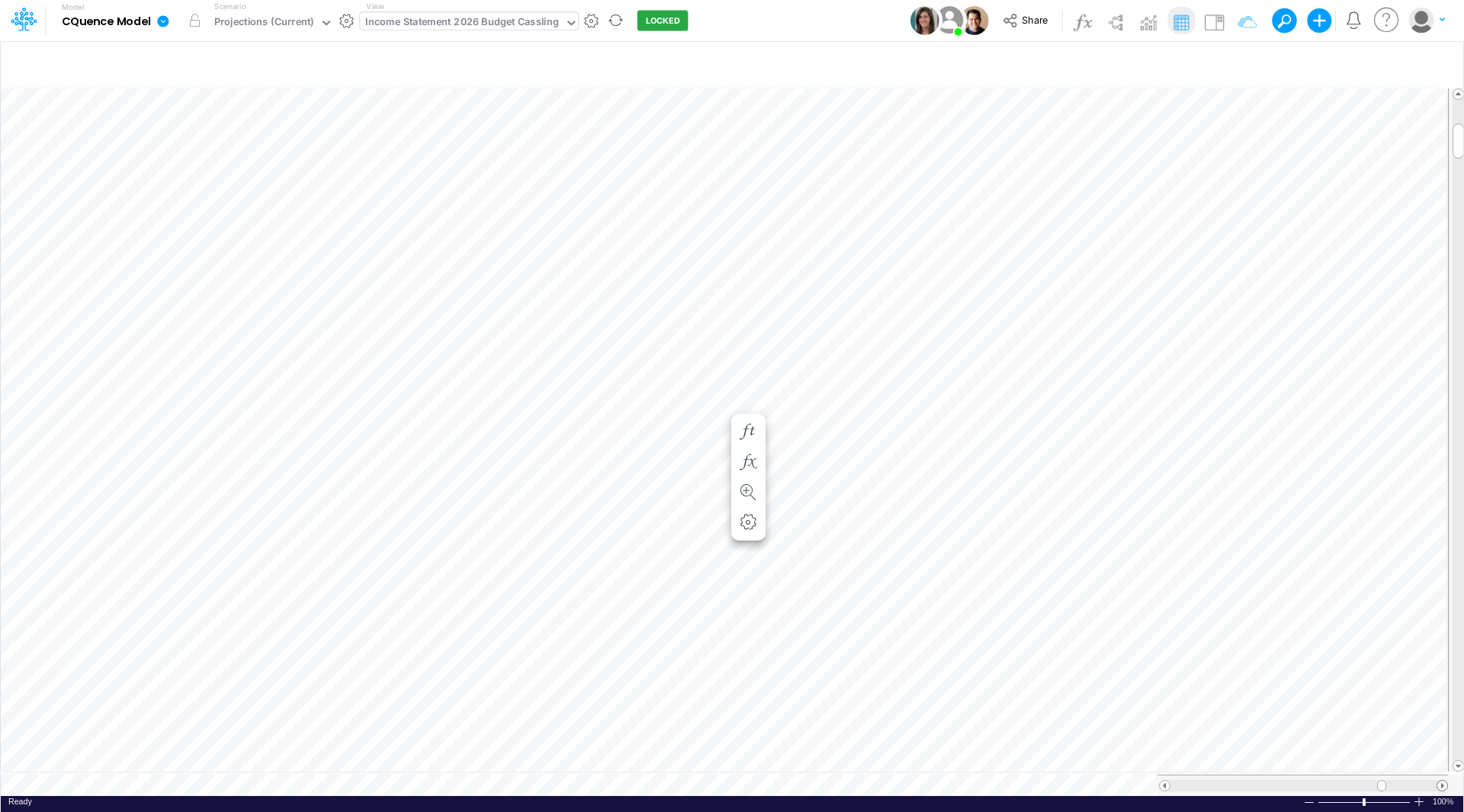
click at [1442, 781] on span at bounding box center [1442, 786] width 10 height 10
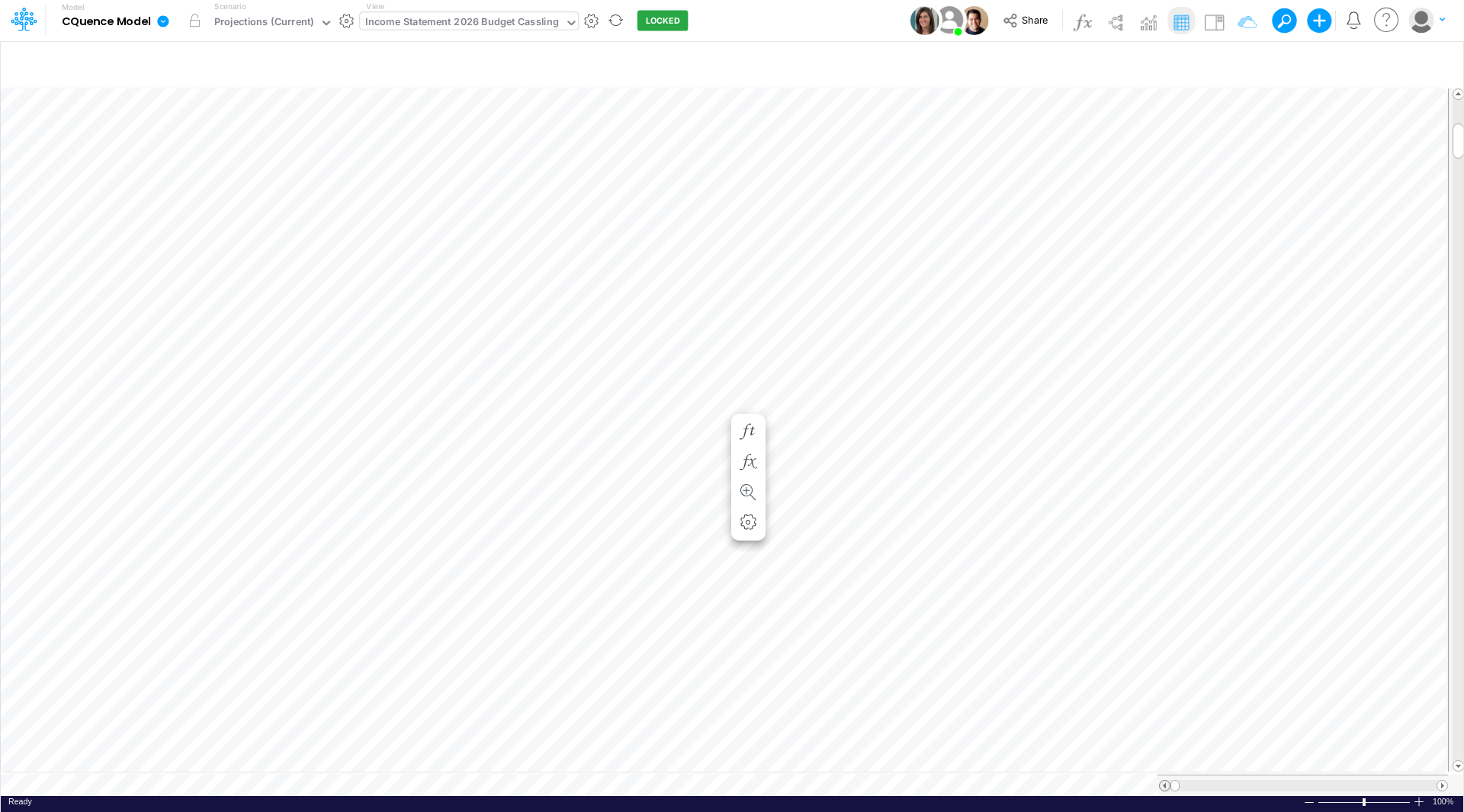
click at [1164, 781] on span at bounding box center [1164, 786] width 10 height 10
